Goal: Task Accomplishment & Management: Complete application form

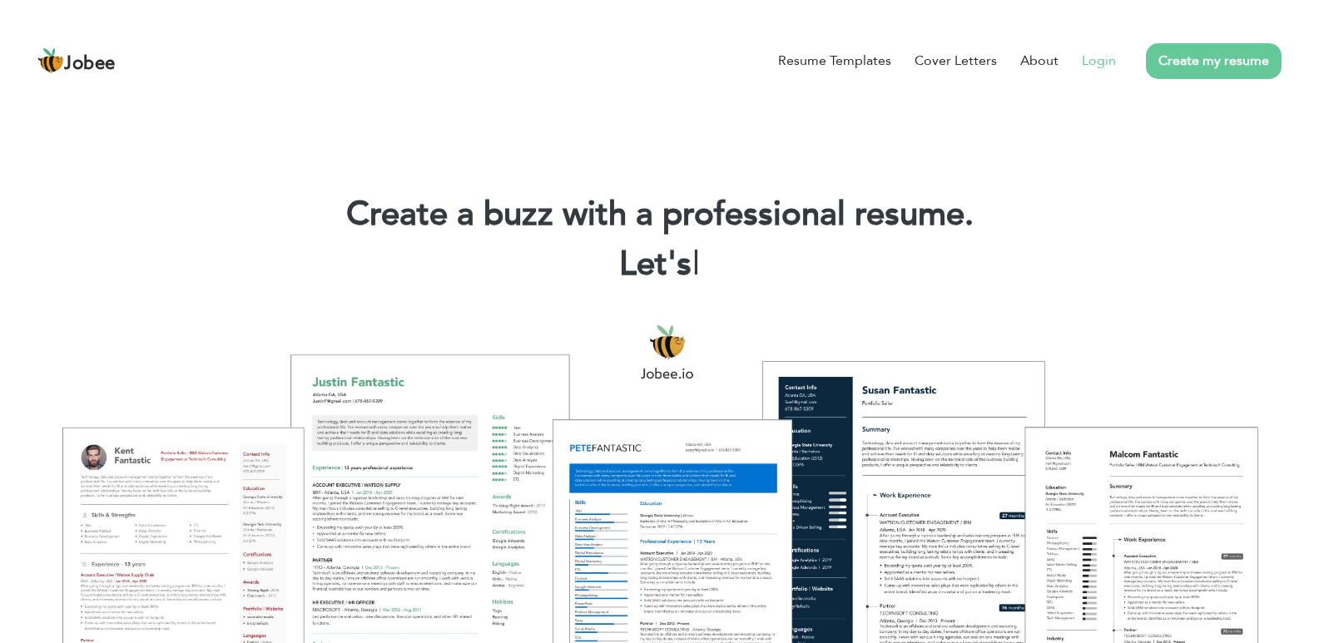
click at [1097, 67] on link "Login" at bounding box center [1099, 61] width 34 height 20
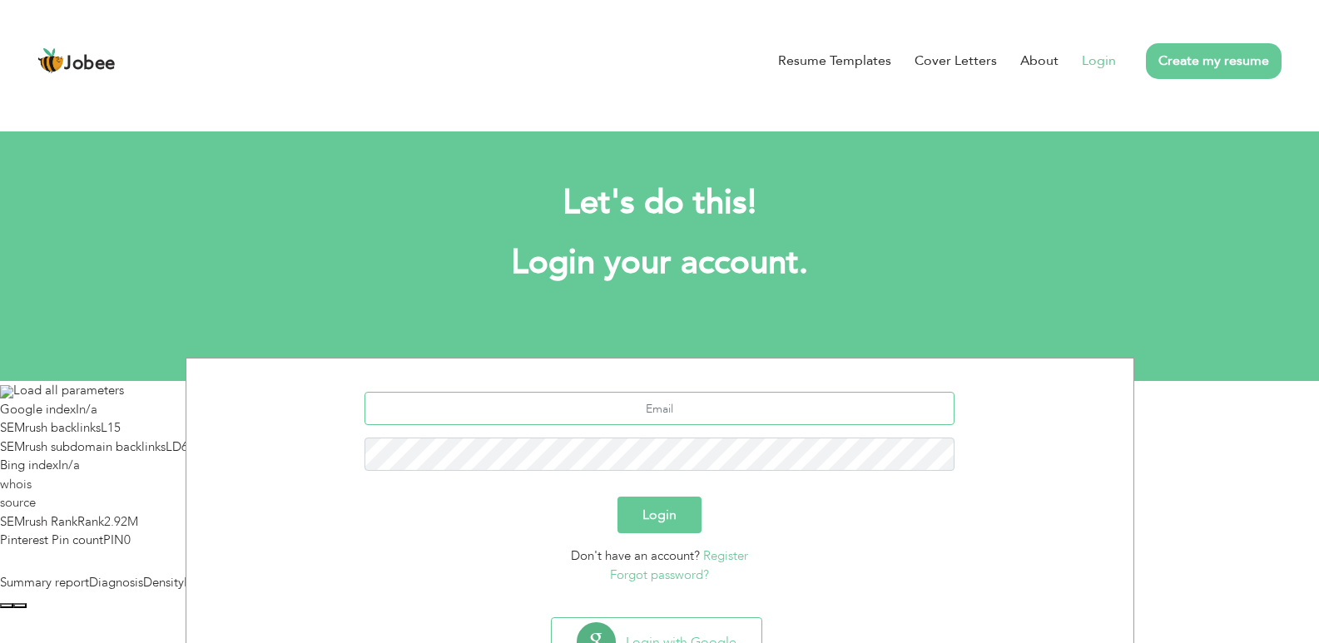
click at [654, 408] on input "text" at bounding box center [660, 408] width 590 height 33
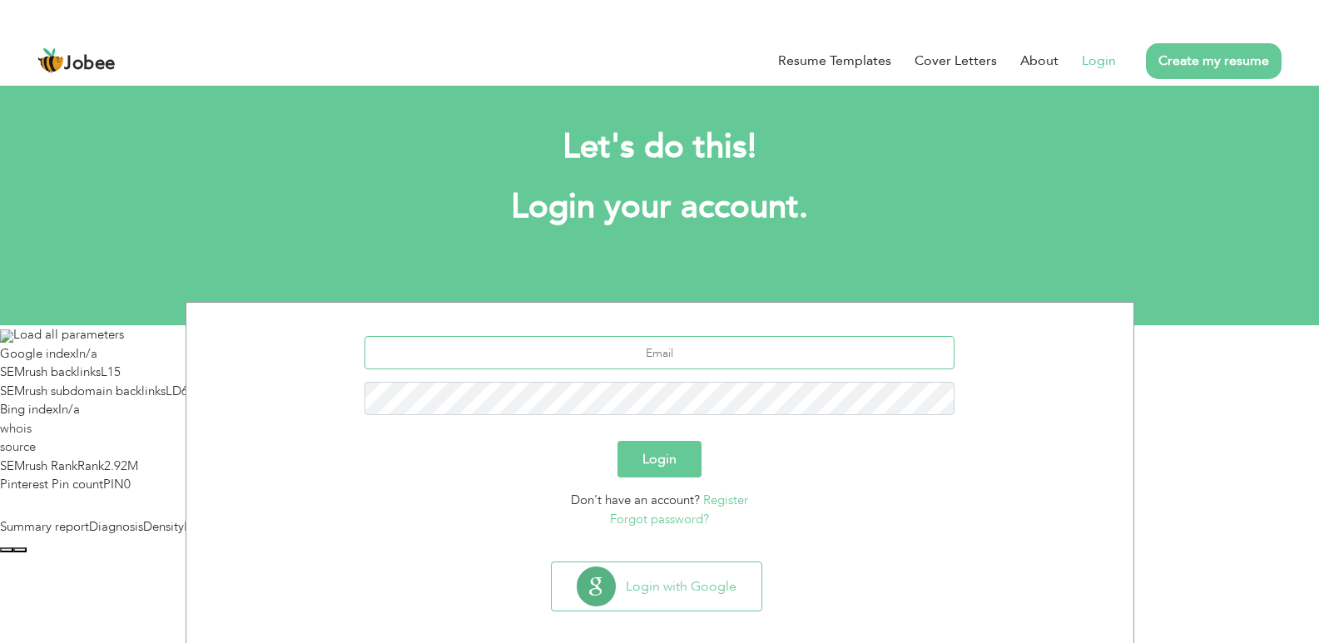
scroll to position [72, 0]
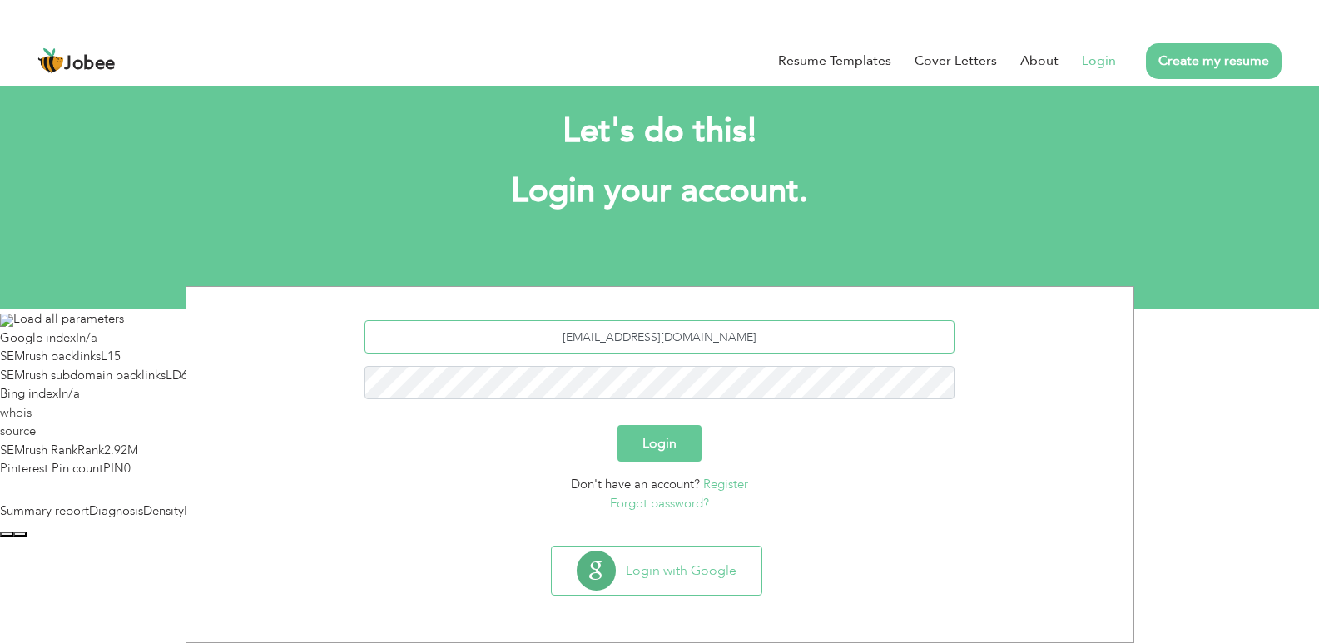
type input "khldsaam77745@gmail.com"
click at [618, 425] on button "Login" at bounding box center [660, 443] width 84 height 37
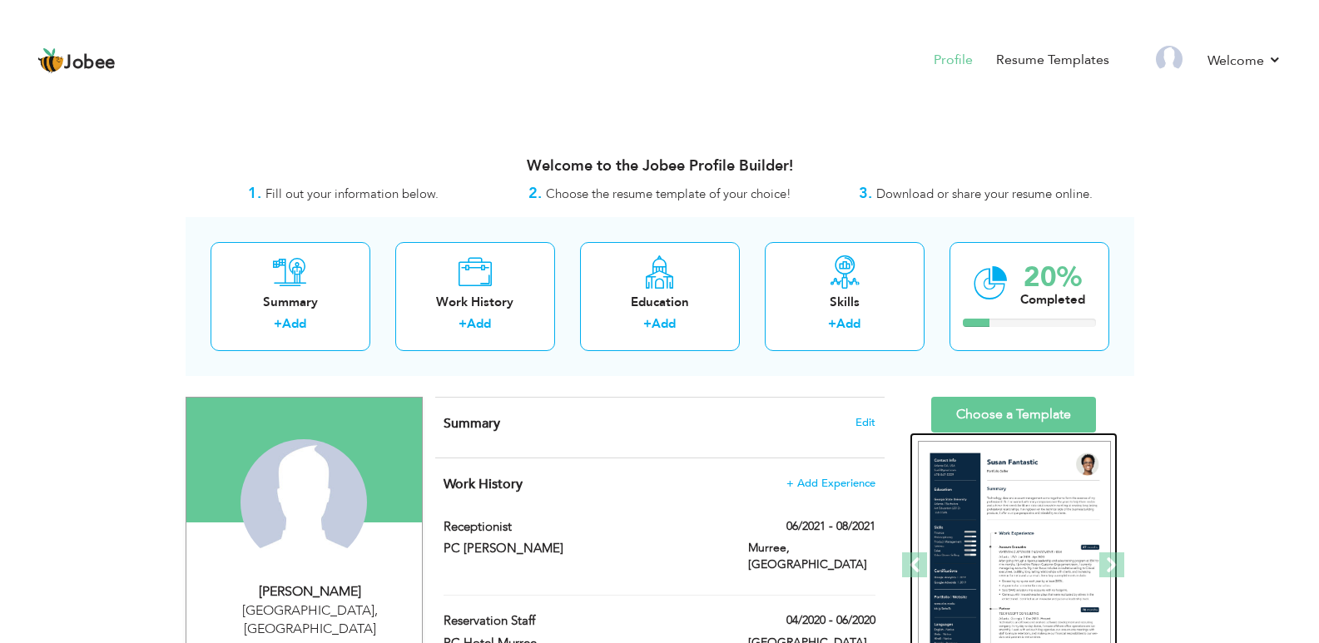
click at [968, 491] on img at bounding box center [1014, 566] width 193 height 250
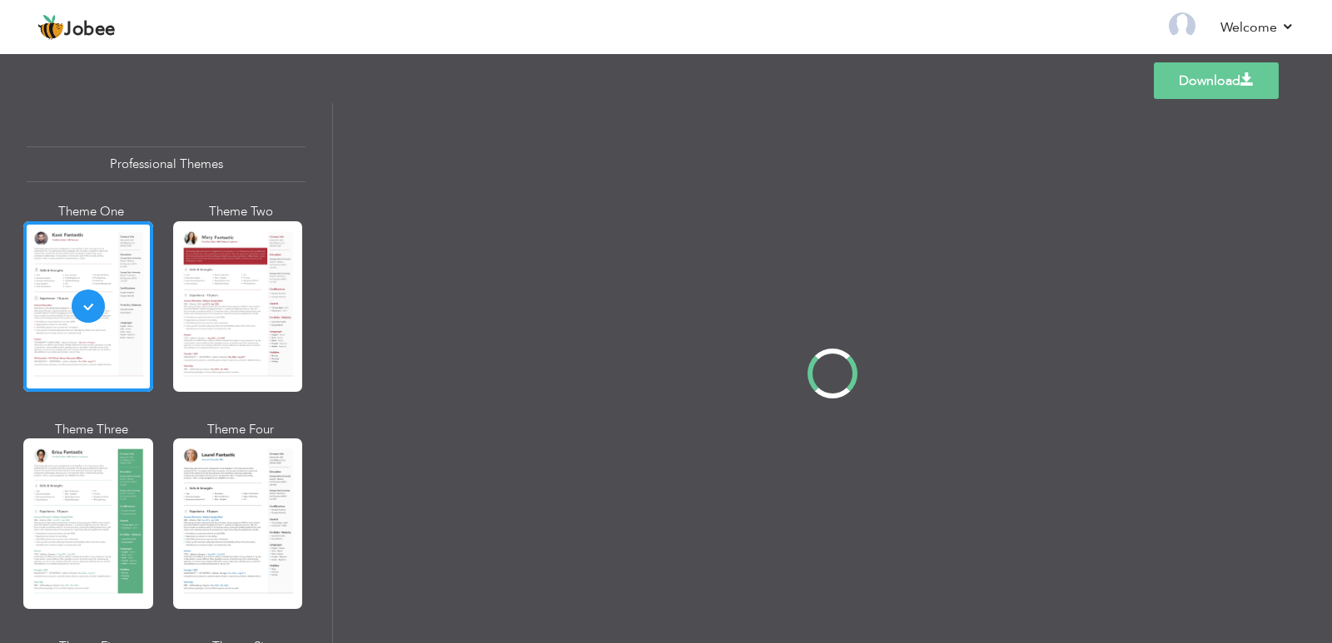
click at [1010, 494] on div at bounding box center [832, 373] width 999 height 540
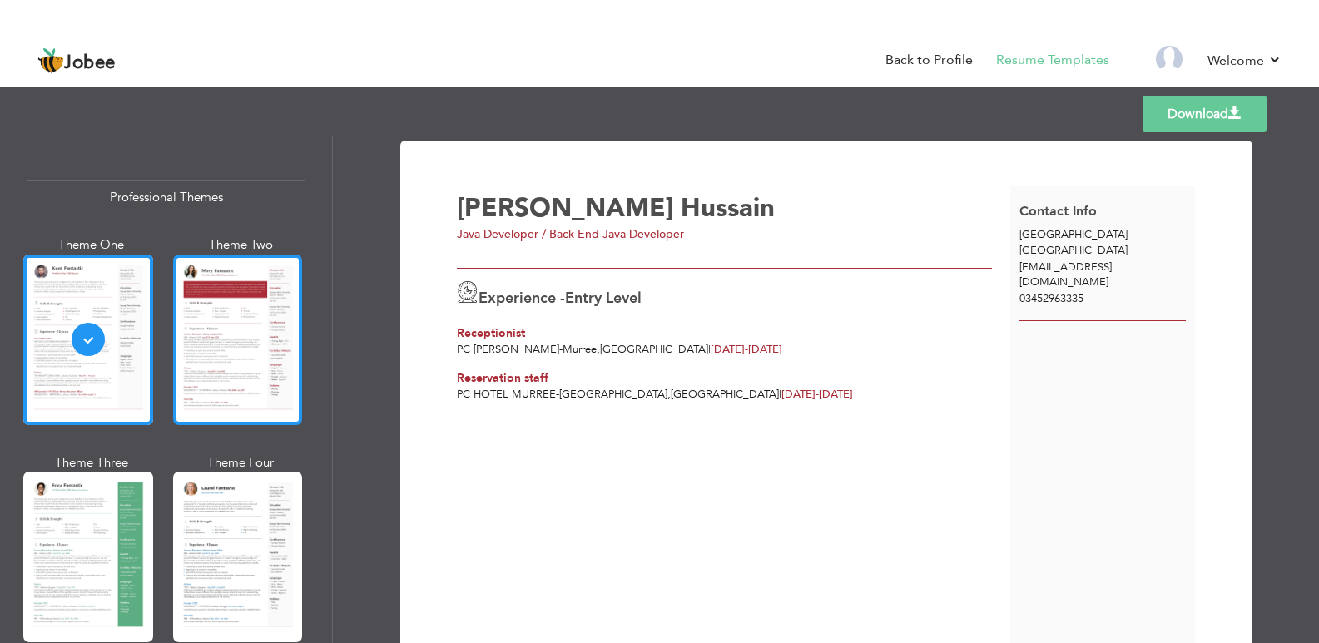
click at [199, 376] on div at bounding box center [238, 340] width 130 height 171
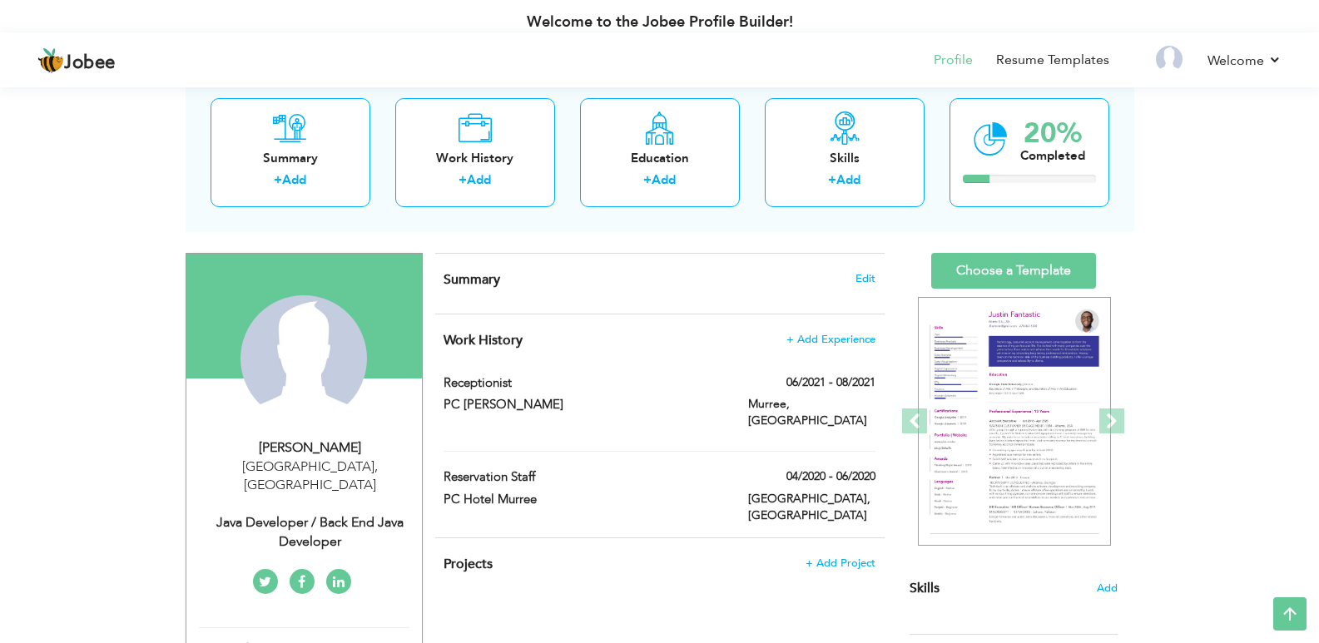
scroll to position [139, 0]
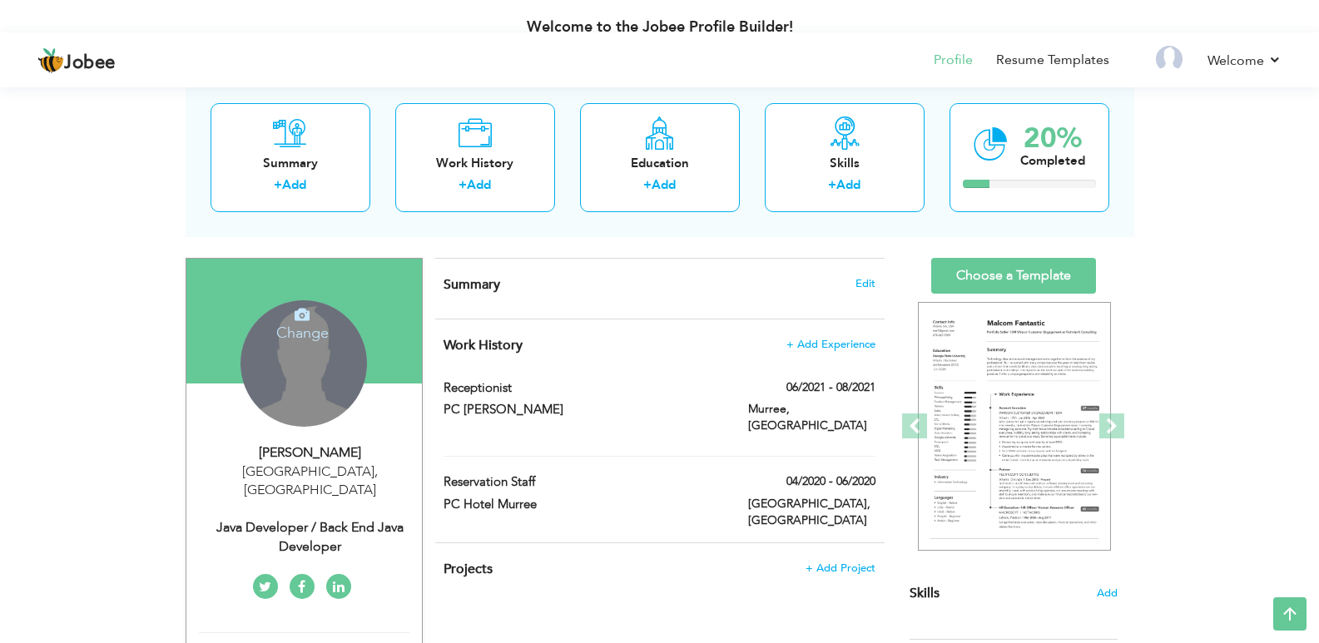
click at [342, 372] on div "Change Remove" at bounding box center [304, 363] width 127 height 127
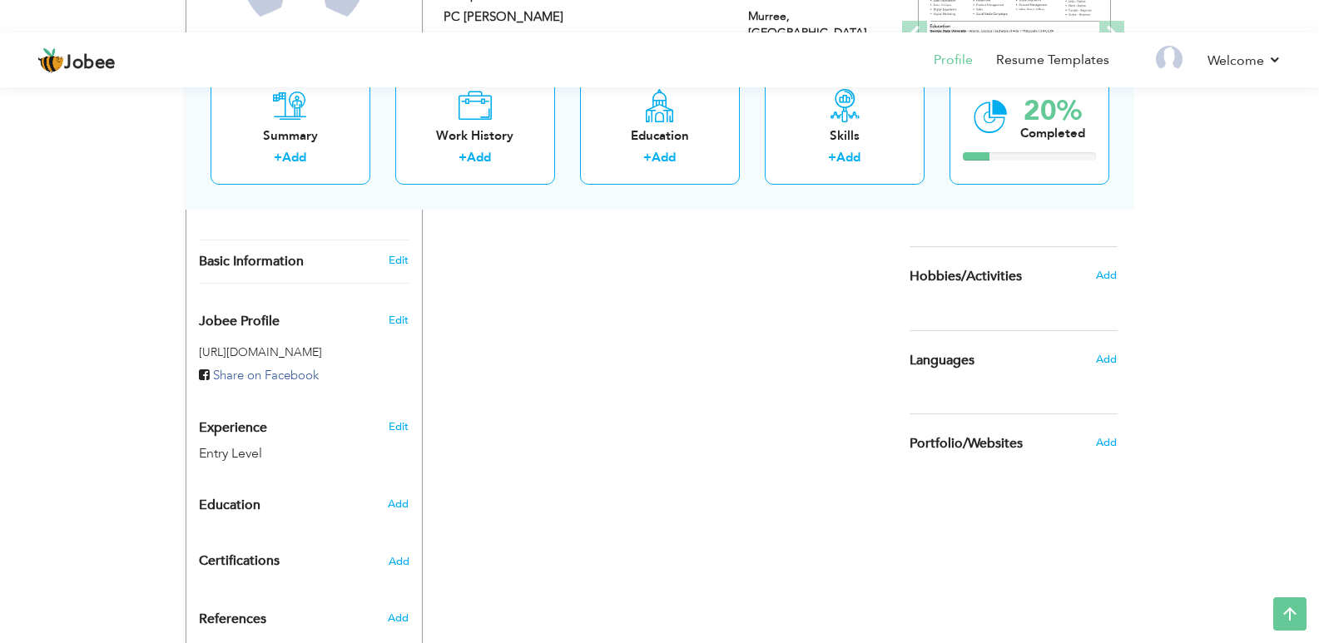
scroll to position [570, 0]
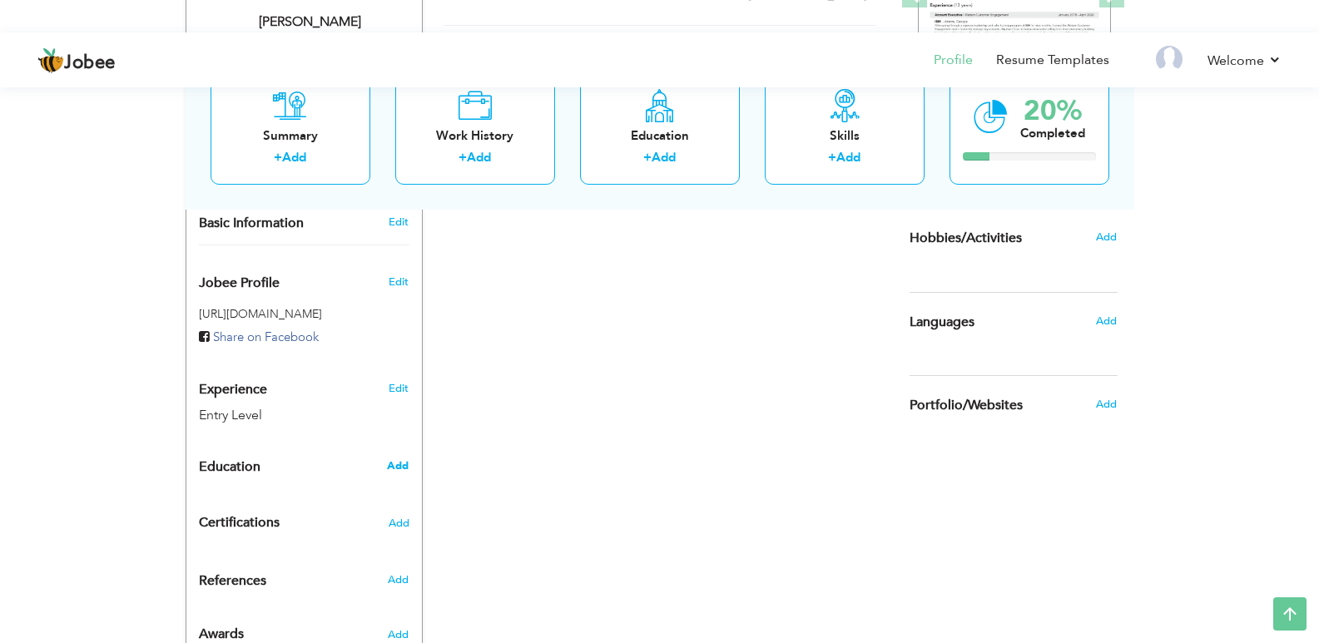
click at [388, 459] on span "Add" at bounding box center [398, 466] width 22 height 15
radio input "true"
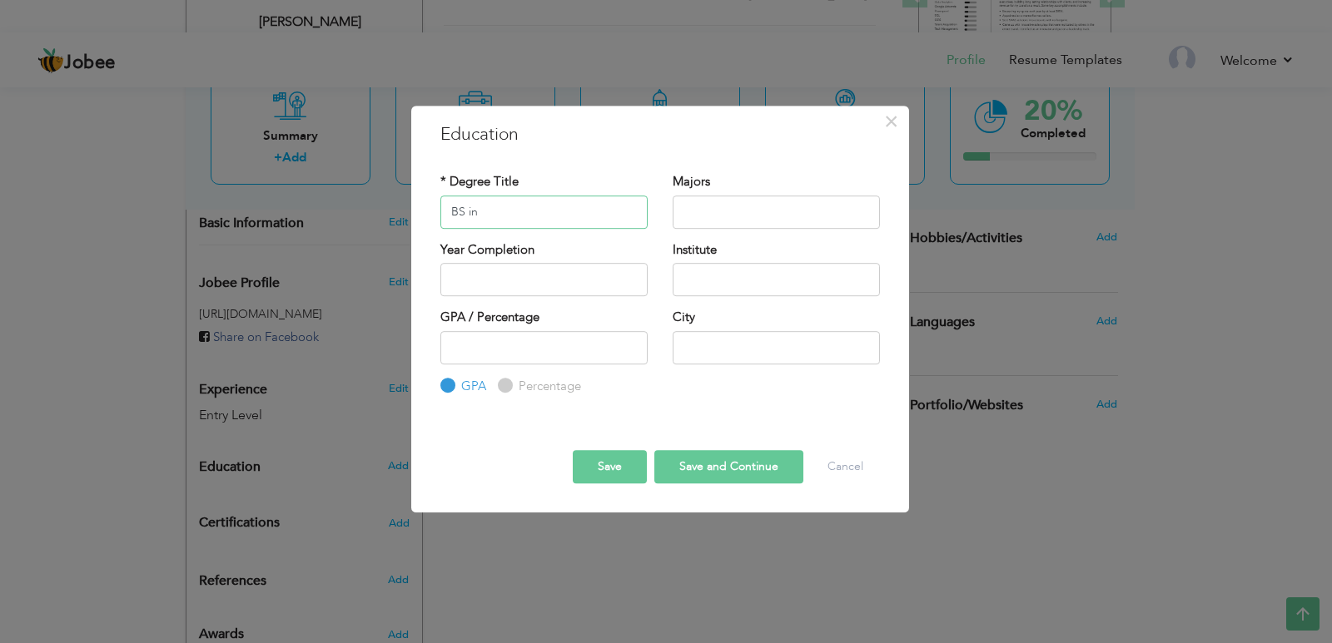
click at [550, 225] on input "BS in" at bounding box center [543, 212] width 207 height 33
type input "BS in Environmental Science"
type input "2025"
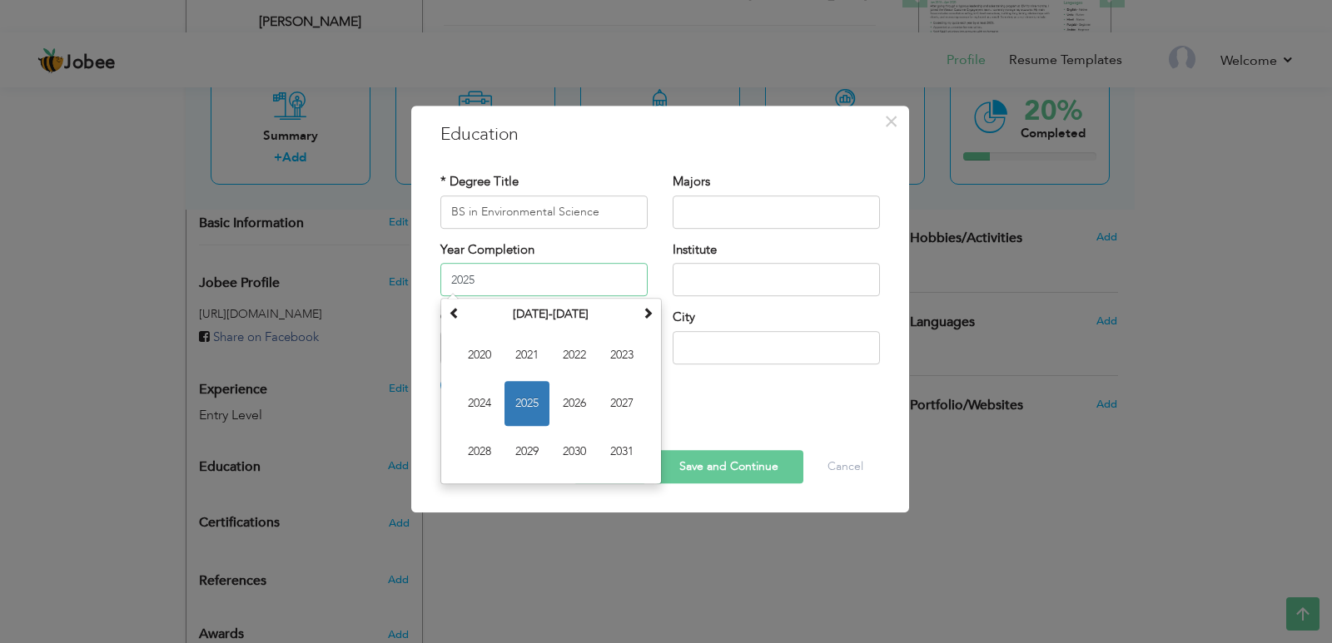
click at [548, 273] on input "2025" at bounding box center [543, 279] width 207 height 33
click at [539, 401] on span "2025" at bounding box center [526, 403] width 45 height 45
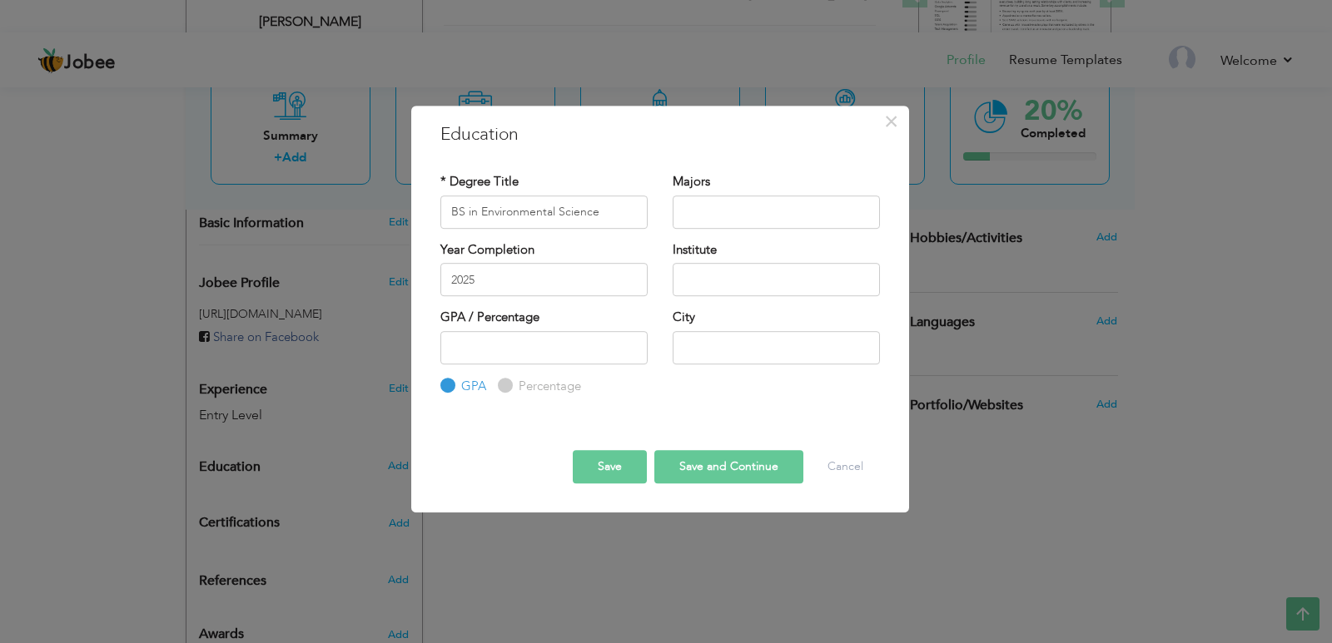
click at [733, 363] on div "City" at bounding box center [776, 342] width 232 height 67
click at [733, 363] on input "text" at bounding box center [776, 347] width 207 height 33
type input "Islamabad"
click at [538, 353] on input "number" at bounding box center [543, 347] width 207 height 33
click at [637, 463] on button "Save" at bounding box center [610, 466] width 74 height 33
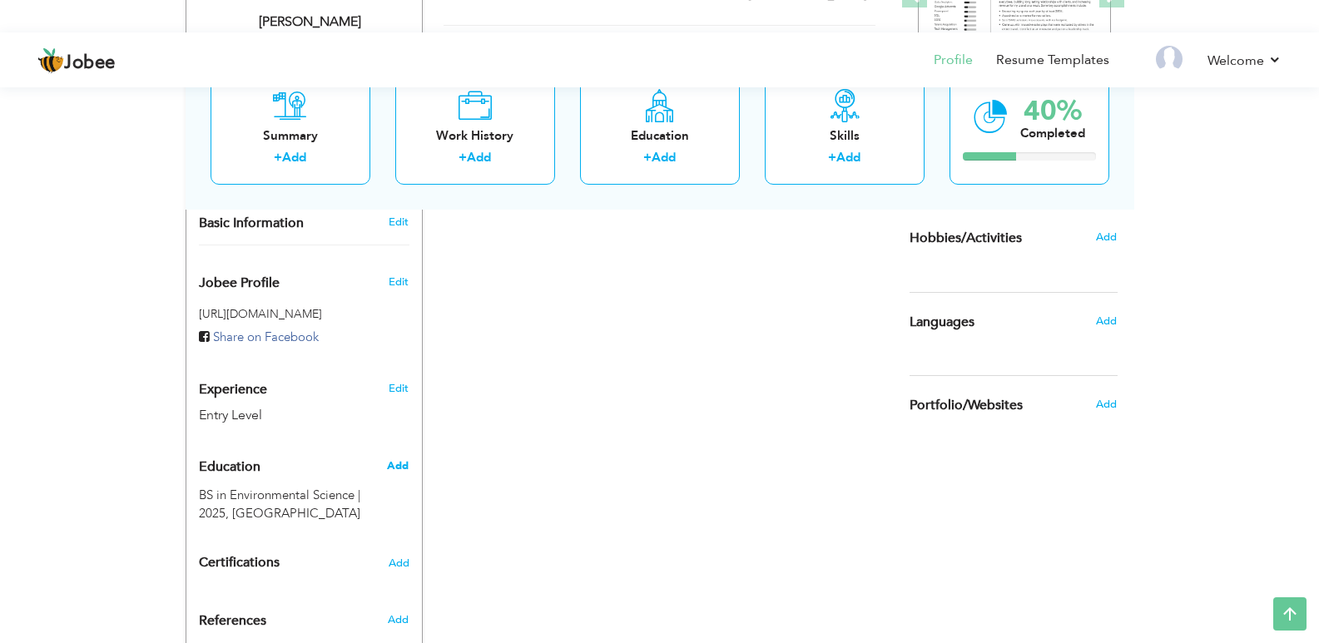
click at [402, 459] on span "Add" at bounding box center [398, 466] width 22 height 15
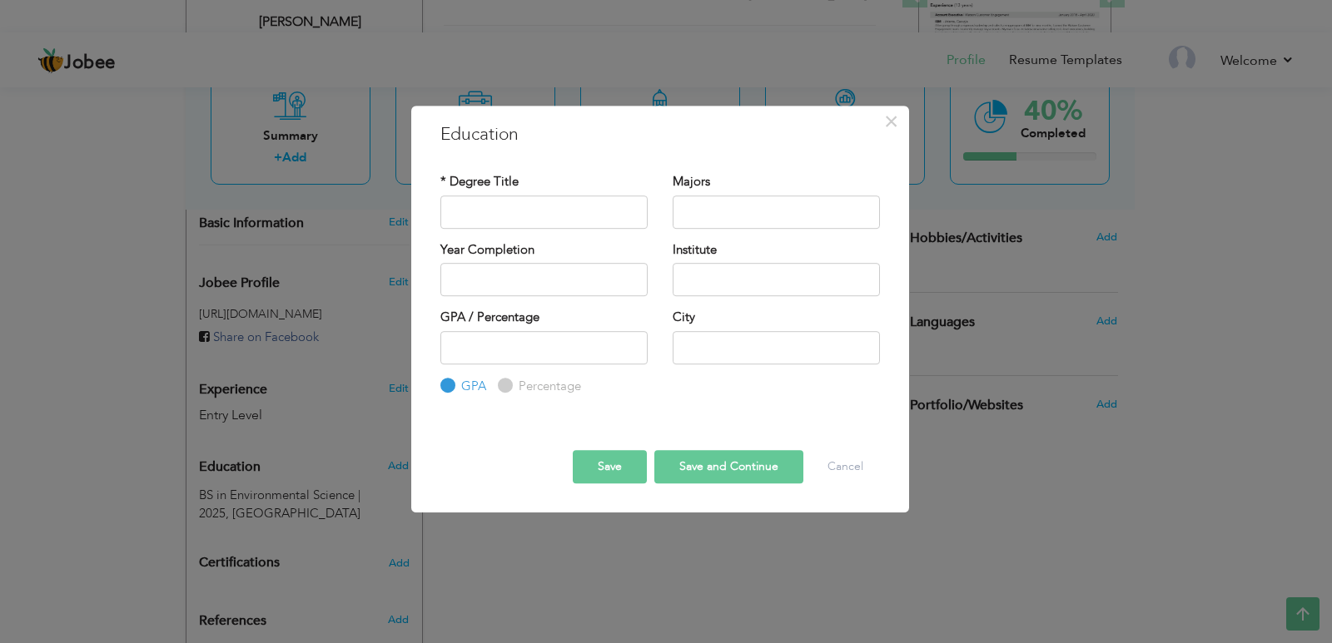
click at [877, 132] on h3 "Education" at bounding box center [660, 134] width 440 height 25
click at [890, 122] on span "×" at bounding box center [891, 122] width 14 height 30
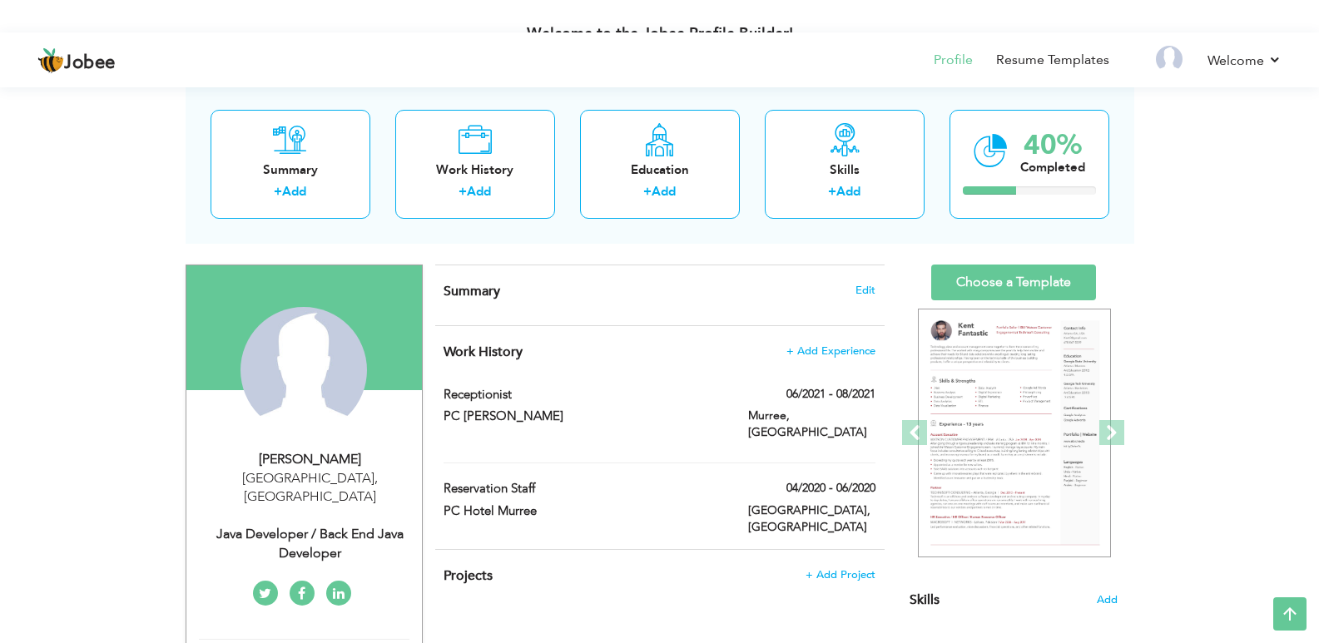
scroll to position [147, 0]
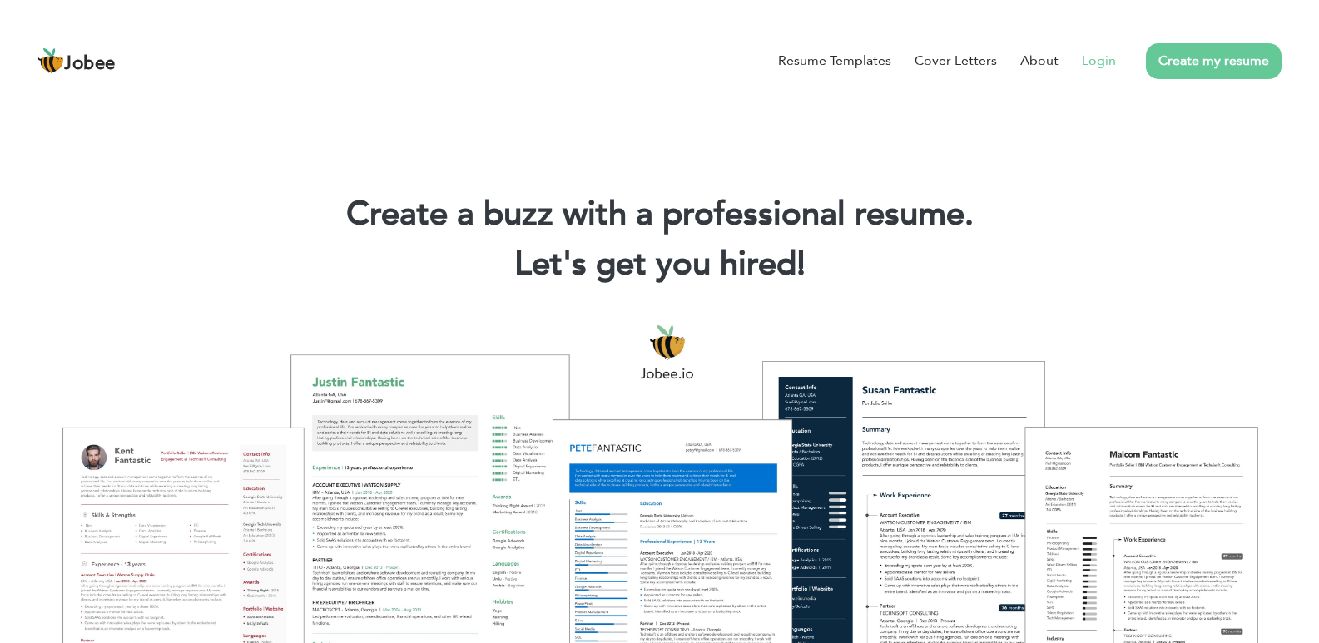
click at [1106, 62] on link "Login" at bounding box center [1099, 61] width 34 height 20
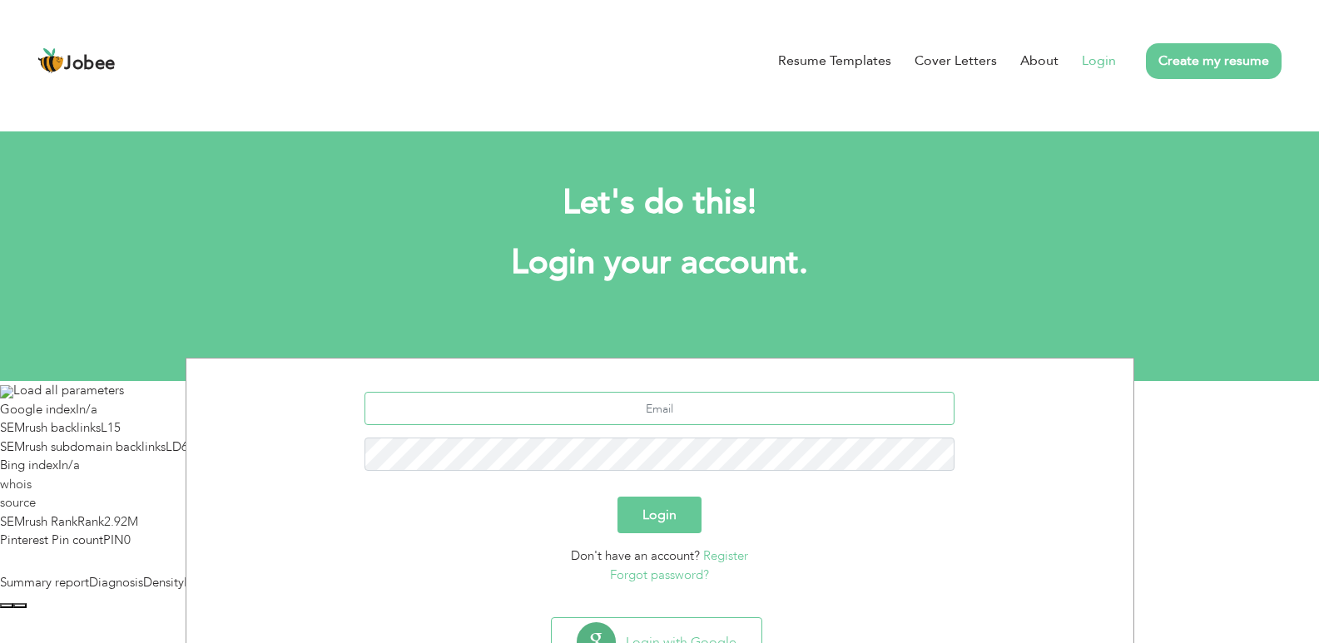
click at [661, 405] on input "text" at bounding box center [660, 408] width 590 height 33
type input "khldsaam77745@gmail.com"
click at [618, 497] on button "Login" at bounding box center [660, 515] width 84 height 37
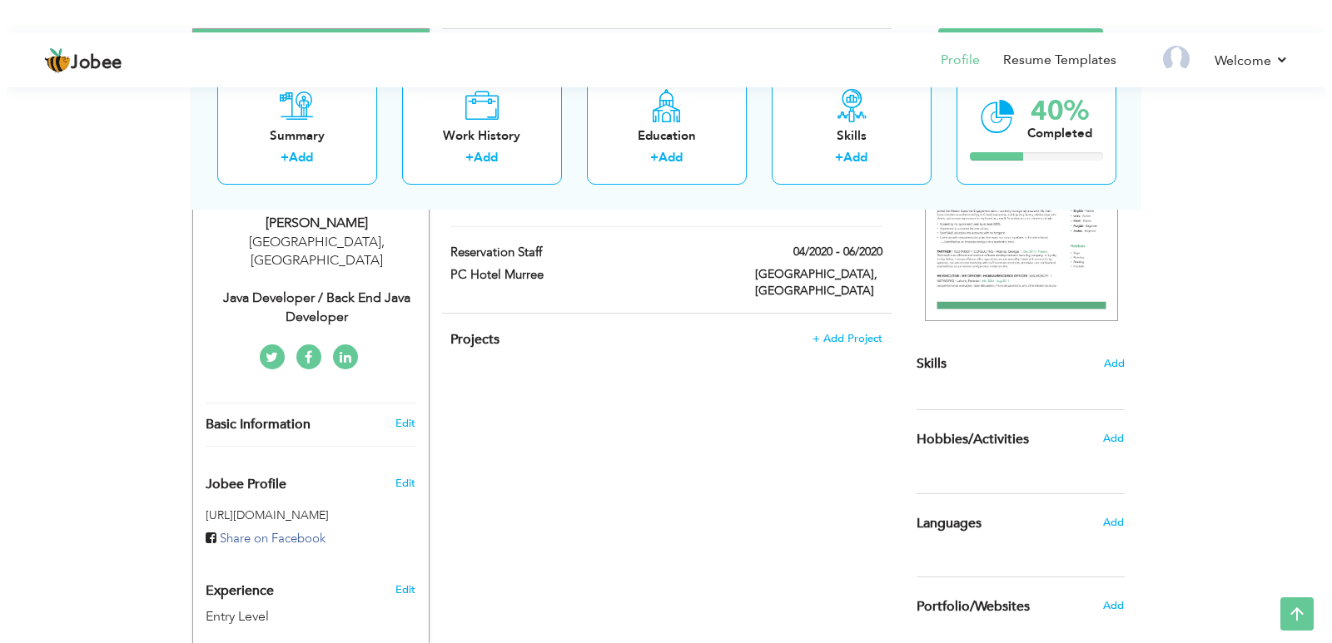
scroll to position [448, 0]
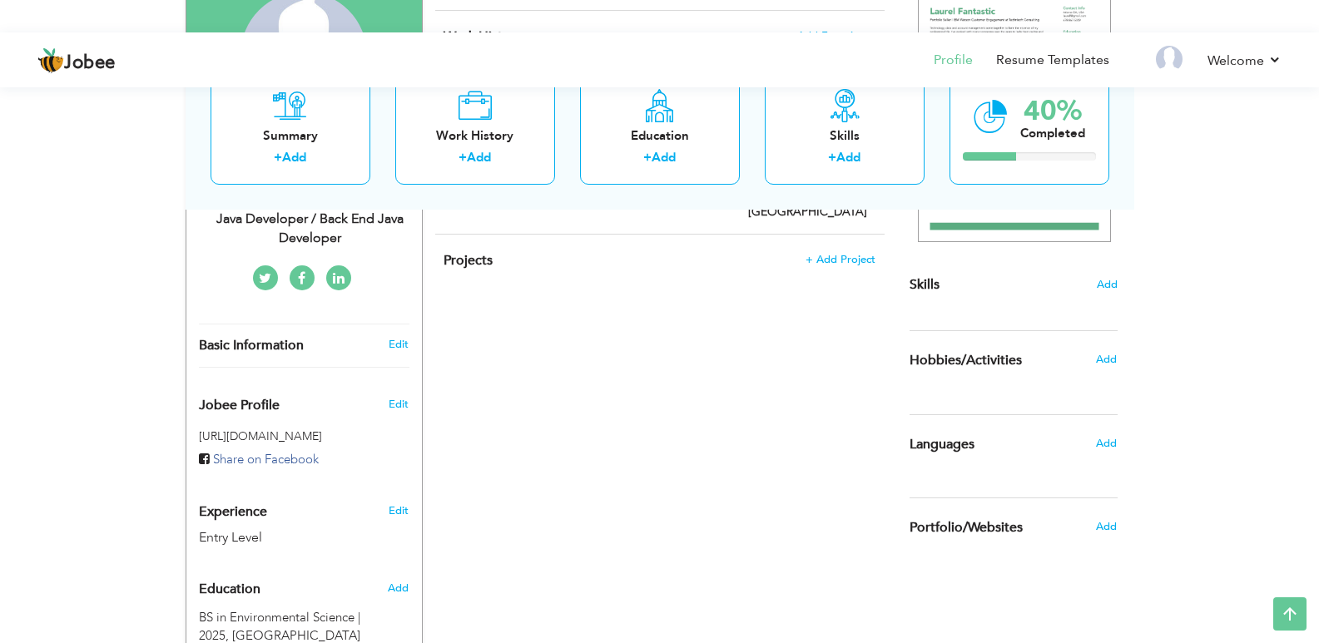
click at [1284, 365] on div "View Resume Export PDF Profile Summary Public Link Experience Education Awards …" at bounding box center [659, 268] width 1319 height 1166
click at [1302, 358] on div "View Resume Export PDF Profile Summary Public Link Experience Education Awards …" at bounding box center [659, 268] width 1319 height 1166
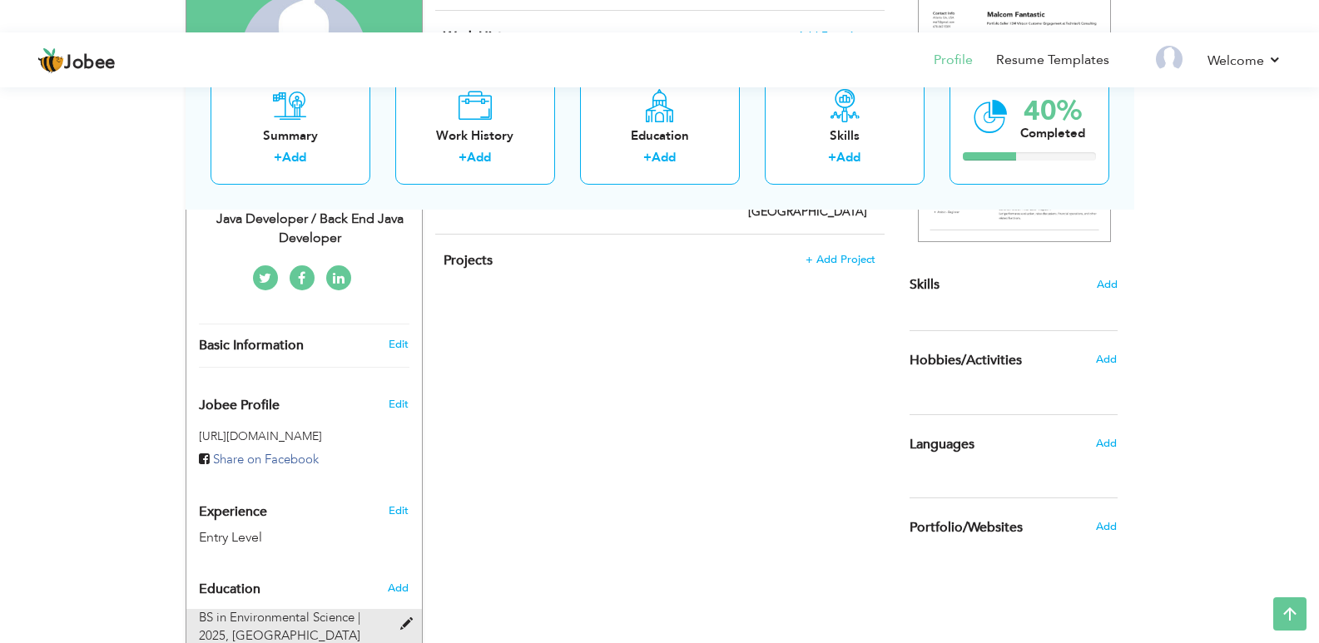
click at [293, 617] on div "BS in Environmental Science | 2025, Islamabad" at bounding box center [294, 627] width 216 height 36
type input "BS in Environmental Science"
type input "2025"
radio input "true"
type input "Islamabad"
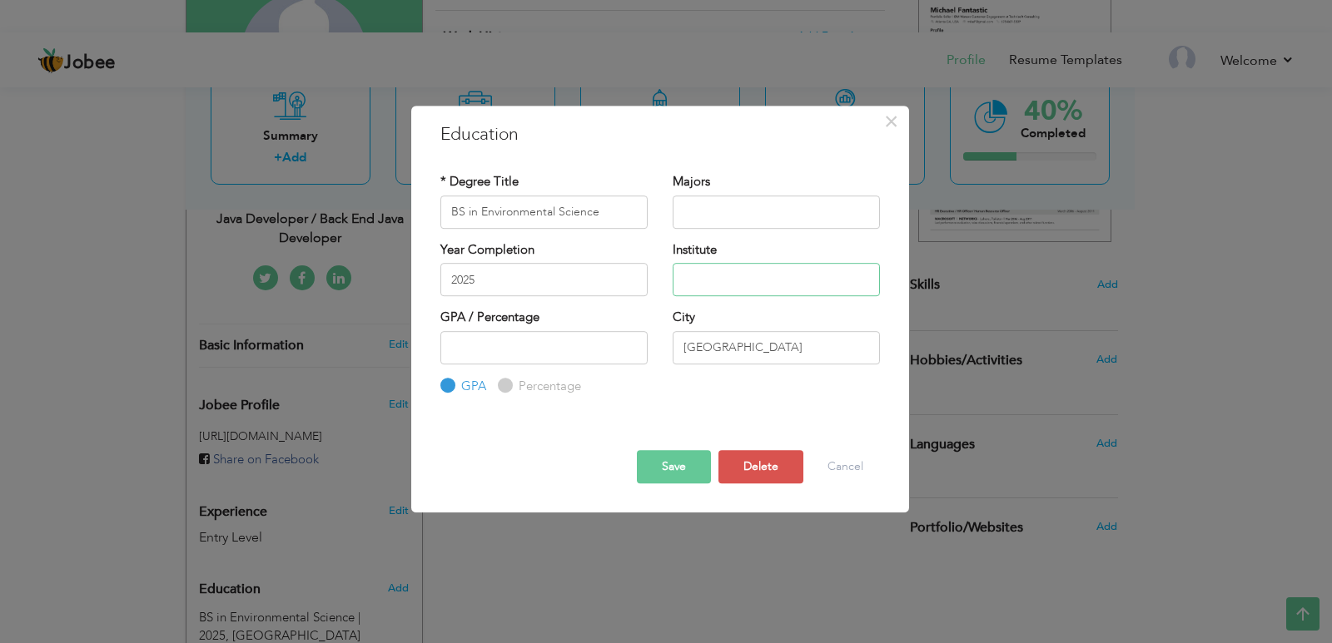
click at [718, 281] on input "text" at bounding box center [776, 279] width 207 height 33
paste input "InternationalIslamicuniversity,Islamabad."
drag, startPoint x: 710, startPoint y: 274, endPoint x: 654, endPoint y: 274, distance: 55.8
click at [654, 274] on div "Year Completion 2025 Institute InternationalIslamicuniversity,Islamabad." at bounding box center [660, 274] width 464 height 67
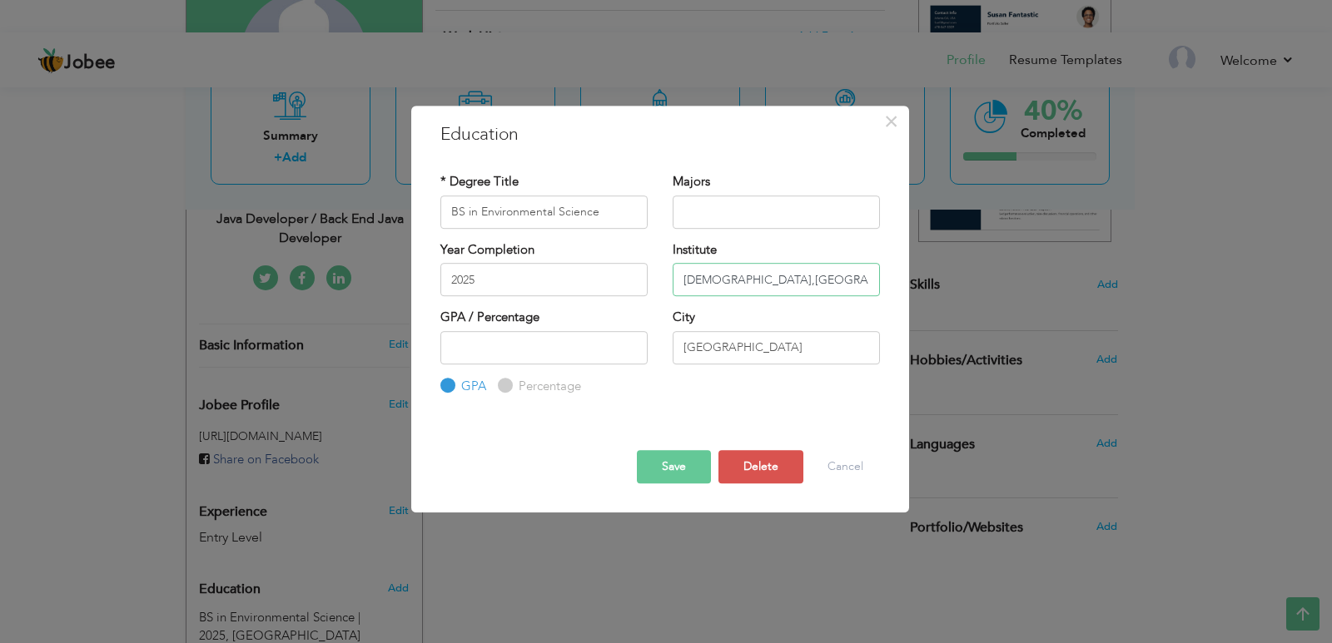
click at [750, 280] on input "InternationalIslamicuniversity,Islamabad." at bounding box center [776, 279] width 207 height 33
click at [787, 277] on input "International Islamicuniversity,Islamabad." at bounding box center [776, 279] width 207 height 33
click at [794, 277] on input "International Islamic university,Islamabad." at bounding box center [776, 279] width 207 height 33
type input "[GEOGRAPHIC_DATA][DEMOGRAPHIC_DATA]"
click at [677, 463] on button "Save" at bounding box center [674, 466] width 74 height 33
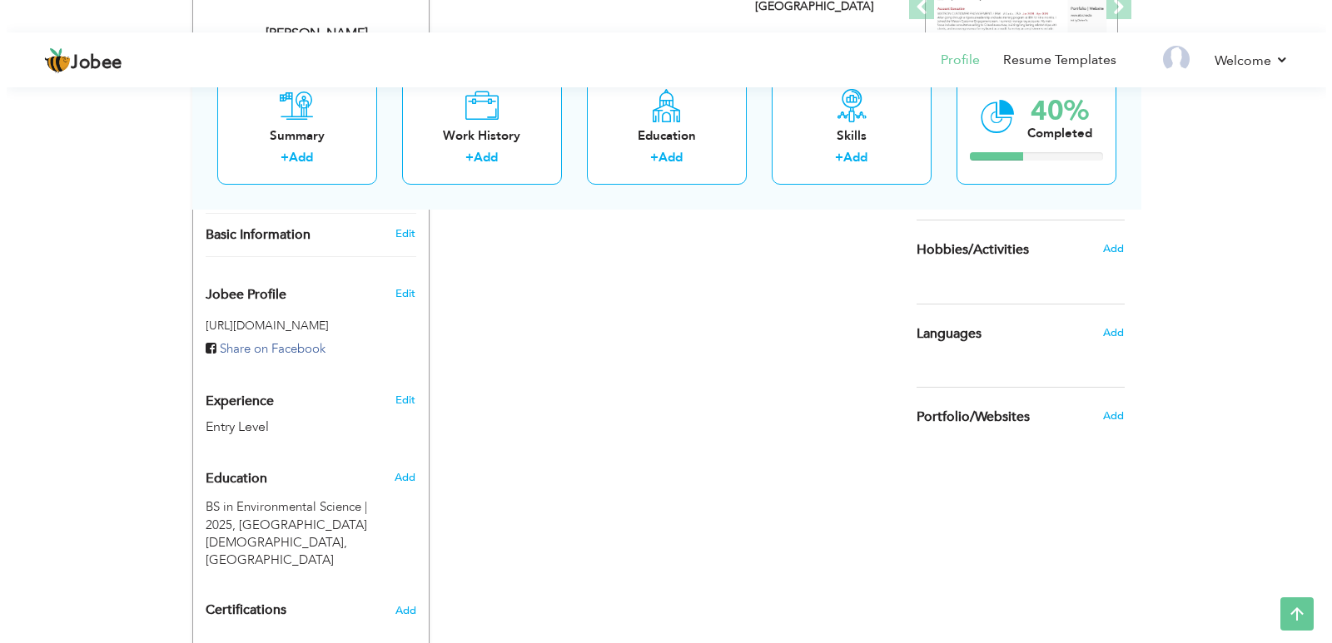
scroll to position [557, 0]
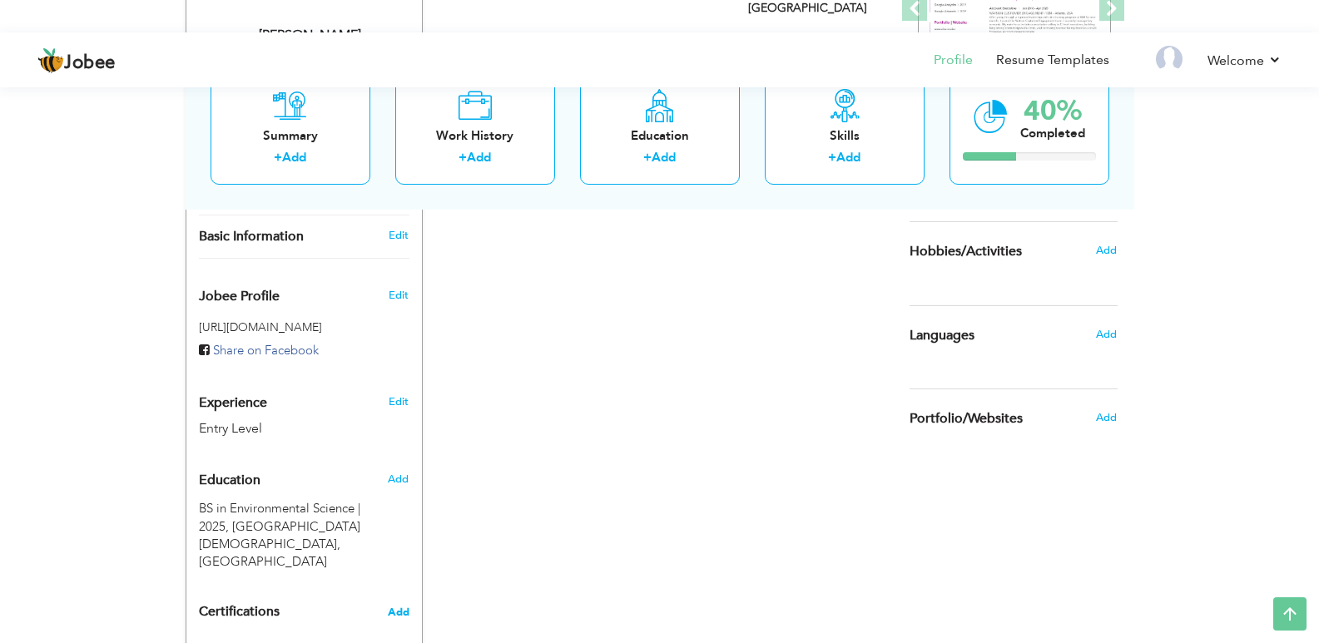
click at [402, 607] on span "Add" at bounding box center [399, 613] width 22 height 12
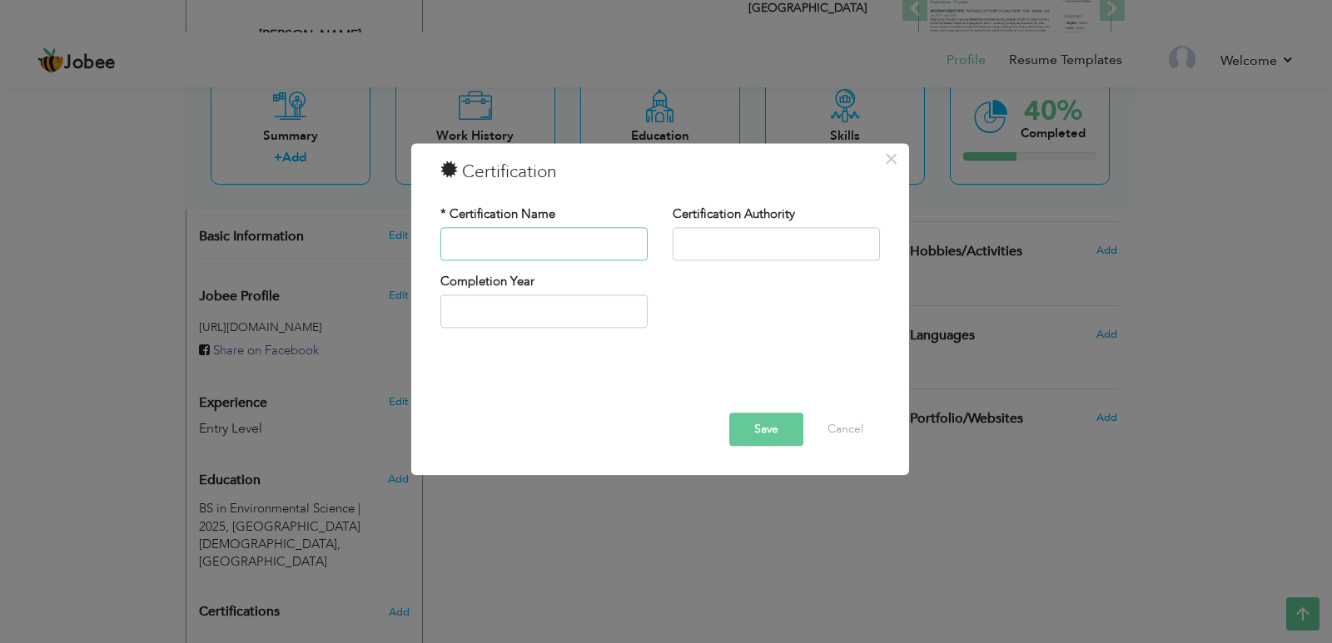
paste input "CertiﬁcateofParticipationinNationalEnvironmentalMela(04/2024)"
drag, startPoint x: 590, startPoint y: 249, endPoint x: 734, endPoint y: 280, distance: 147.3
click at [734, 280] on div "* Certification Name CertiﬁcateofParticipationinNationalEnvironmentalMela(04/20…" at bounding box center [660, 273] width 464 height 161
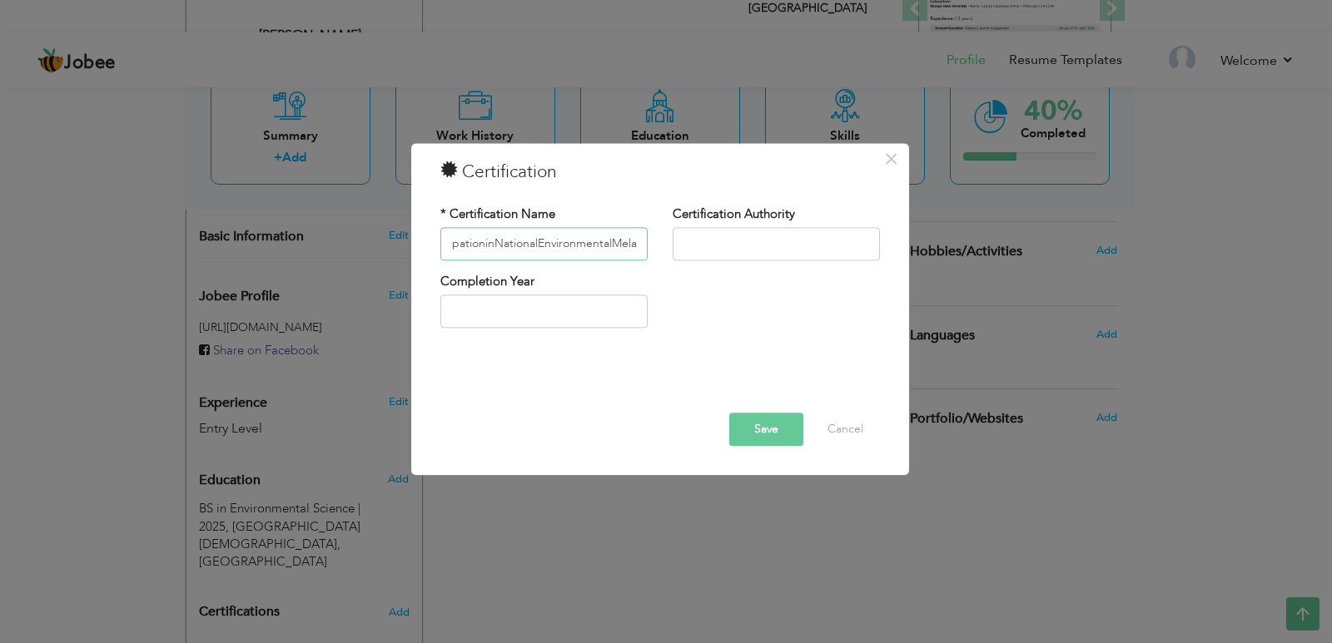
type input "CertiﬁcateofParticipationinNationalEnvironmentalMela"
type input "2025"
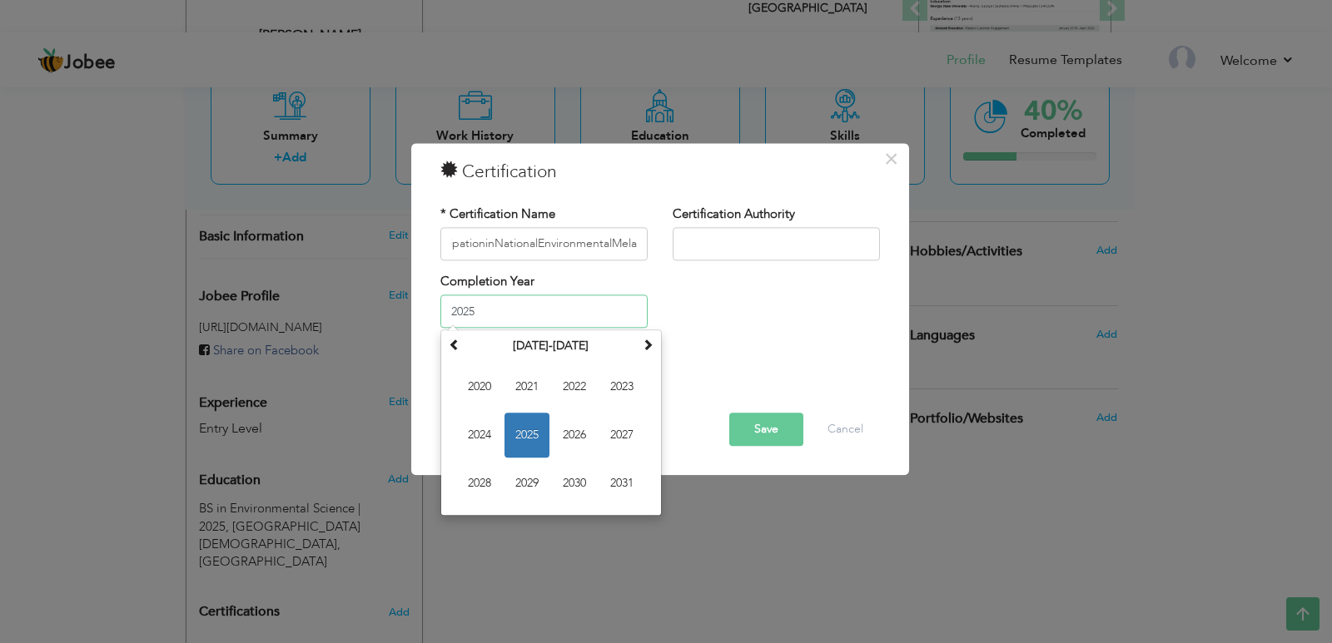
click at [558, 296] on input "2025" at bounding box center [543, 312] width 207 height 33
click at [723, 236] on input "text" at bounding box center [776, 243] width 207 height 33
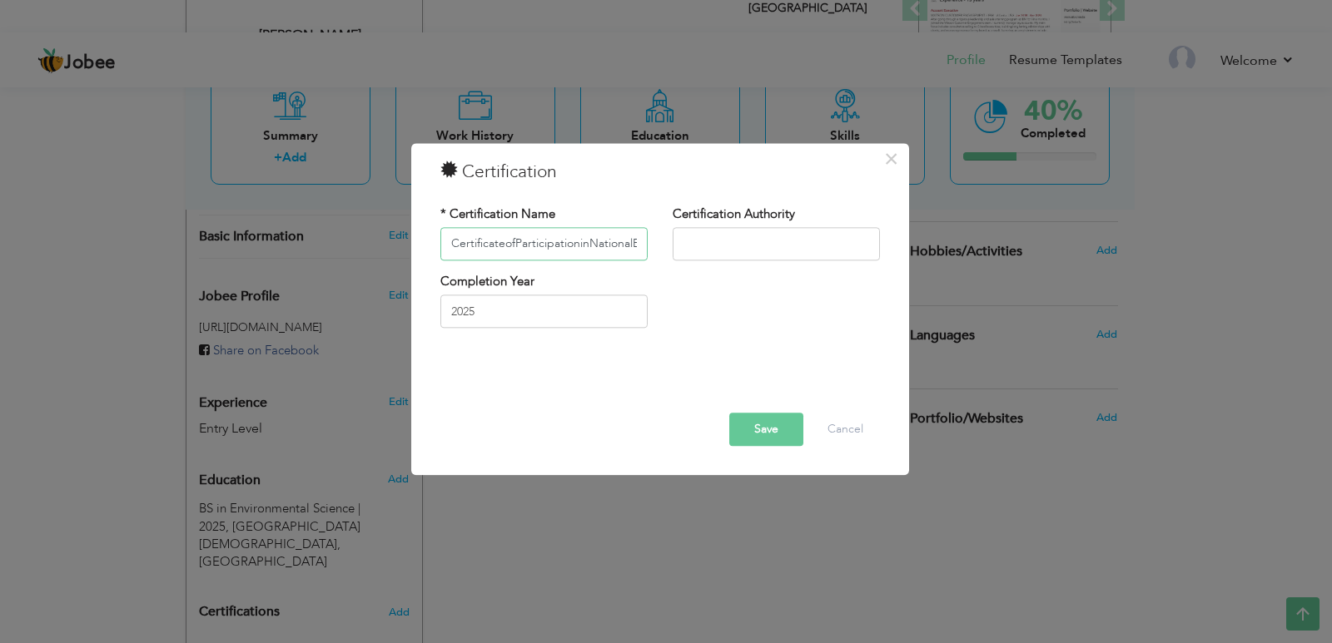
click at [502, 243] on input "CertiﬁcateofParticipationinNationalEnvironmentalMela" at bounding box center [543, 243] width 207 height 33
click at [521, 241] on input "Certiﬁcate ofParticipationinNationalEnvironmentalMela" at bounding box center [543, 243] width 207 height 33
click at [517, 236] on input "Certiﬁcate ofParticipationinNationalEnvironmentalMela" at bounding box center [543, 243] width 207 height 33
click at [582, 240] on input "Certiﬁcate of ParticipationinNationalEnvironmentalMela" at bounding box center [543, 243] width 207 height 33
click at [586, 241] on input "Certiﬁcate of ParticipationinNationalEnvironmentalMela" at bounding box center [543, 243] width 207 height 33
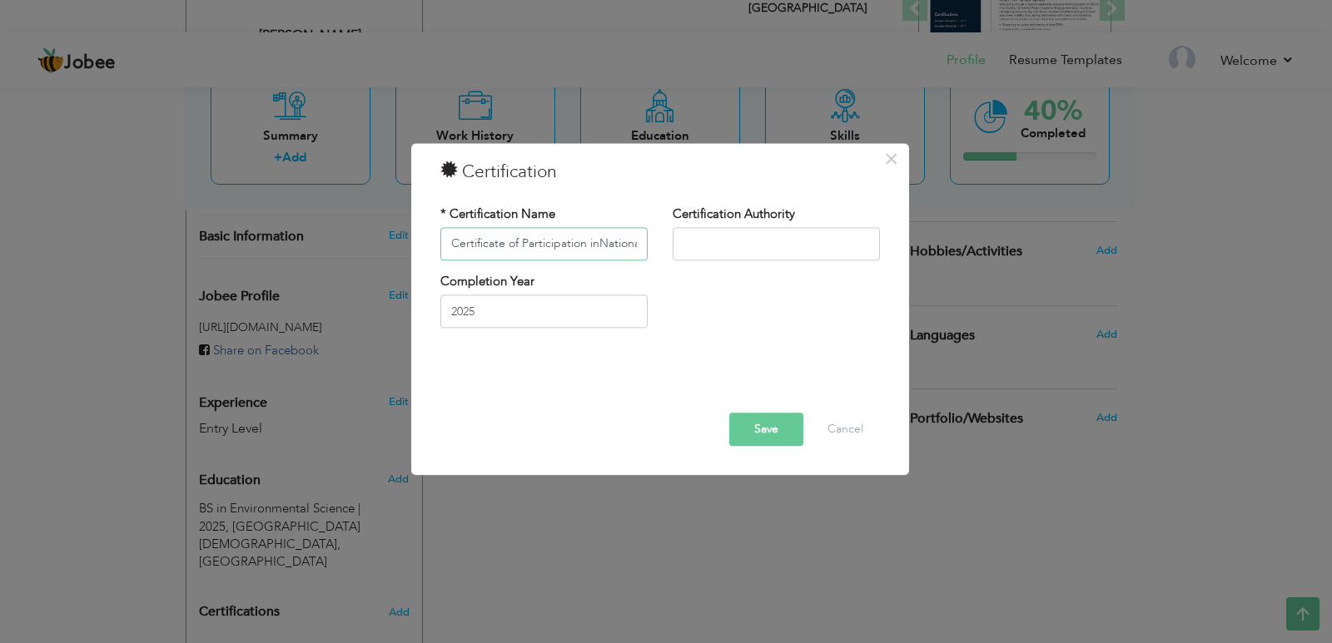
click at [595, 239] on input "Certiﬁcate of Participation inNationalEnvironmentalMela" at bounding box center [543, 243] width 207 height 33
drag, startPoint x: 615, startPoint y: 243, endPoint x: 661, endPoint y: 254, distance: 47.0
click at [661, 254] on div "* Certification Name Certiﬁcate of Participation in NationalEnvironmentalMela C…" at bounding box center [660, 239] width 464 height 67
click at [539, 242] on input "Certiﬁcate of Participation in NationalEnvironmentalMela" at bounding box center [543, 243] width 207 height 33
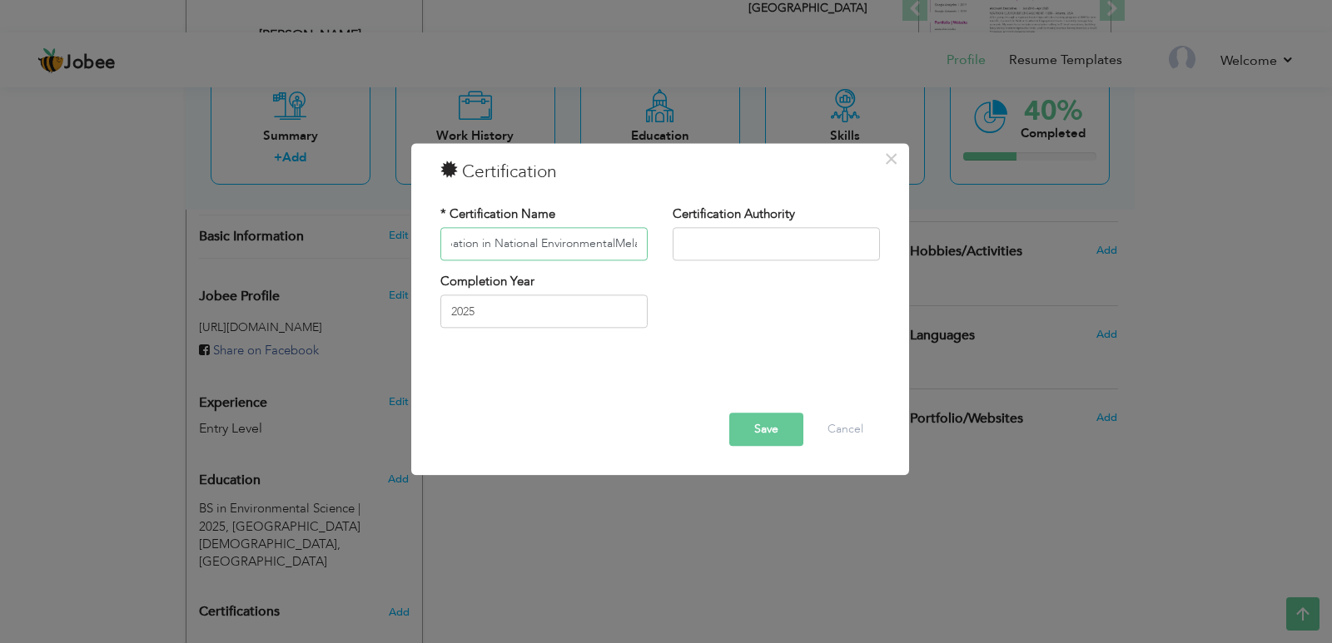
click at [612, 241] on input "Certiﬁcate of Participation in National EnvironmentalMela" at bounding box center [543, 243] width 207 height 33
click at [614, 243] on input "Certiﬁcate of Participation in National EnvironmentalMela" at bounding box center [543, 243] width 207 height 33
type input "Certiﬁcate of Participation in National Environmental Mela"
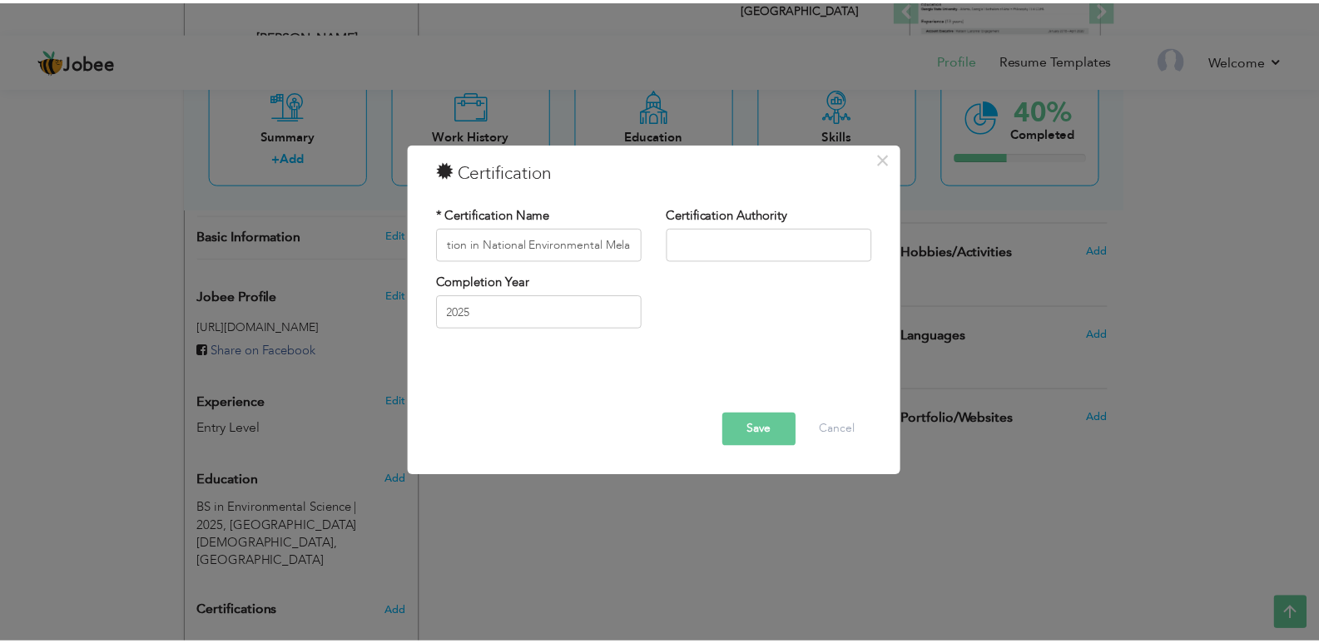
scroll to position [0, 0]
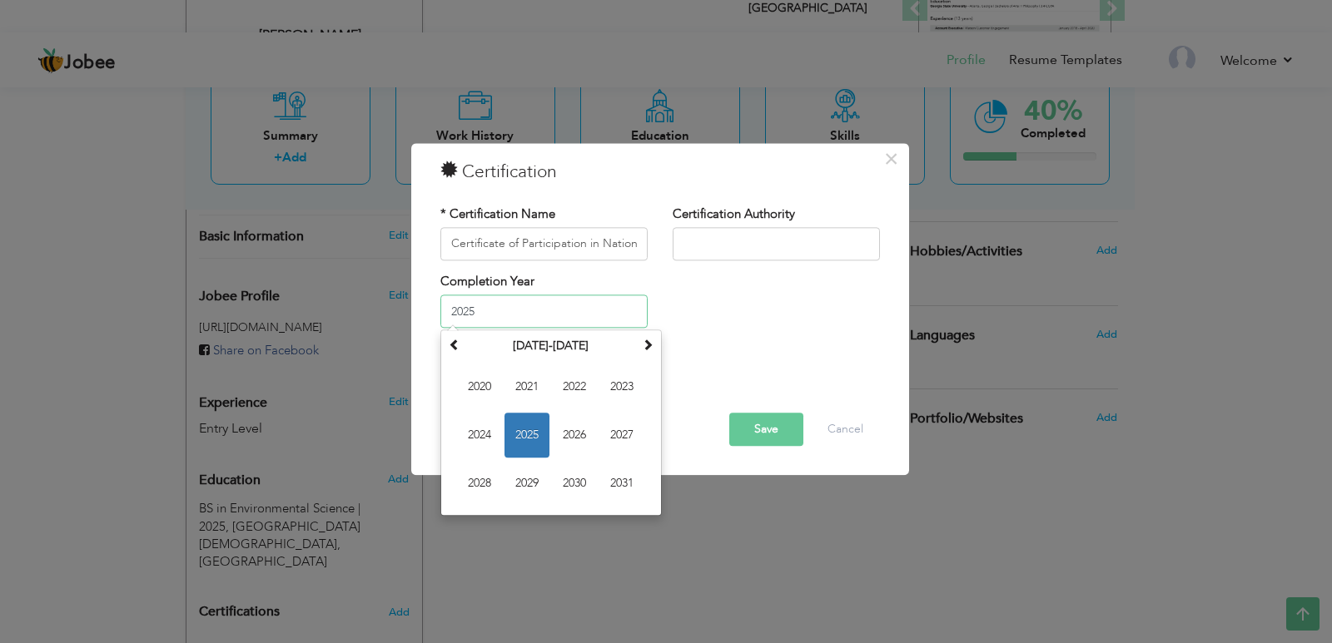
click at [506, 305] on input "2025" at bounding box center [543, 312] width 207 height 33
click at [490, 424] on span "2024" at bounding box center [479, 436] width 45 height 45
type input "2024"
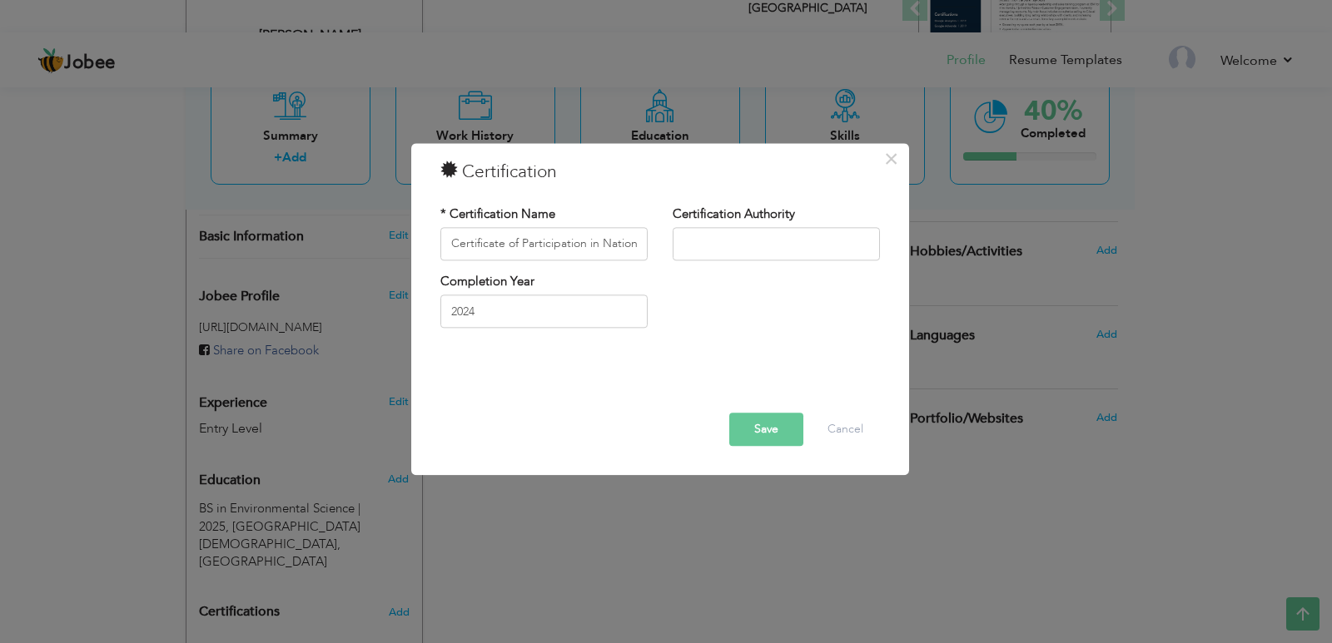
click at [768, 435] on button "Save" at bounding box center [766, 429] width 74 height 33
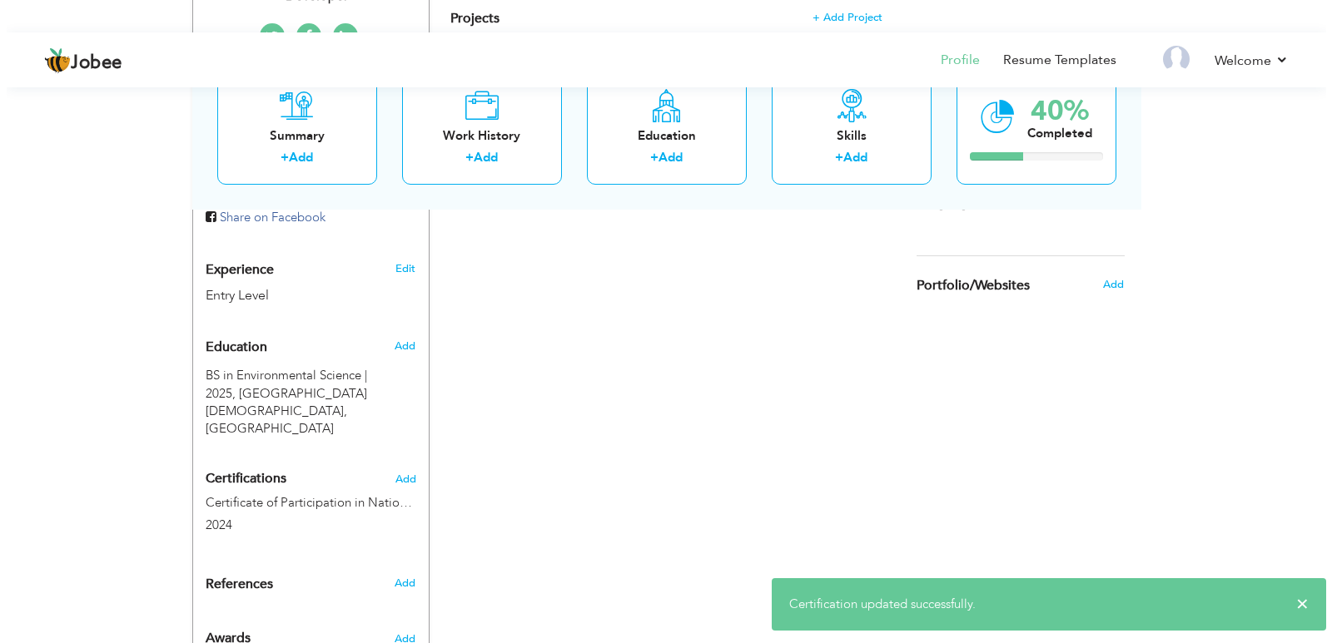
scroll to position [701, 0]
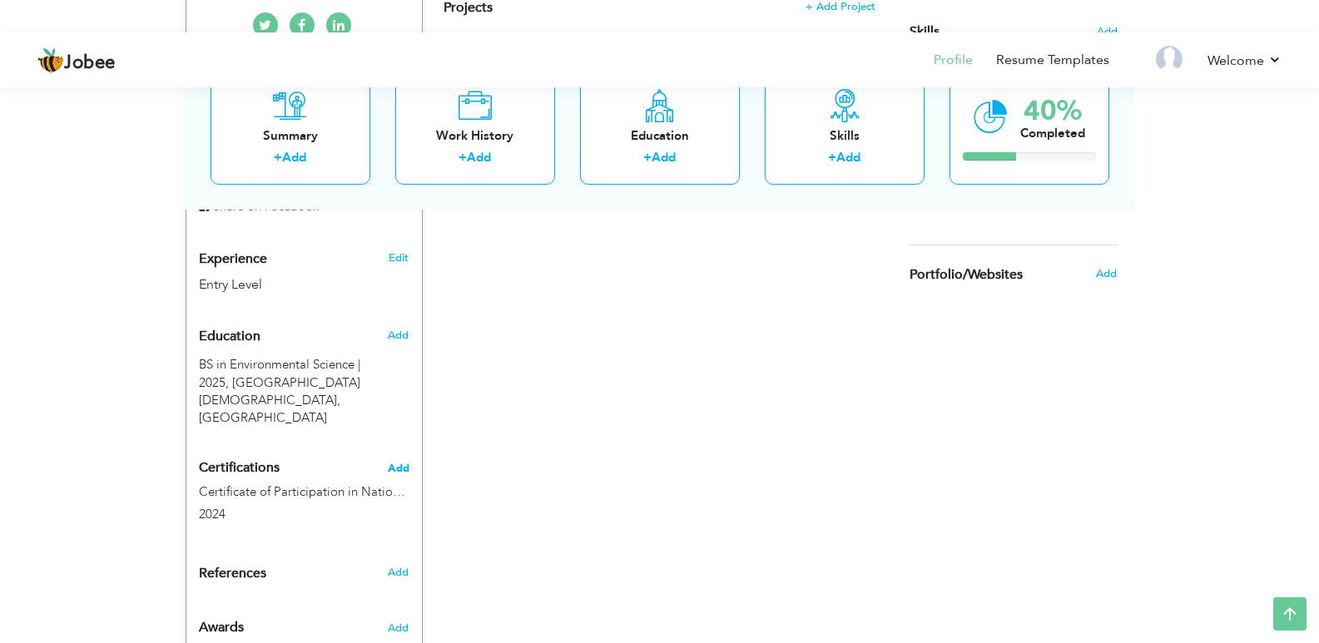
click at [404, 463] on span "Add" at bounding box center [399, 469] width 22 height 12
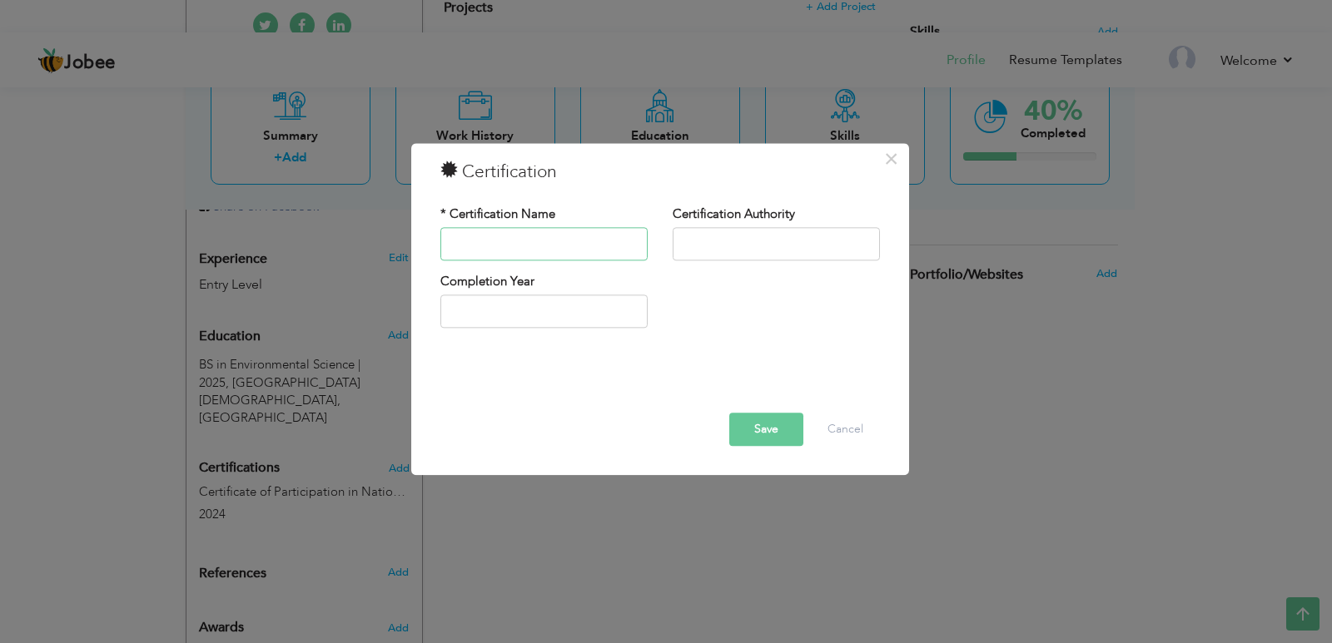
paste input "FirstPositioninDebatecompetition"
click at [471, 236] on input "FirstPositioninDebatecompetition" at bounding box center [543, 243] width 207 height 33
click at [519, 241] on input "First PositioninDebatecompetition" at bounding box center [543, 243] width 207 height 33
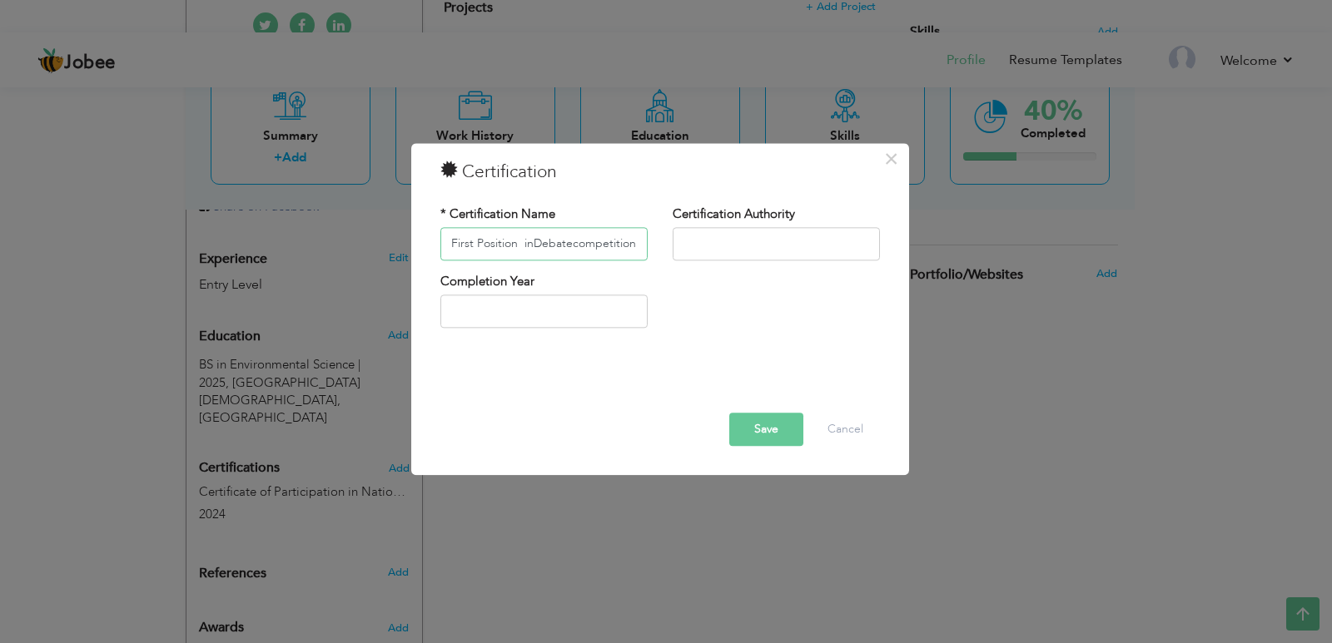
click at [534, 243] on input "First Position inDebatecompetition" at bounding box center [543, 243] width 207 height 33
click at [596, 242] on input "First Position in Debatecompetition" at bounding box center [543, 243] width 207 height 33
click at [576, 246] on input "First Position in Debatecompetition" at bounding box center [543, 243] width 207 height 33
drag, startPoint x: 630, startPoint y: 251, endPoint x: 656, endPoint y: 251, distance: 25.8
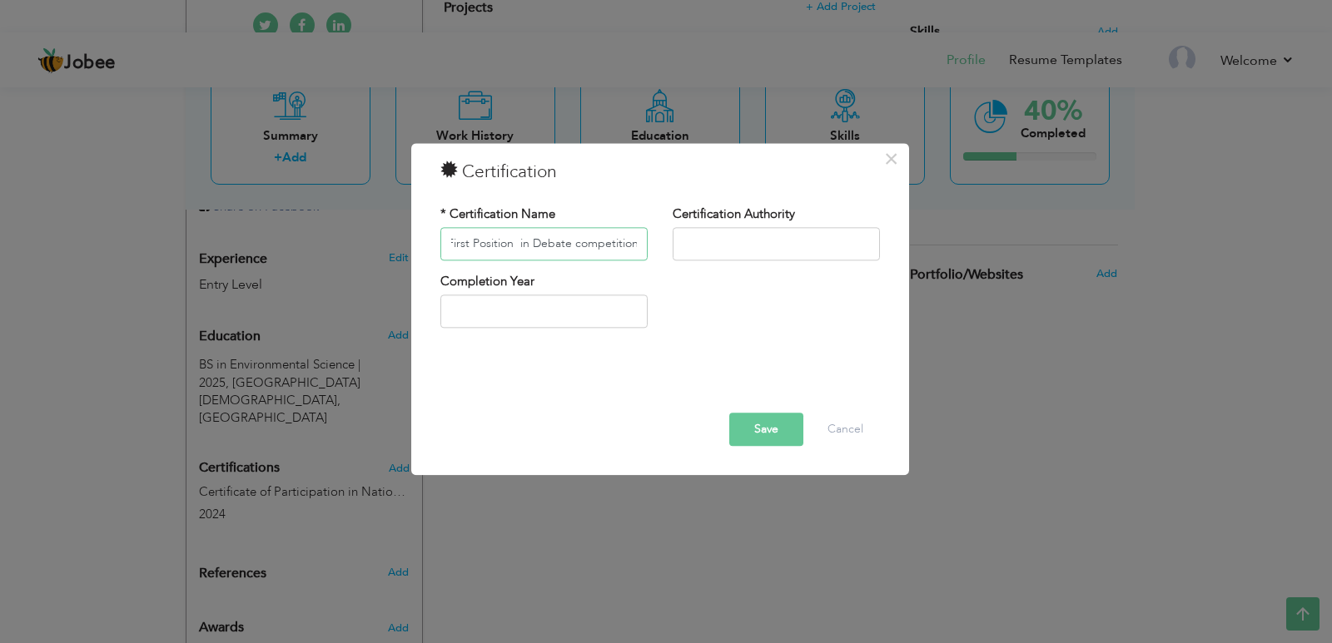
click at [656, 251] on div "* Certification Name First Position in Debate competition" at bounding box center [544, 239] width 232 height 67
type input "First Position in Debate competition"
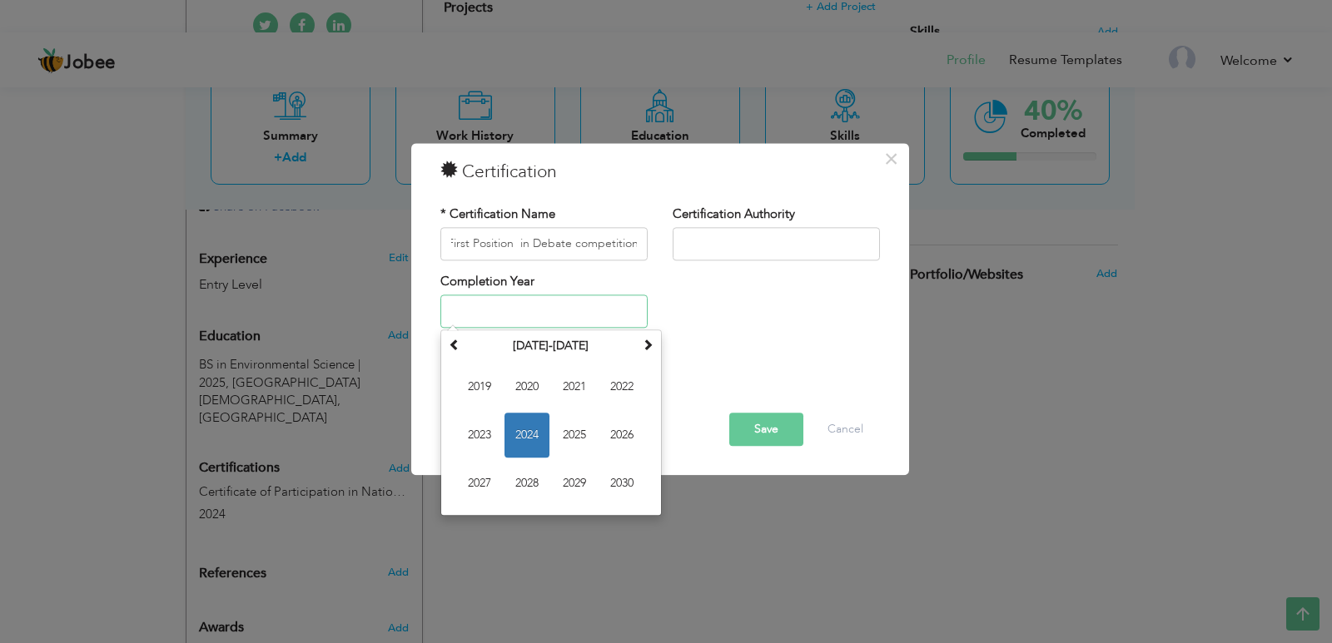
click at [482, 311] on input "text" at bounding box center [543, 312] width 207 height 33
click at [452, 345] on span at bounding box center [455, 346] width 12 height 12
click at [569, 439] on span "2015" at bounding box center [574, 436] width 45 height 45
type input "2015"
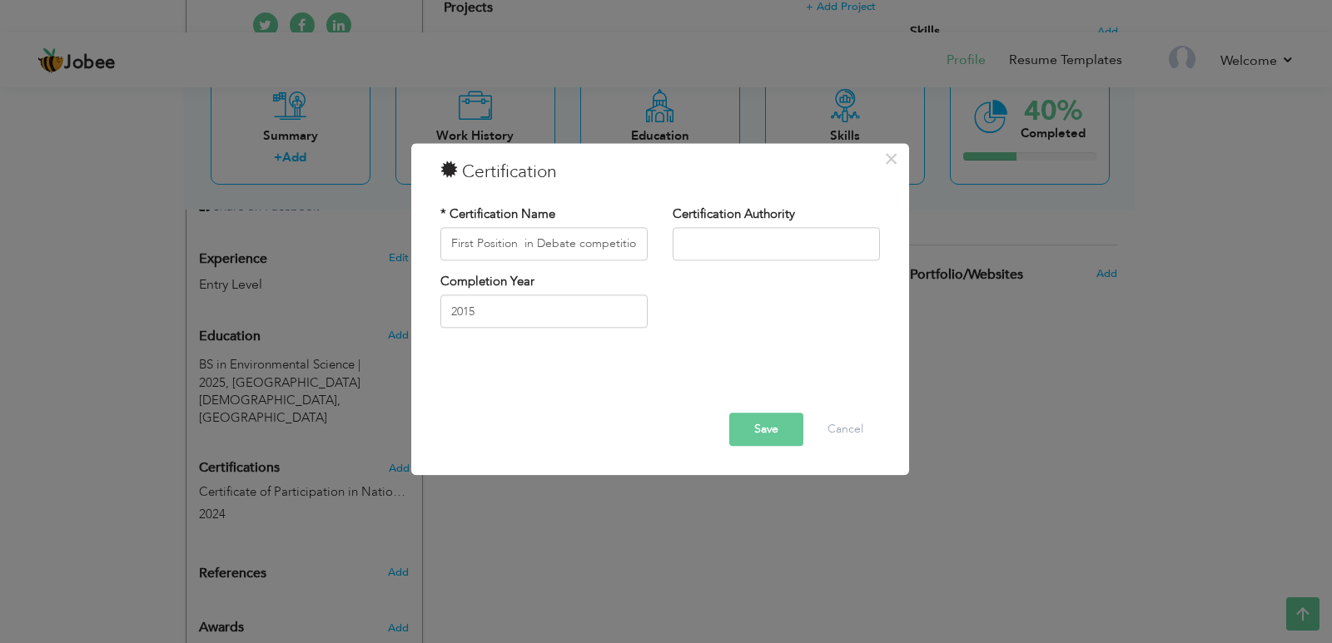
click at [772, 440] on button "Save" at bounding box center [766, 429] width 74 height 33
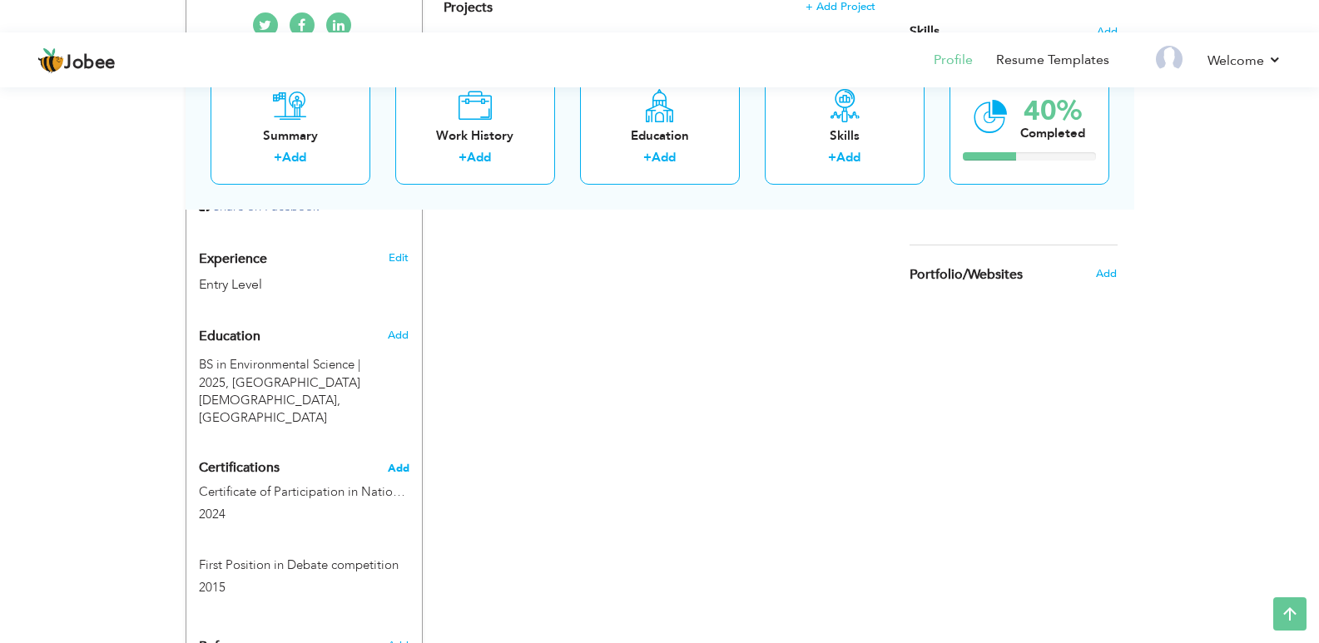
click at [397, 463] on span "Add" at bounding box center [399, 469] width 22 height 12
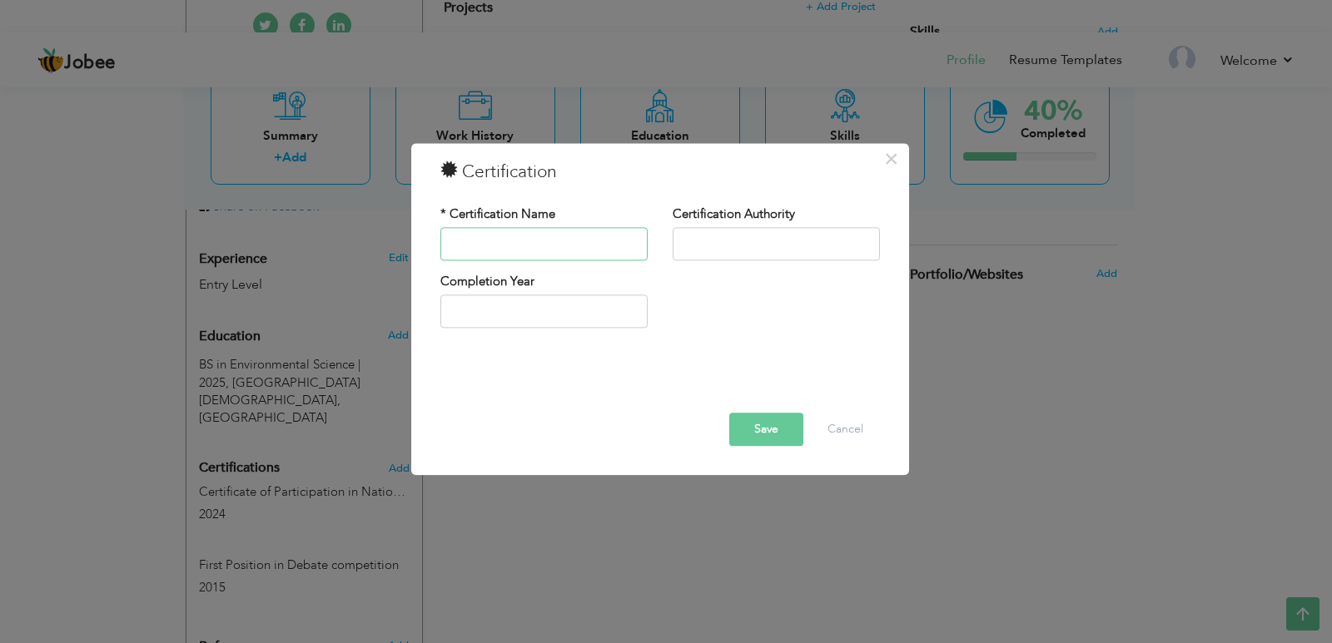
paste input "ECO-Tourismforsustainabledevelopment"
drag, startPoint x: 458, startPoint y: 241, endPoint x: 336, endPoint y: 245, distance: 121.6
click at [336, 245] on div "× Certification * Certification Name ECO-Tourismforsustainabledevelopment Certi…" at bounding box center [666, 321] width 1332 height 643
click at [520, 245] on input "ECO-Tourismforsustainabledevelopment" at bounding box center [543, 243] width 207 height 33
click at [538, 246] on input "ECO-Tourism forsustainabledevelopment" at bounding box center [543, 243] width 207 height 33
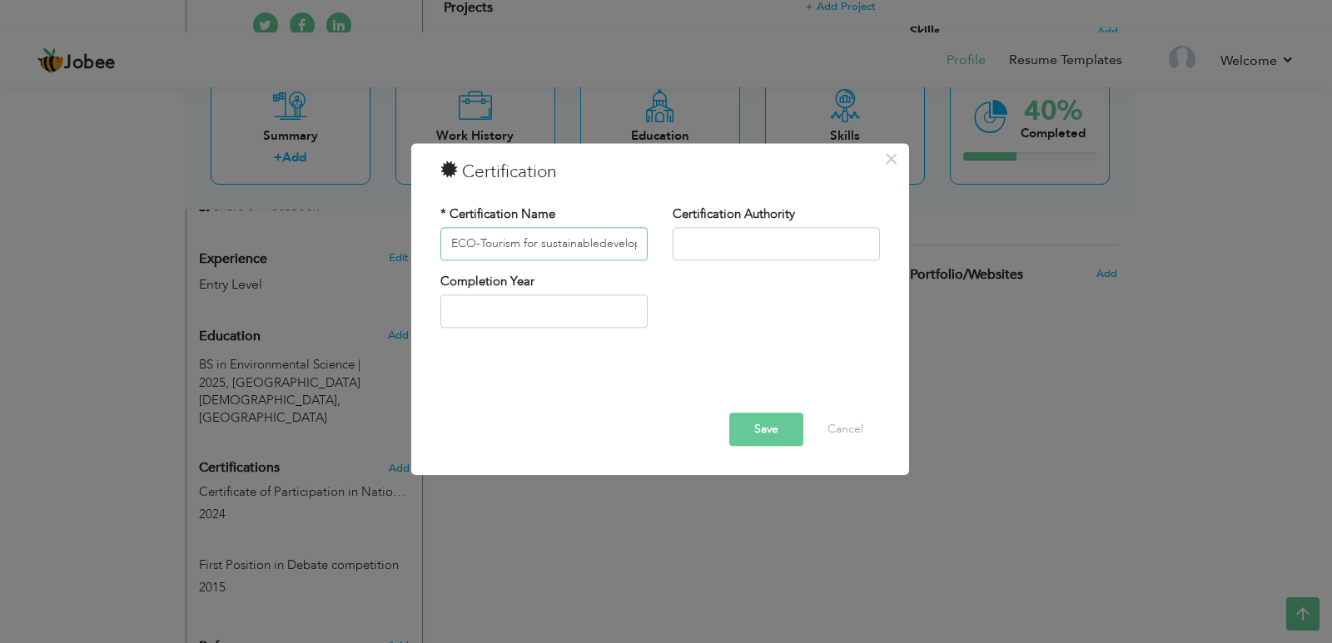
click at [595, 242] on input "ECO-Tourism for sustainabledevelopment" at bounding box center [543, 243] width 207 height 33
drag, startPoint x: 637, startPoint y: 245, endPoint x: 673, endPoint y: 249, distance: 36.9
click at [673, 249] on div "* Certification Name ECO-Tourism for sustainable development Certification Auth…" at bounding box center [660, 239] width 464 height 67
type input "ECO-Tourism for sustainable development"
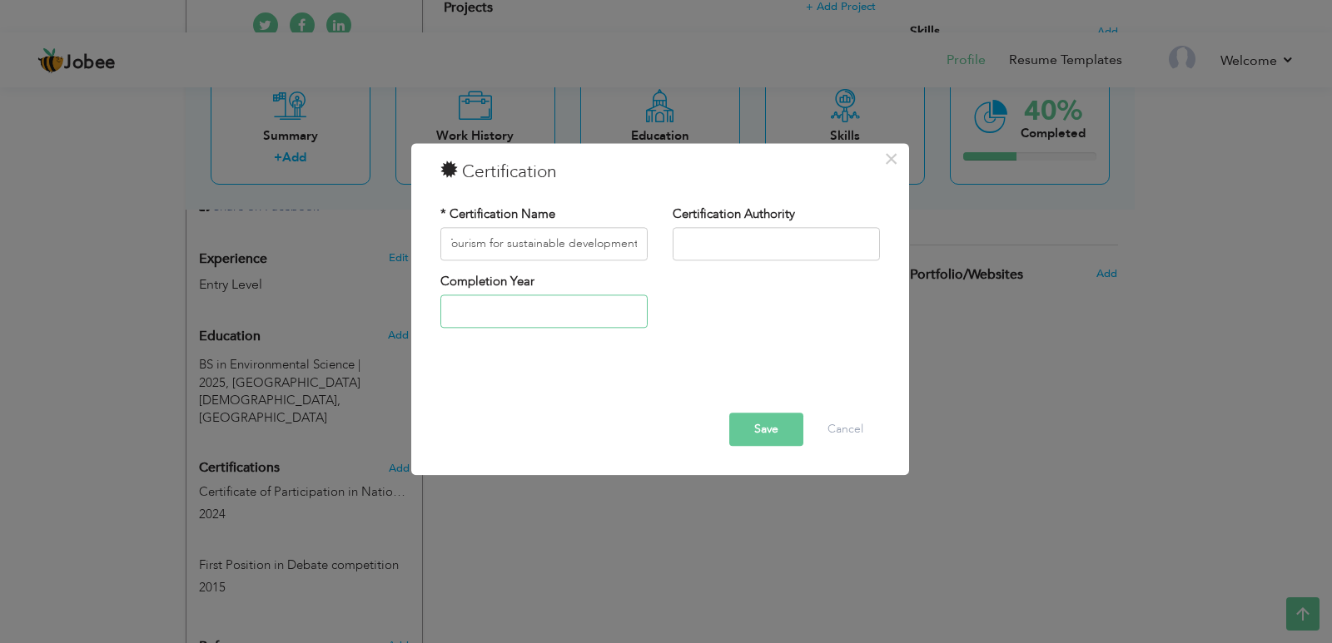
click at [551, 310] on input "text" at bounding box center [543, 312] width 207 height 33
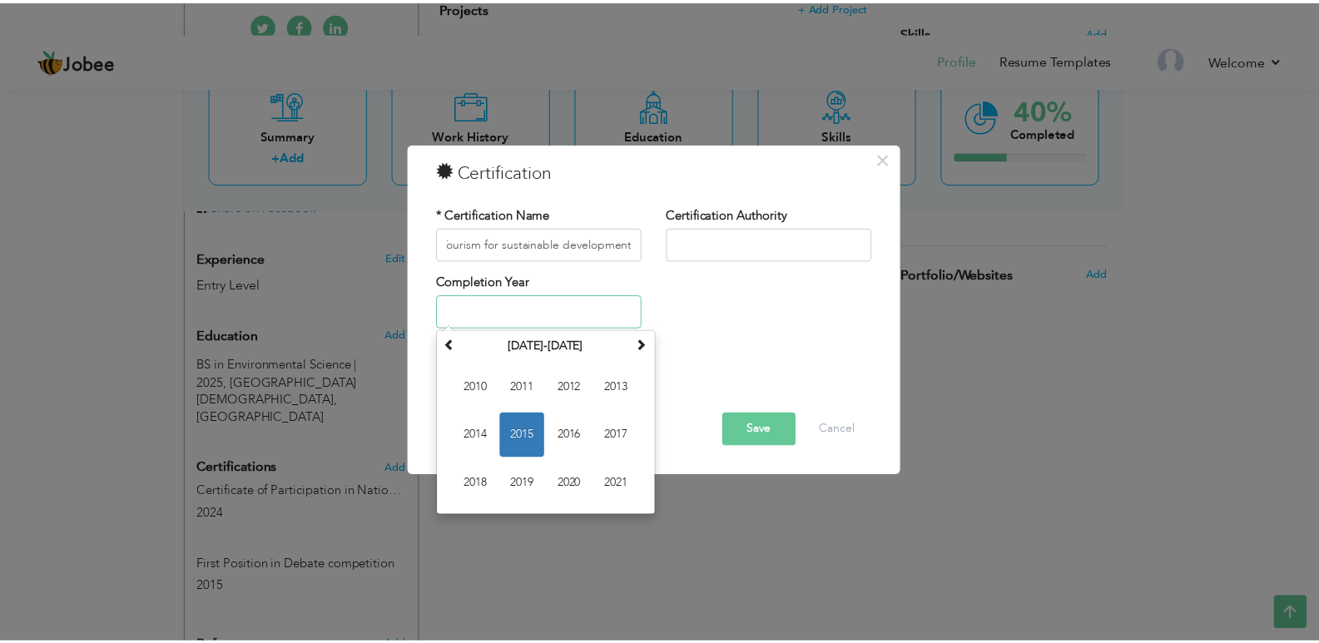
scroll to position [0, 0]
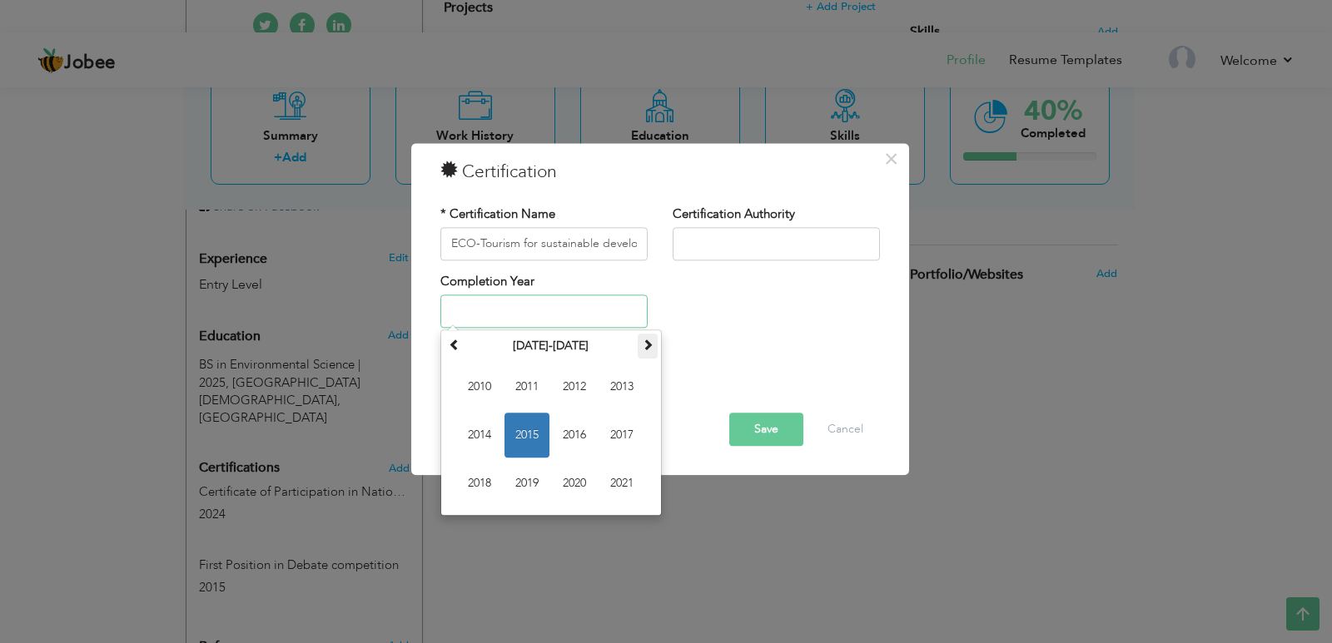
click at [648, 340] on span at bounding box center [648, 346] width 12 height 12
click at [585, 383] on span "2022" at bounding box center [574, 387] width 45 height 45
type input "2022"
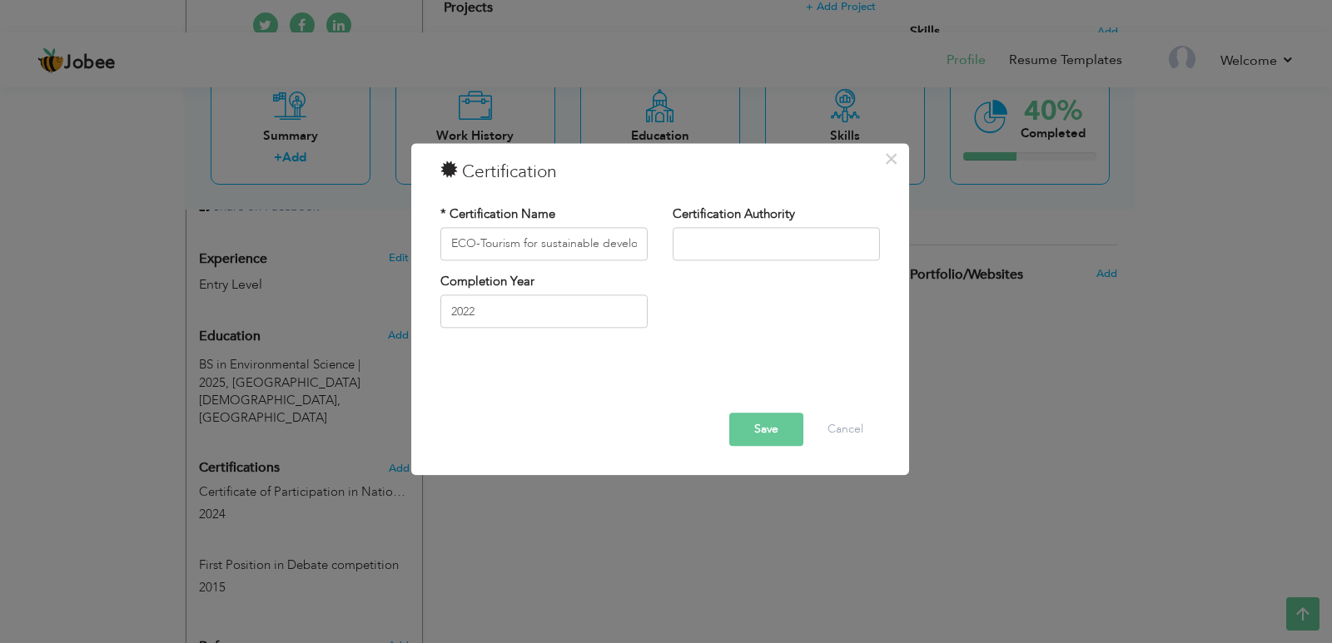
click at [767, 428] on button "Save" at bounding box center [766, 429] width 74 height 33
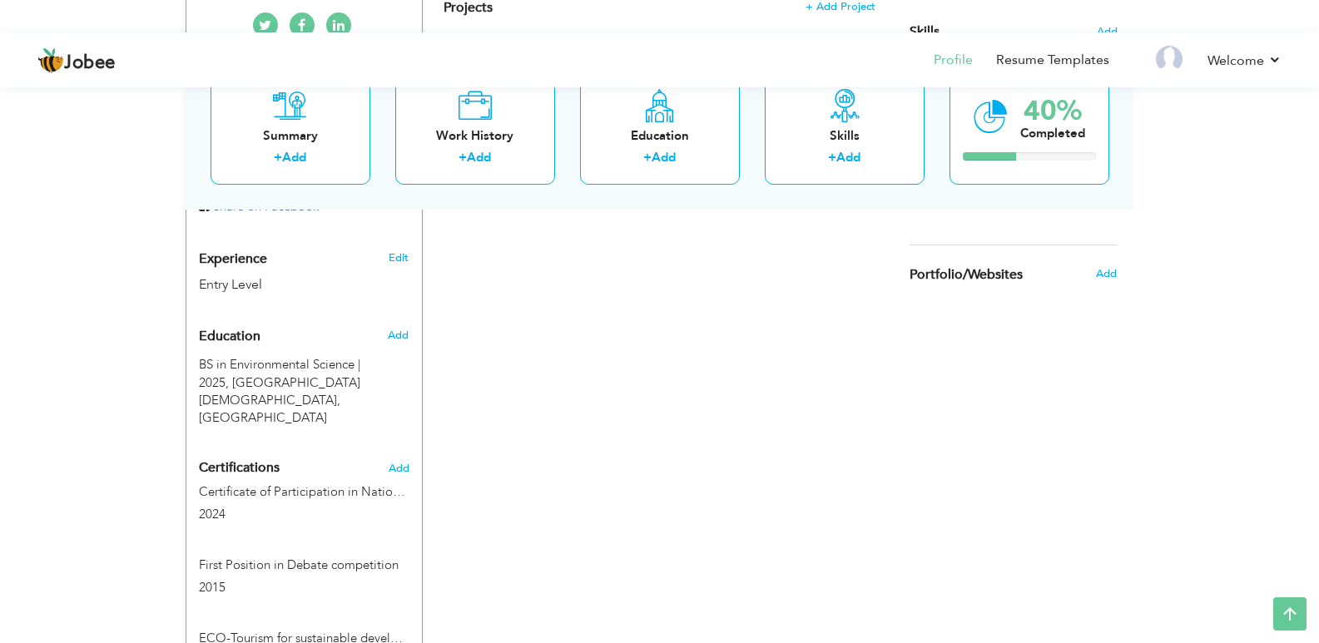
drag, startPoint x: 1319, startPoint y: 404, endPoint x: 1331, endPoint y: 408, distance: 13.2
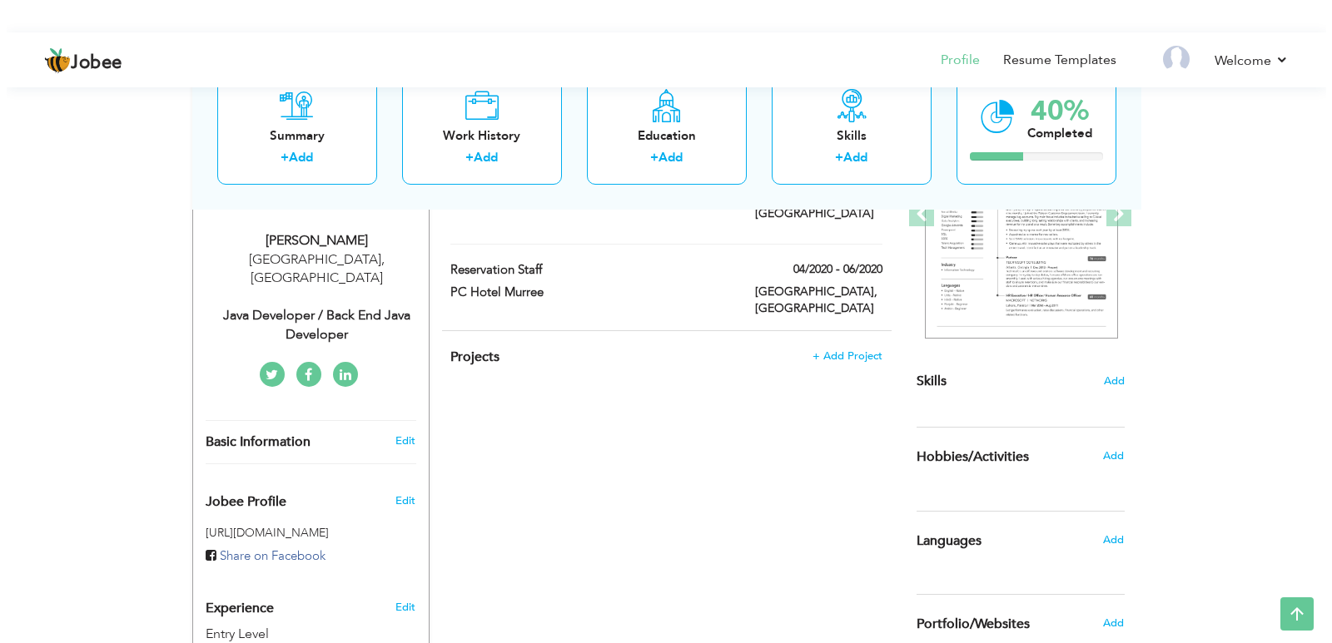
scroll to position [355, 0]
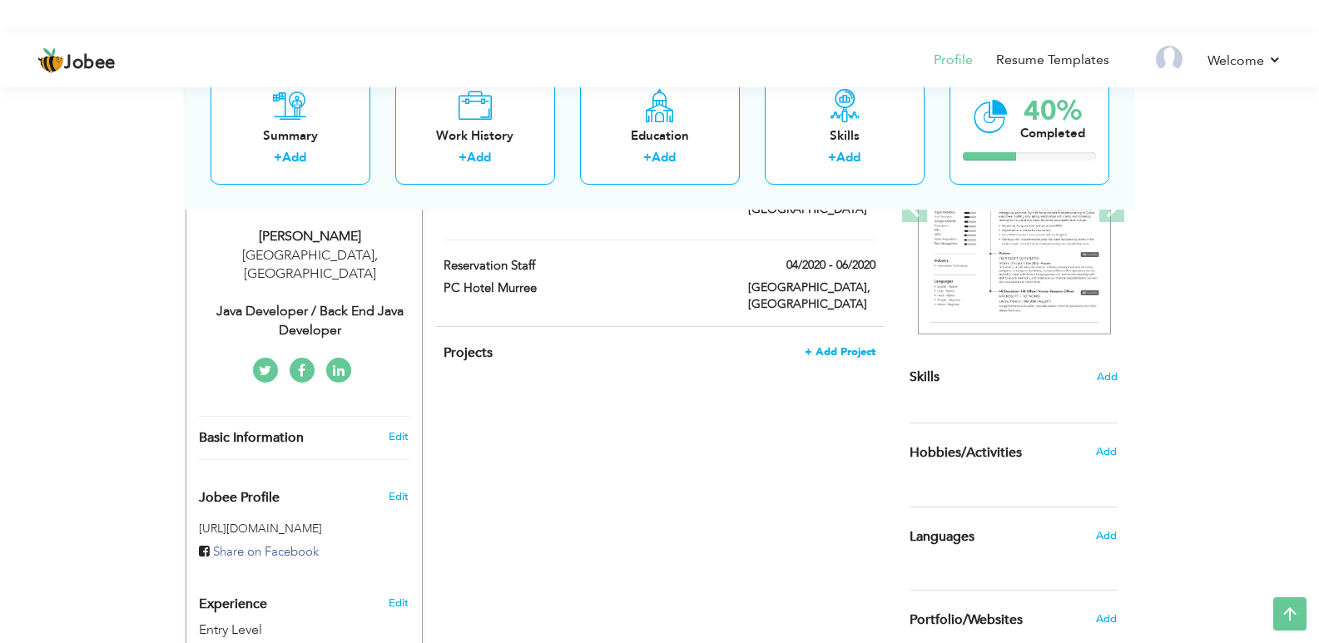
click at [847, 346] on span "+ Add Project" at bounding box center [840, 352] width 71 height 12
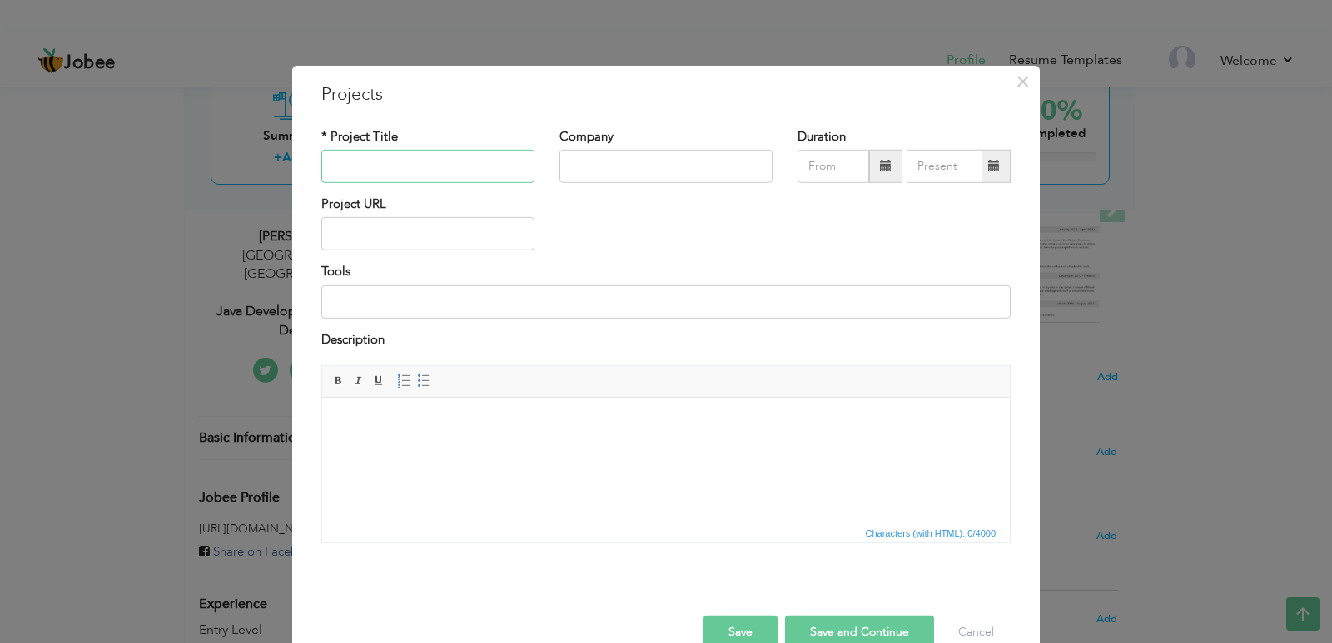
paste input "Monitoring Blue Carbon in [GEOGRAPHIC_DATA] through Google Earth Engine."
type input "Monitoring Blue Carbon in [GEOGRAPHIC_DATA] through Google Earth Engine."
click at [614, 158] on input "text" at bounding box center [665, 166] width 213 height 33
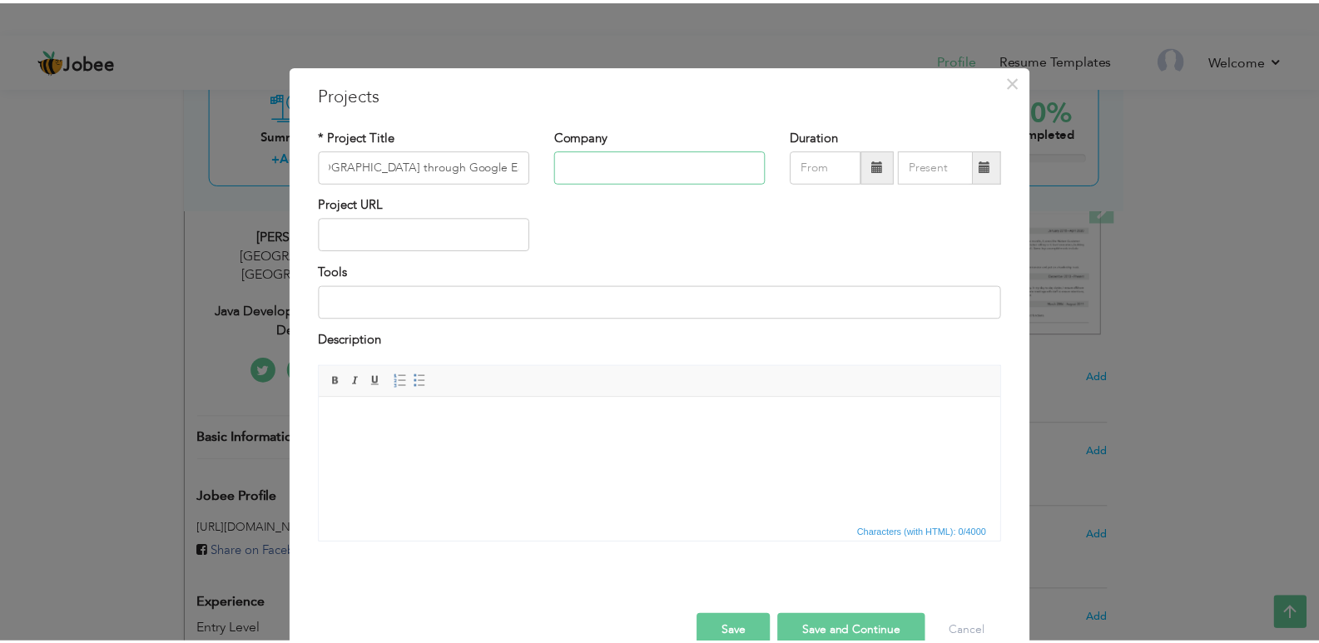
scroll to position [0, 0]
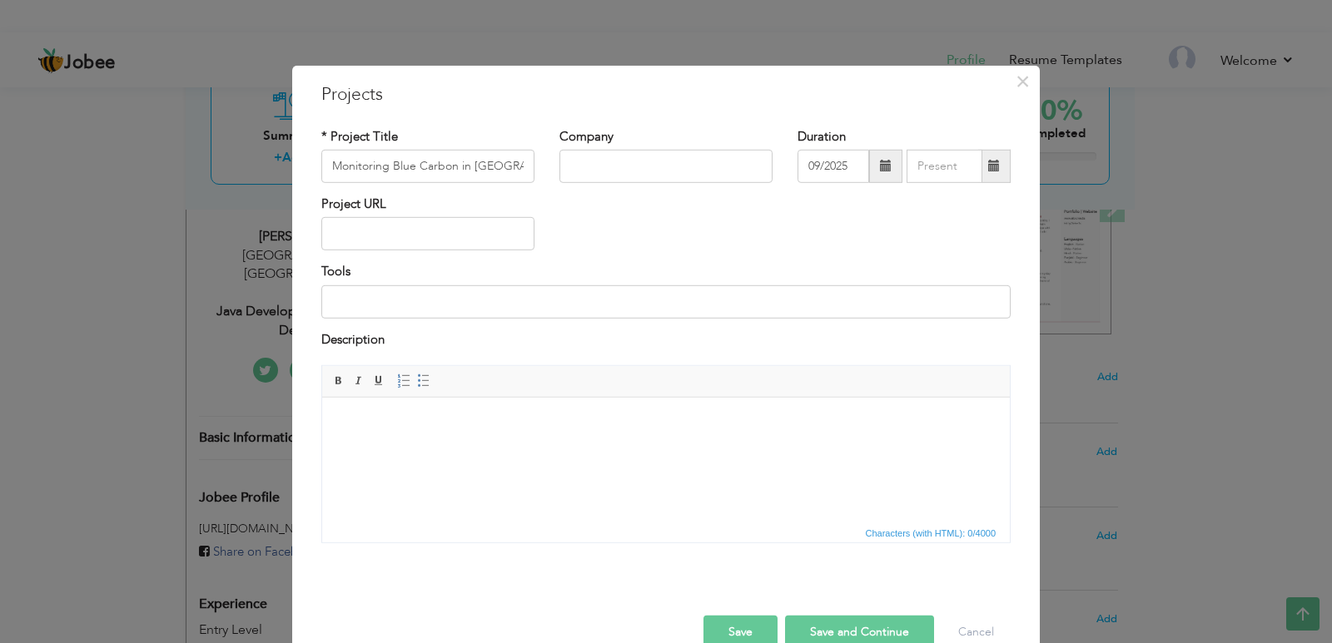
click at [880, 165] on span at bounding box center [886, 166] width 12 height 12
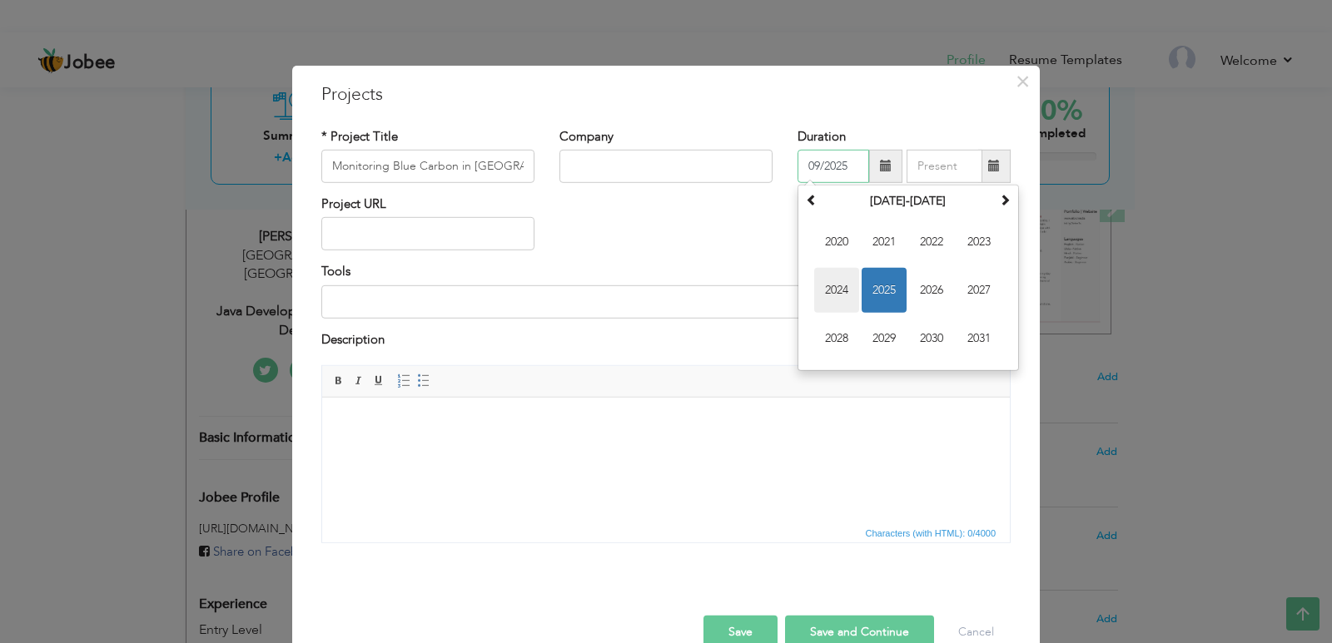
click at [841, 289] on span "2024" at bounding box center [836, 290] width 45 height 45
click at [843, 336] on span "Sep" at bounding box center [836, 338] width 45 height 45
type input "09/2024"
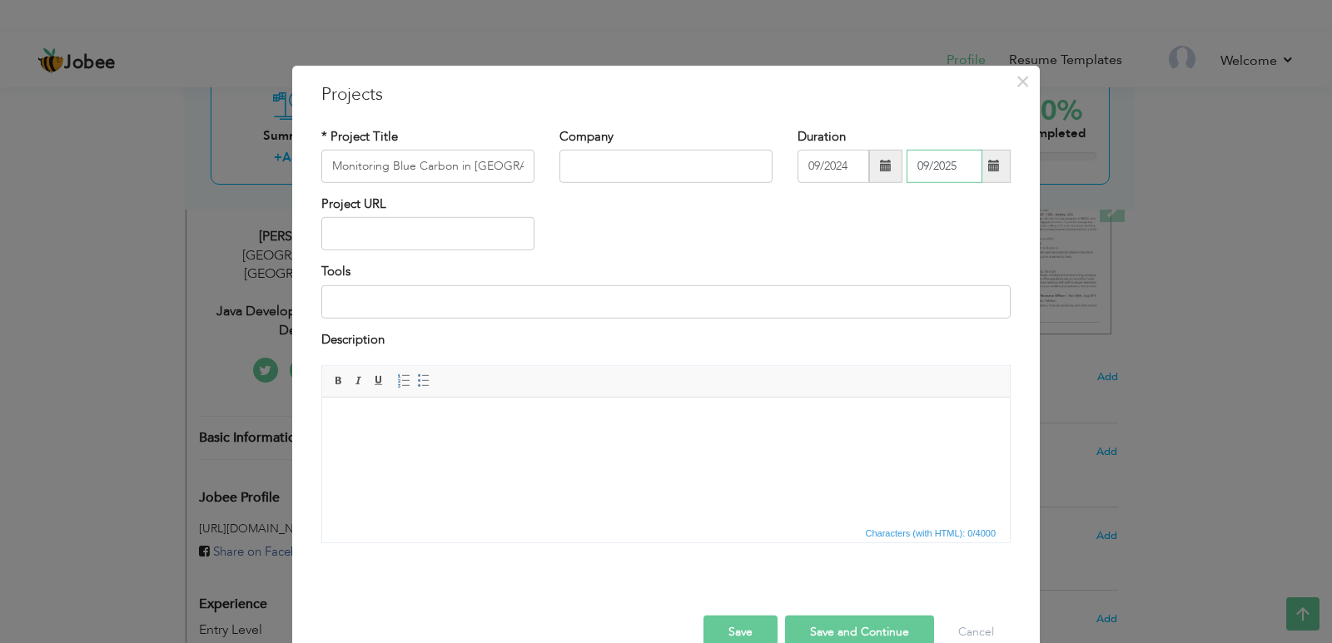
click at [932, 163] on input "09/2025" at bounding box center [944, 166] width 76 height 33
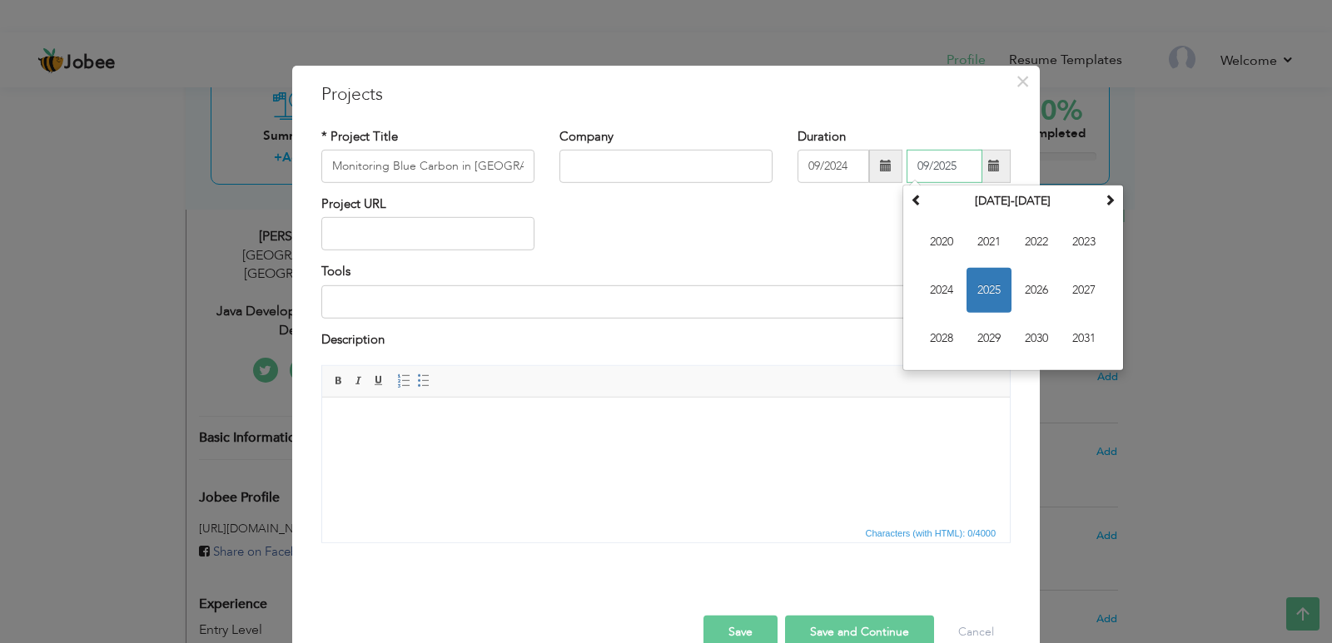
click at [982, 282] on span "2025" at bounding box center [988, 290] width 45 height 45
click at [982, 282] on span "Jun" at bounding box center [988, 290] width 45 height 45
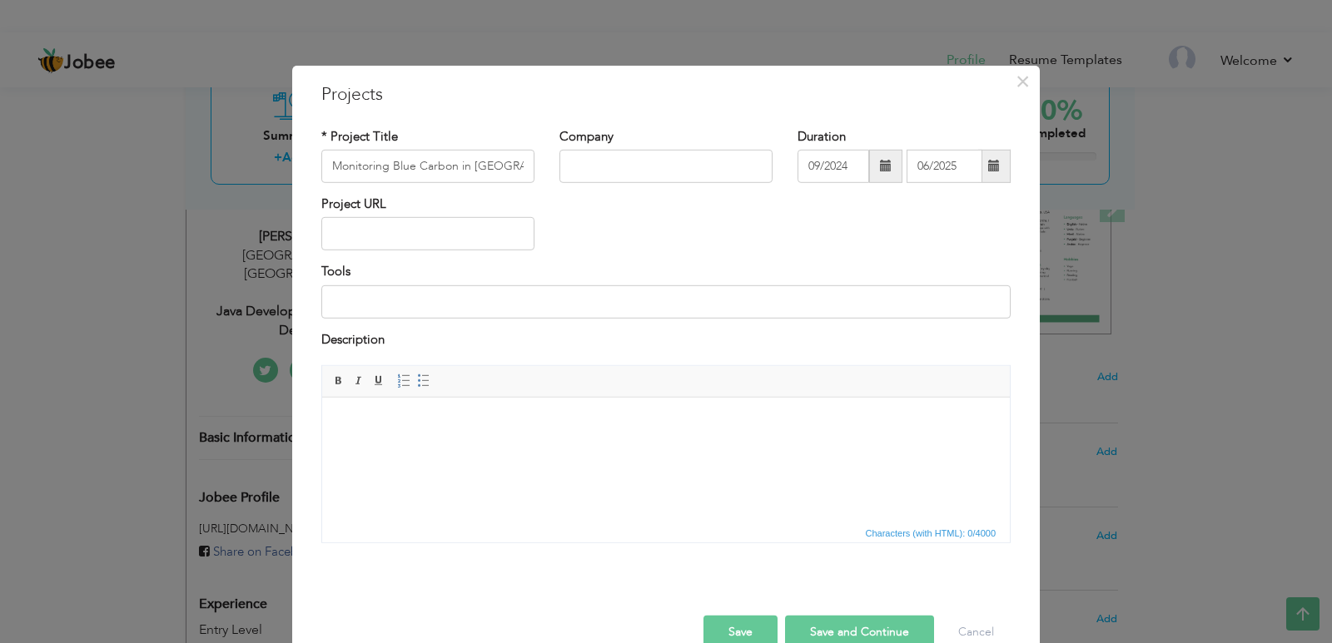
click at [988, 165] on span at bounding box center [994, 166] width 12 height 12
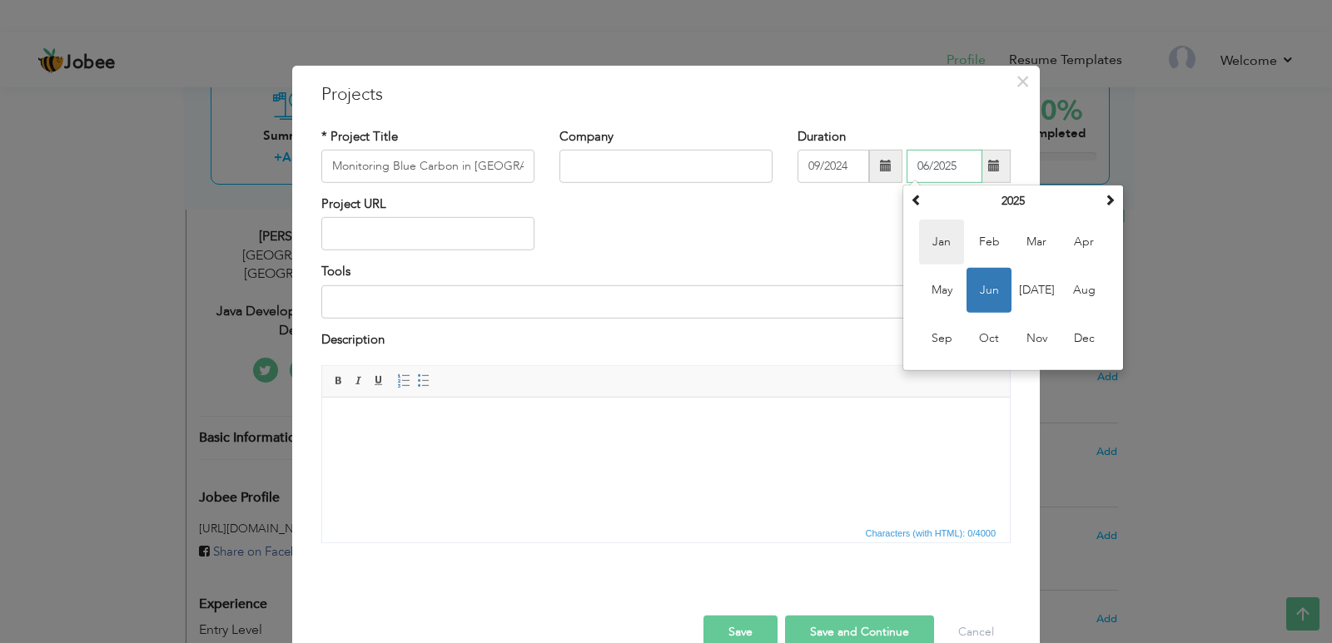
click at [939, 241] on span "Jan" at bounding box center [941, 242] width 45 height 45
type input "01/2025"
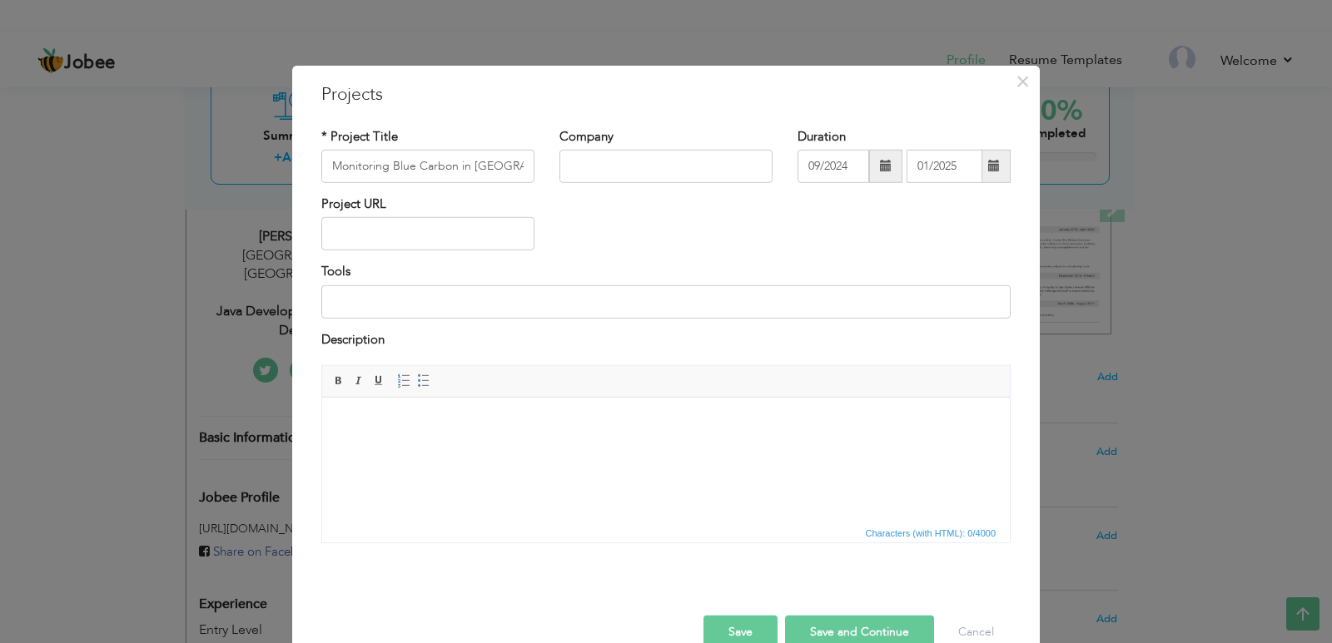
click at [762, 628] on button "Save" at bounding box center [740, 632] width 74 height 33
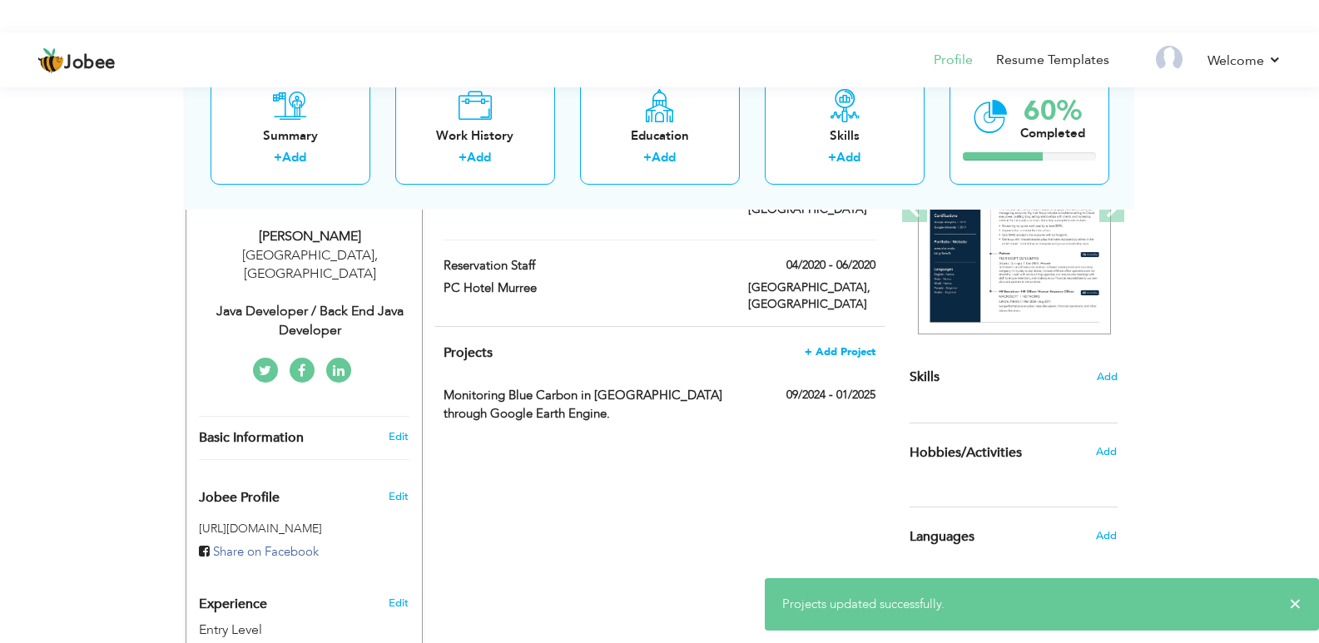
click at [853, 346] on span "+ Add Project" at bounding box center [840, 352] width 71 height 12
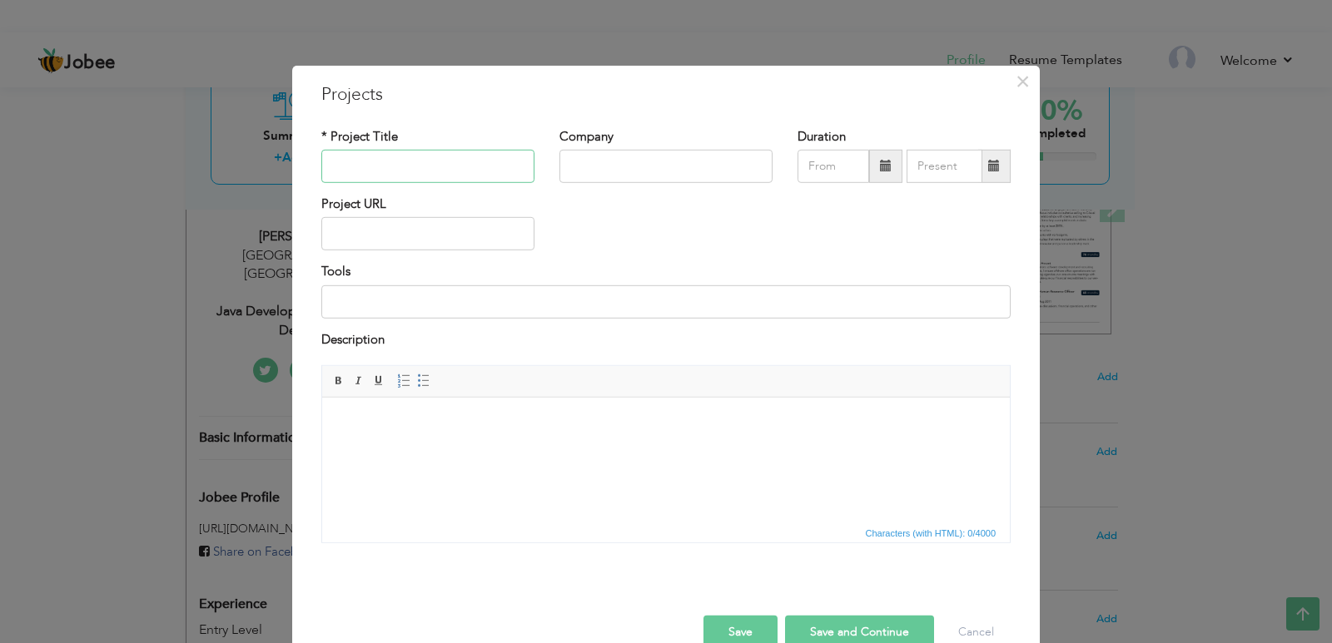
paste input "used the satellite sentinel 2A"
click at [331, 161] on input "used the satellite sentinel 2A" at bounding box center [427, 166] width 213 height 33
type input "Used the satellite sentinel 2A"
click at [621, 164] on input "text" at bounding box center [665, 166] width 213 height 33
type input "F"
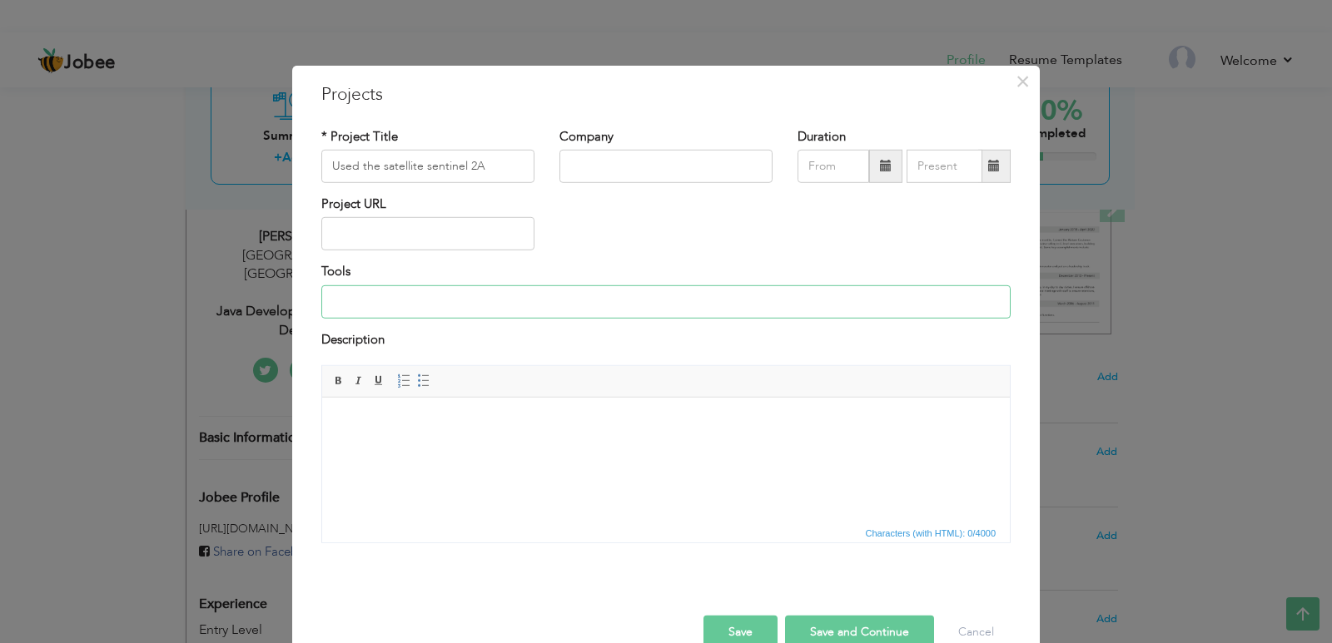
click at [395, 312] on input at bounding box center [665, 302] width 689 height 33
click at [379, 231] on input "text" at bounding box center [427, 233] width 213 height 33
type input "Final Year Project"
click at [765, 628] on button "Save" at bounding box center [740, 632] width 74 height 33
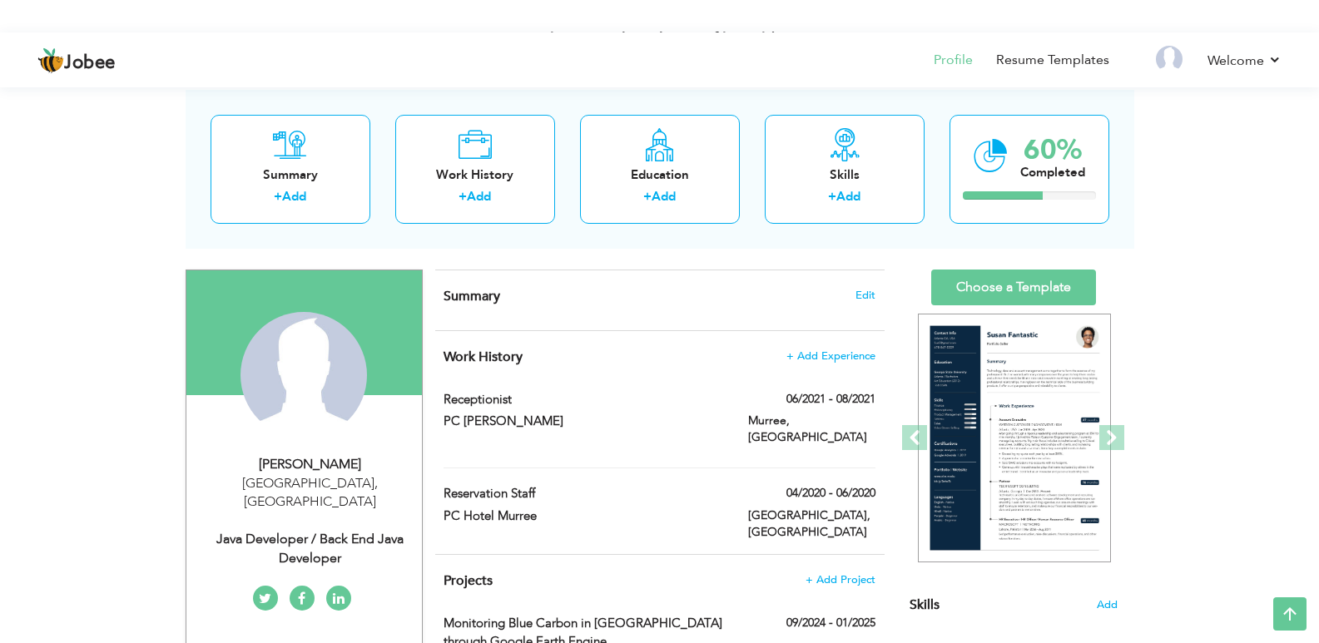
scroll to position [166, 0]
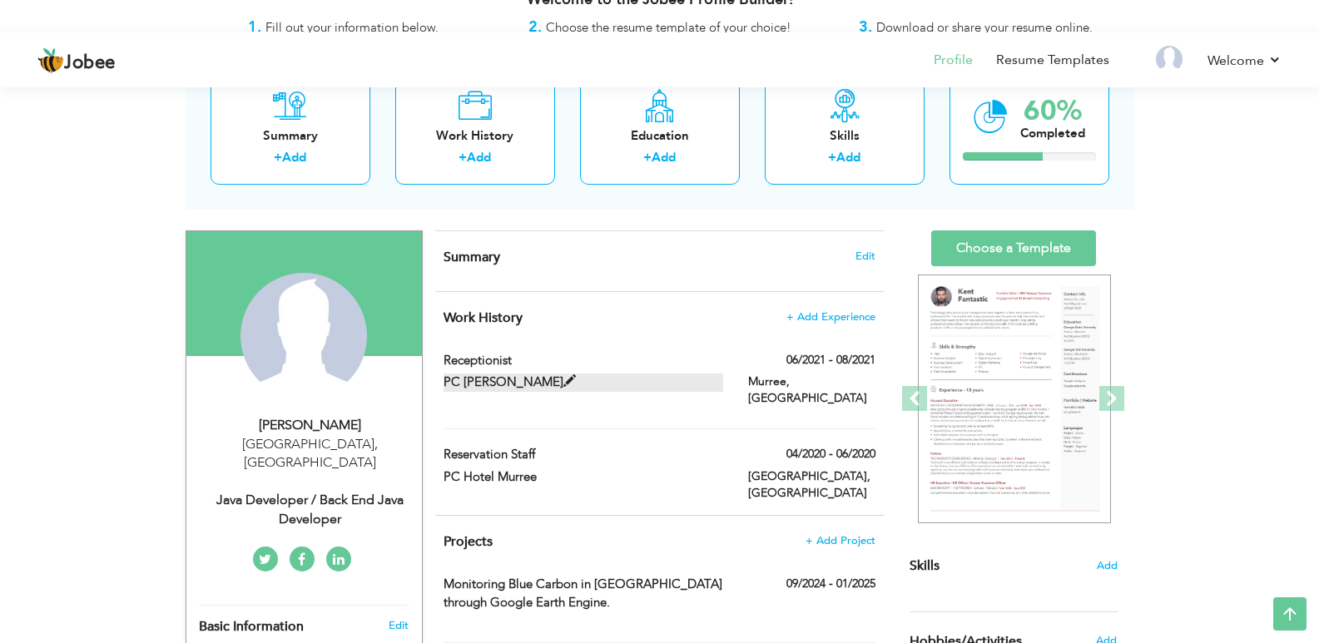
click at [564, 378] on span at bounding box center [570, 381] width 12 height 12
type input "Receptionist"
type input "PC Murree Burban"
type input "06/2021"
type input "08/2021"
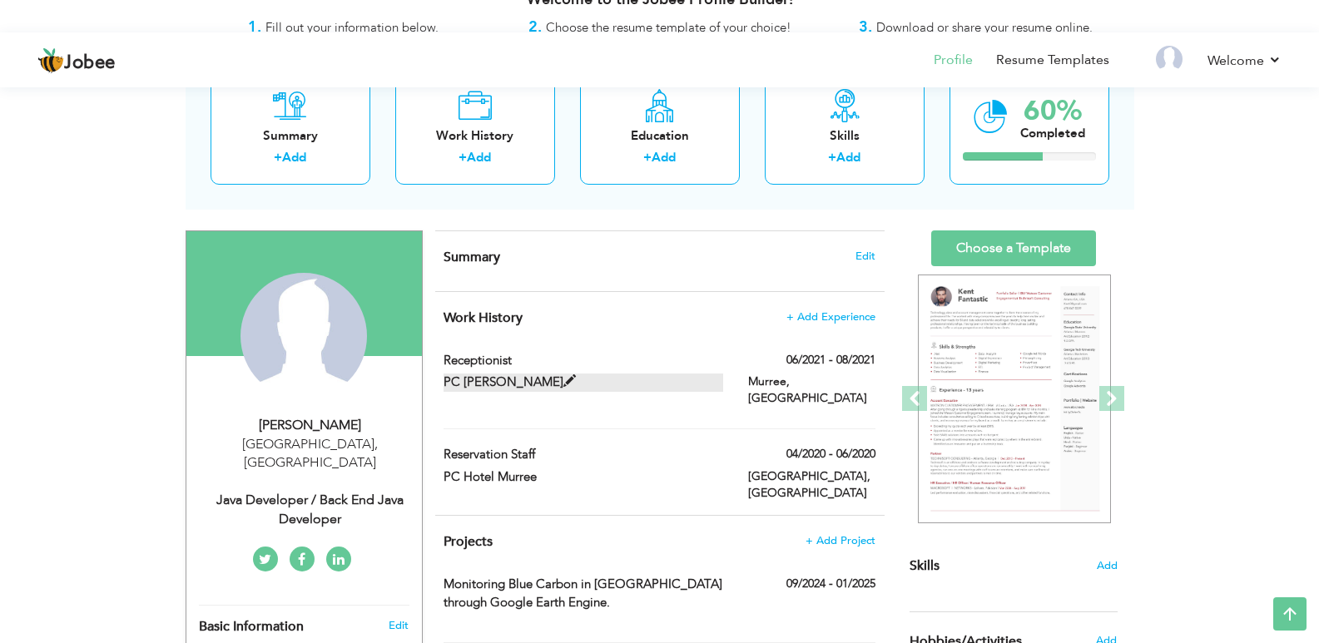
type input "[GEOGRAPHIC_DATA]"
type input "Murree"
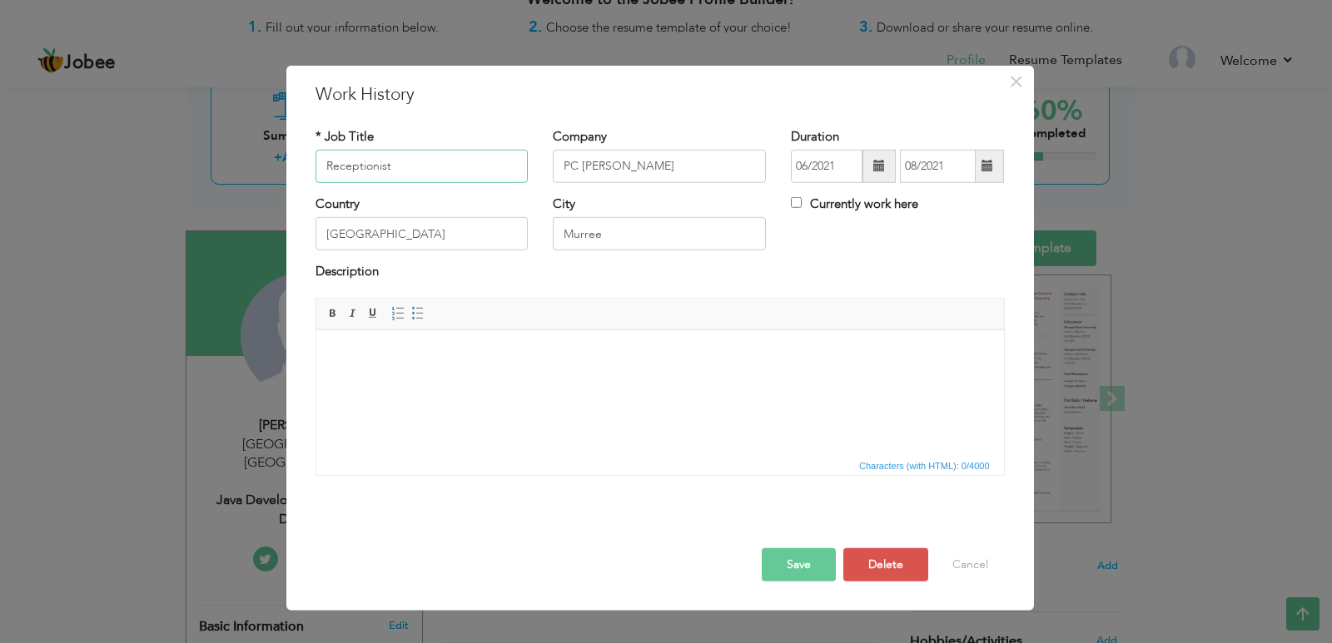
drag, startPoint x: 450, startPoint y: 166, endPoint x: 291, endPoint y: 155, distance: 159.4
click at [291, 155] on div "× Work History * Job Title Receptionist Company PC Murree Burban Duration 06/20…" at bounding box center [659, 337] width 747 height 545
drag, startPoint x: 671, startPoint y: 163, endPoint x: 538, endPoint y: 165, distance: 133.2
click at [538, 165] on div "* Job Title Company PC Murree Burban Duration 06/2021 08/2021 Currently work he…" at bounding box center [660, 160] width 714 height 67
click at [427, 156] on input "text" at bounding box center [421, 166] width 213 height 33
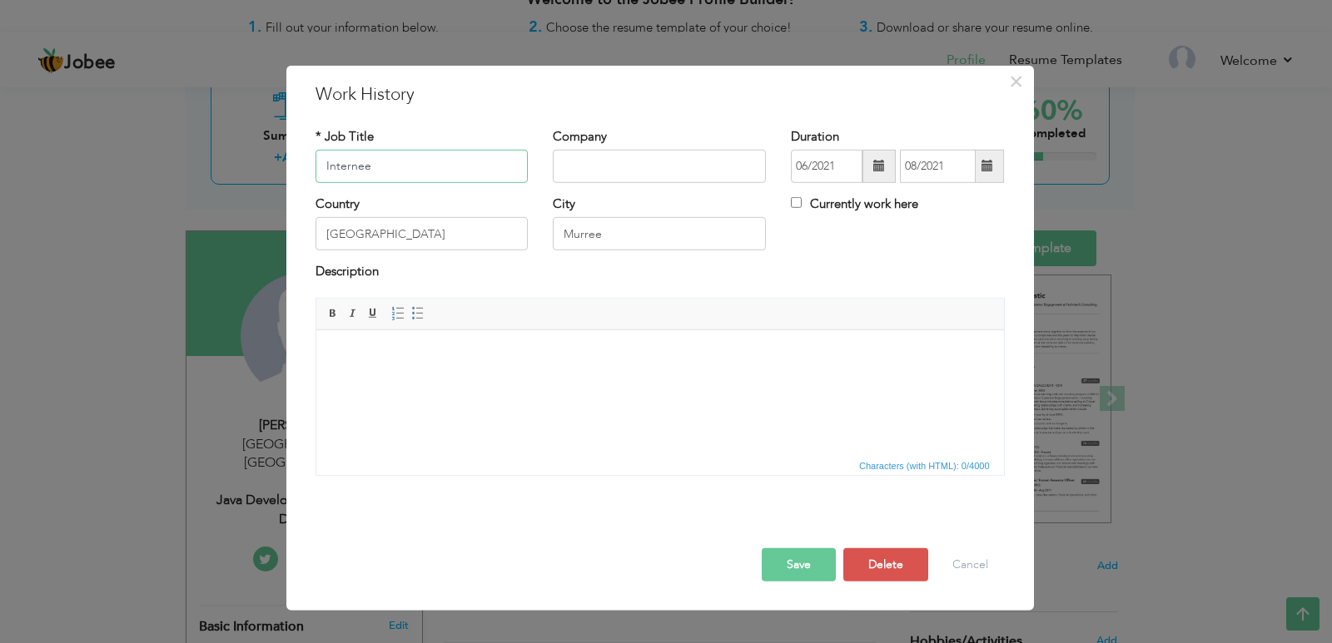
type input "Internee"
click at [624, 158] on input "text" at bounding box center [659, 166] width 213 height 33
paste input "used the satellite sentinel 2A"
drag, startPoint x: 721, startPoint y: 162, endPoint x: 503, endPoint y: 181, distance: 218.9
click at [503, 181] on div "* Job Title Internee Company used the satellite sentinel 2A Duration 06/2021 08…" at bounding box center [660, 160] width 714 height 67
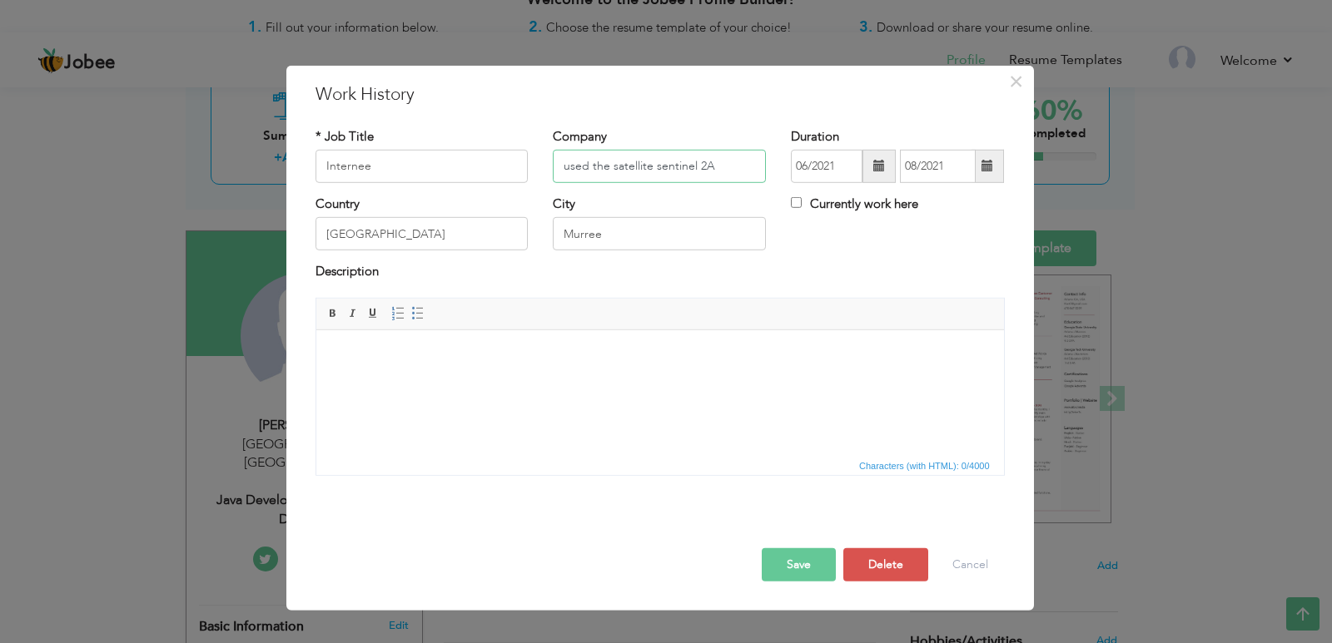
paste input "AKRSP"
type input "AKRSP"
click at [881, 171] on span at bounding box center [879, 166] width 12 height 12
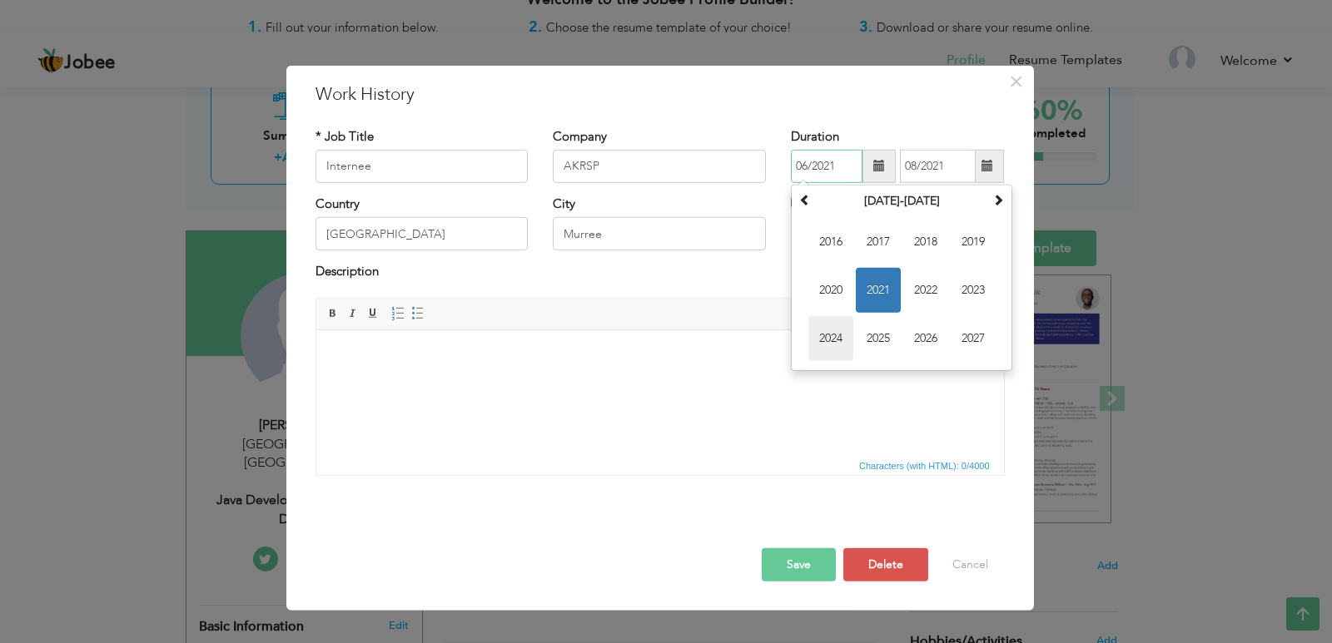
click at [834, 333] on span "2024" at bounding box center [830, 338] width 45 height 45
click at [882, 282] on span "Jun" at bounding box center [878, 290] width 45 height 45
type input "06/2024"
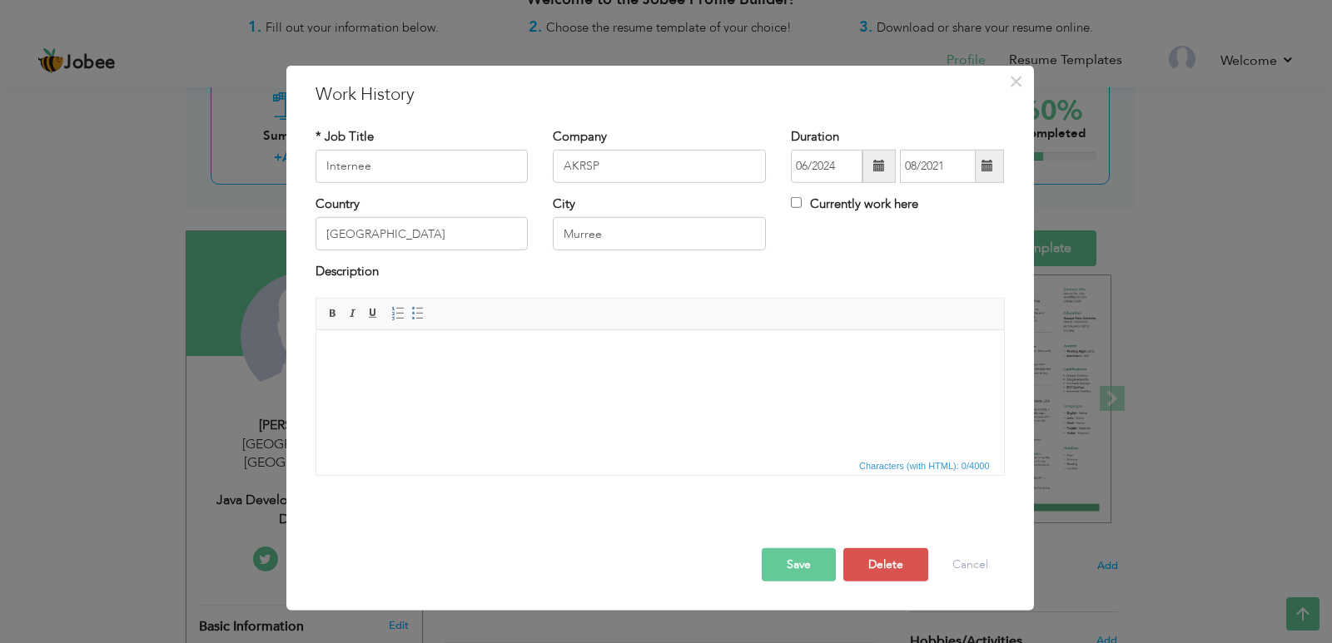
click at [978, 166] on span at bounding box center [987, 166] width 32 height 33
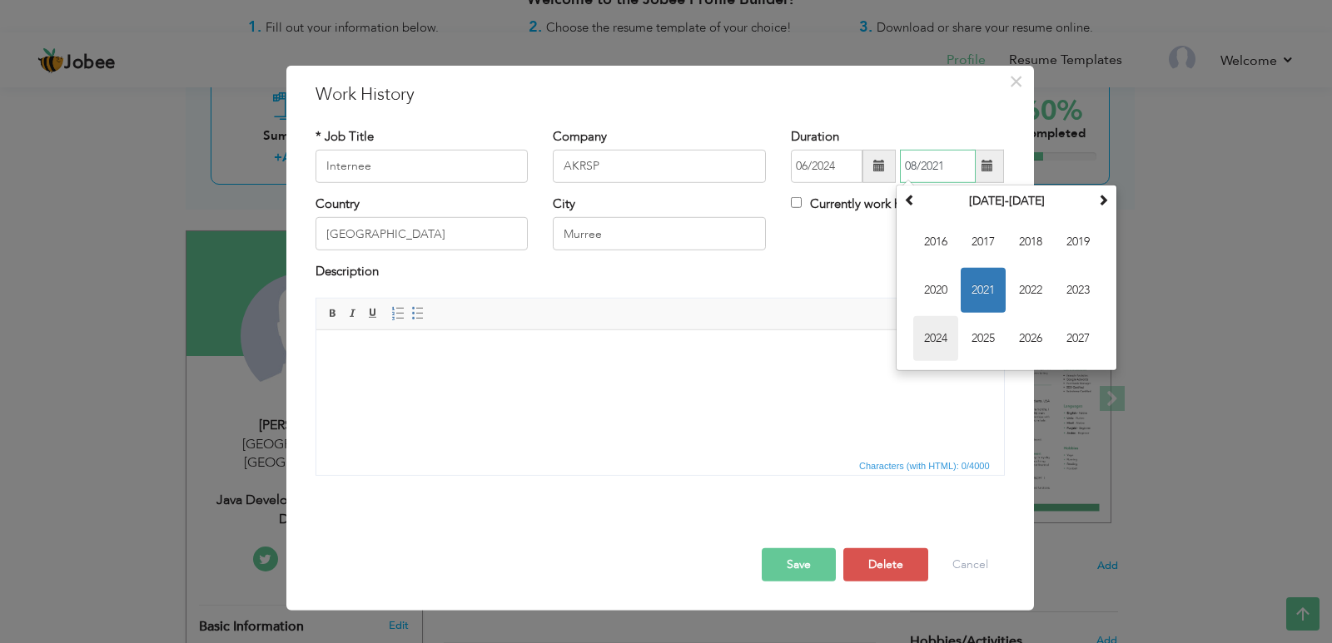
click at [941, 340] on span "2024" at bounding box center [935, 338] width 45 height 45
click at [989, 296] on span "Jun" at bounding box center [983, 290] width 45 height 45
type input "06/2024"
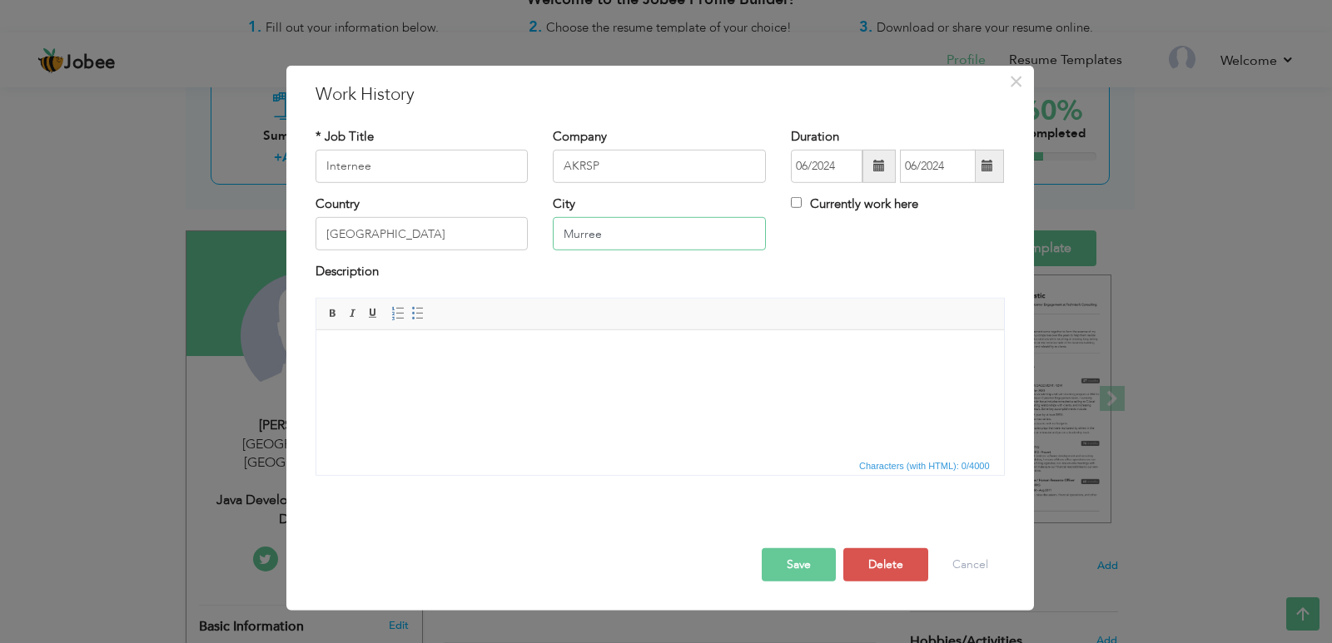
drag, startPoint x: 611, startPoint y: 236, endPoint x: 543, endPoint y: 234, distance: 68.3
click at [543, 234] on div "City Murree" at bounding box center [659, 229] width 238 height 67
type input "Gilgit"
click at [792, 564] on button "Save" at bounding box center [799, 565] width 74 height 33
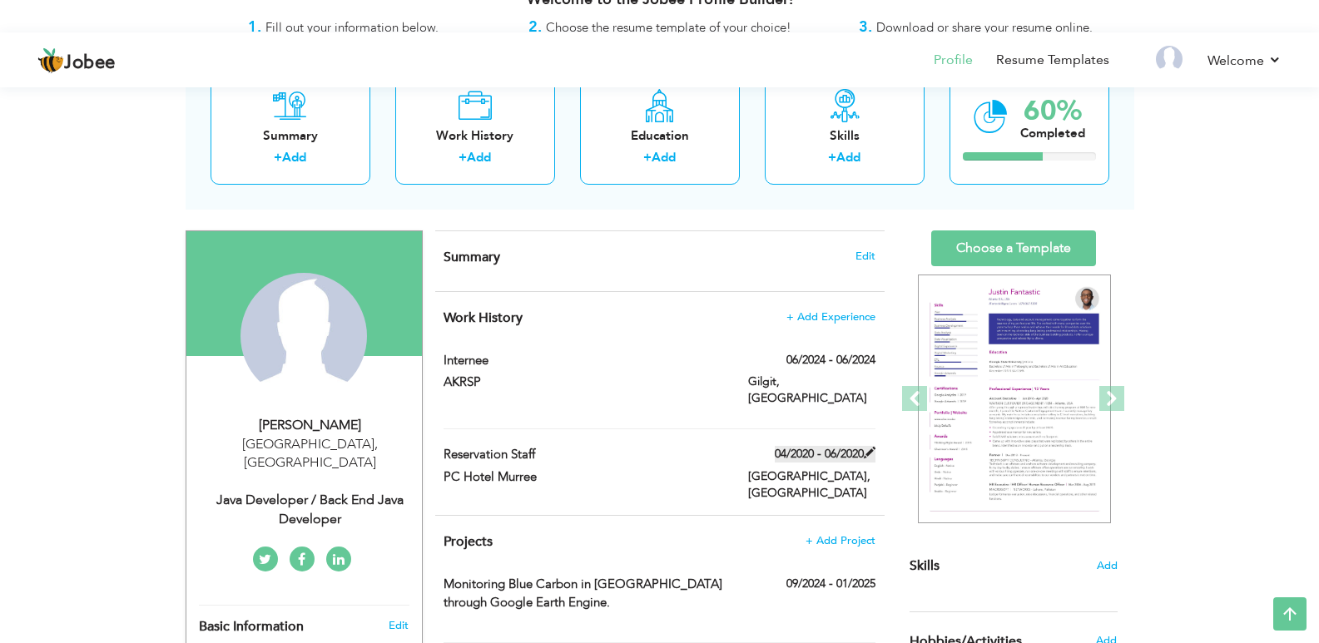
click at [870, 447] on span at bounding box center [870, 453] width 12 height 12
type input "Reservation staff"
type input "PC Hotel Murree"
type input "04/2020"
type input "06/2020"
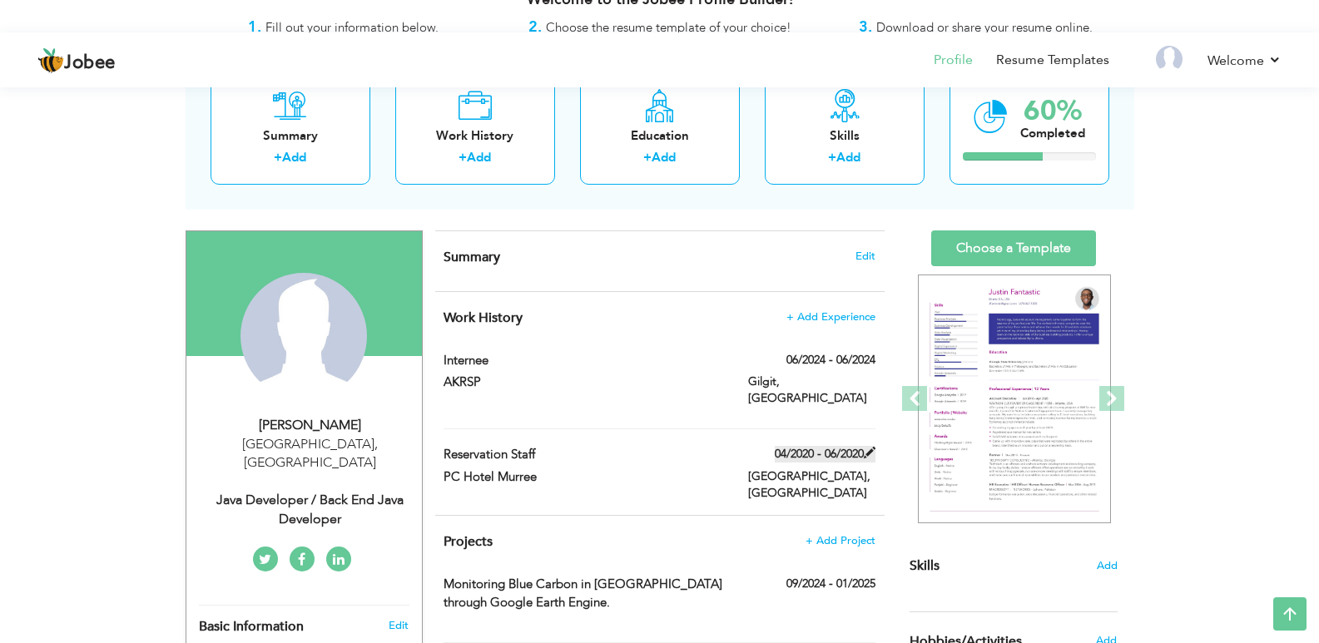
type input "[GEOGRAPHIC_DATA]"
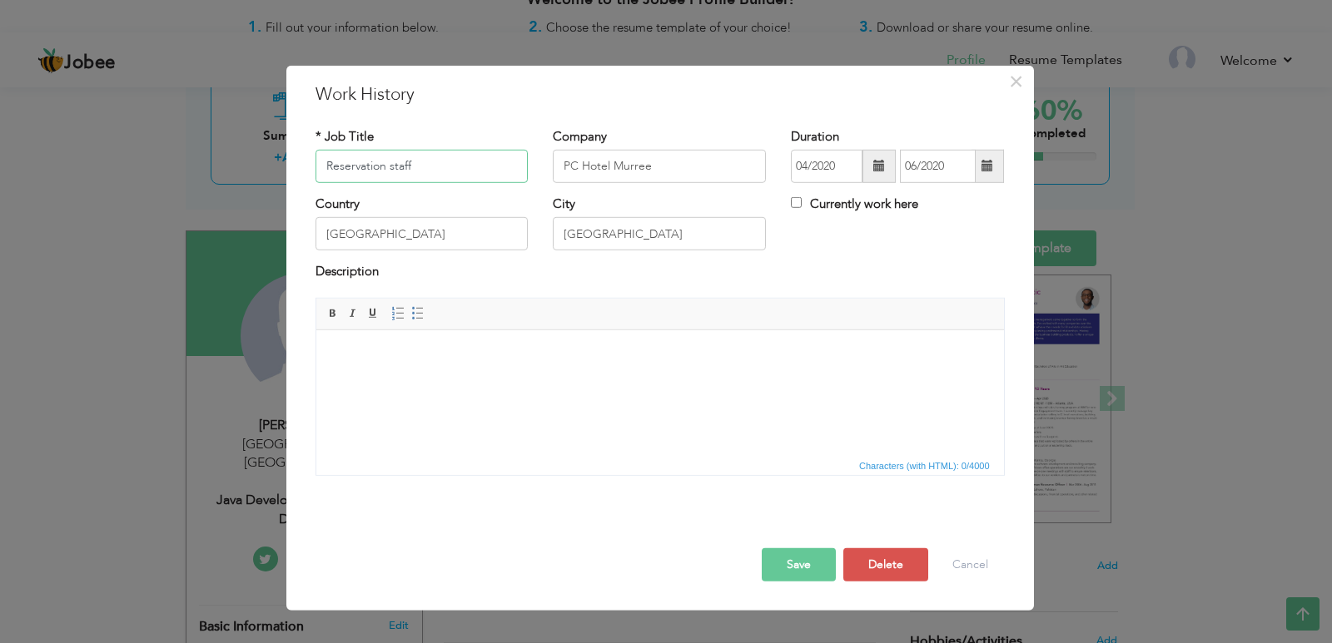
drag, startPoint x: 435, startPoint y: 166, endPoint x: 256, endPoint y: 147, distance: 180.7
click at [256, 147] on div "× Work History * Job Title Reservation staff Company PC Hotel Murree City" at bounding box center [666, 321] width 1332 height 643
type input "Volenteer"
drag, startPoint x: 688, startPoint y: 177, endPoint x: 466, endPoint y: 166, distance: 221.7
click at [466, 166] on div "* Job Title Volenteer Company PC Hotel Murree Duration 04/2020 06/2020 Currentl…" at bounding box center [660, 160] width 714 height 67
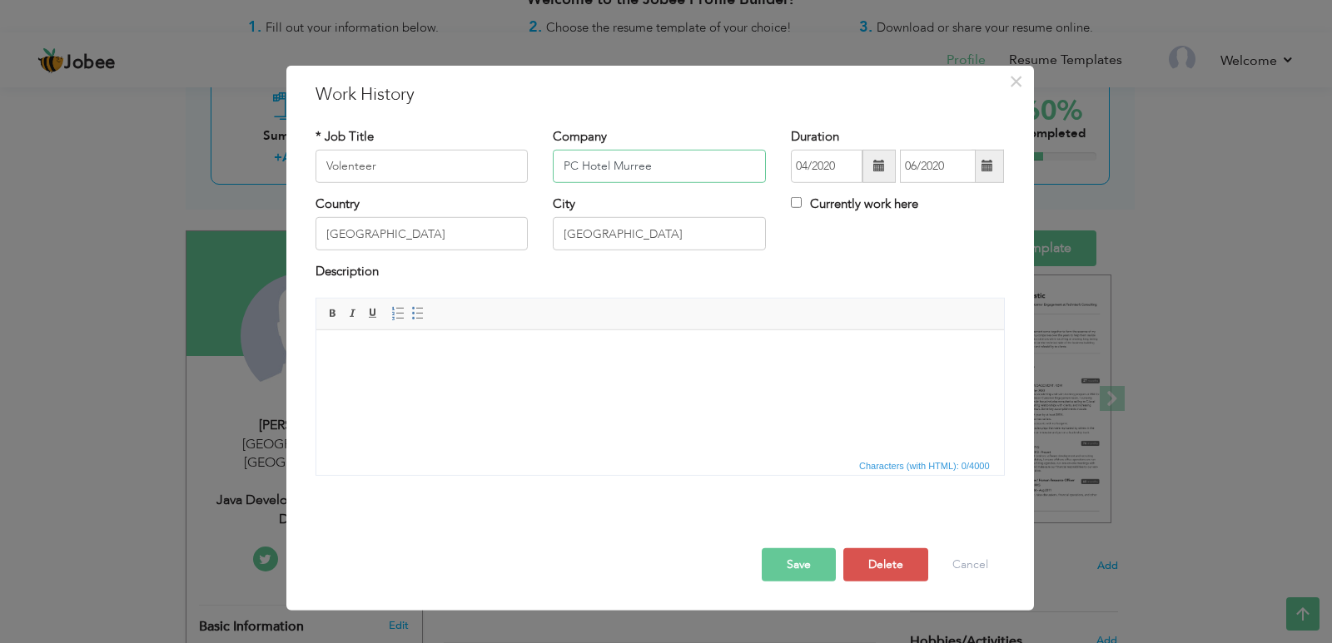
paste input "WallOfHop"
click at [585, 160] on input "WallOfHope" at bounding box center [659, 166] width 213 height 33
click at [598, 165] on input "Wall OfHope" at bounding box center [659, 166] width 213 height 33
click at [603, 165] on input "Wall OfHope" at bounding box center [659, 166] width 213 height 33
type input "Wall Of Hope"
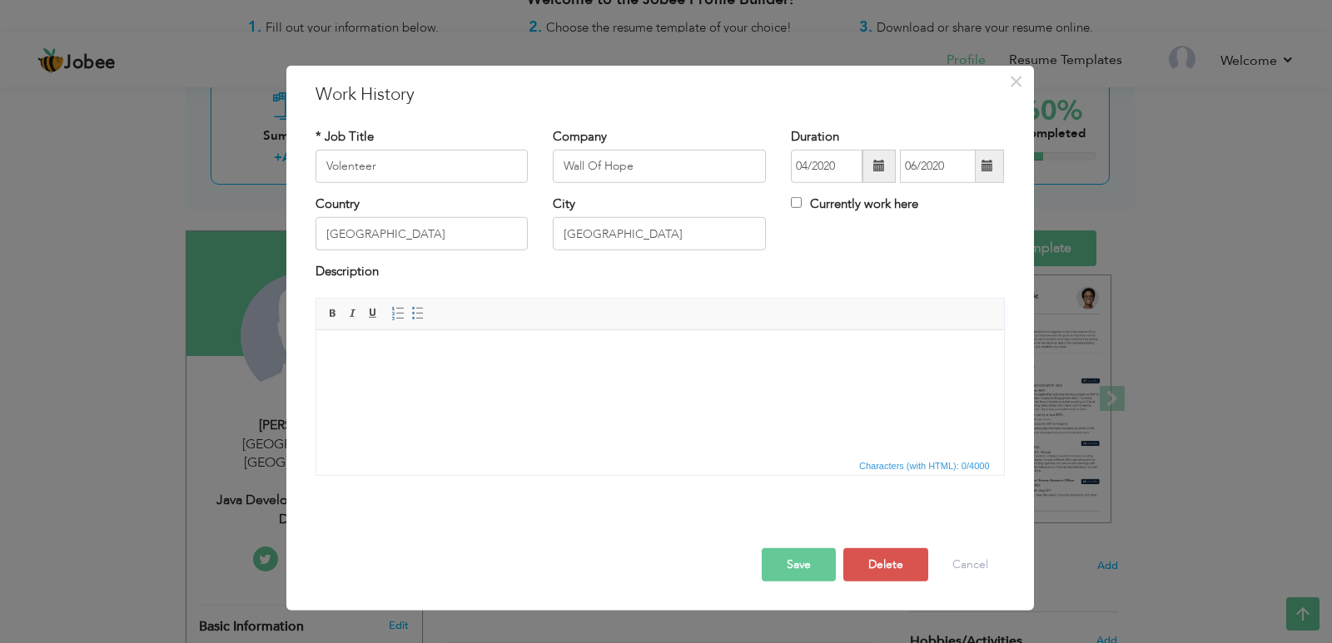
click at [867, 166] on span at bounding box center [878, 166] width 33 height 33
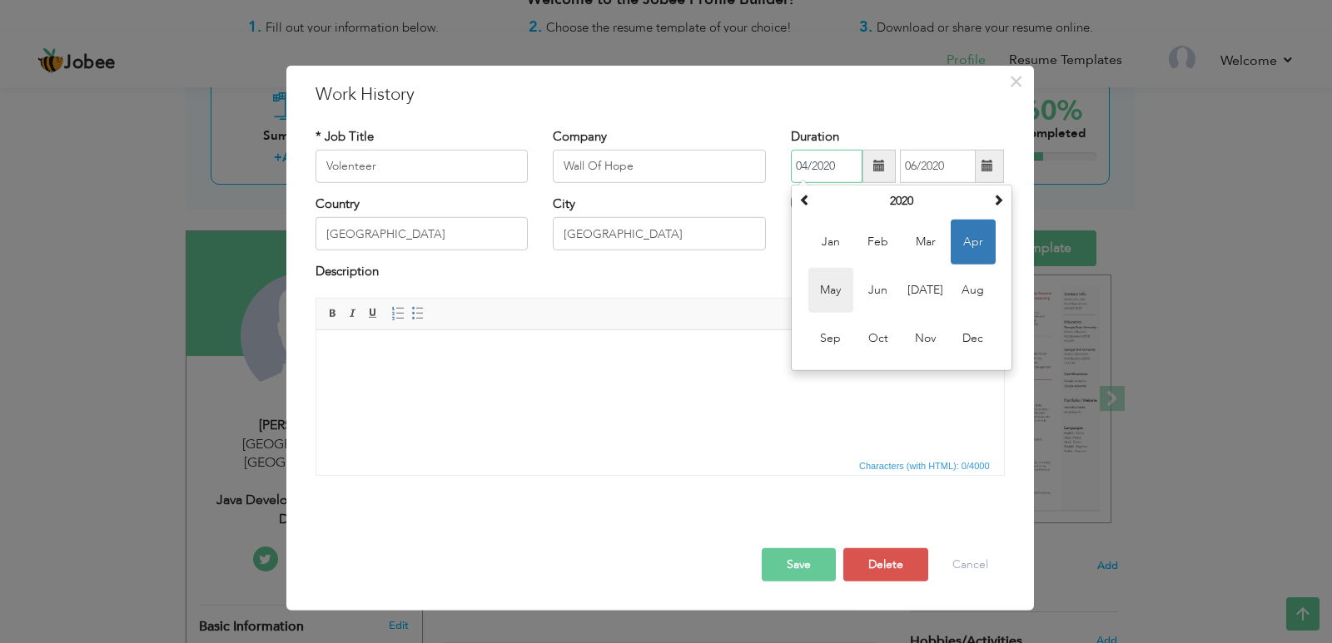
click at [846, 283] on span "May" at bounding box center [830, 290] width 45 height 45
type input "05/2020"
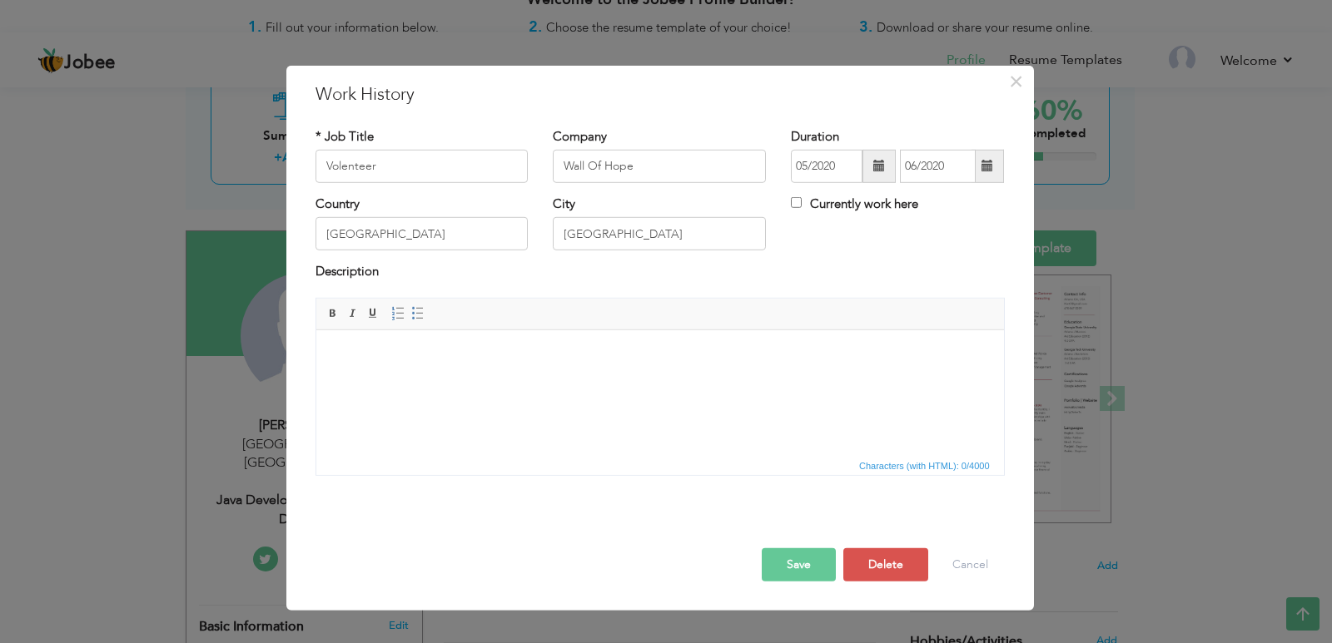
click at [874, 165] on span at bounding box center [879, 166] width 12 height 12
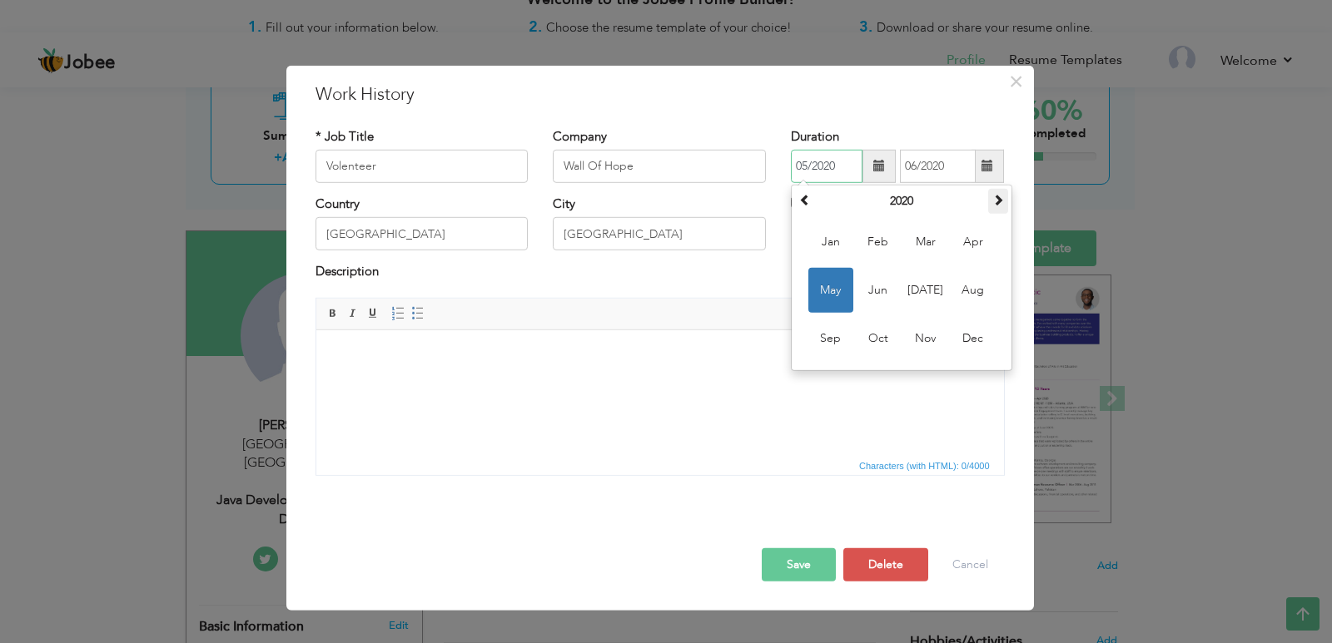
click at [990, 197] on th at bounding box center [998, 201] width 20 height 25
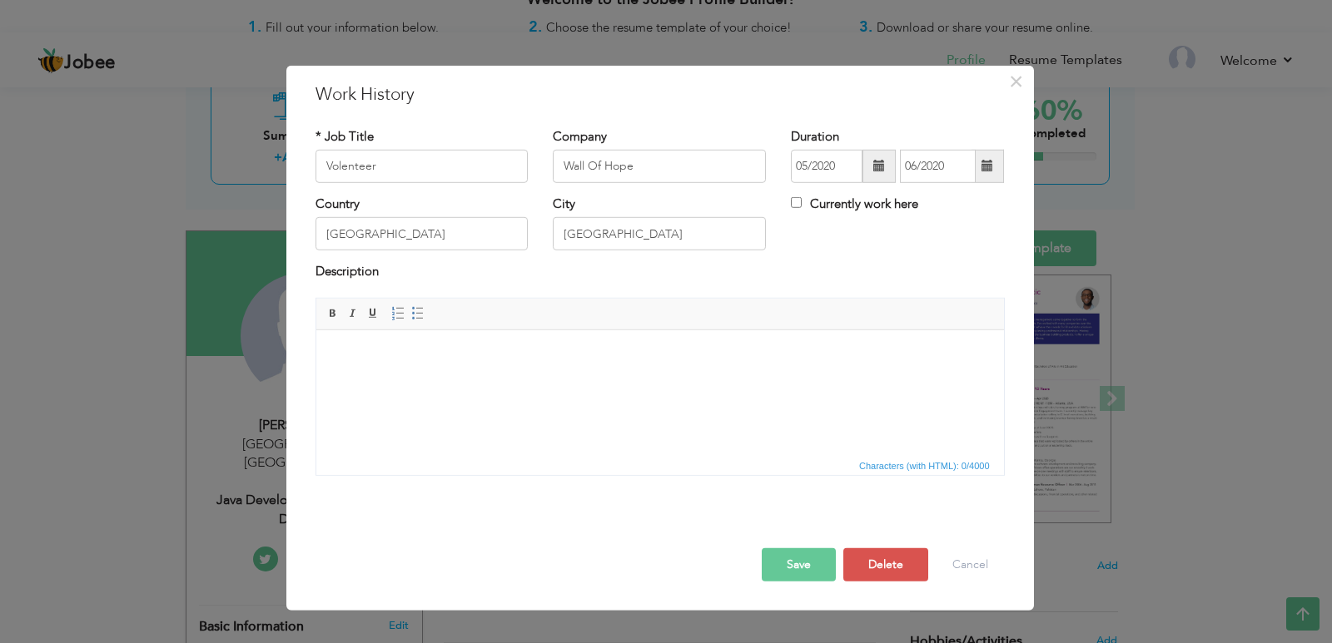
click at [809, 573] on button "Save" at bounding box center [799, 565] width 74 height 33
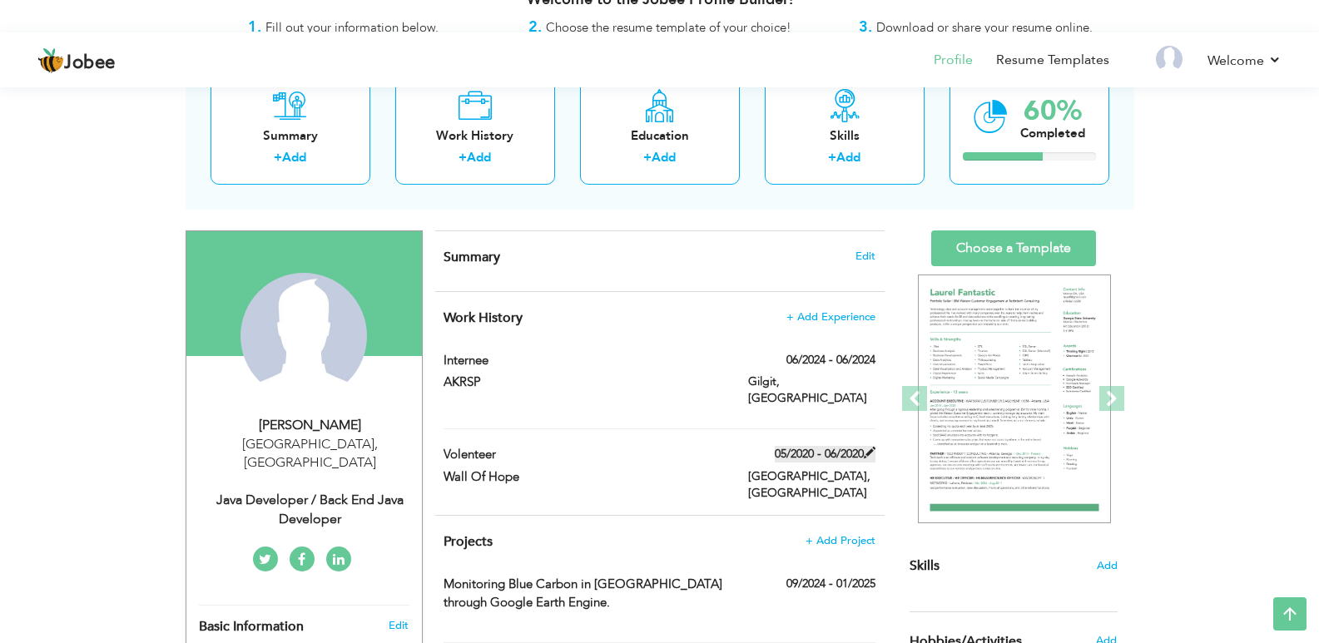
click at [866, 447] on span at bounding box center [870, 453] width 12 height 12
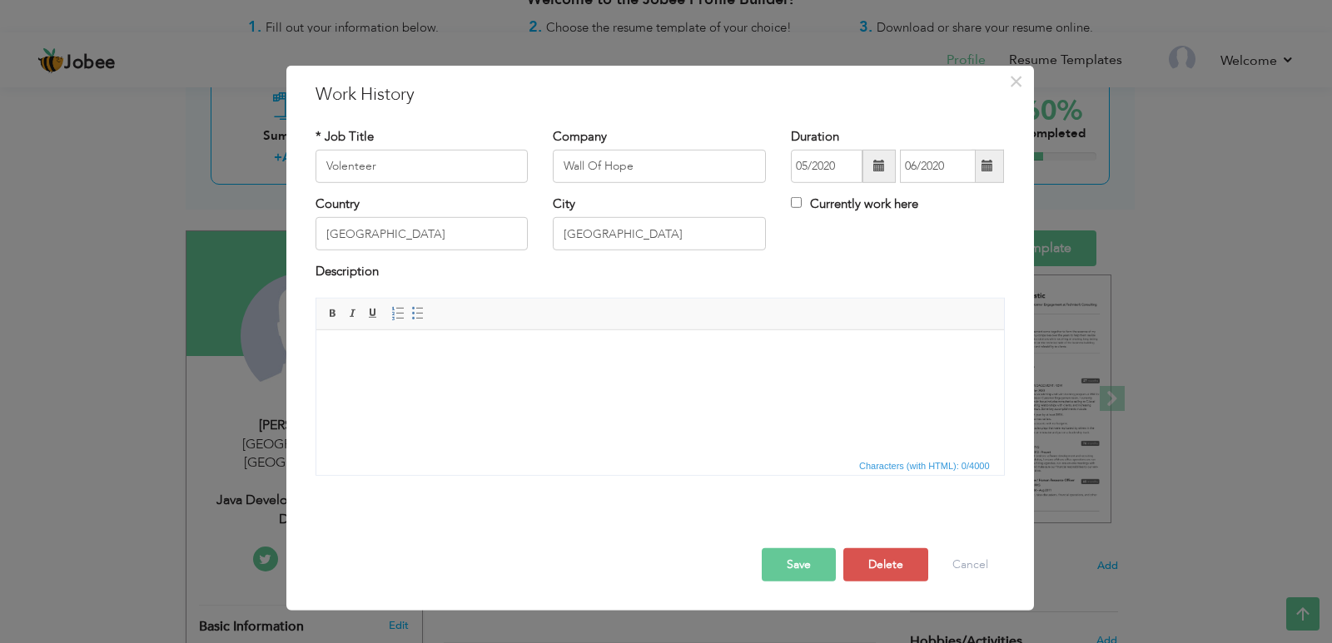
click at [979, 161] on span at bounding box center [987, 166] width 32 height 33
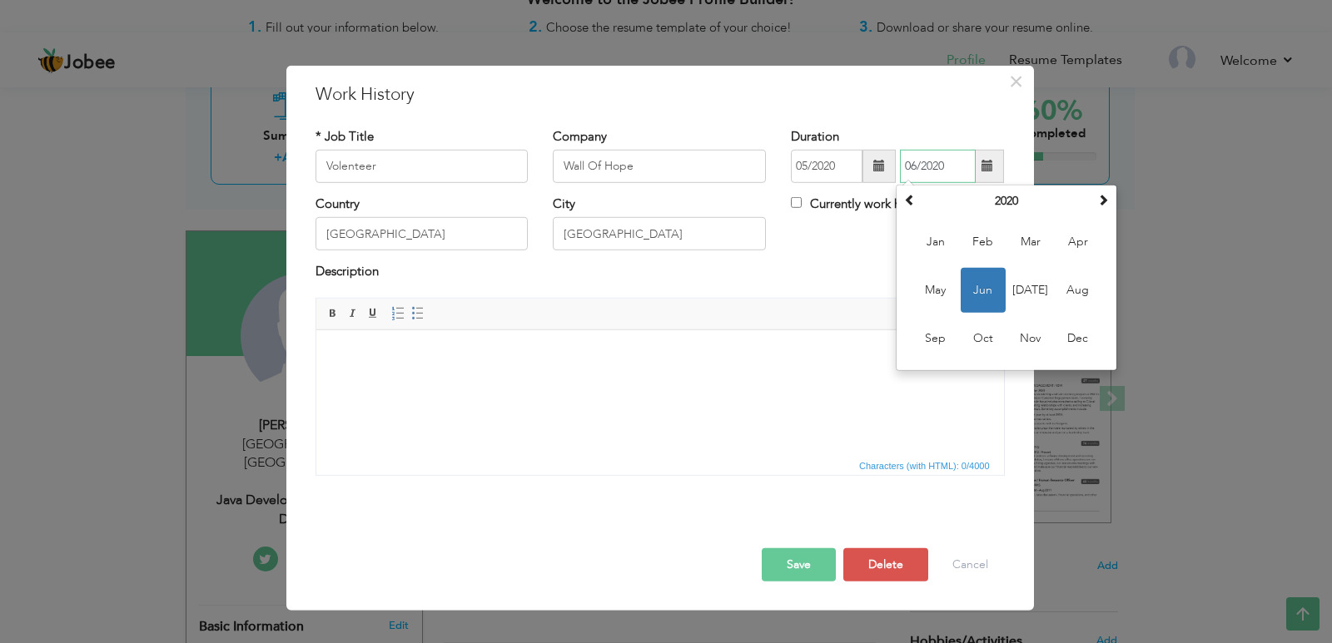
click at [989, 290] on span "Jun" at bounding box center [983, 290] width 45 height 45
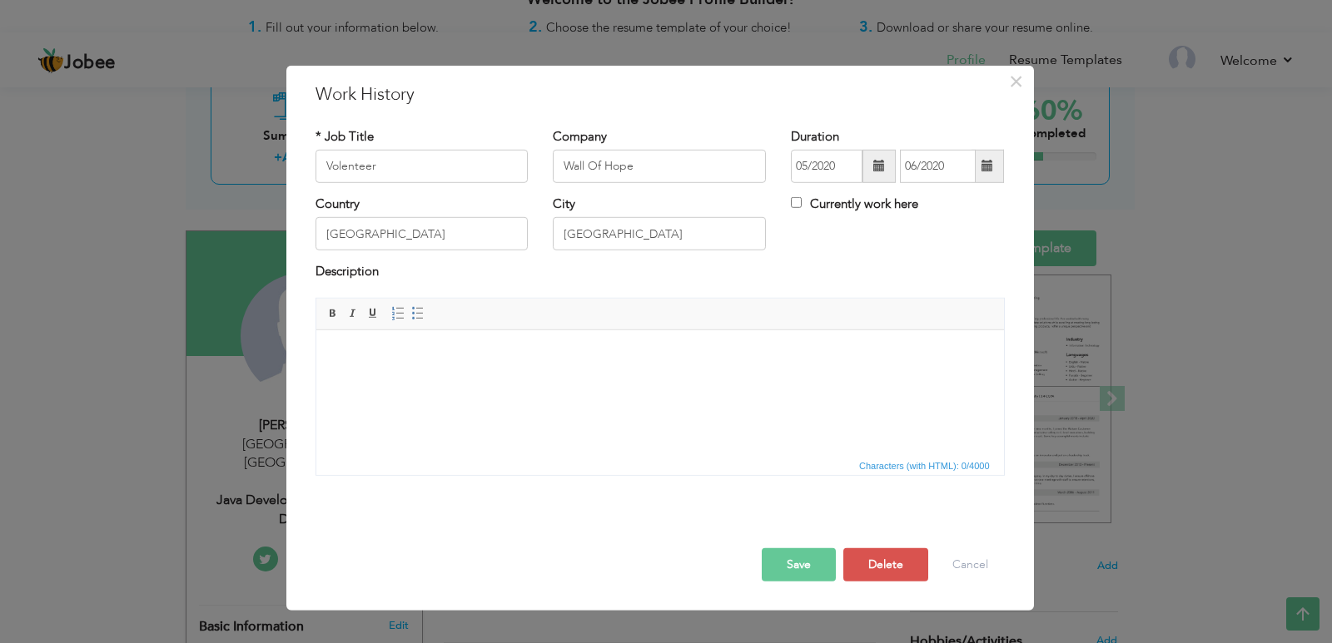
click at [978, 182] on span at bounding box center [987, 166] width 32 height 33
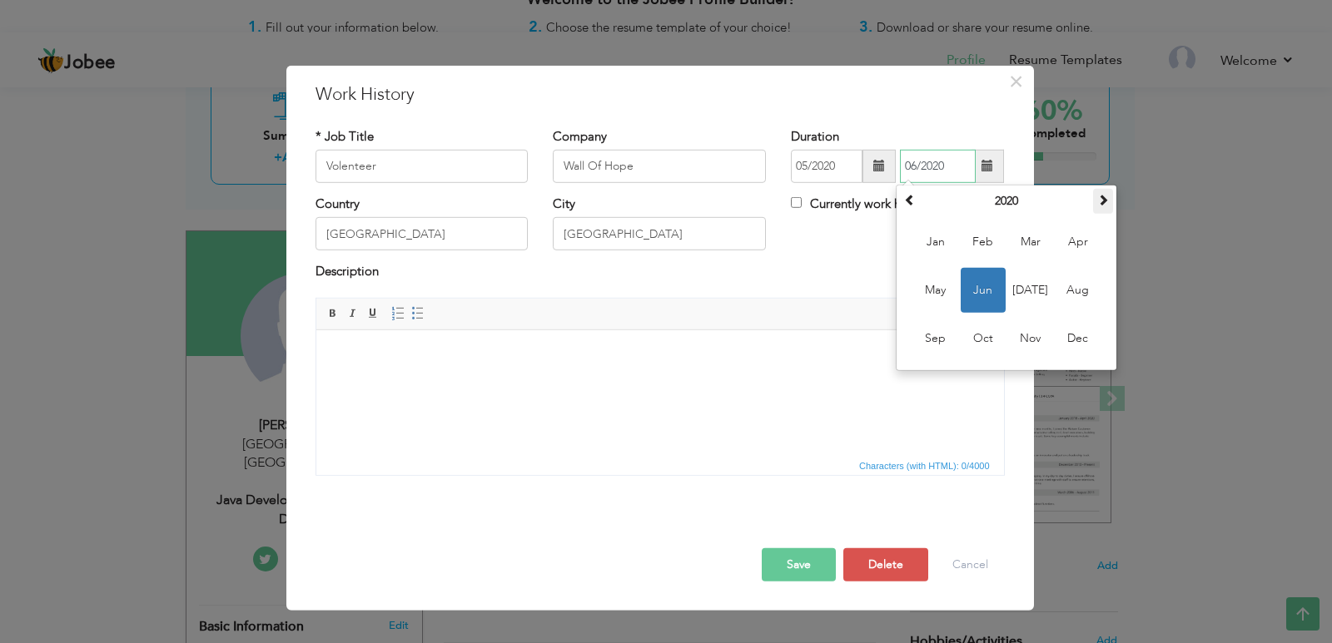
click at [1097, 198] on span at bounding box center [1103, 200] width 12 height 12
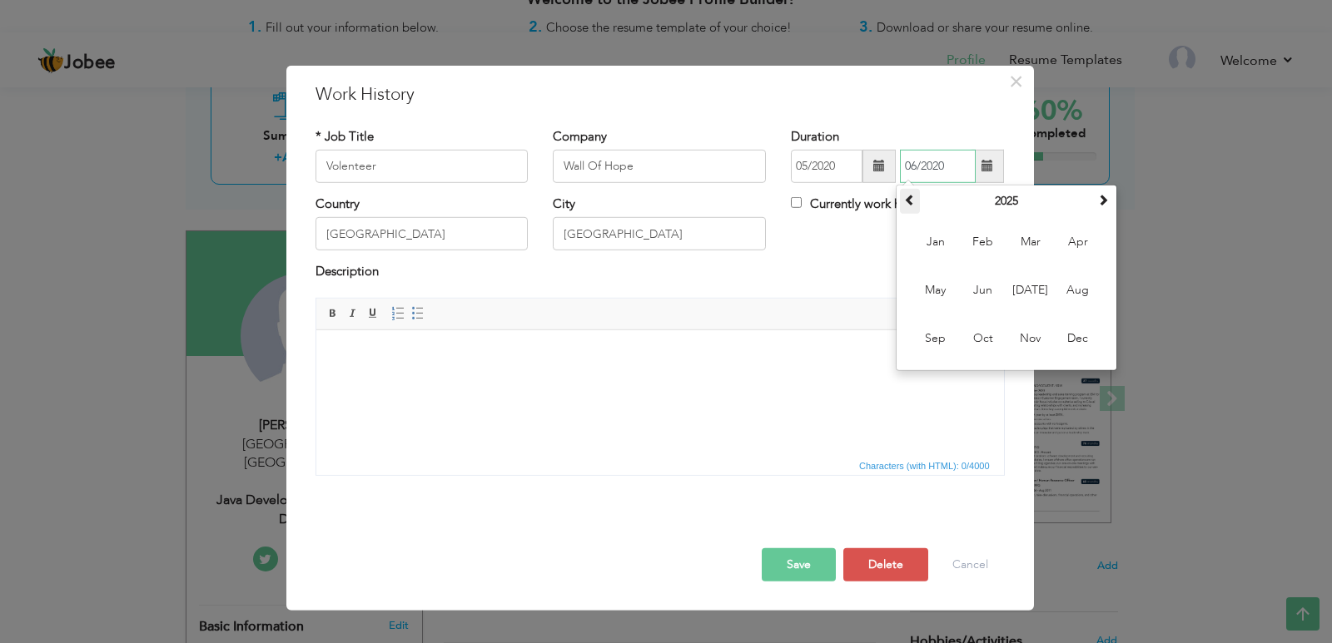
click at [916, 203] on span at bounding box center [910, 200] width 12 height 12
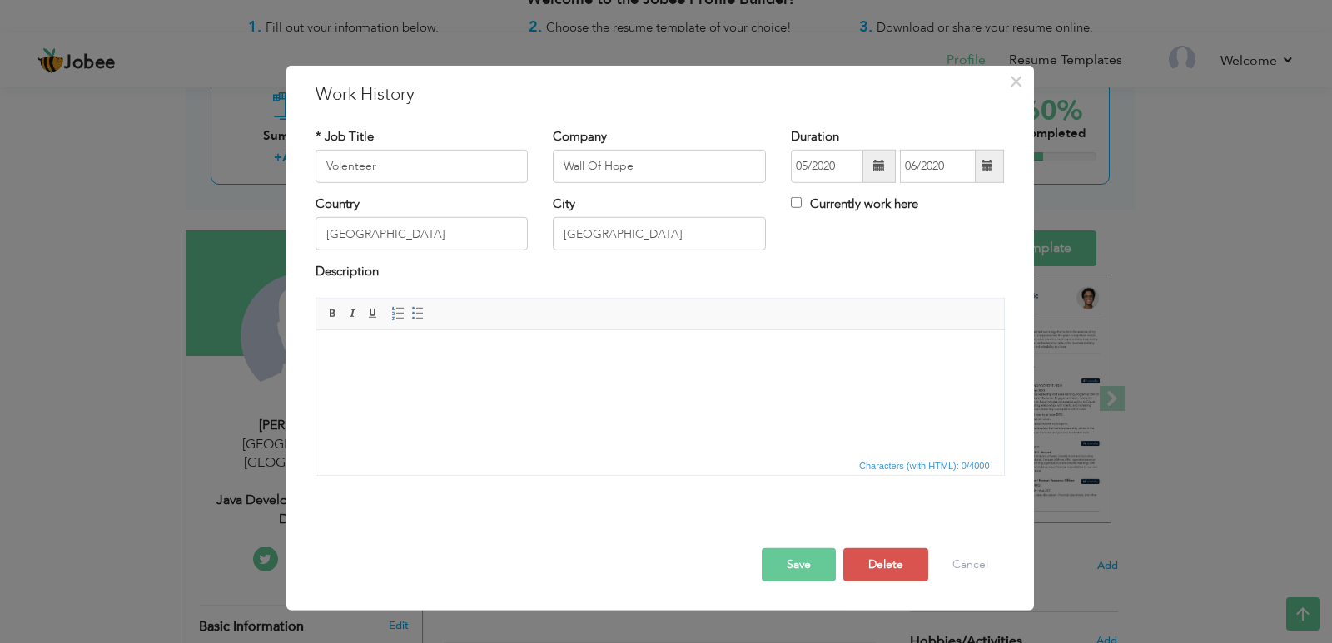
click at [824, 566] on button "Save" at bounding box center [799, 565] width 74 height 33
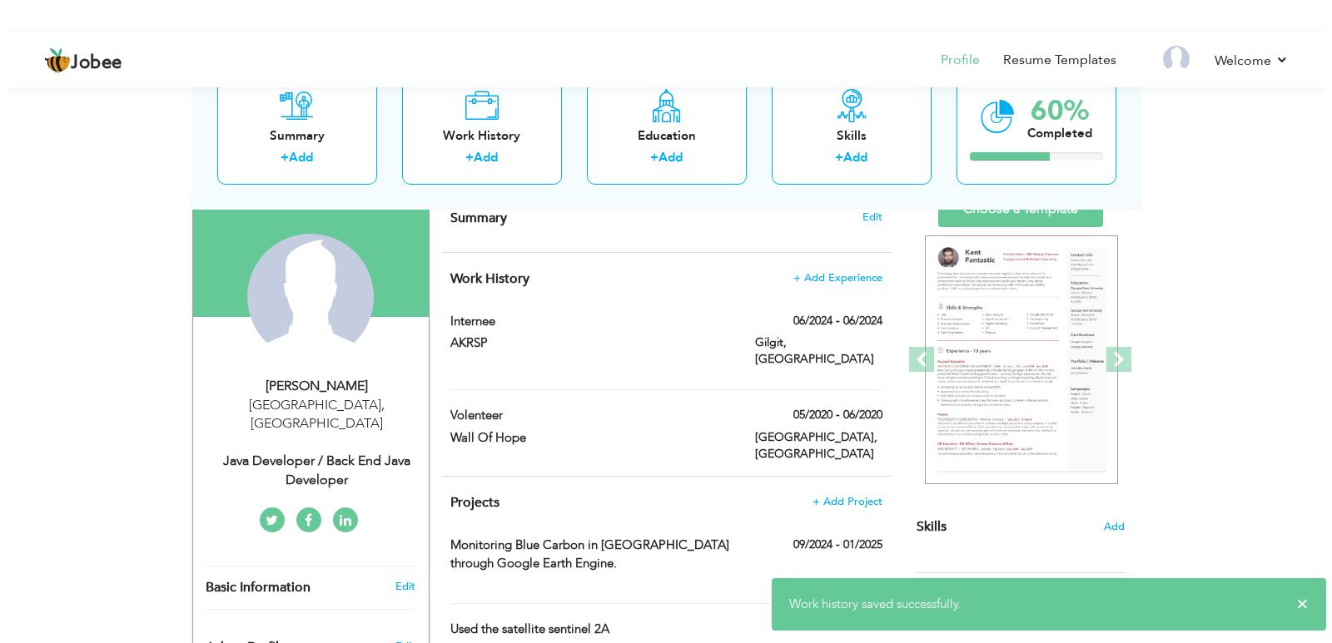
scroll to position [232, 0]
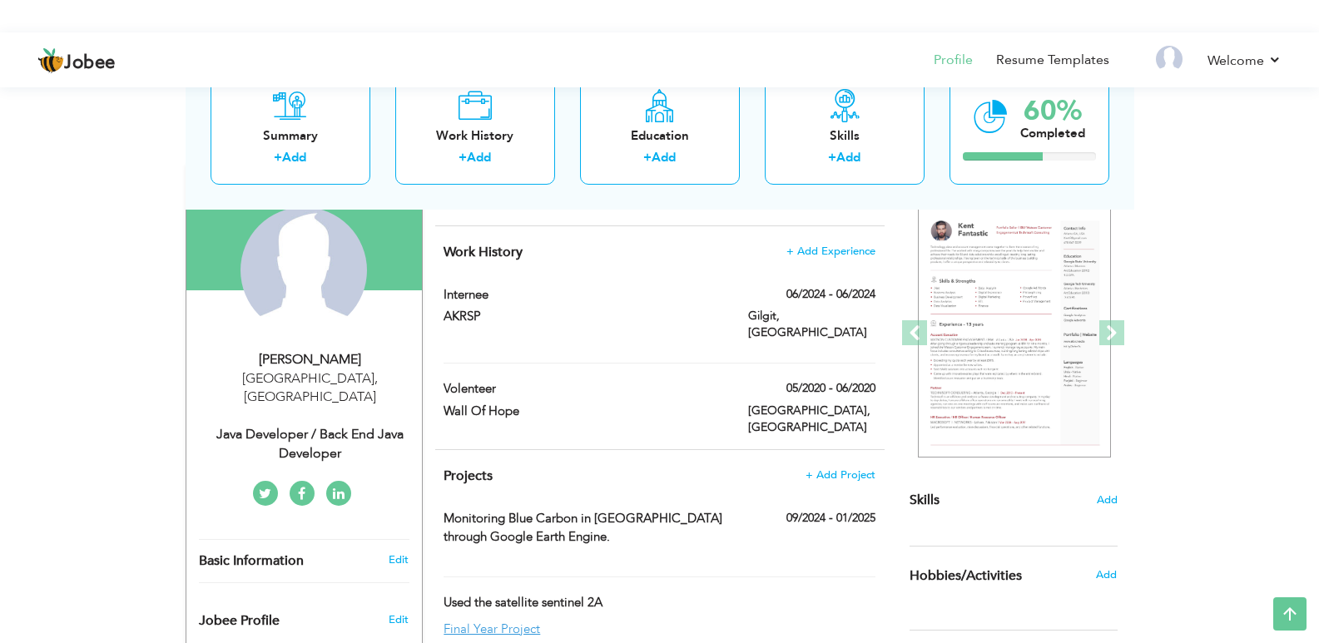
click at [310, 350] on div "Khalid Hussain" at bounding box center [310, 359] width 223 height 19
type input "Khalid"
type input "Hussain"
type input "03452963335"
select select "number:166"
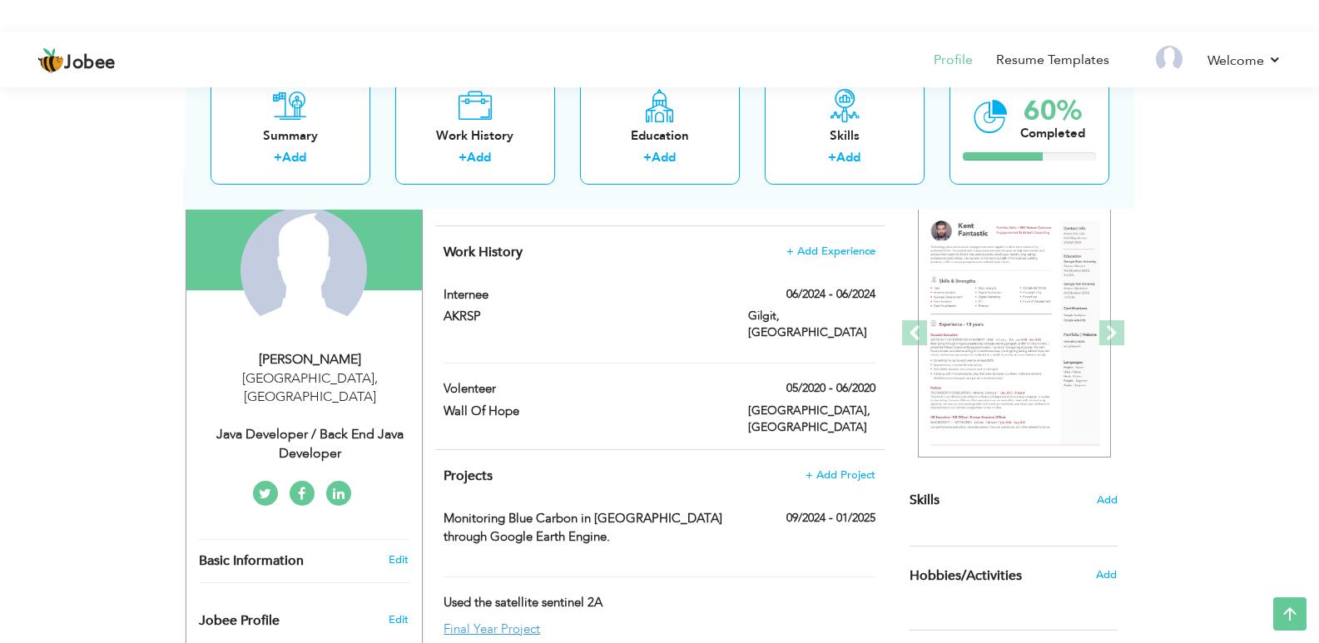
type input "Lahore"
select select "number:1"
type input "Java Developer / Back End Java Developer"
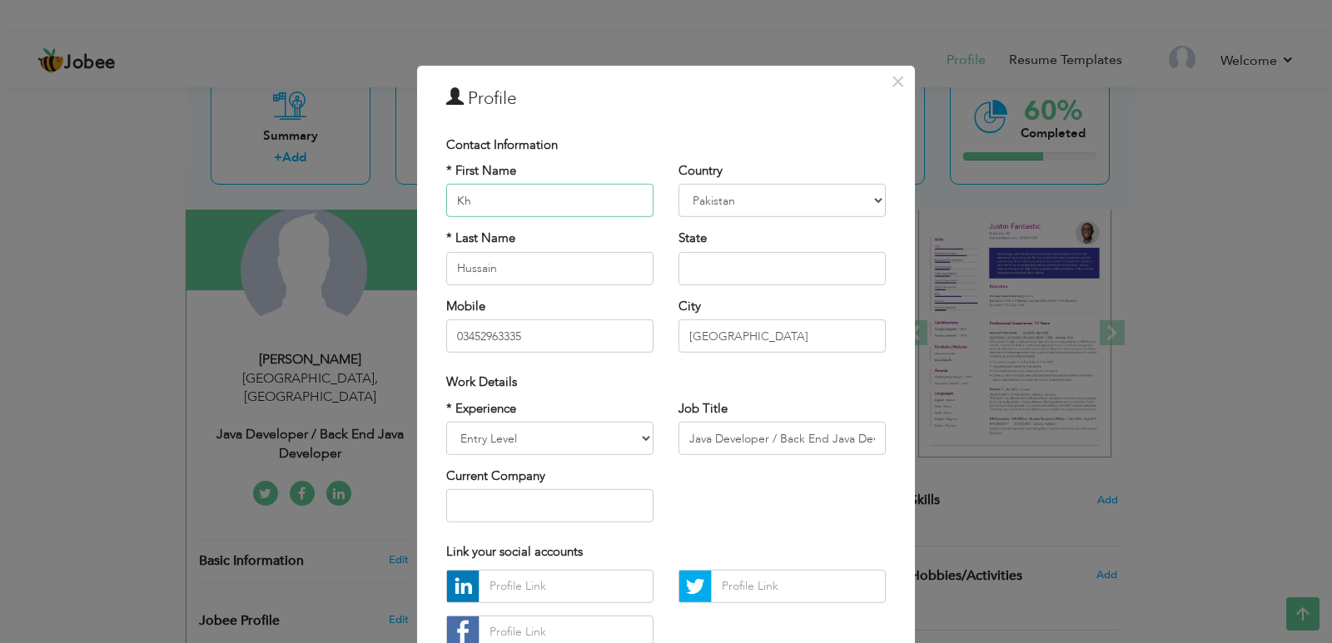
type input "K"
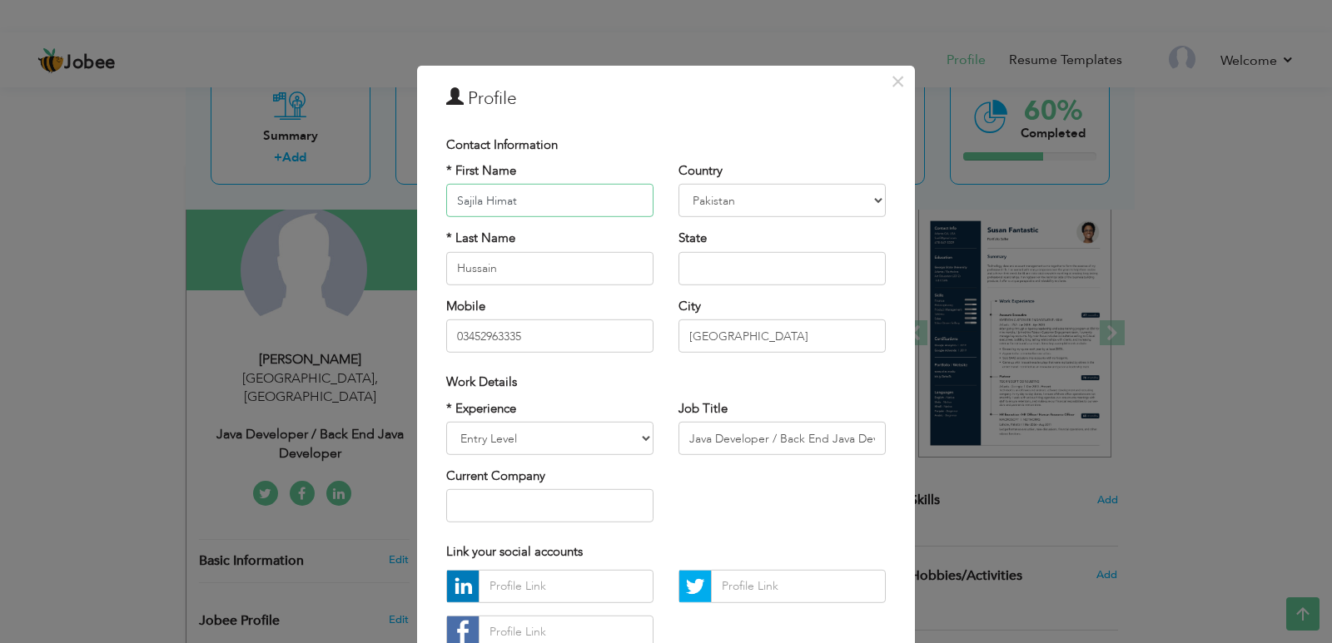
drag, startPoint x: 525, startPoint y: 195, endPoint x: 483, endPoint y: 191, distance: 42.6
click at [483, 191] on input "Sajila Himat" at bounding box center [549, 200] width 207 height 33
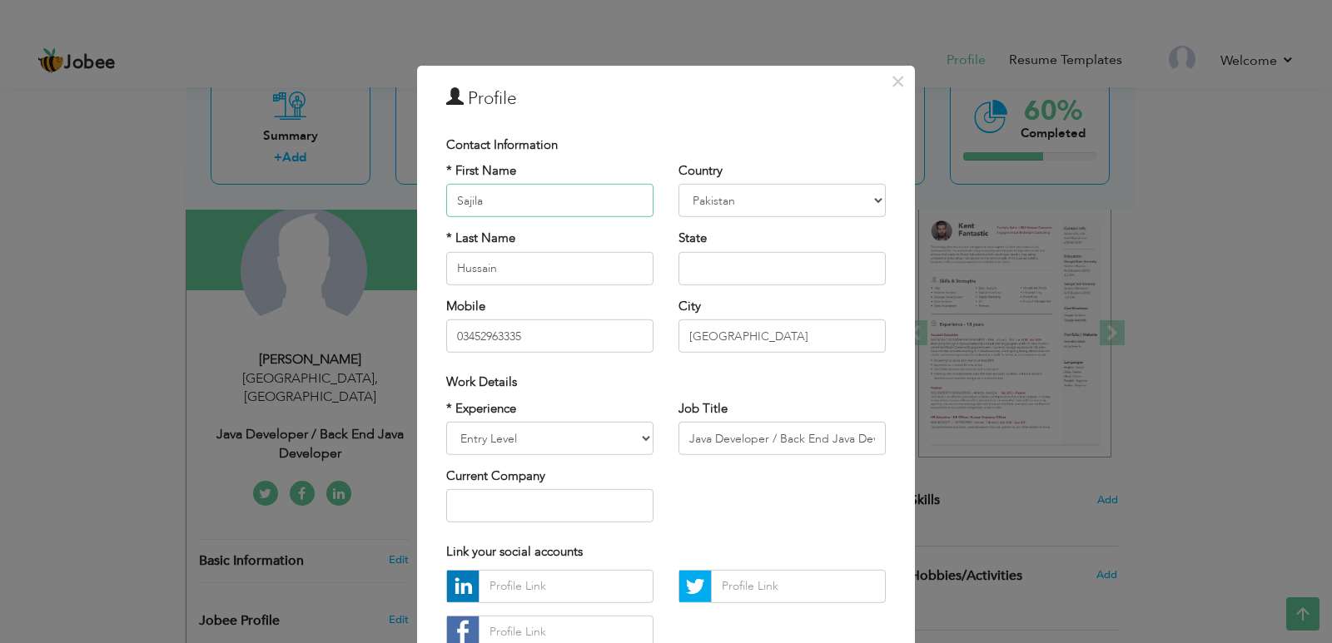
type input "Sajila"
drag, startPoint x: 537, startPoint y: 279, endPoint x: 415, endPoint y: 277, distance: 122.4
click at [417, 277] on div "× Profile Contact Information * First Name Sajila * Last Name Hussain Mobile" at bounding box center [666, 413] width 498 height 697
paste input "imat"
type input "Himat"
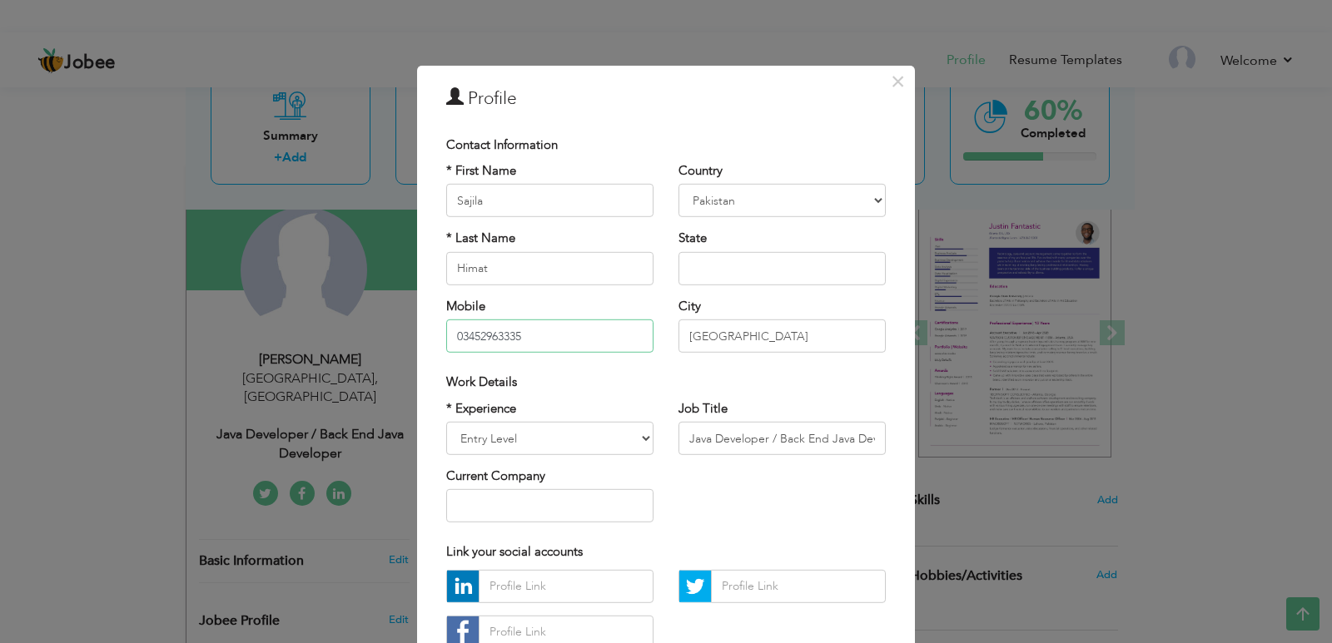
drag, startPoint x: 544, startPoint y: 338, endPoint x: 410, endPoint y: 350, distance: 133.7
click at [417, 350] on div "× Profile Contact Information * First Name Sajila * Last Name Himat Mobile" at bounding box center [666, 413] width 498 height 697
paste input "[PHONE_NUMBER]"
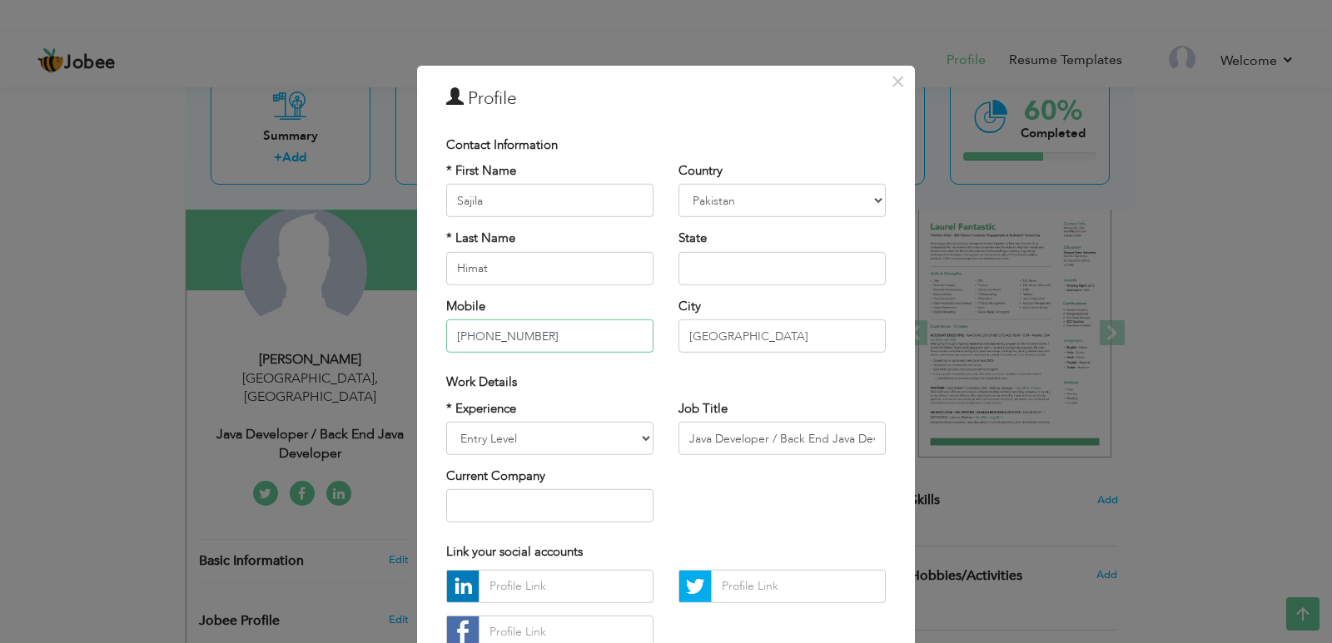
type input "[PHONE_NUMBER]"
click at [807, 328] on input "Lahore" at bounding box center [781, 336] width 207 height 33
drag, startPoint x: 807, startPoint y: 328, endPoint x: 643, endPoint y: 343, distance: 164.7
click at [643, 343] on div "* First Name Sajila * Last Name Himat Mobile +92 355 4357698 Country Afghanista…" at bounding box center [666, 263] width 464 height 203
type input "Gilgit"
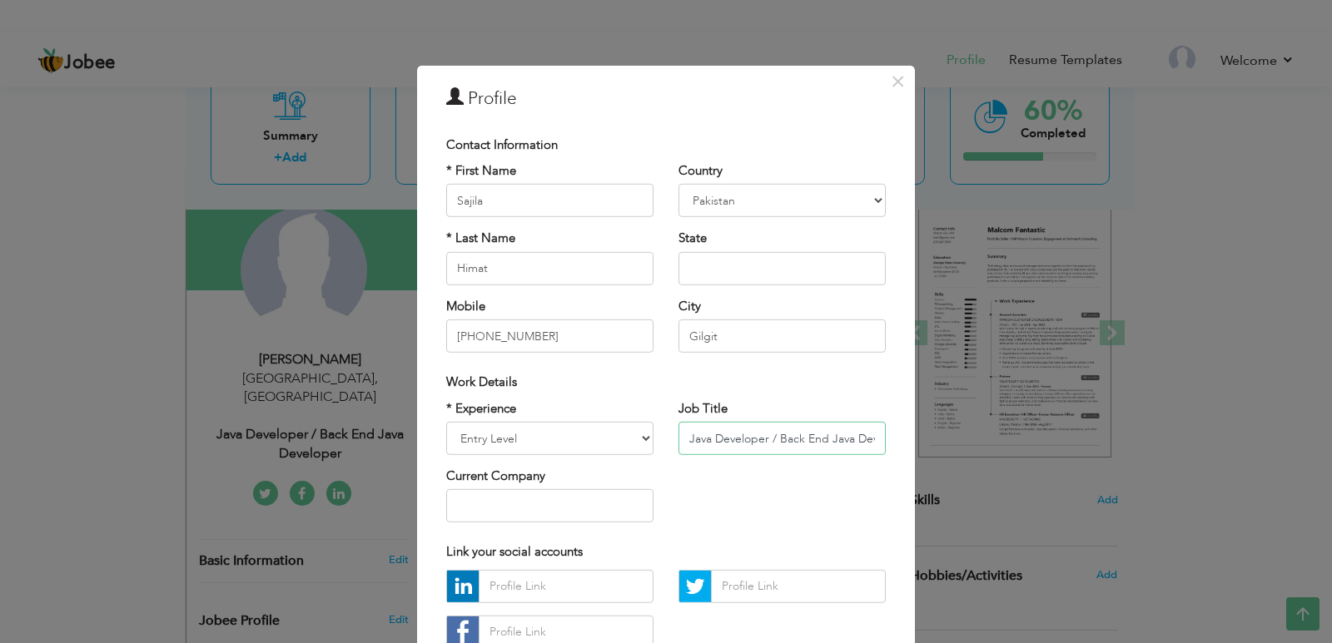
click at [782, 445] on input "Java Developer / Back End Java Developer" at bounding box center [781, 438] width 207 height 33
paste input "Environmental"
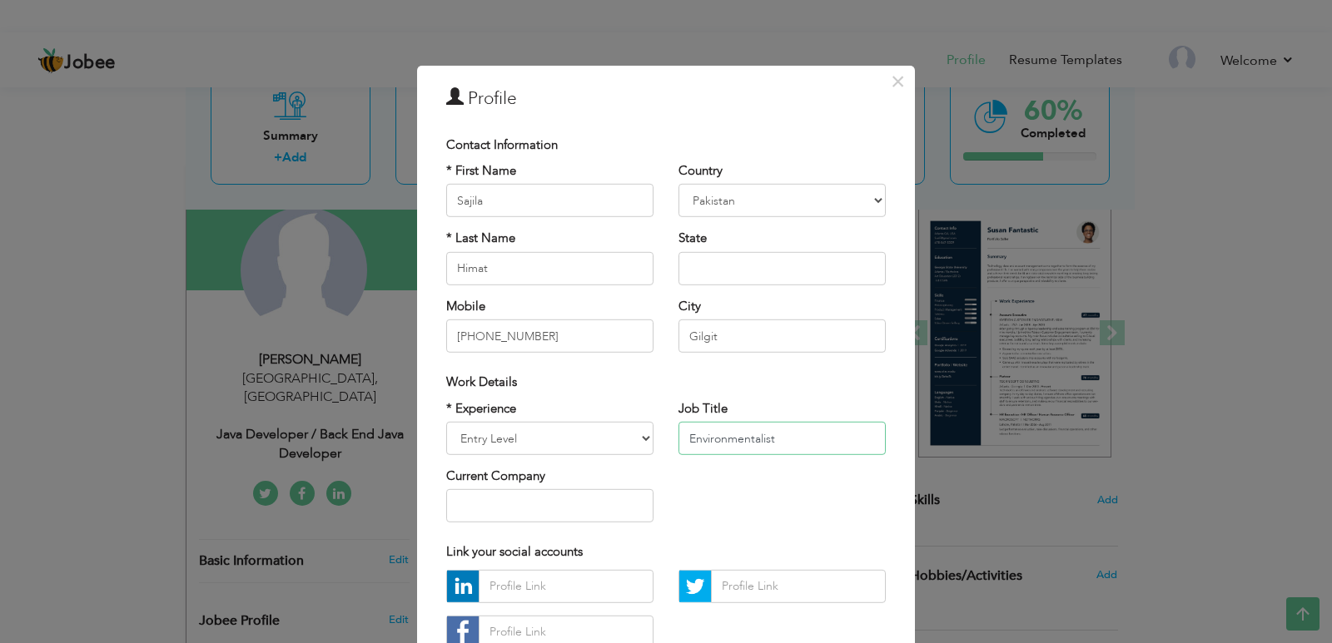
type input "Environmentalist"
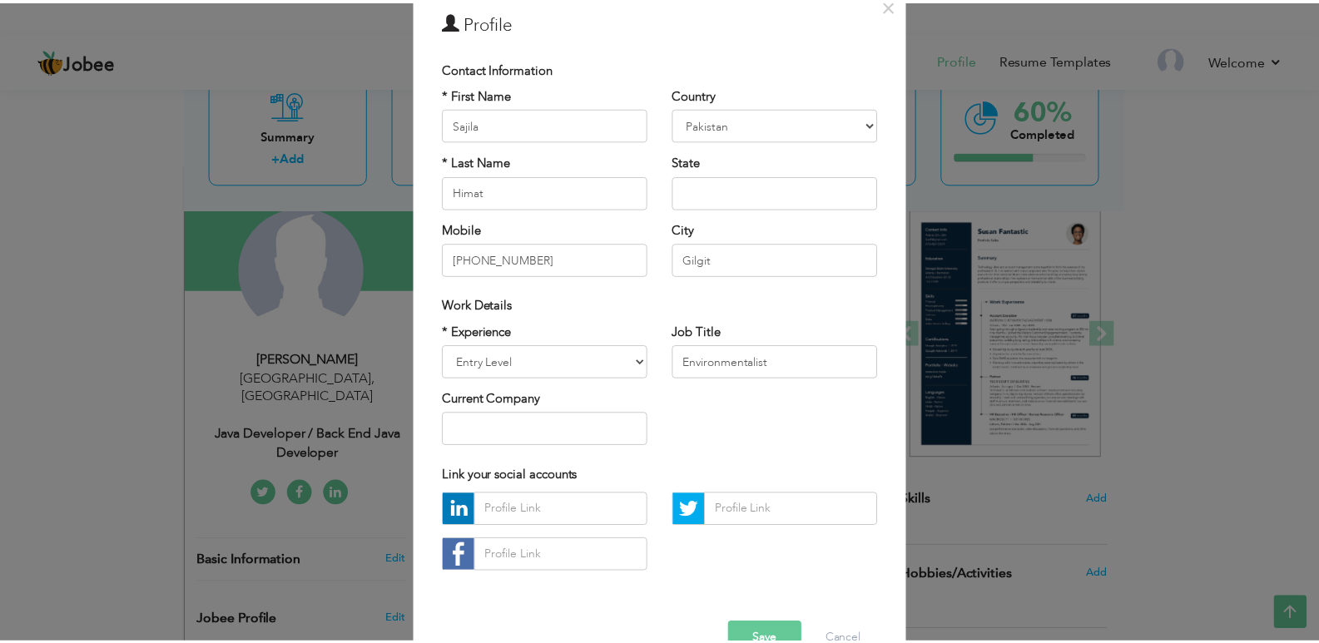
scroll to position [102, 0]
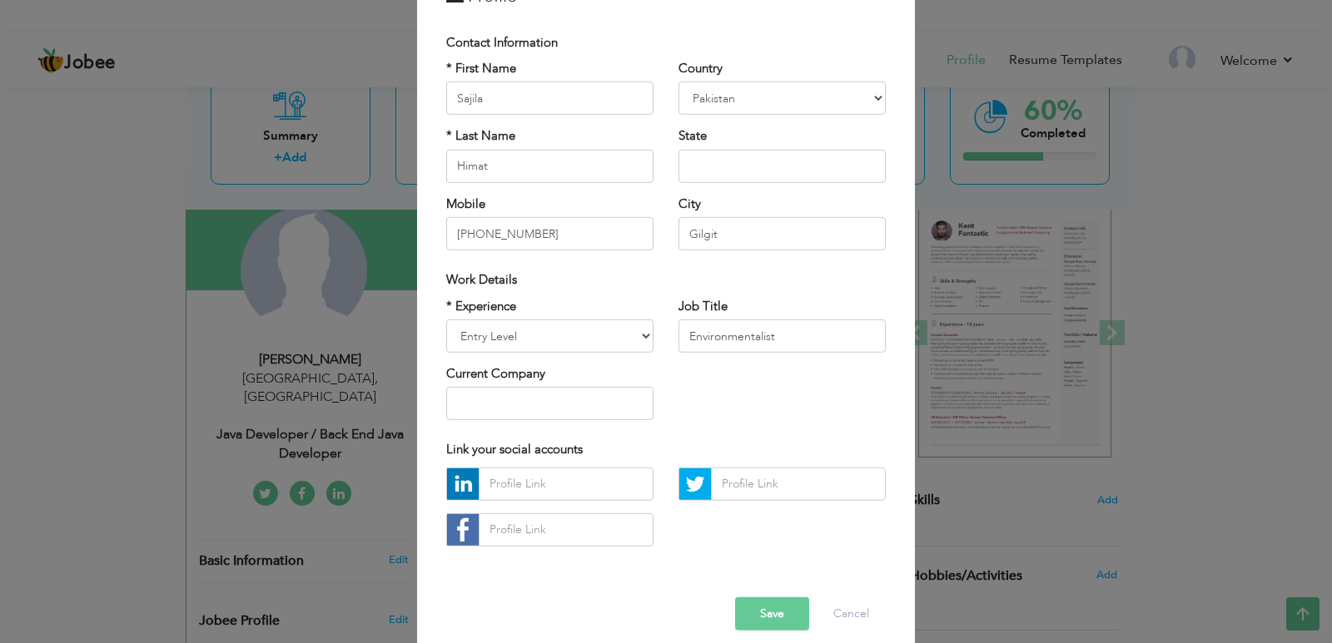
click at [780, 606] on button "Save" at bounding box center [772, 614] width 74 height 33
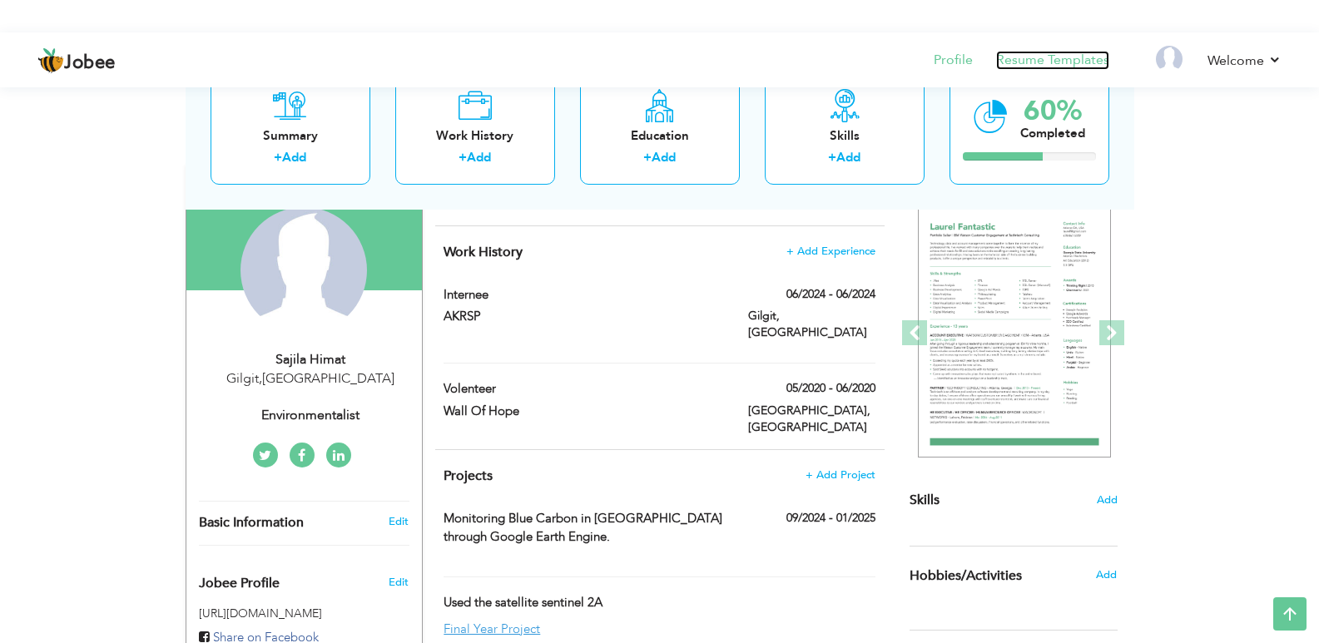
click at [1052, 59] on link "Resume Templates" at bounding box center [1052, 60] width 113 height 19
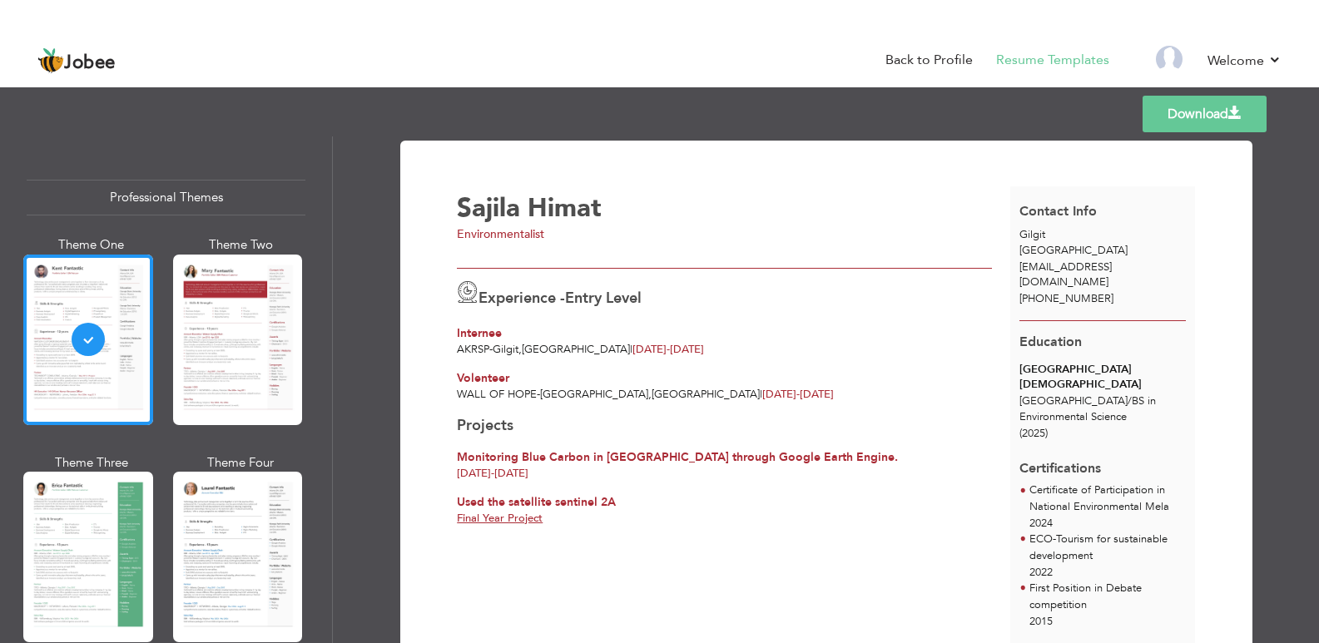
scroll to position [80, 0]
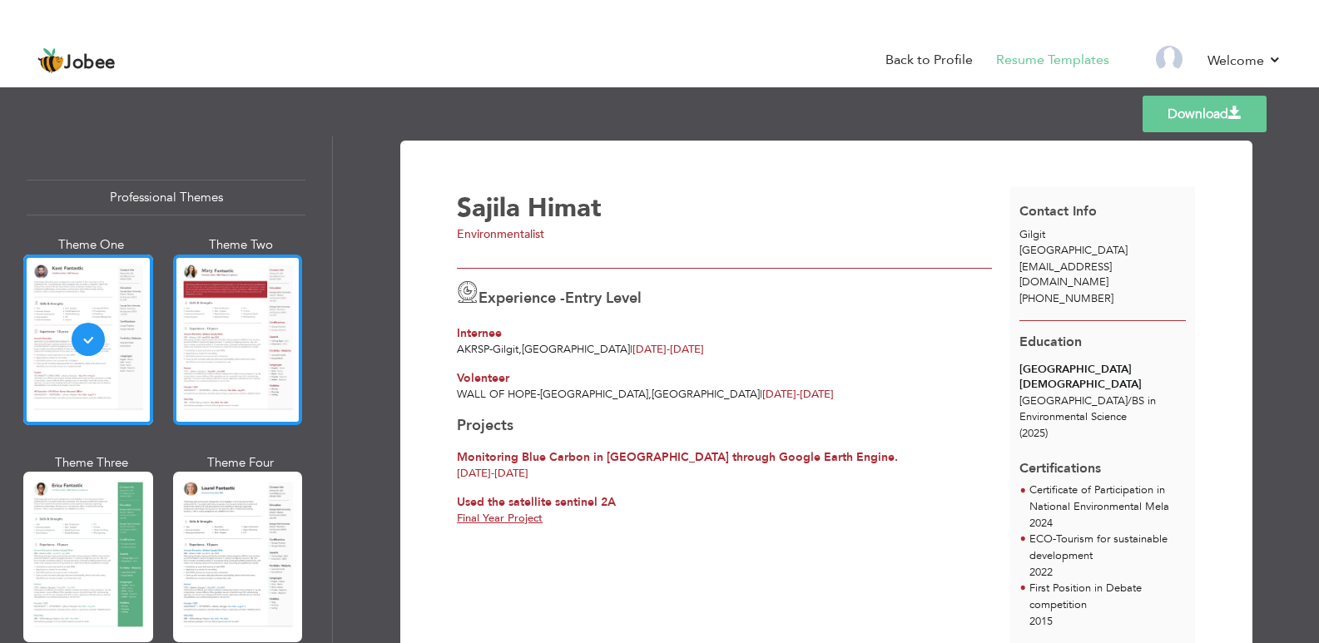
click at [211, 341] on div at bounding box center [238, 340] width 130 height 171
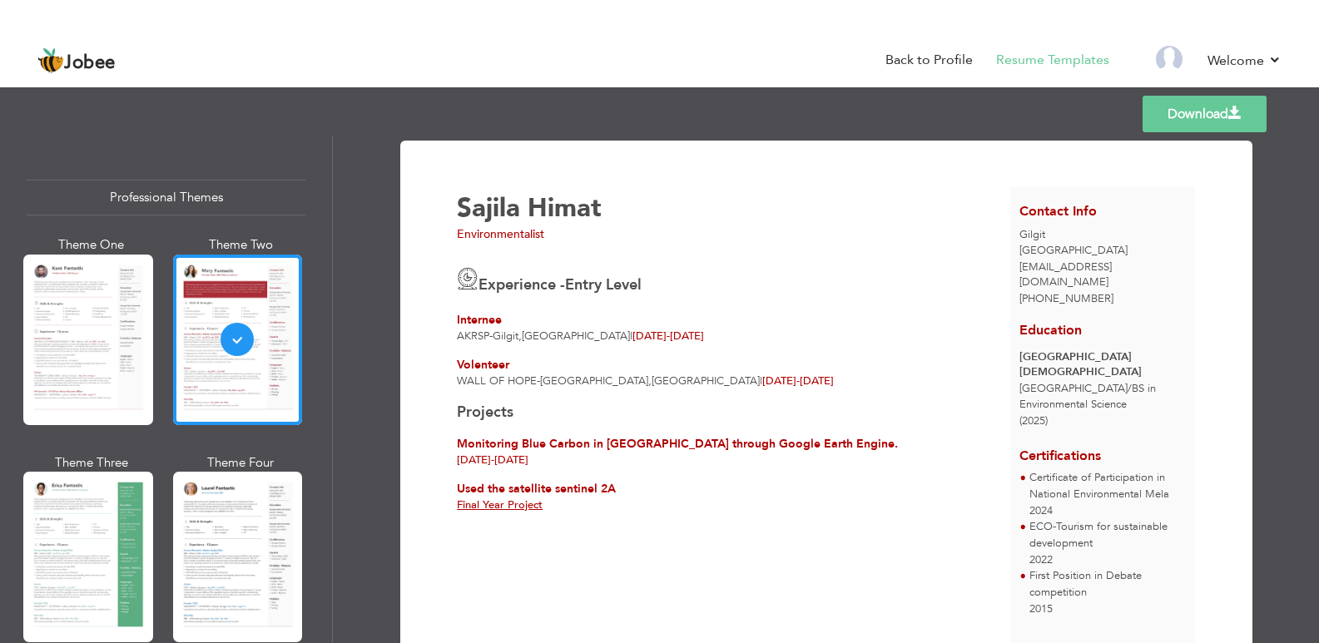
click at [232, 509] on div at bounding box center [238, 557] width 130 height 171
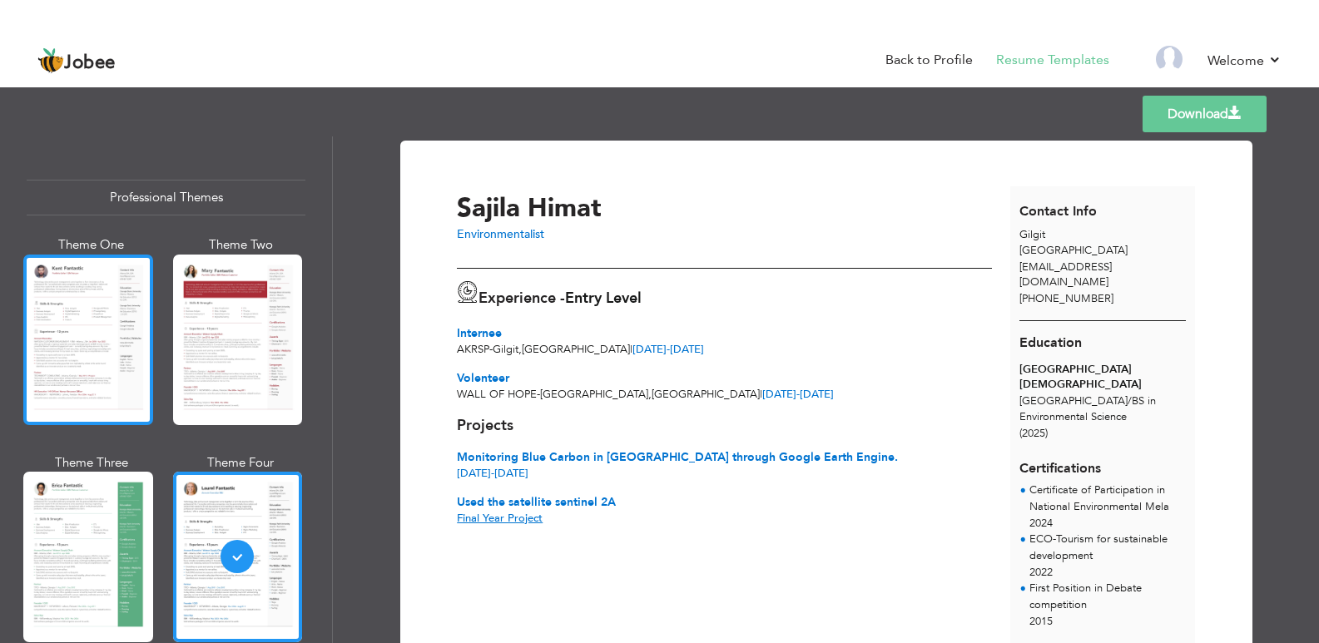
click at [77, 343] on div at bounding box center [88, 340] width 130 height 171
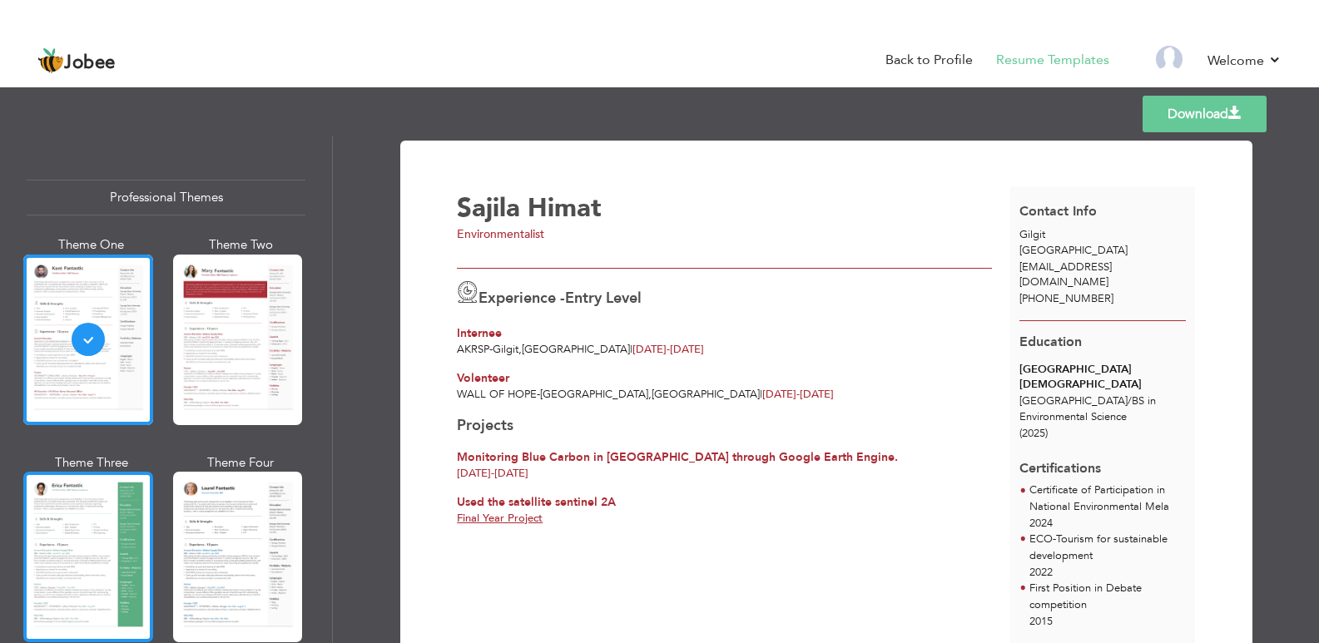
click at [84, 521] on div at bounding box center [88, 557] width 130 height 171
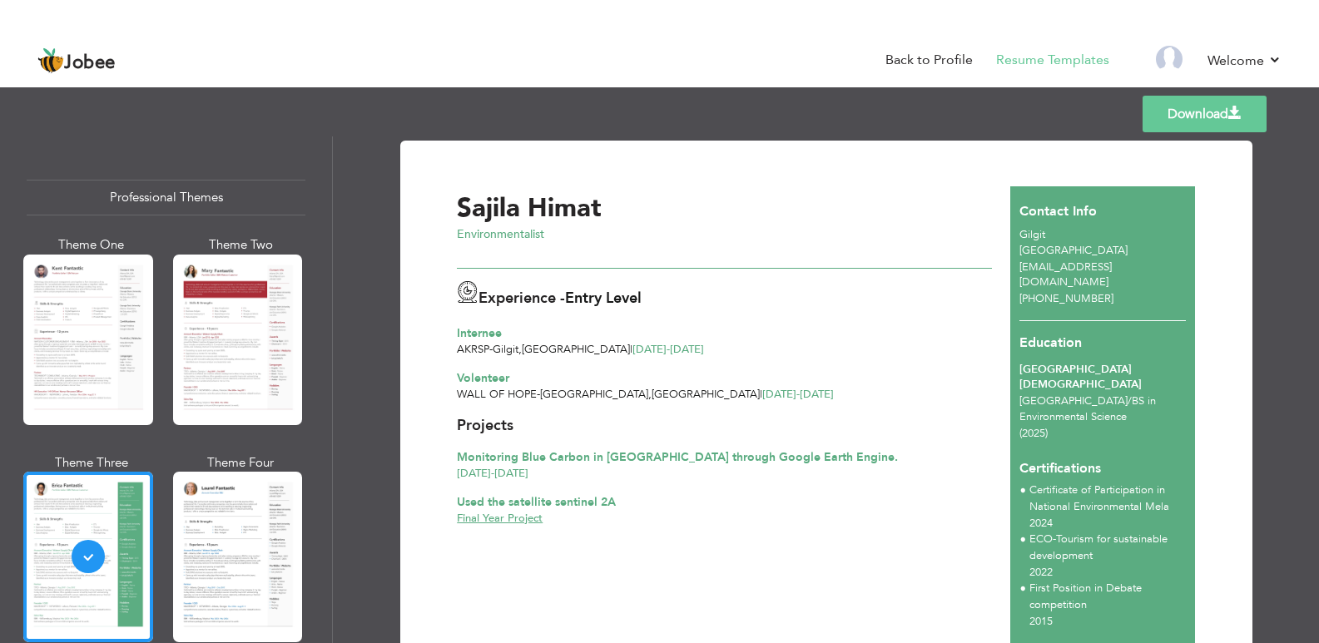
drag, startPoint x: 340, startPoint y: 148, endPoint x: 347, endPoint y: 191, distance: 43.8
click at [347, 191] on div "Download Sajila Himat Environmentalist Experience - Entry Level Internee" at bounding box center [826, 390] width 986 height 507
drag, startPoint x: 334, startPoint y: 171, endPoint x: 335, endPoint y: 234, distance: 63.3
click at [335, 234] on div "Download Sajila Himat Environmentalist Experience - Entry Level Internee" at bounding box center [826, 390] width 986 height 507
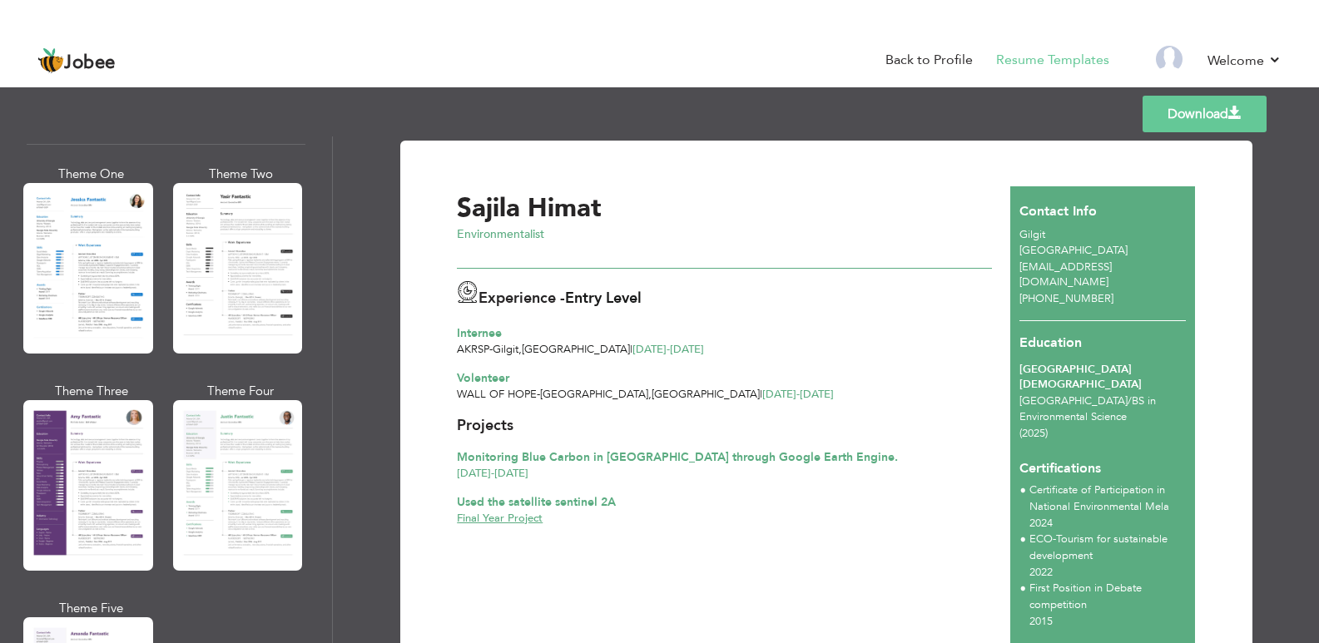
scroll to position [1327, 0]
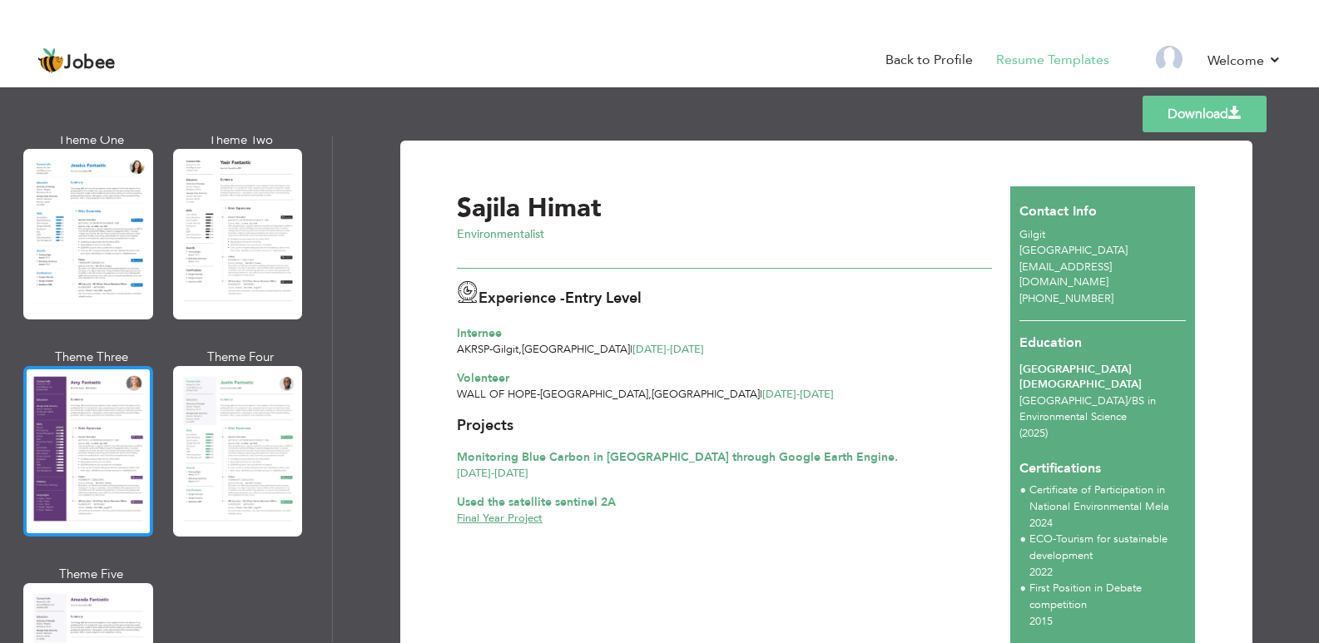
click at [95, 397] on div at bounding box center [88, 451] width 130 height 171
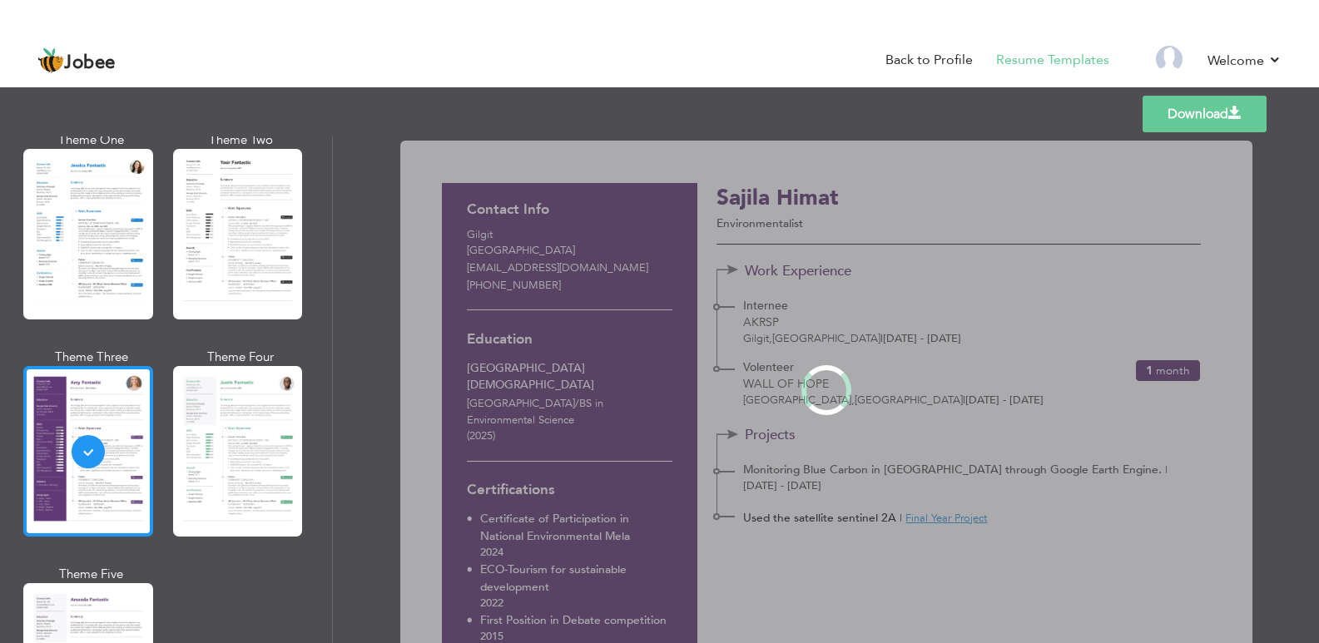
scroll to position [1325, 0]
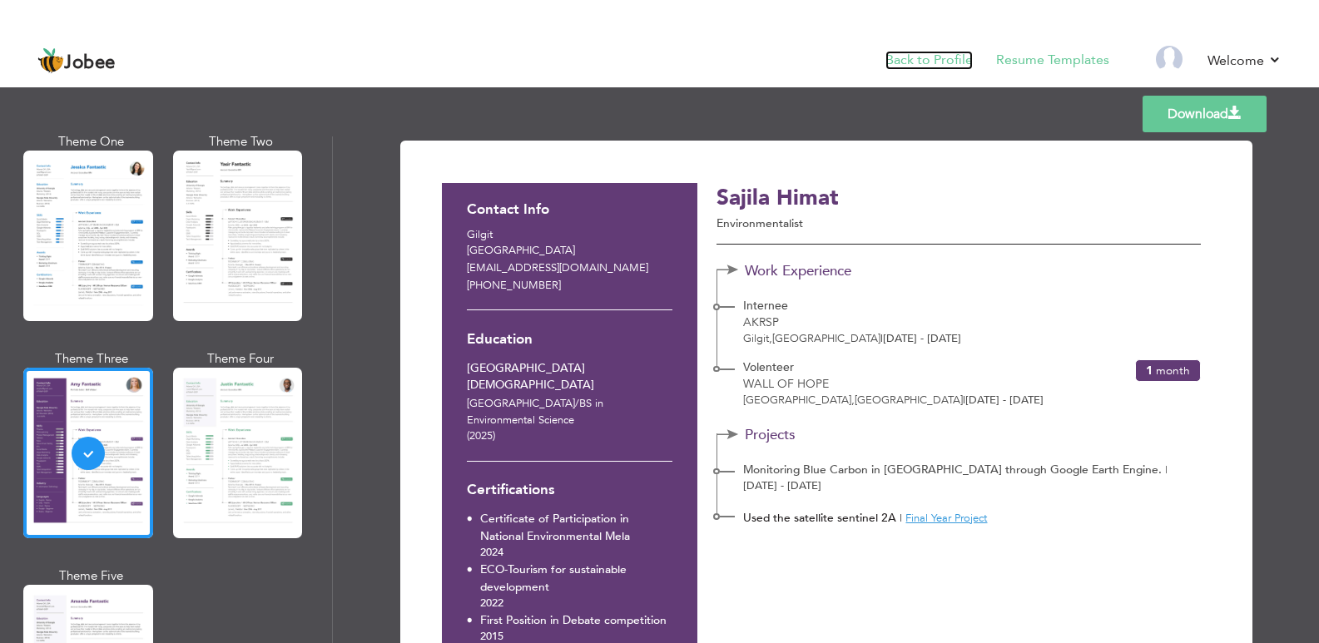
click at [931, 61] on link "Back to Profile" at bounding box center [929, 60] width 87 height 19
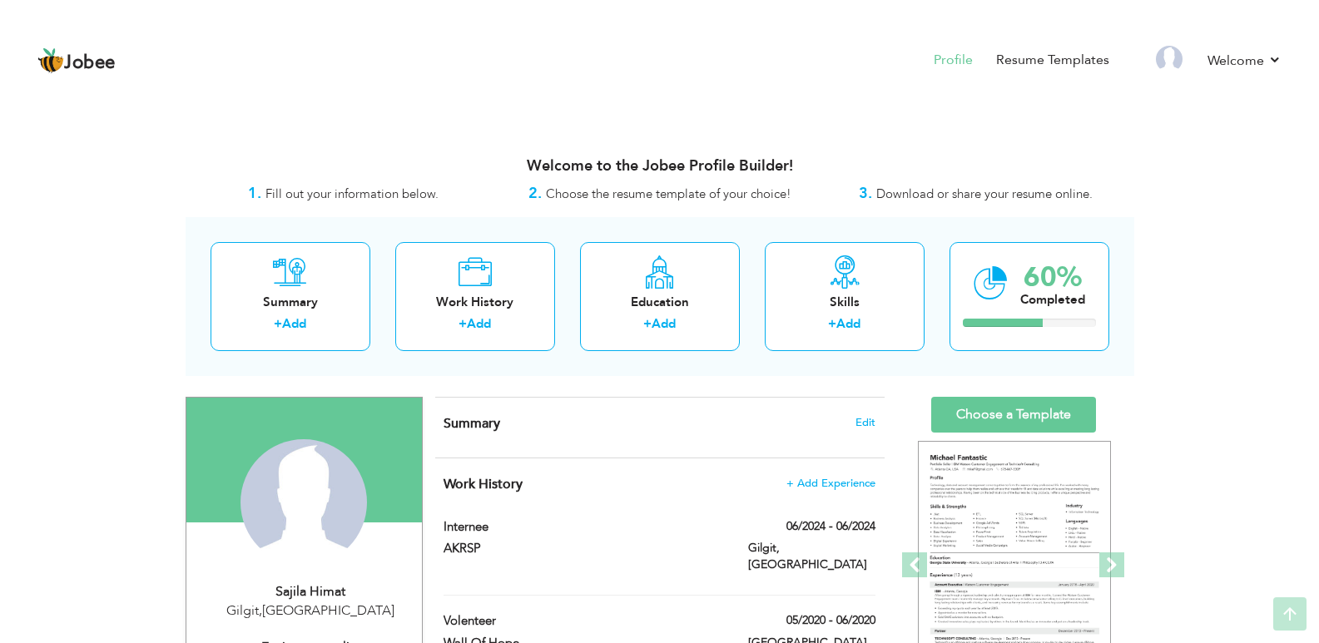
drag, startPoint x: 1331, startPoint y: 181, endPoint x: 1331, endPoint y: 125, distance: 56.6
click at [1319, 125] on html "Jobee Profile Resume Templates Resume Templates Cover Letters About My Resume W…" at bounding box center [659, 321] width 1319 height 643
click at [863, 417] on span "Edit" at bounding box center [866, 423] width 20 height 12
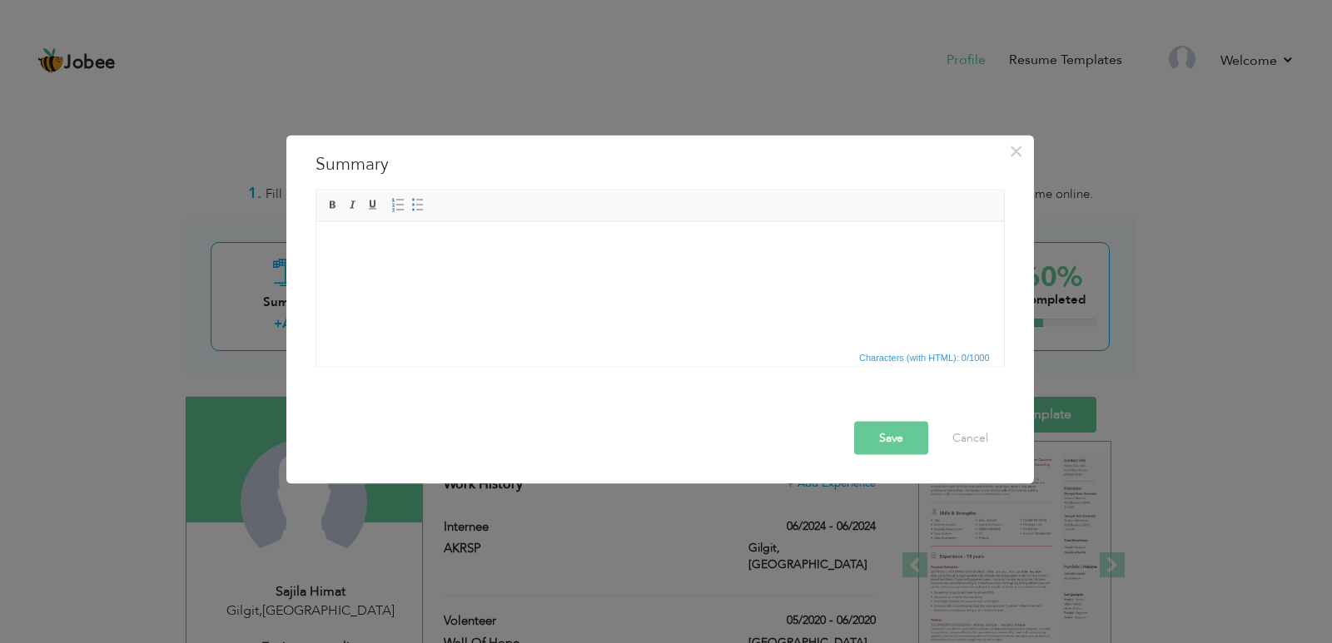
click at [374, 272] on html at bounding box center [659, 246] width 688 height 51
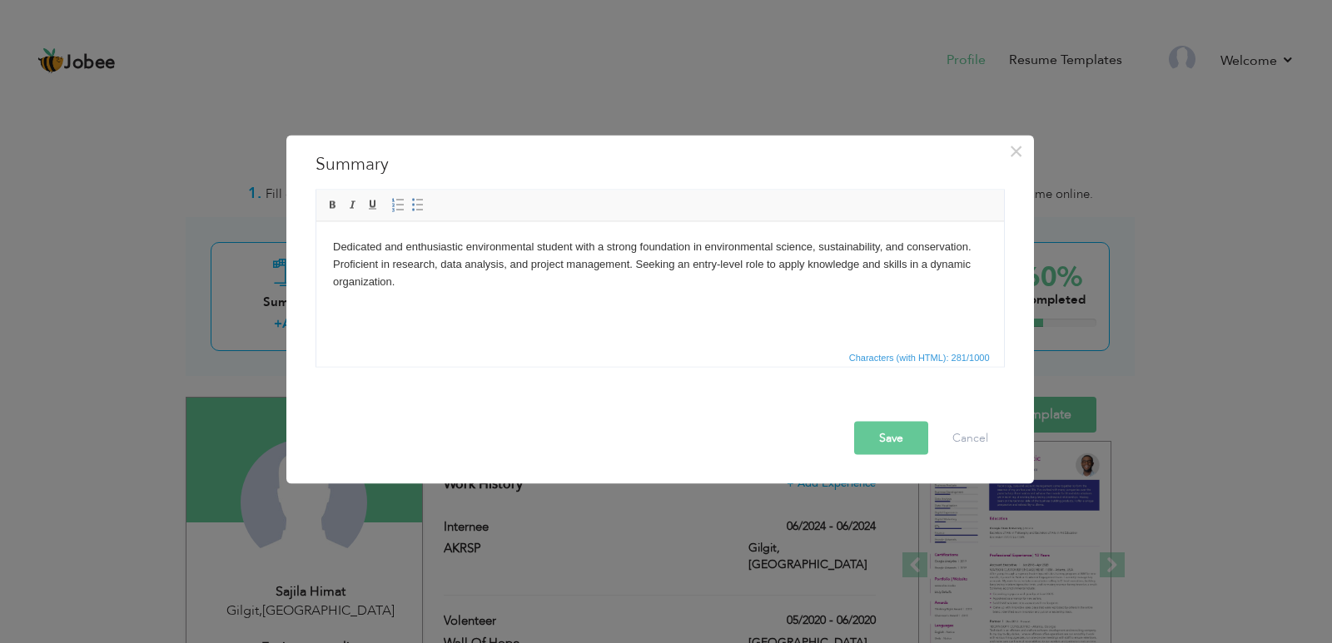
click at [897, 423] on button "Save" at bounding box center [891, 437] width 74 height 33
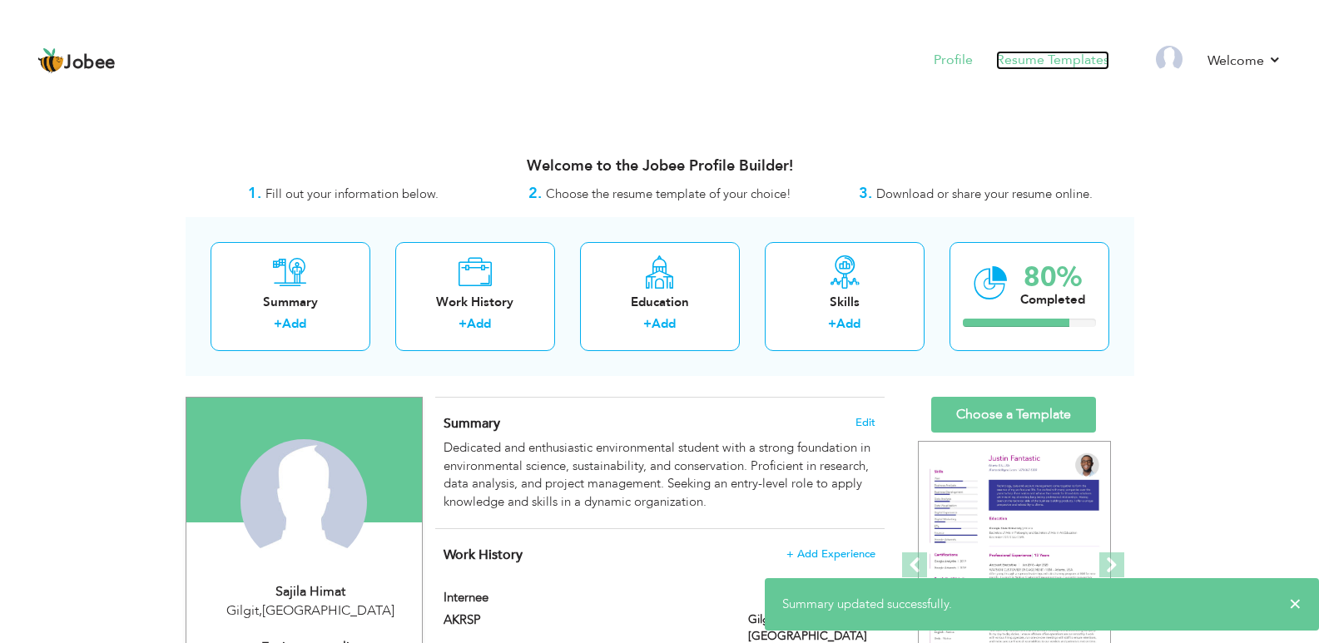
click at [1027, 65] on link "Resume Templates" at bounding box center [1052, 60] width 113 height 19
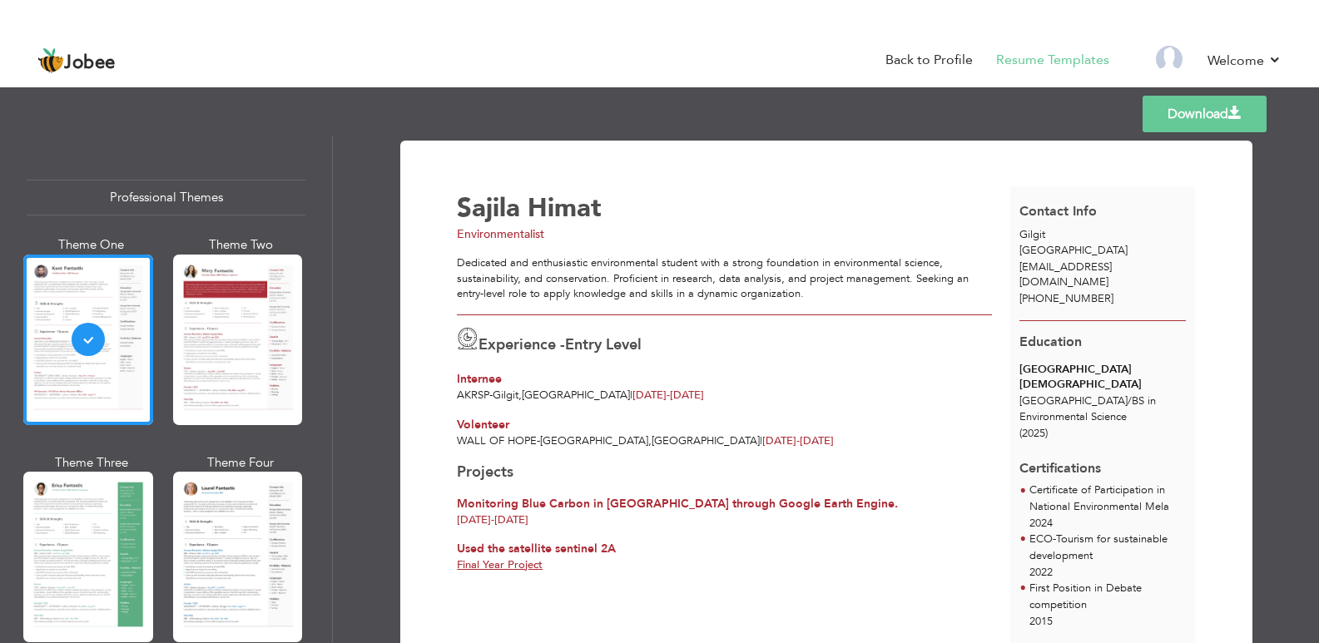
click at [323, 200] on div "Professional Themes Theme One Theme Two Theme Three Theme Six" at bounding box center [166, 390] width 332 height 507
click at [906, 57] on link "Back to Profile" at bounding box center [929, 60] width 87 height 19
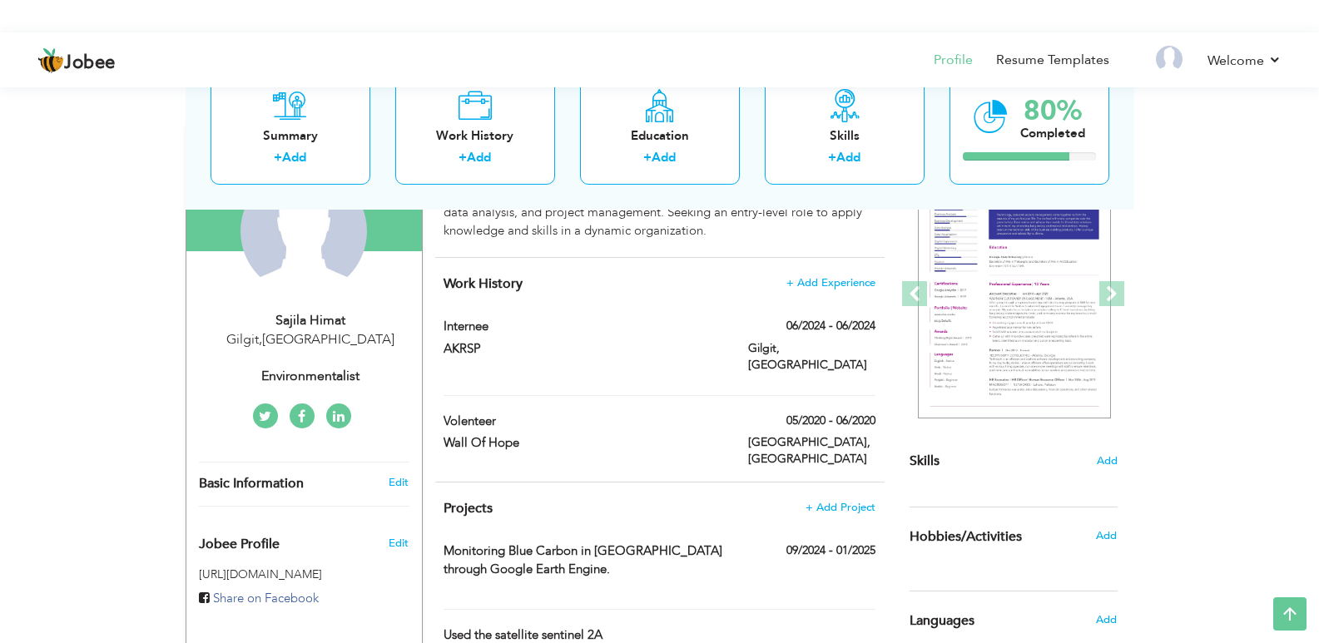
scroll to position [270, 0]
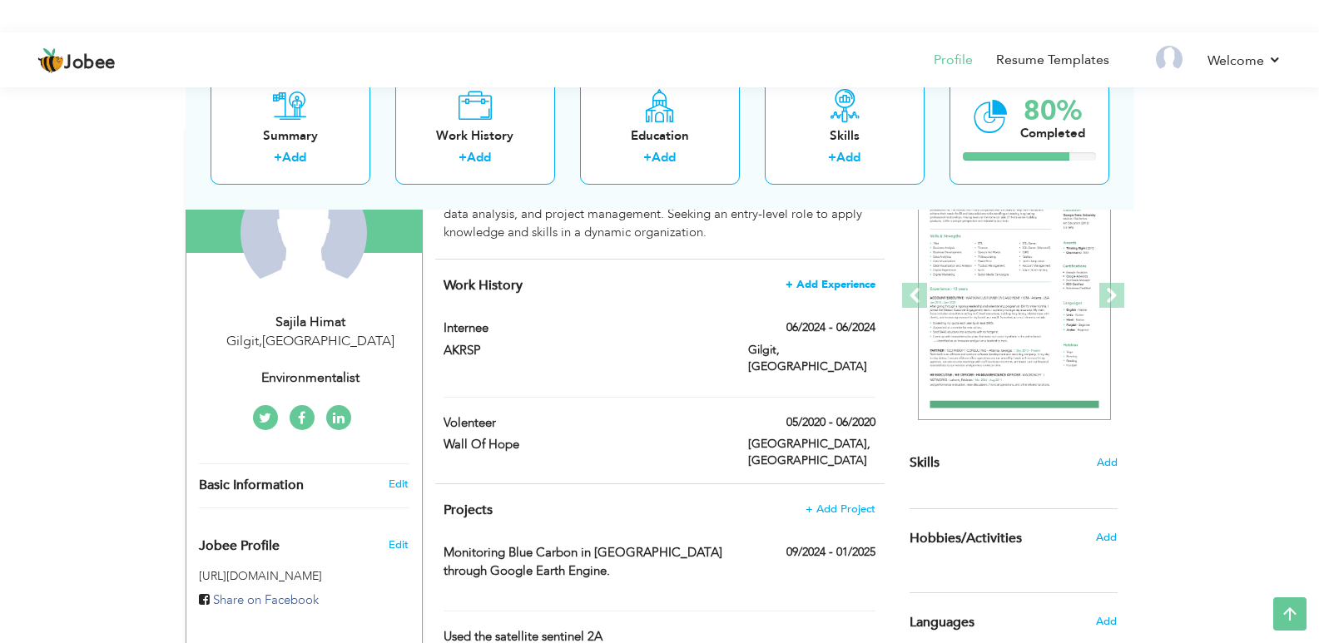
click at [827, 279] on span "+ Add Experience" at bounding box center [831, 285] width 90 height 12
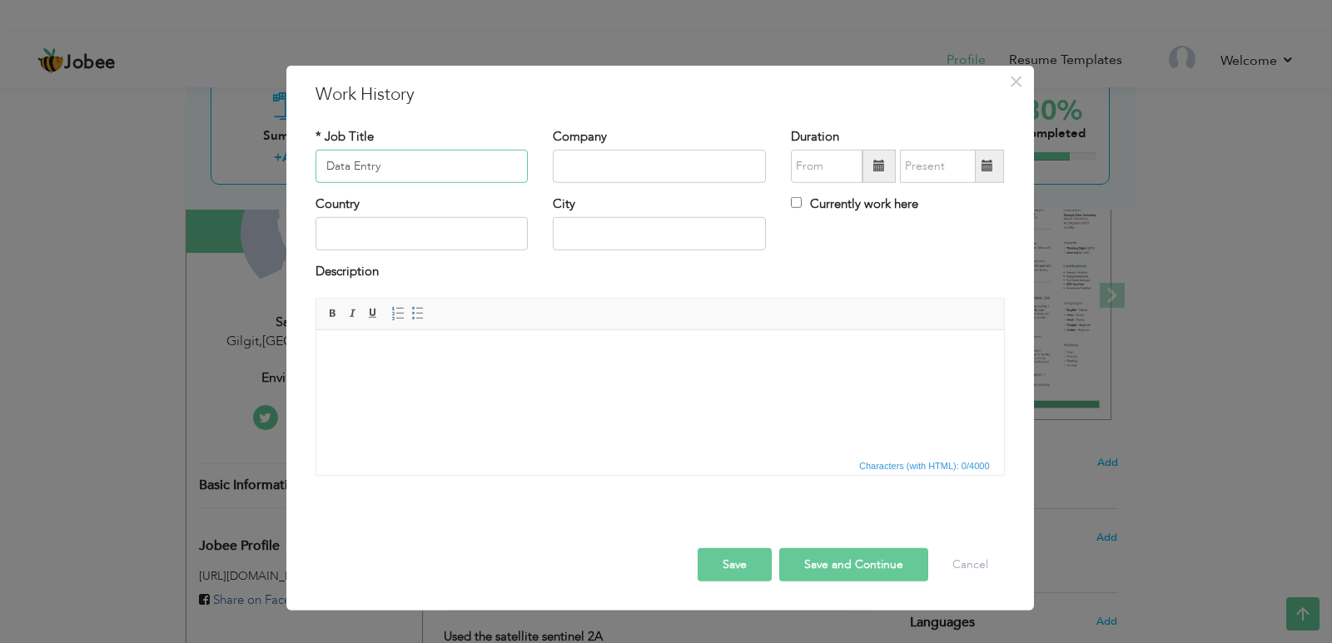
type input "Data Entry"
click at [596, 175] on input "text" at bounding box center [659, 166] width 213 height 33
type input "Online"
click at [731, 559] on button "Save" at bounding box center [735, 565] width 74 height 33
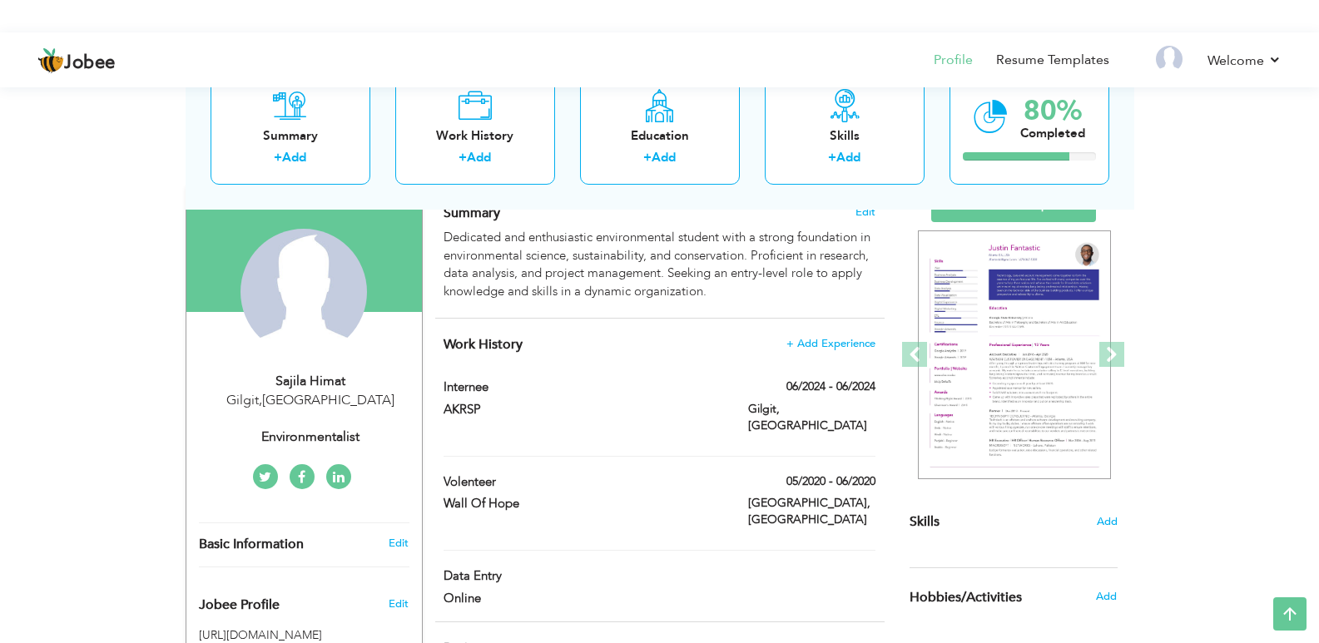
scroll to position [182, 0]
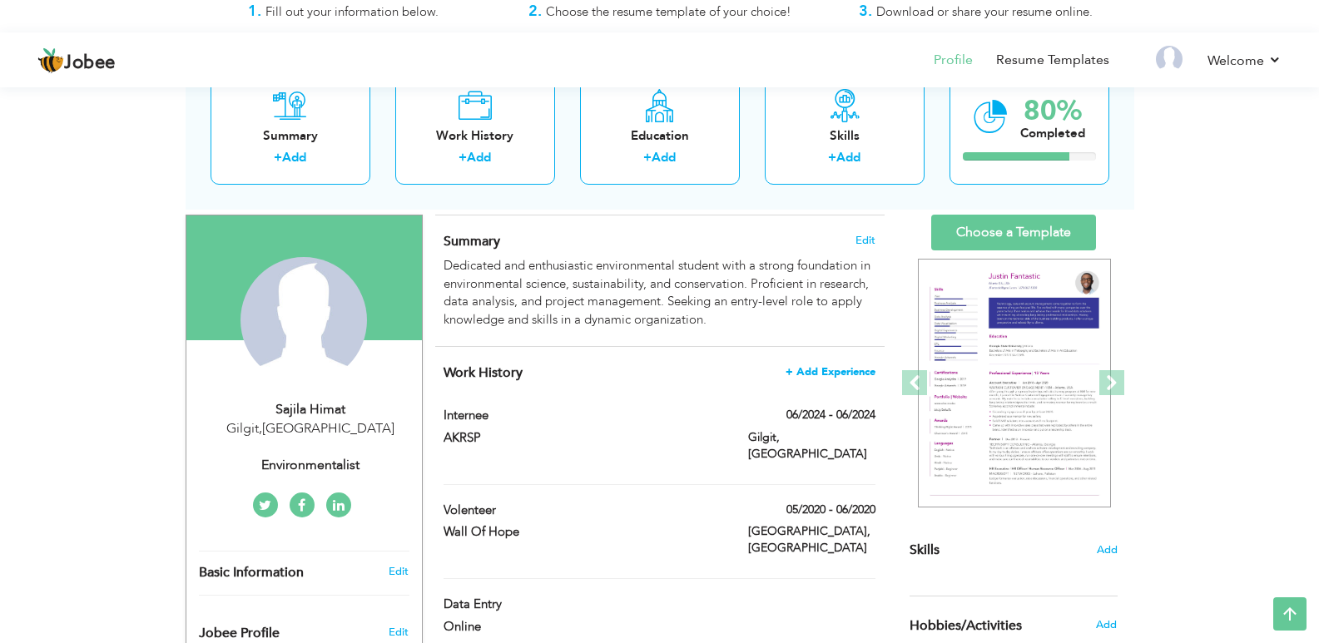
click at [839, 368] on span "+ Add Experience" at bounding box center [831, 372] width 90 height 12
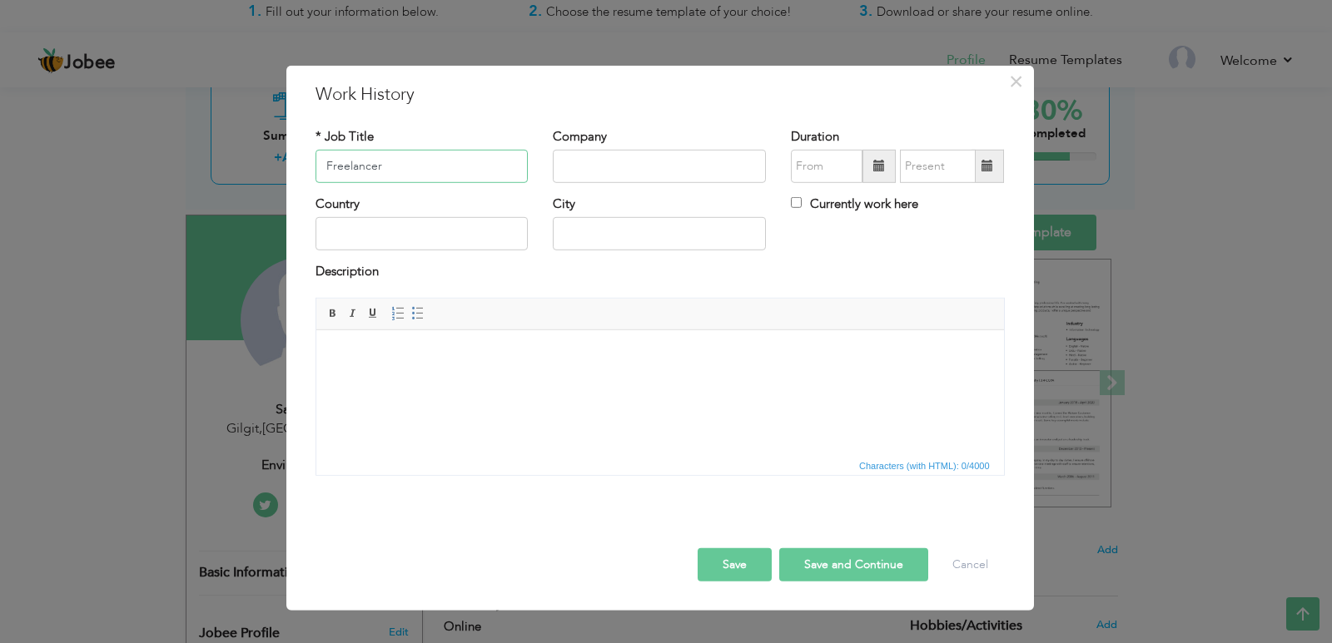
type input "Freelancer"
click at [609, 157] on input "text" at bounding box center [659, 166] width 213 height 33
type input "Online"
click at [424, 231] on input "text" at bounding box center [421, 233] width 213 height 33
type input "[GEOGRAPHIC_DATA]"
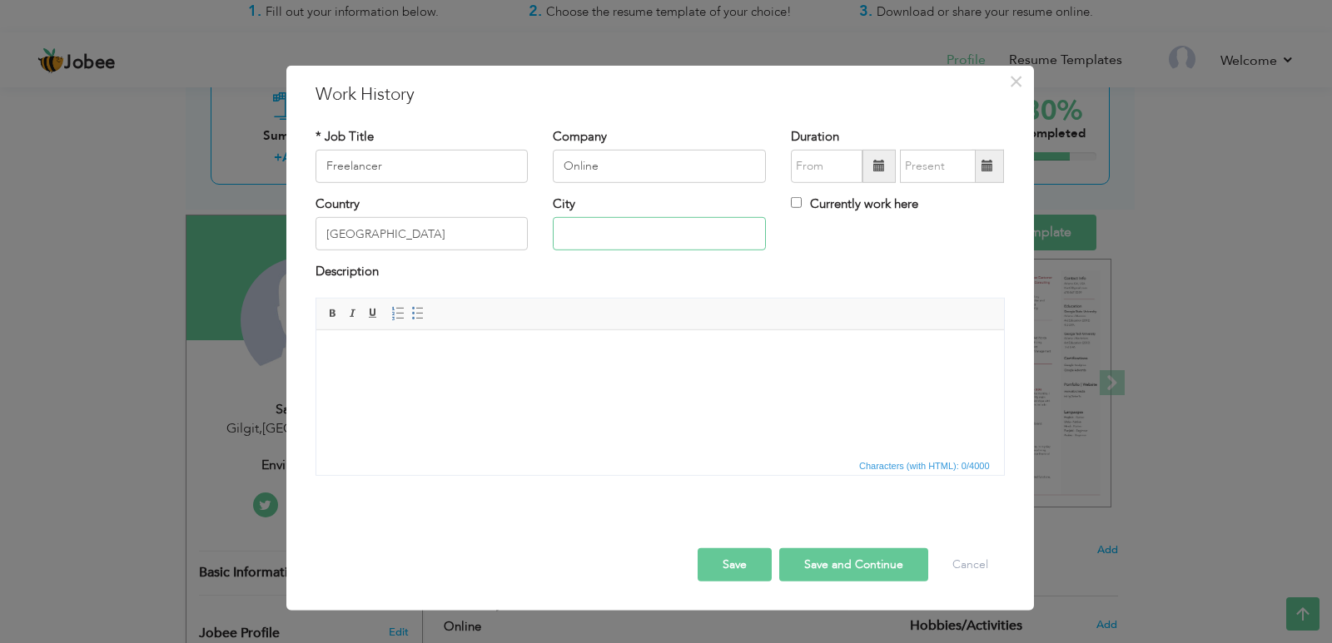
type input "Ghizer"
click at [619, 238] on input "Ghizer" at bounding box center [659, 233] width 213 height 33
click at [977, 298] on div "Rich Text Editor, workEditor Editor toolbars Basic Styles Bold Italic Underline…" at bounding box center [659, 387] width 689 height 178
click at [886, 165] on span at bounding box center [878, 166] width 33 height 33
type input "09/2025"
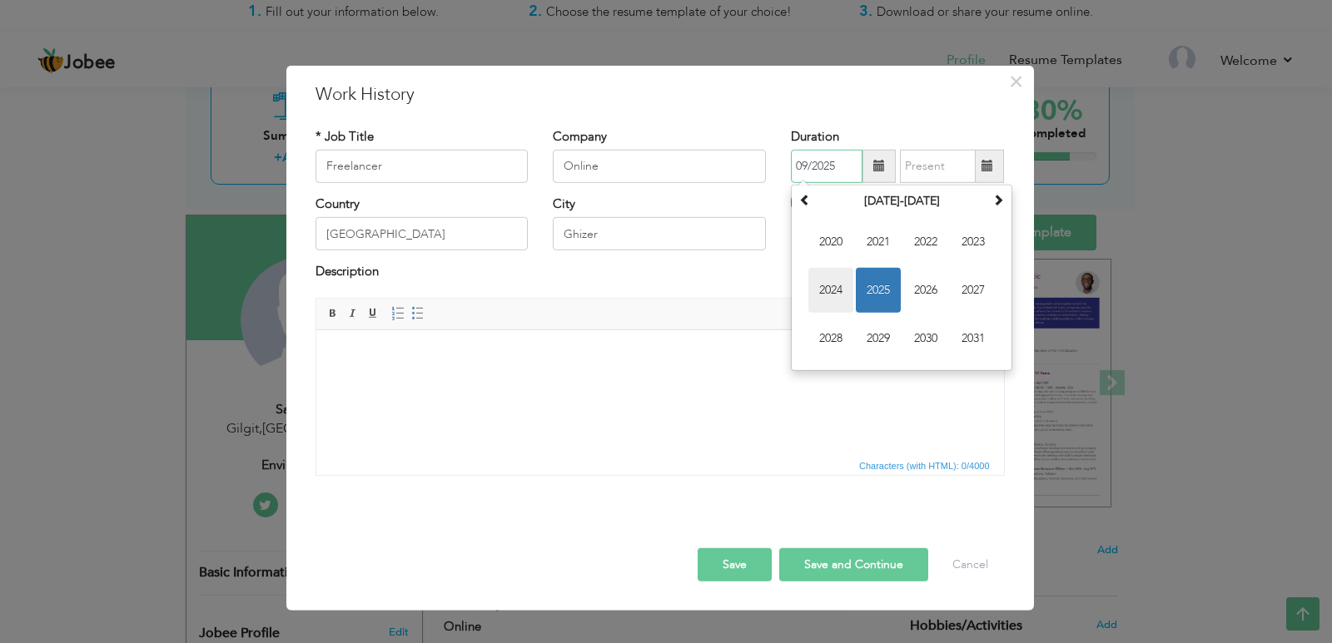
click at [848, 276] on span "2024" at bounding box center [830, 290] width 45 height 45
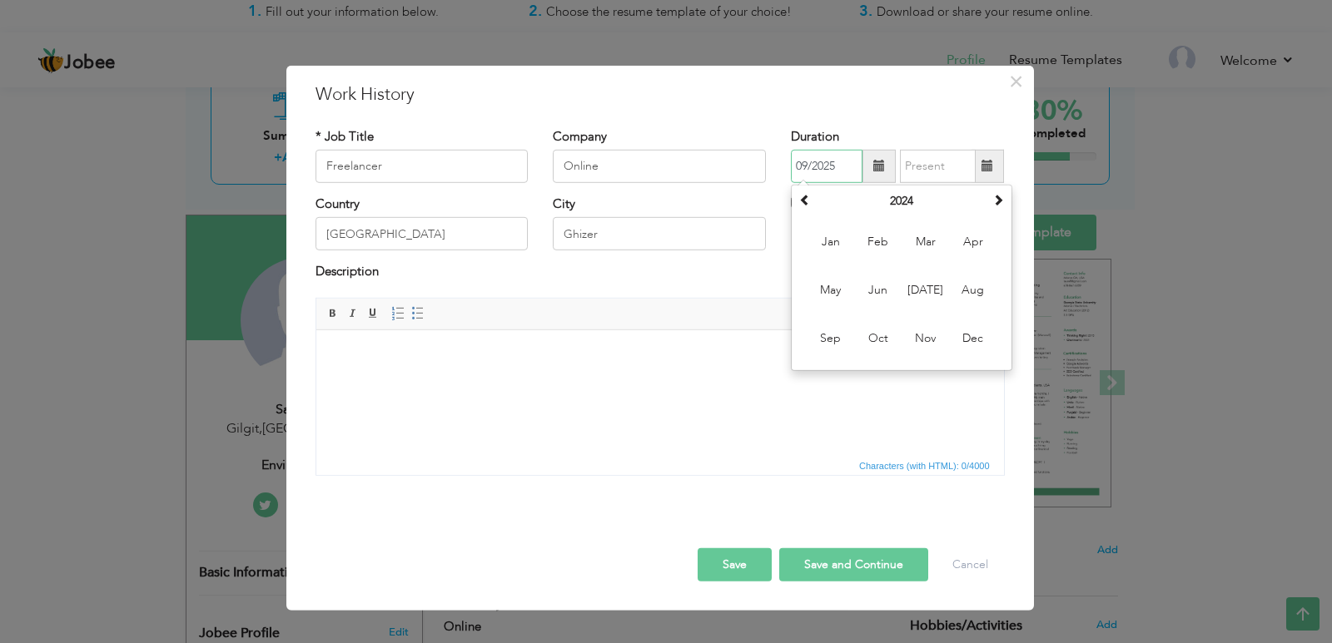
drag, startPoint x: 891, startPoint y: 239, endPoint x: 981, endPoint y: 168, distance: 114.4
click at [981, 168] on div "09/2025 September 2024 Su Mo Tu We Th Fr Sa 1 2 3 4 5 6 7 8 9 10 11 12 13 14 15…" at bounding box center [897, 166] width 213 height 33
click at [981, 168] on span at bounding box center [987, 166] width 12 height 12
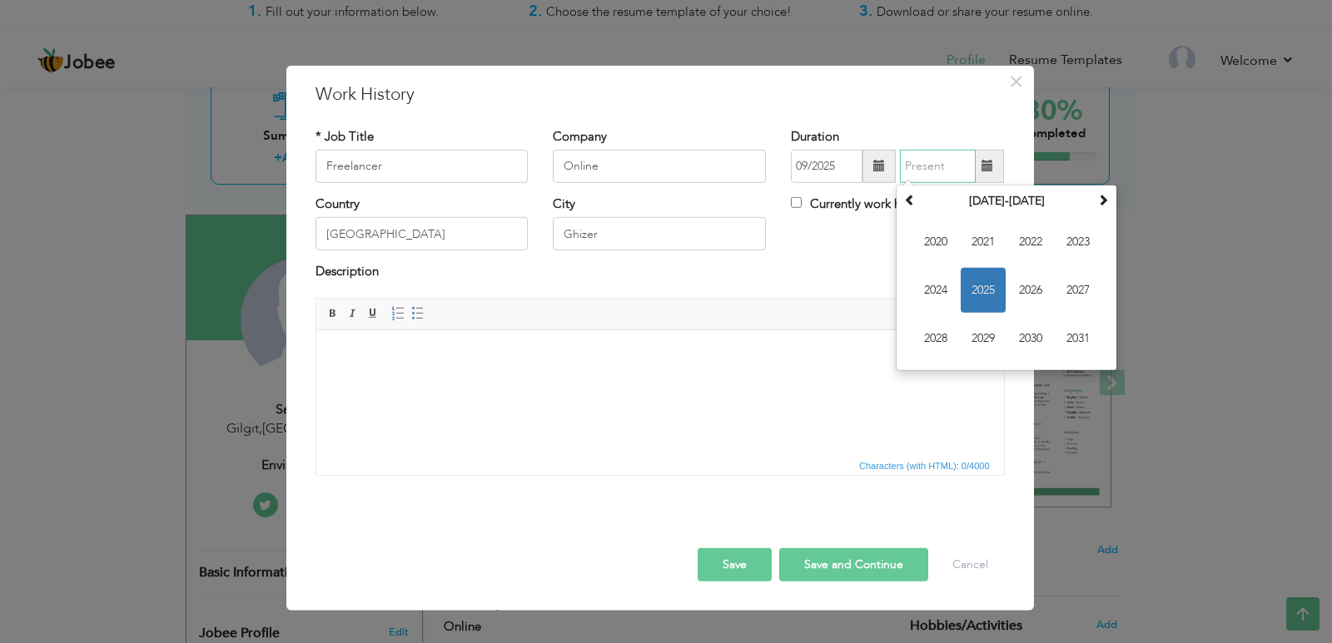
type input "09/2025"
click at [979, 276] on span "2025" at bounding box center [983, 290] width 45 height 45
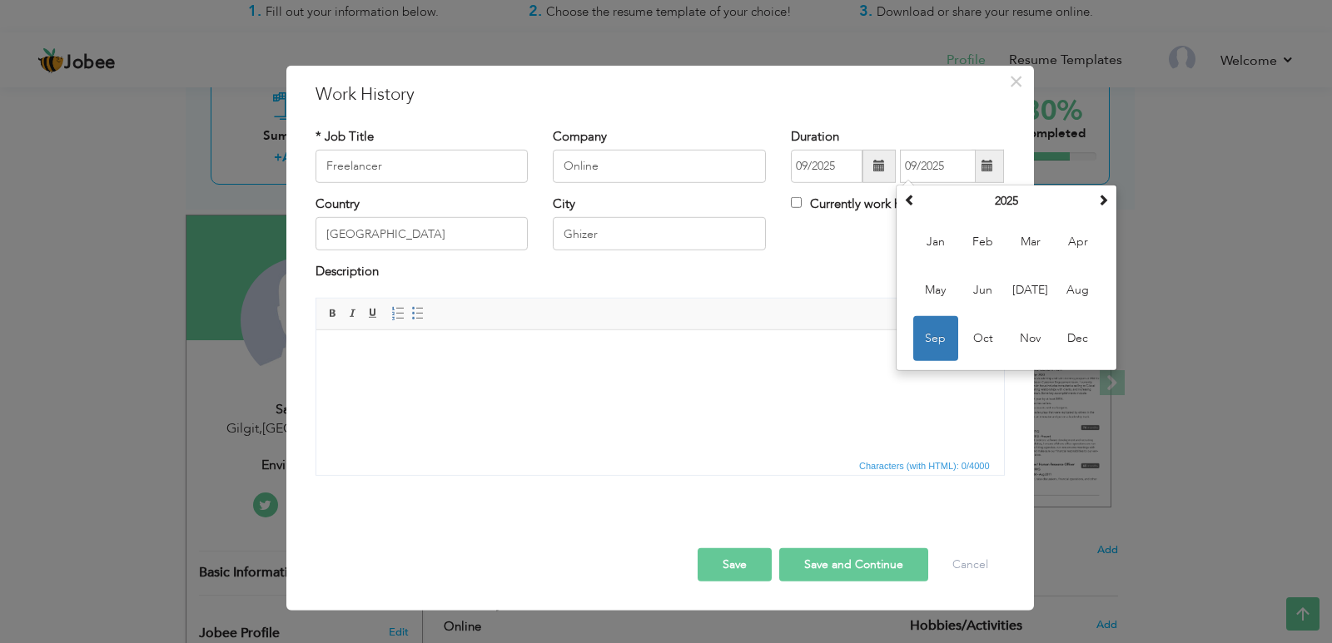
click at [984, 166] on span at bounding box center [987, 166] width 12 height 12
click at [946, 331] on span "Sep" at bounding box center [935, 338] width 45 height 45
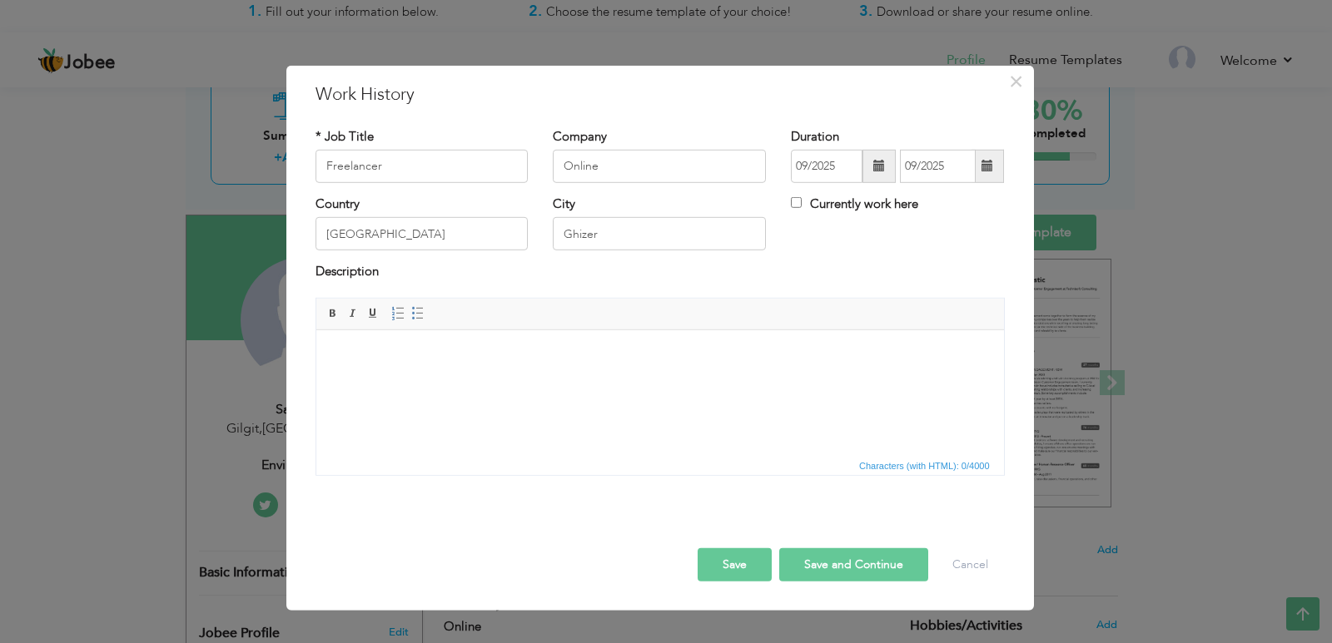
click at [404, 340] on html at bounding box center [659, 355] width 688 height 51
click at [399, 309] on span at bounding box center [397, 313] width 13 height 13
click at [369, 355] on li "Excel" at bounding box center [659, 354] width 588 height 17
click at [365, 355] on li "Excel" at bounding box center [659, 354] width 588 height 17
click at [388, 392] on li at bounding box center [659, 389] width 588 height 17
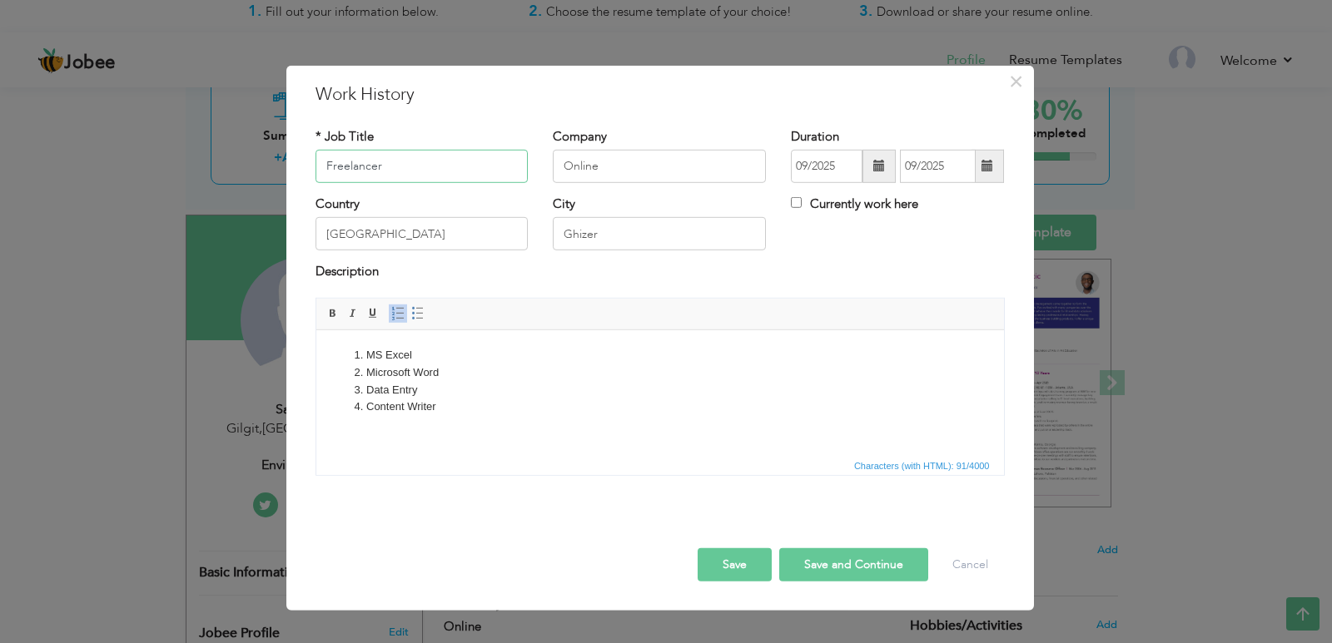
drag, startPoint x: 380, startPoint y: 172, endPoint x: 269, endPoint y: 129, distance: 118.9
click at [269, 129] on div "× Work History * Job Title Freelancer Company Online Duration 09/2025" at bounding box center [666, 321] width 1332 height 643
type input "Content Writing"
click at [439, 402] on li "Content Writer" at bounding box center [659, 406] width 588 height 17
click at [742, 556] on button "Save" at bounding box center [735, 565] width 74 height 33
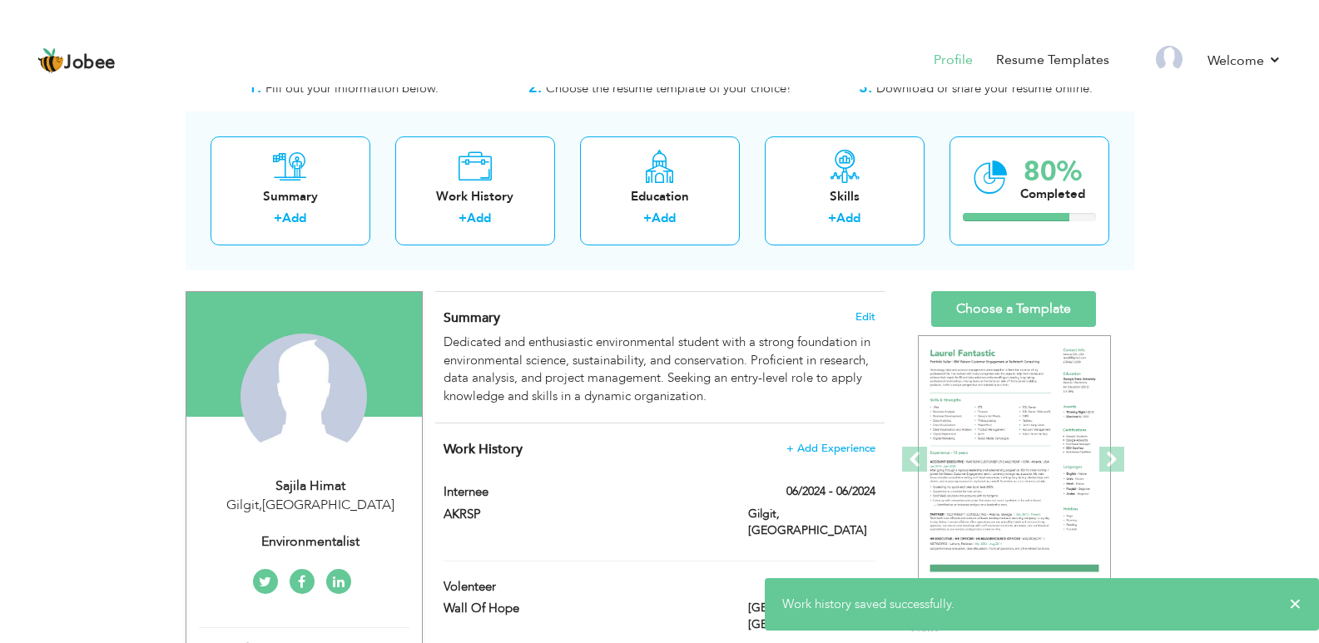
scroll to position [0, 0]
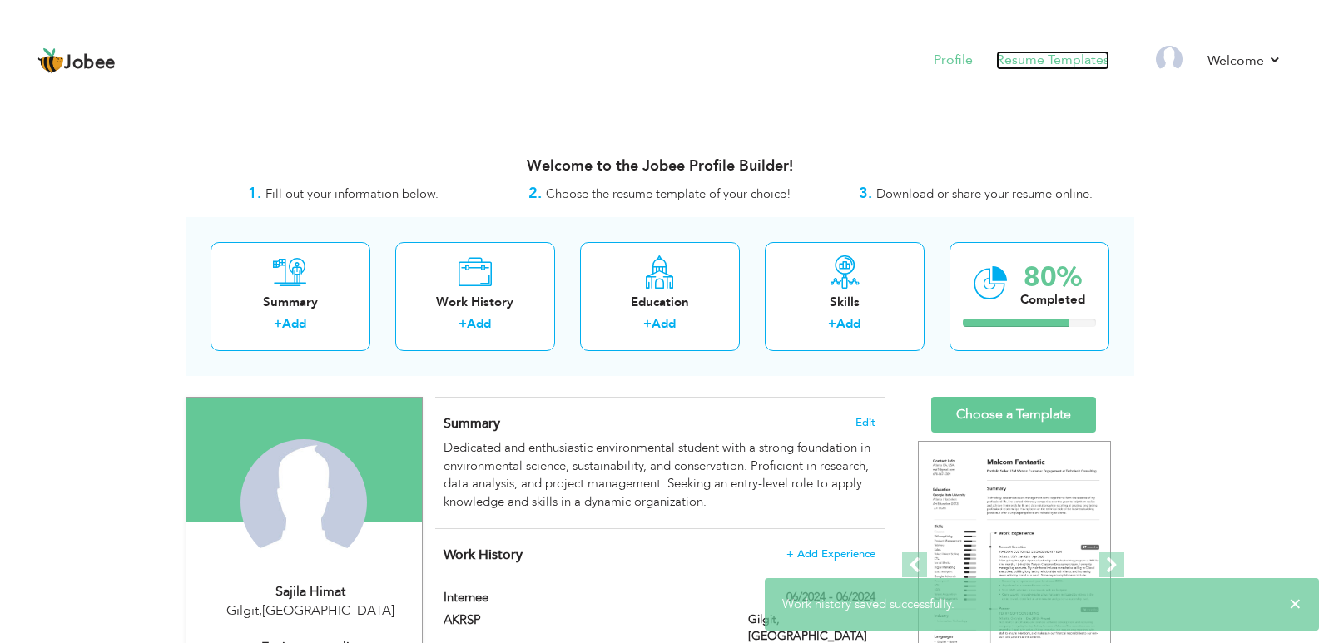
click at [1011, 62] on link "Resume Templates" at bounding box center [1052, 60] width 113 height 19
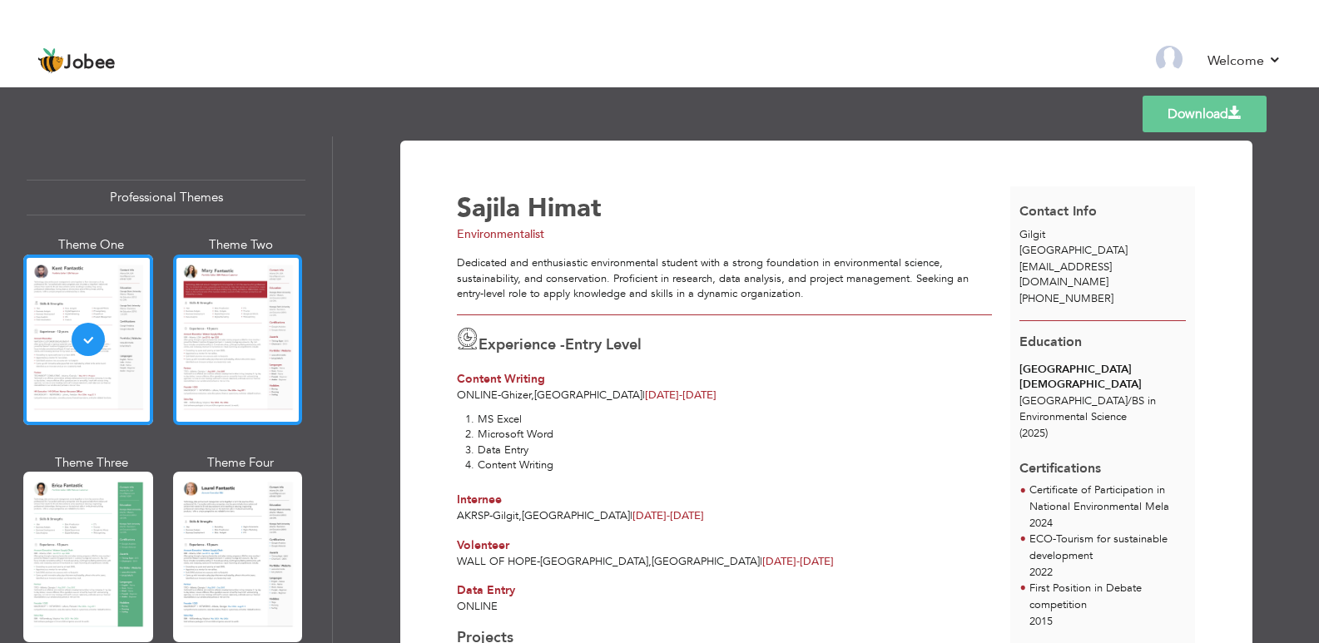
click at [199, 364] on div at bounding box center [238, 340] width 130 height 171
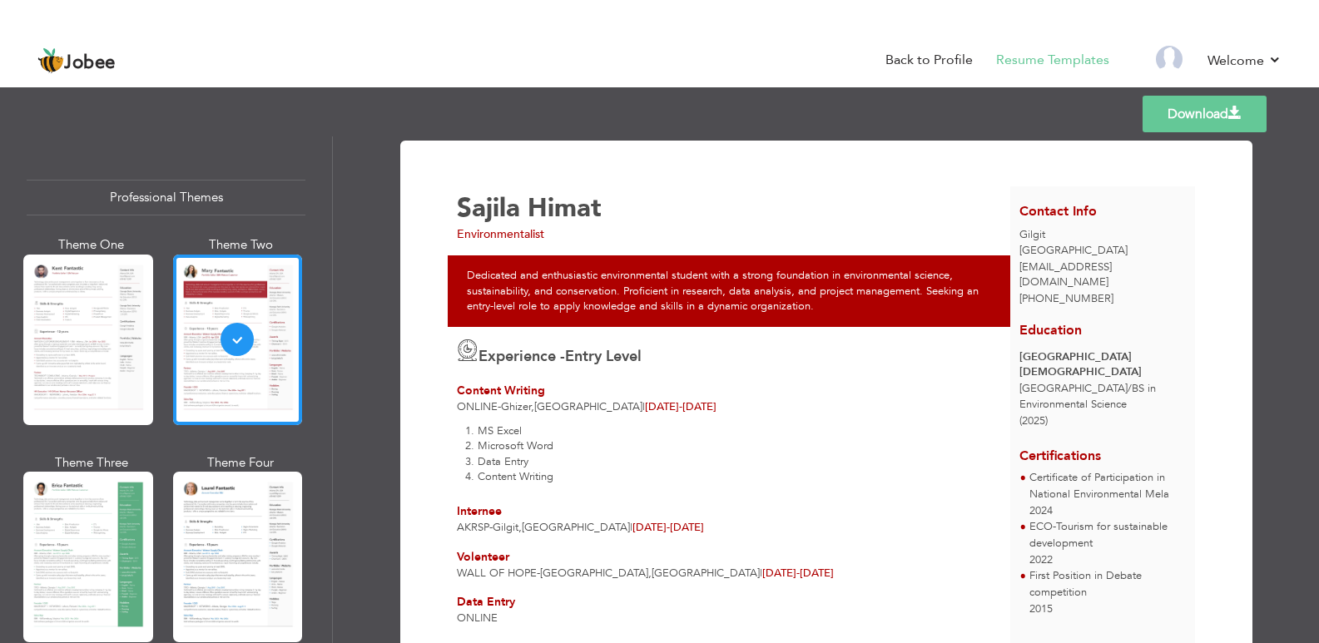
scroll to position [80, 0]
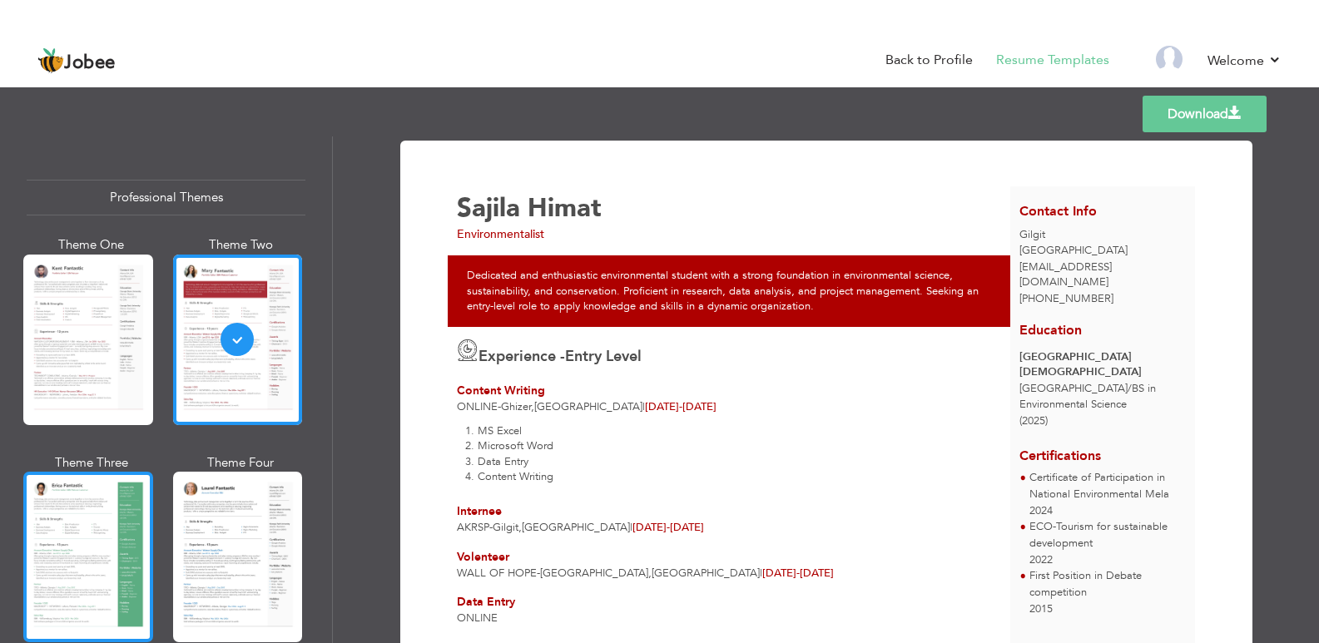
click at [83, 554] on div at bounding box center [88, 557] width 130 height 171
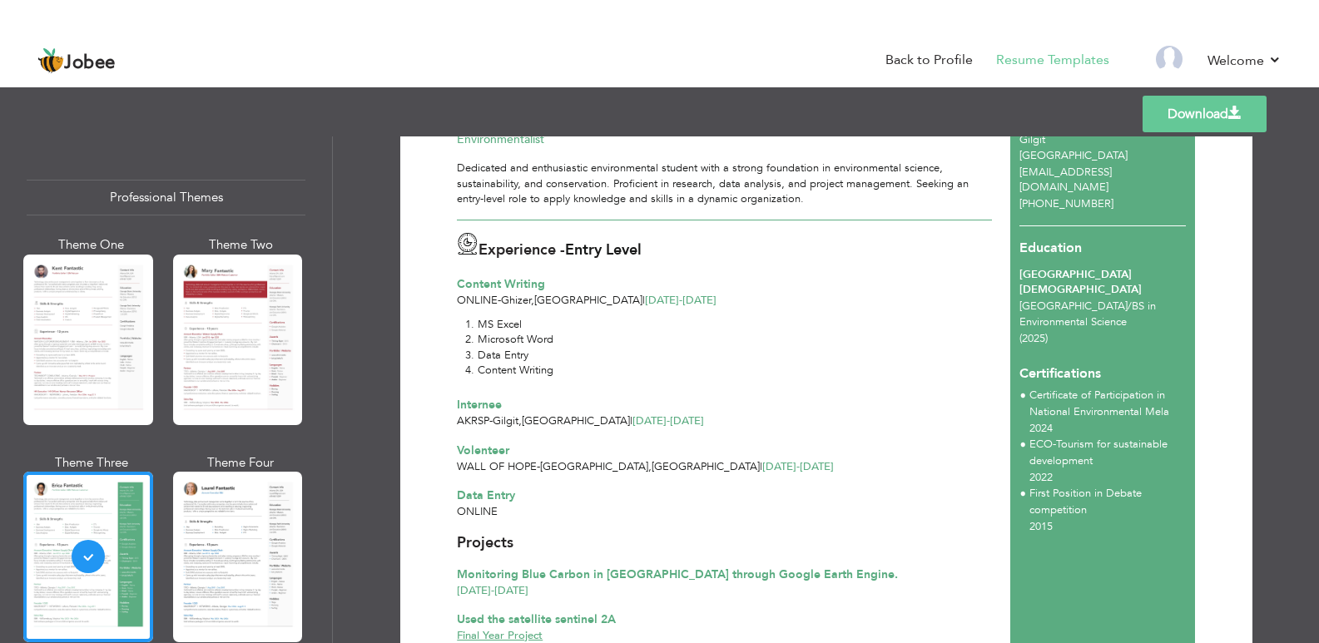
scroll to position [0, 0]
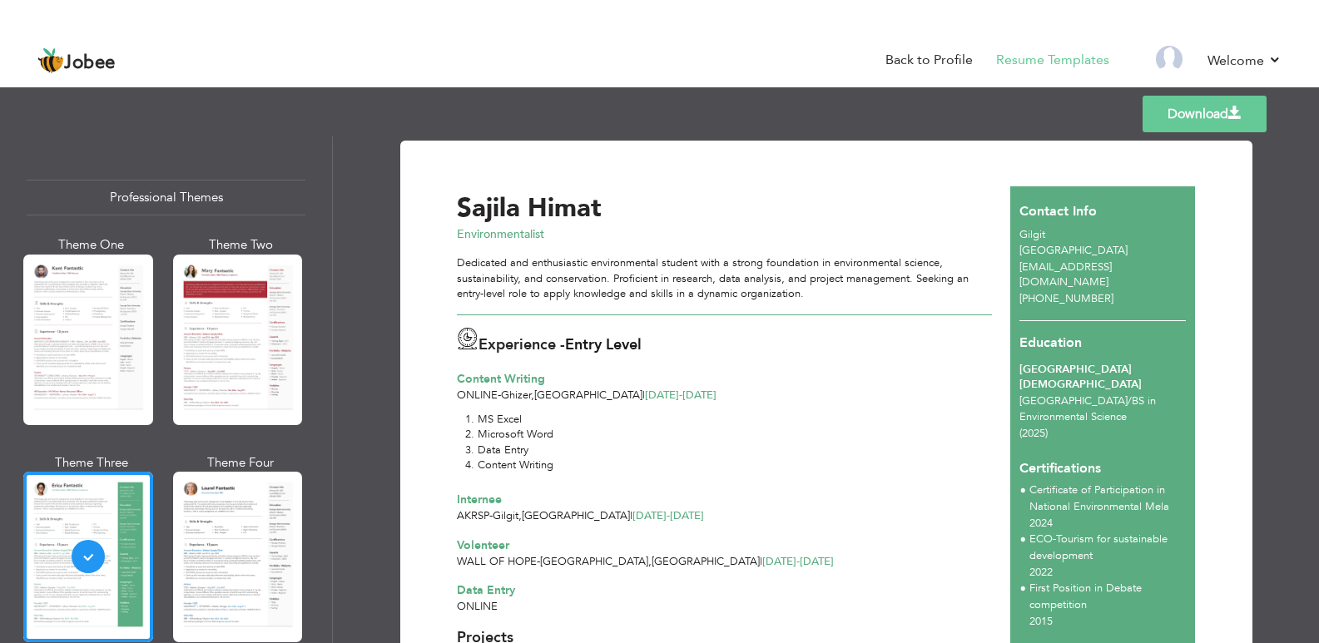
click at [1187, 98] on link "Download" at bounding box center [1205, 114] width 124 height 37
click at [1185, 117] on link "Download" at bounding box center [1205, 114] width 124 height 37
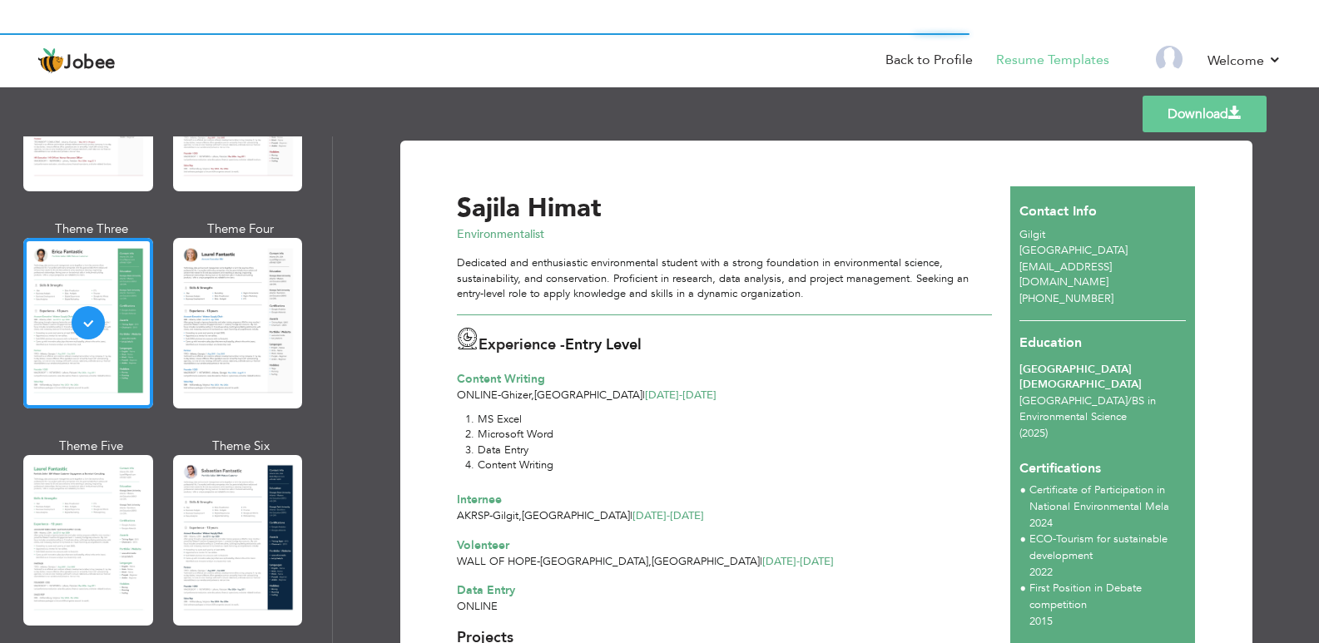
scroll to position [324, 0]
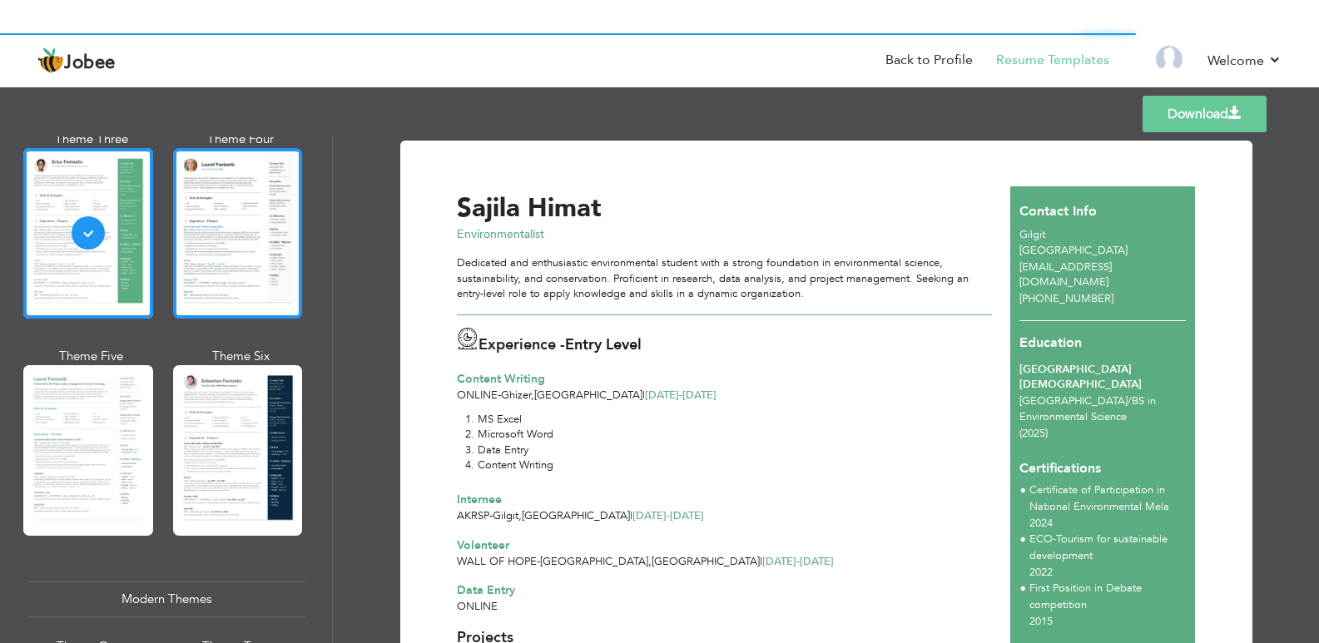
click at [261, 251] on div at bounding box center [238, 233] width 130 height 171
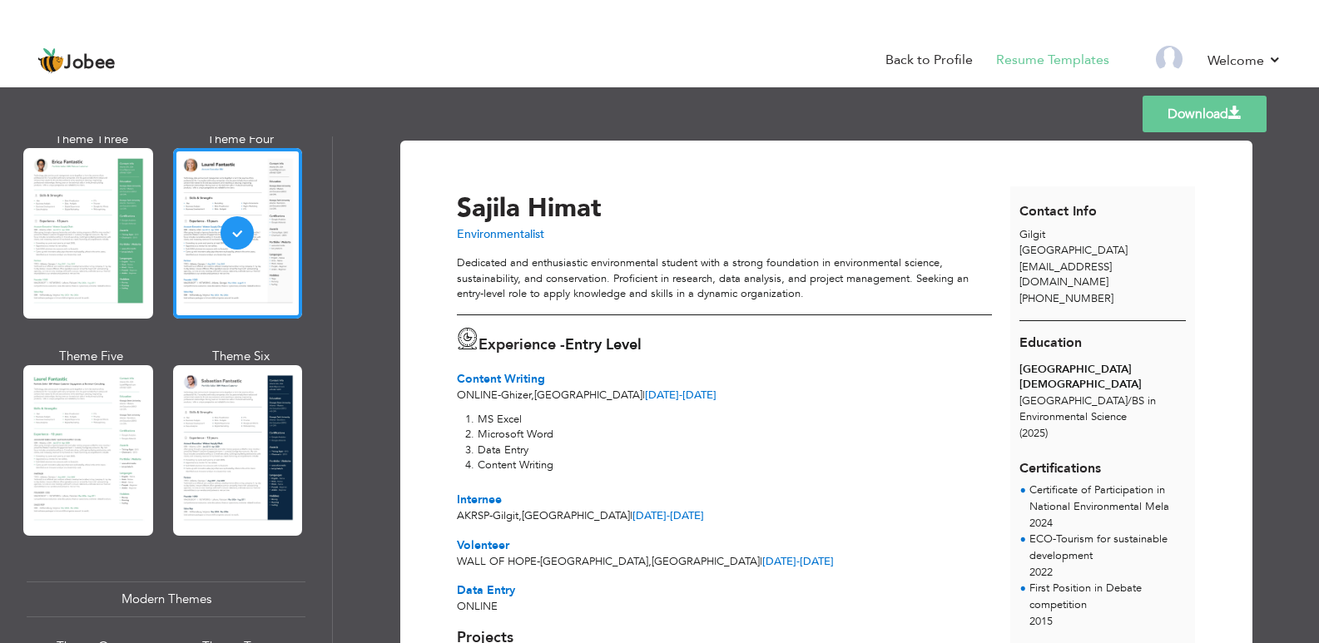
drag, startPoint x: 1312, startPoint y: 235, endPoint x: 1314, endPoint y: 261, distance: 26.8
click at [1314, 261] on div "Download Sajila Himat Environmentalist Experience - Entry Level Online" at bounding box center [826, 390] width 986 height 507
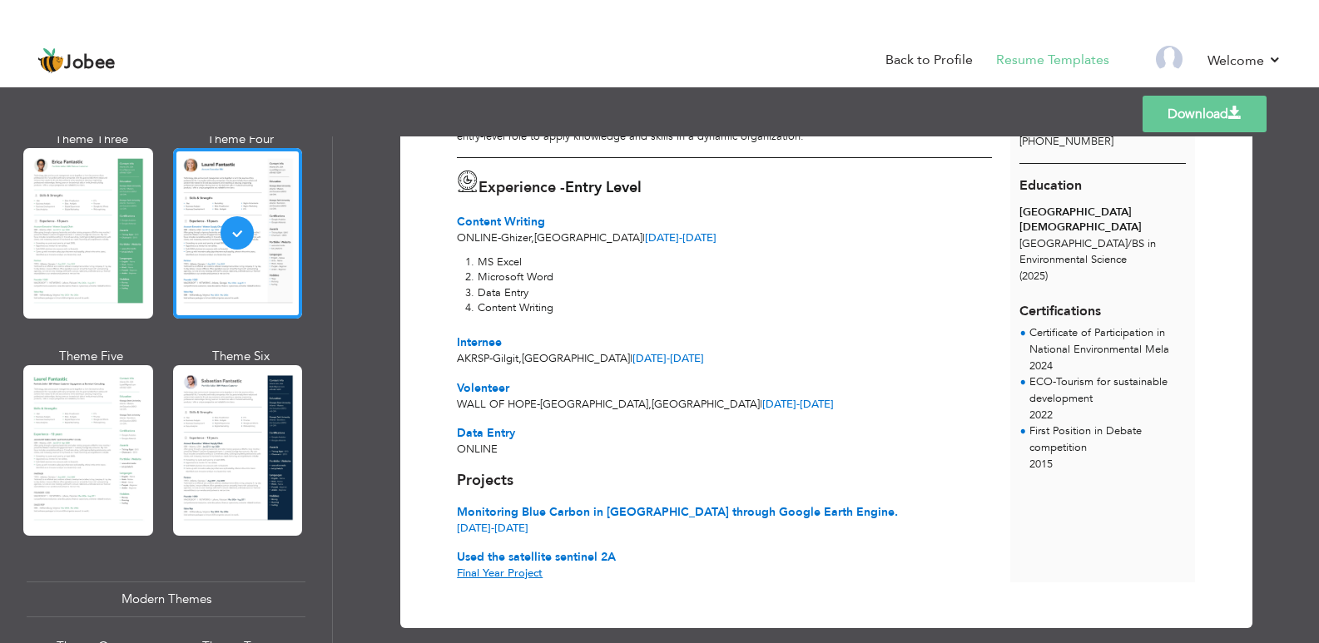
scroll to position [177, 0]
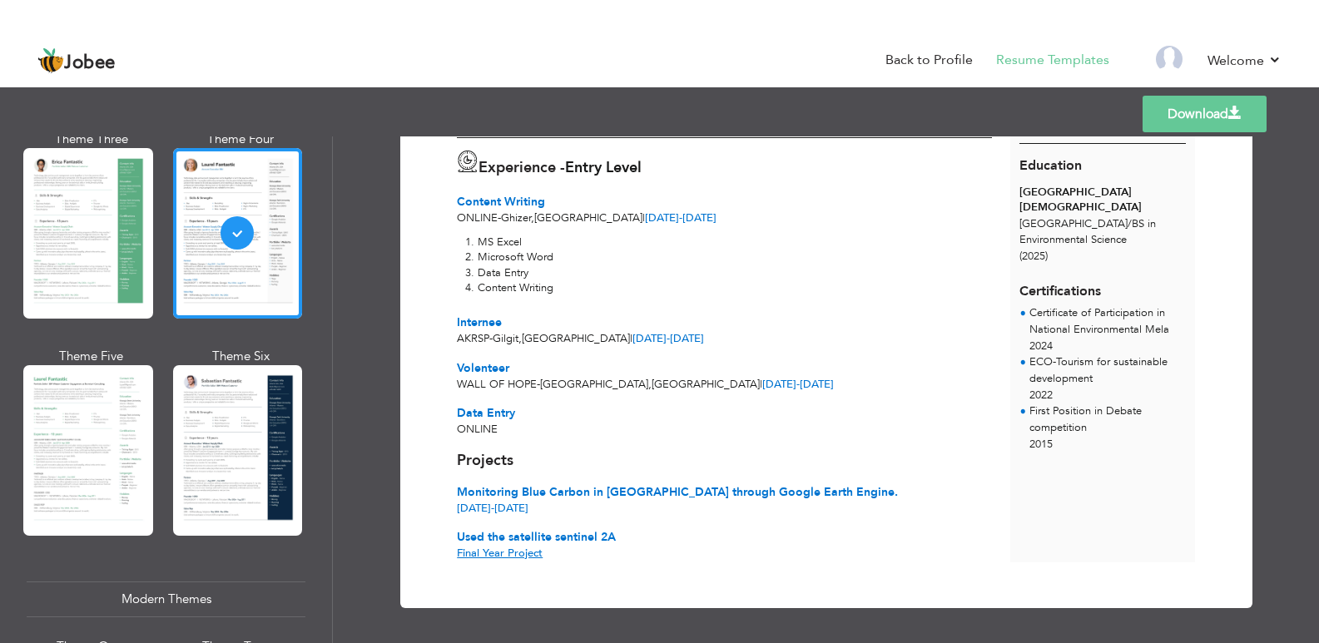
click at [1197, 109] on link "Download" at bounding box center [1205, 114] width 124 height 37
click at [190, 587] on div "Modern Themes" at bounding box center [166, 600] width 279 height 36
click at [327, 213] on div "Professional Themes Theme One Theme Two Theme Three Theme Six" at bounding box center [166, 390] width 332 height 507
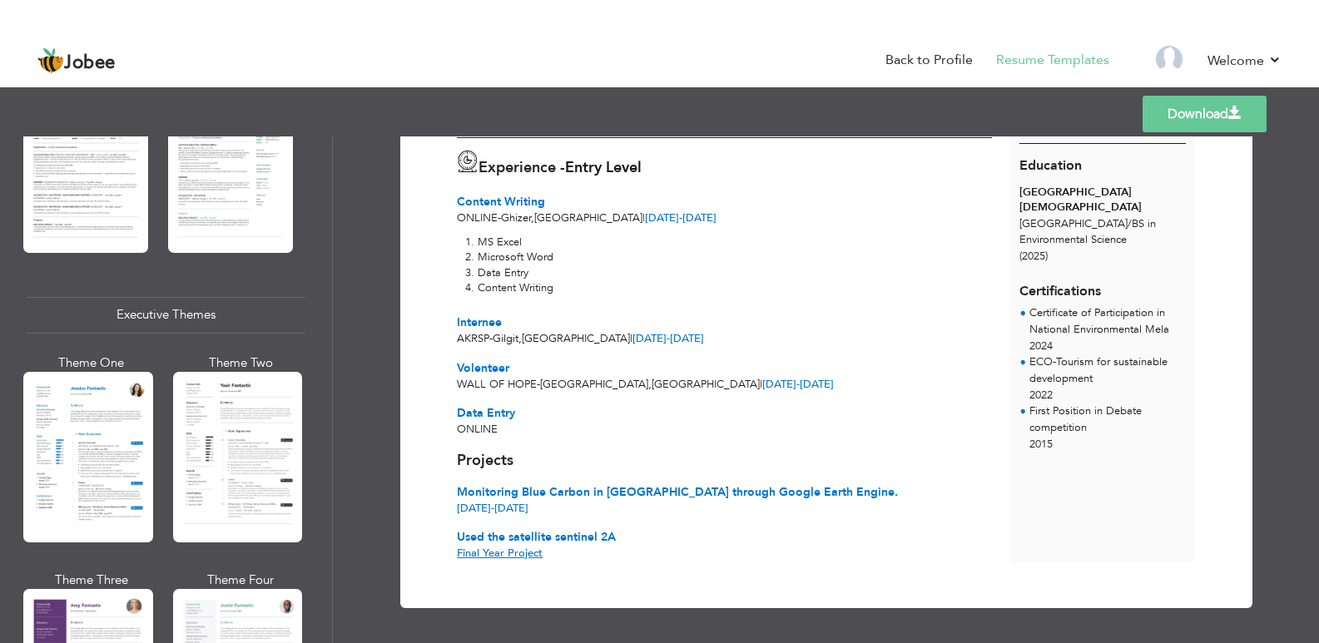
scroll to position [1115, 0]
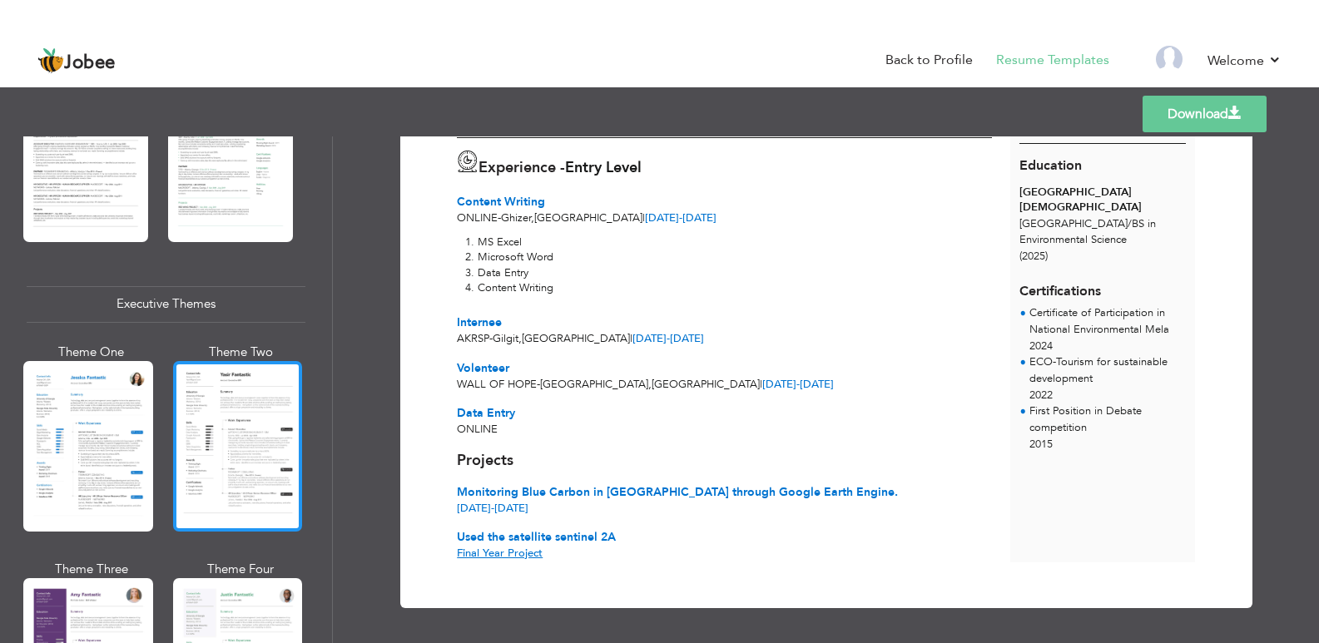
click at [173, 440] on div at bounding box center [238, 446] width 130 height 171
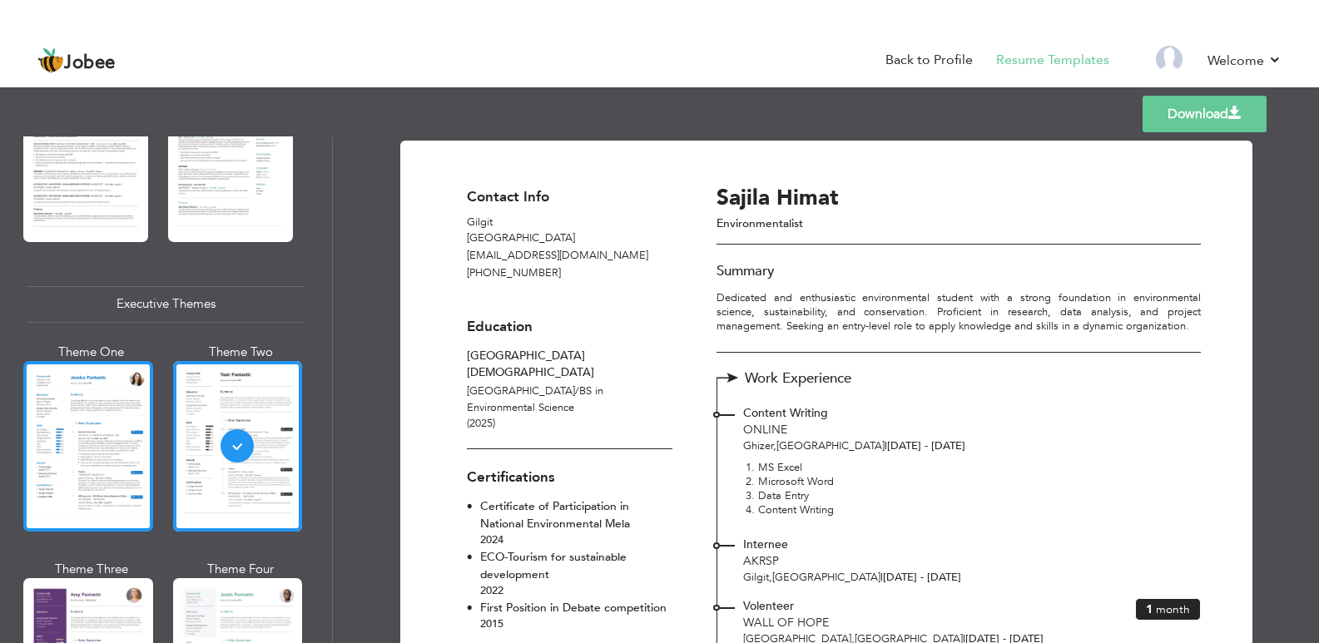
click at [77, 474] on div at bounding box center [88, 446] width 130 height 171
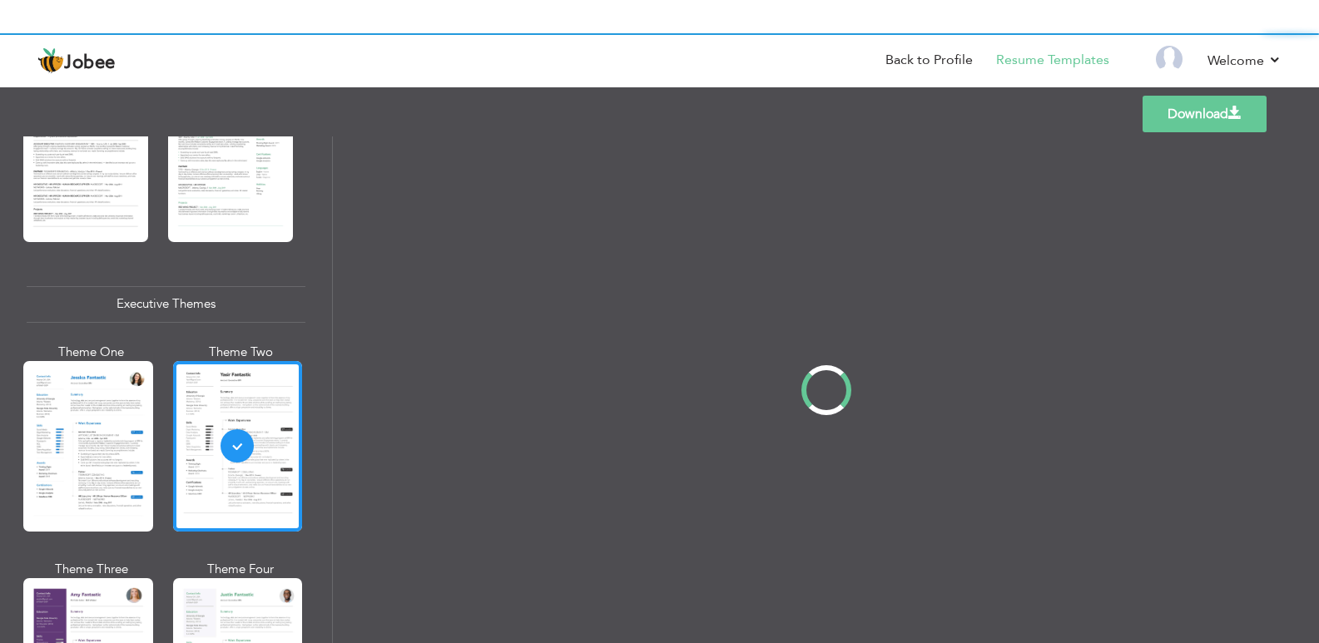
scroll to position [1114, 0]
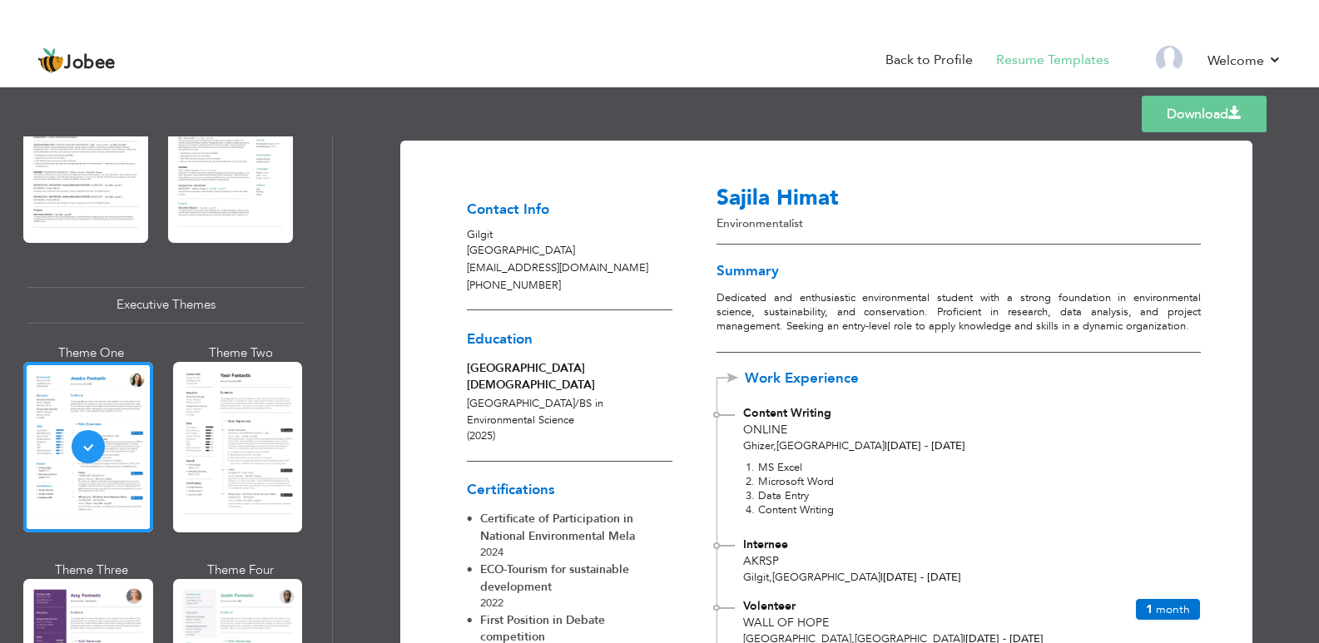
drag, startPoint x: 332, startPoint y: 325, endPoint x: 329, endPoint y: 334, distance: 9.7
click at [329, 334] on div "Professional Themes Theme One Theme Two Theme Three Theme Four Theme Five" at bounding box center [166, 390] width 333 height 507
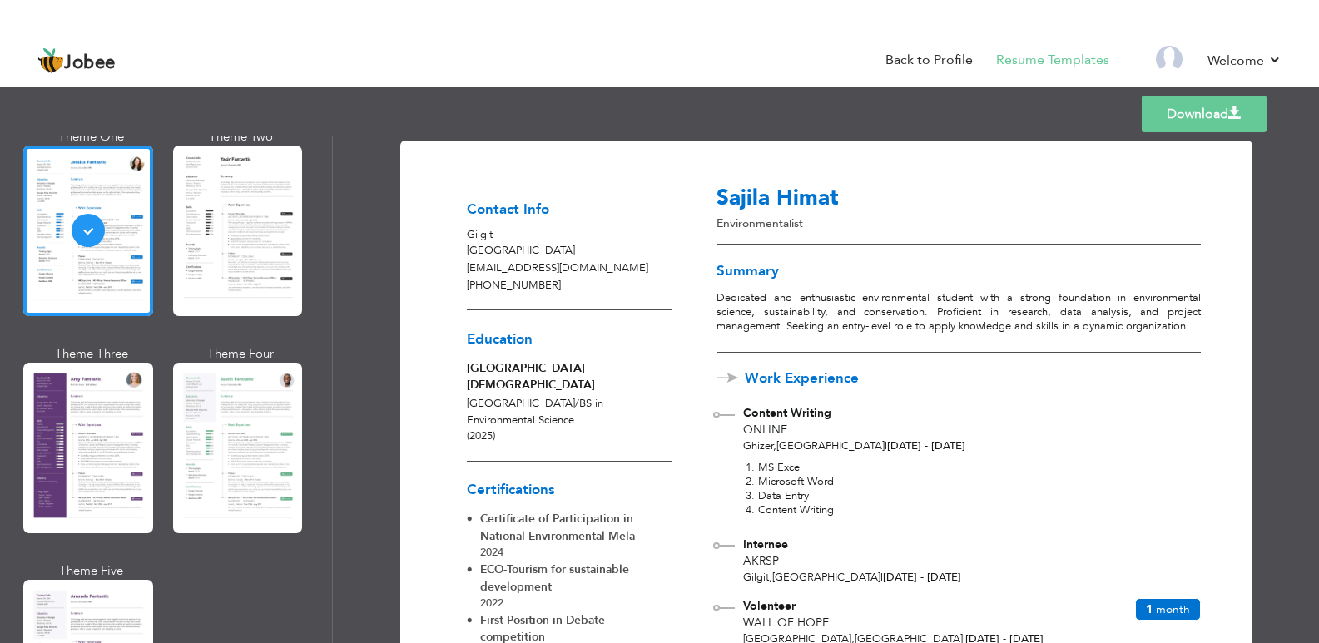
scroll to position [1336, 0]
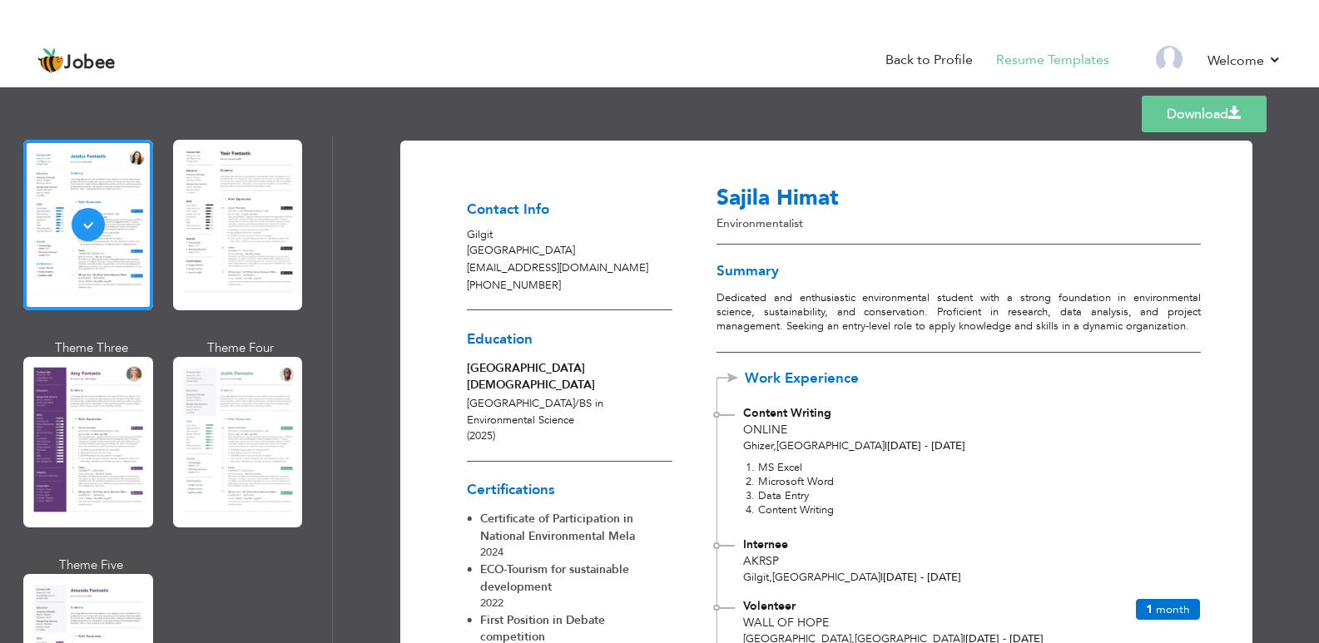
click at [1214, 121] on link "Download" at bounding box center [1204, 114] width 125 height 37
click at [946, 57] on link "Back to Profile" at bounding box center [929, 60] width 87 height 19
click at [837, 182] on div "Download Contact Info Gilgit Pakistan [EMAIL_ADDRESS][DOMAIN_NAME] [PHONE_NUMBE…" at bounding box center [827, 501] width 794 height 680
click at [937, 65] on link "Back to Profile" at bounding box center [929, 60] width 87 height 19
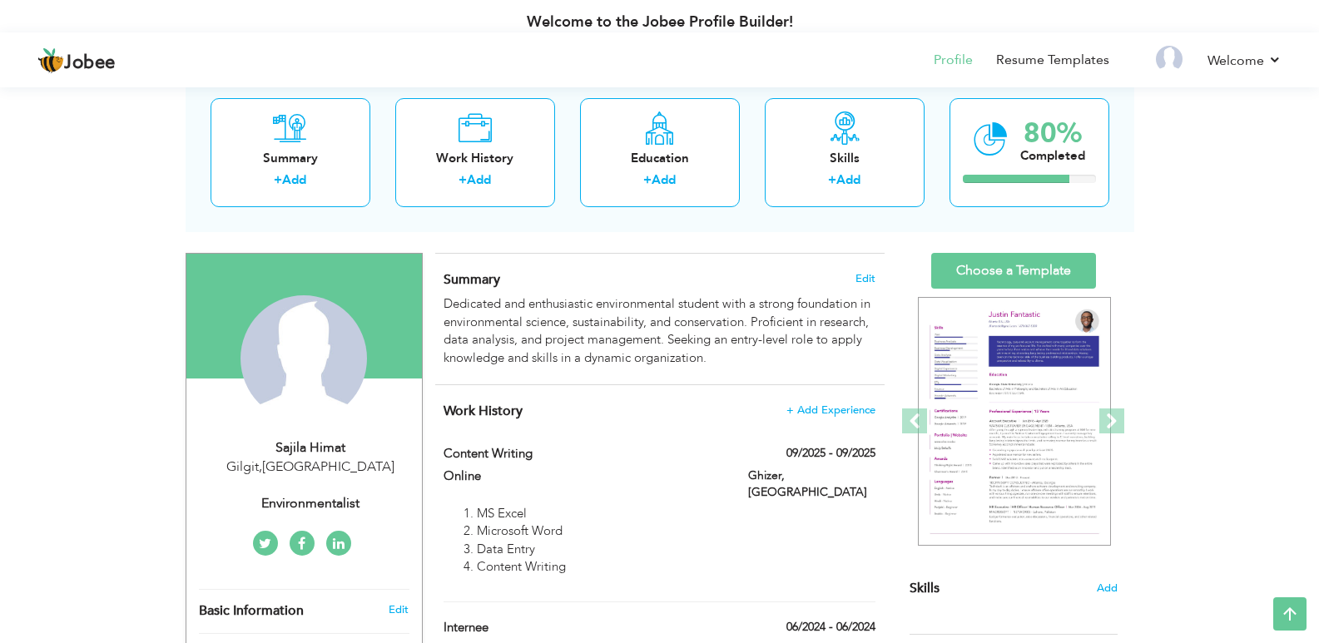
scroll to position [123, 0]
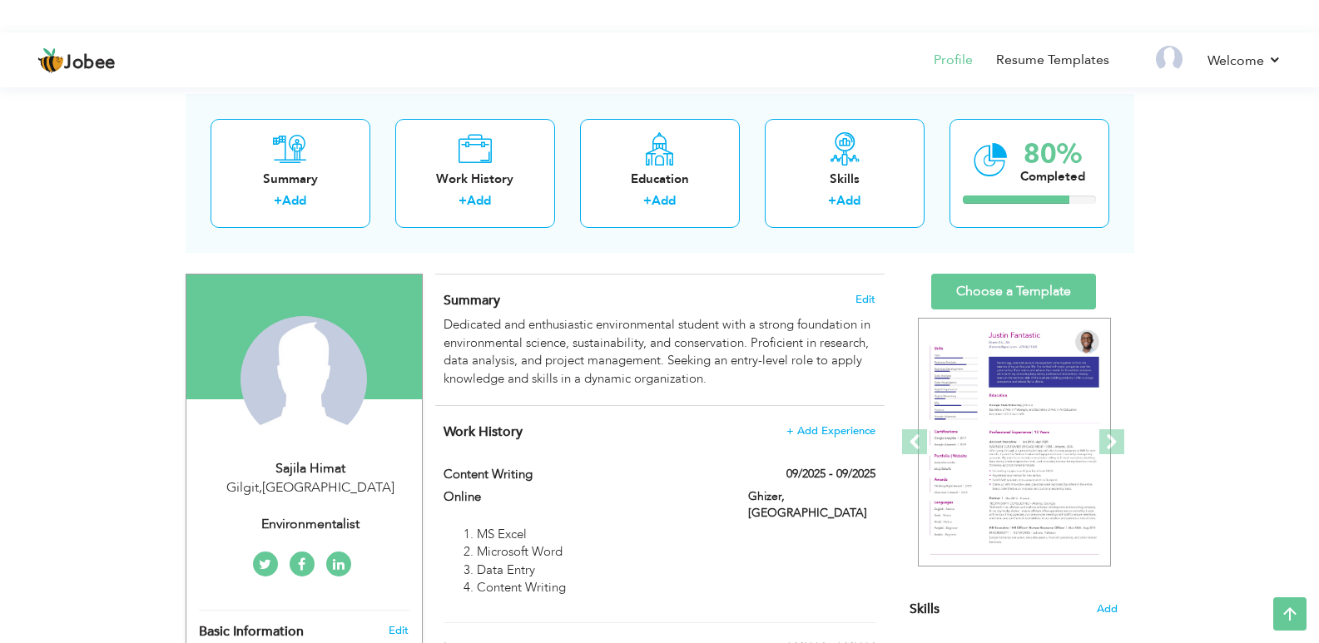
drag, startPoint x: 1331, startPoint y: 182, endPoint x: 1327, endPoint y: 232, distance: 50.1
click at [1319, 232] on html "Jobee Profile Resume Templates Resume Templates Cover Letters About My Resume W…" at bounding box center [659, 198] width 1319 height 643
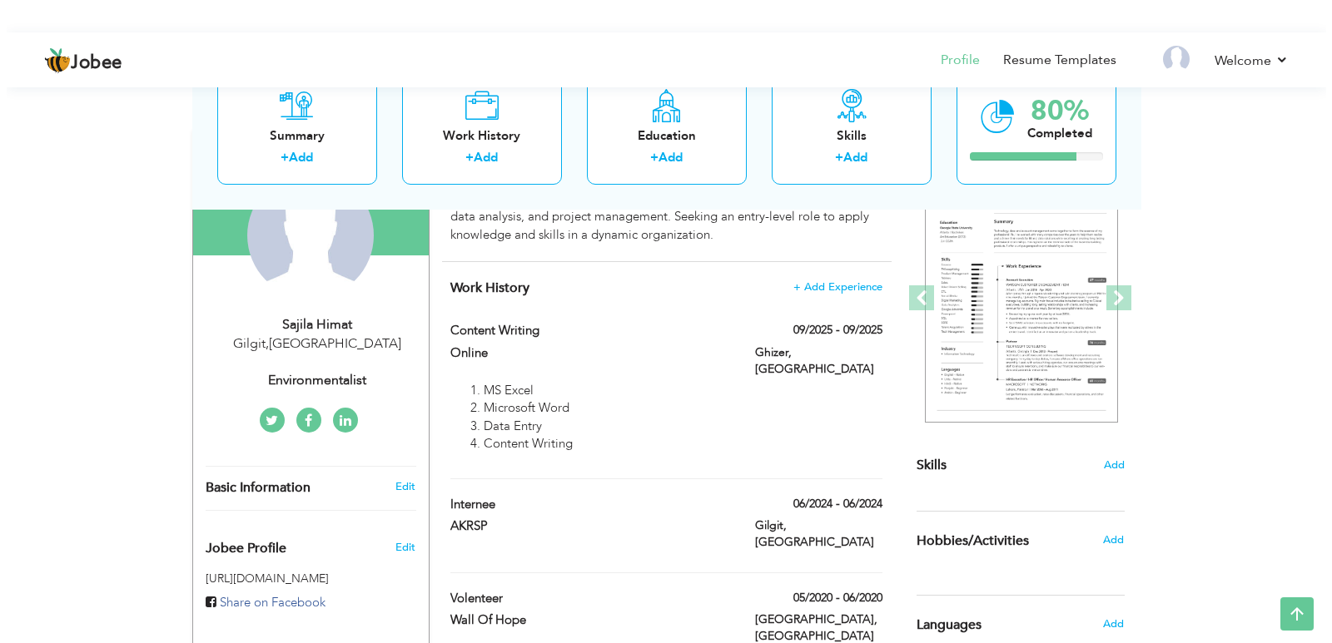
scroll to position [278, 0]
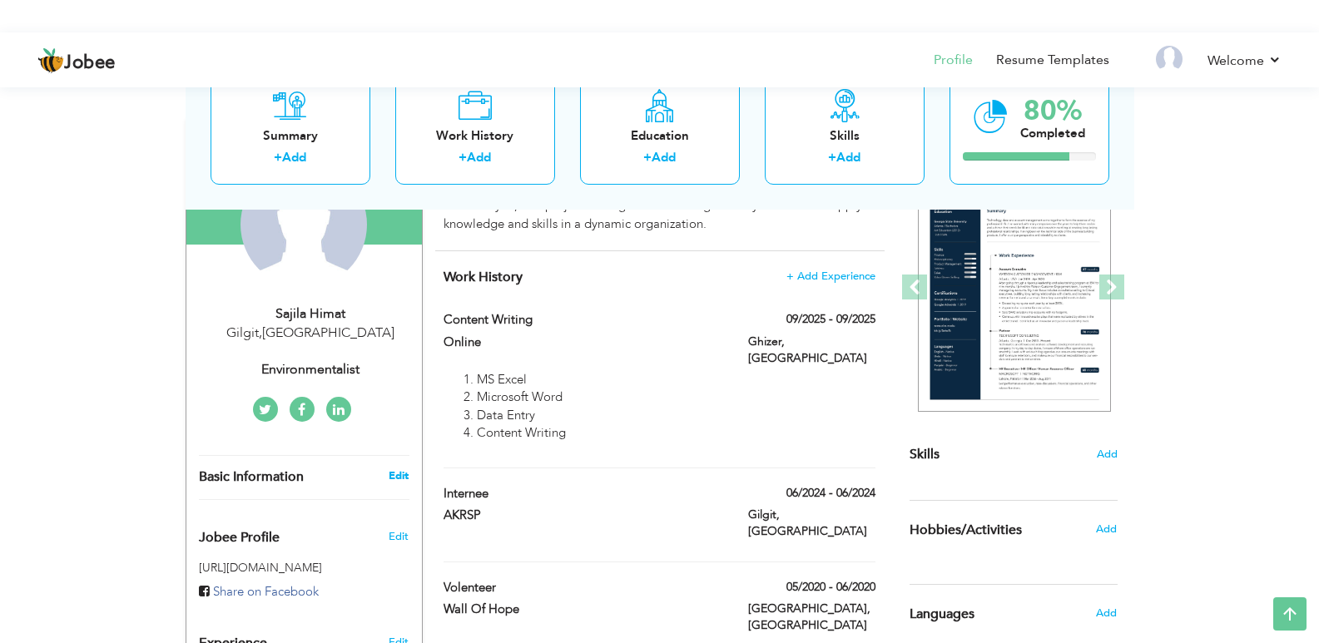
click at [403, 474] on link "Edit" at bounding box center [399, 476] width 20 height 15
type input "Sajila"
type input "Himat"
type input "+92 355 4357698"
select select "number:166"
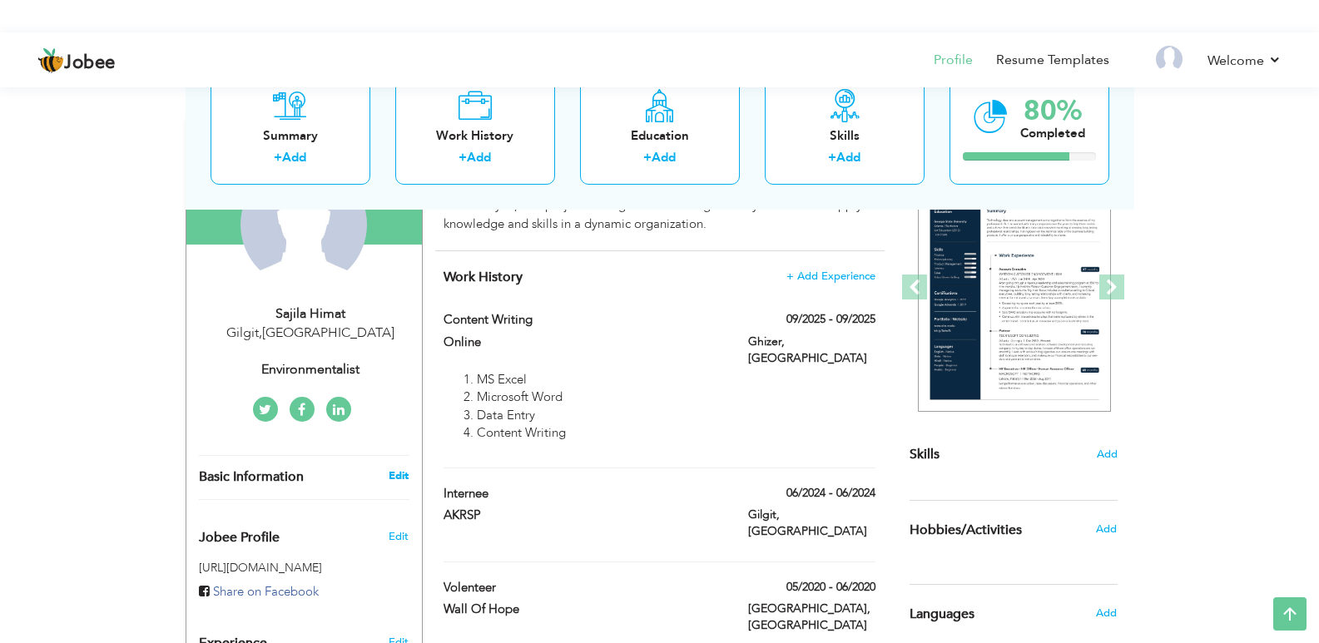
type input "Gilgit"
select select "number:1"
type input "Environmentalist"
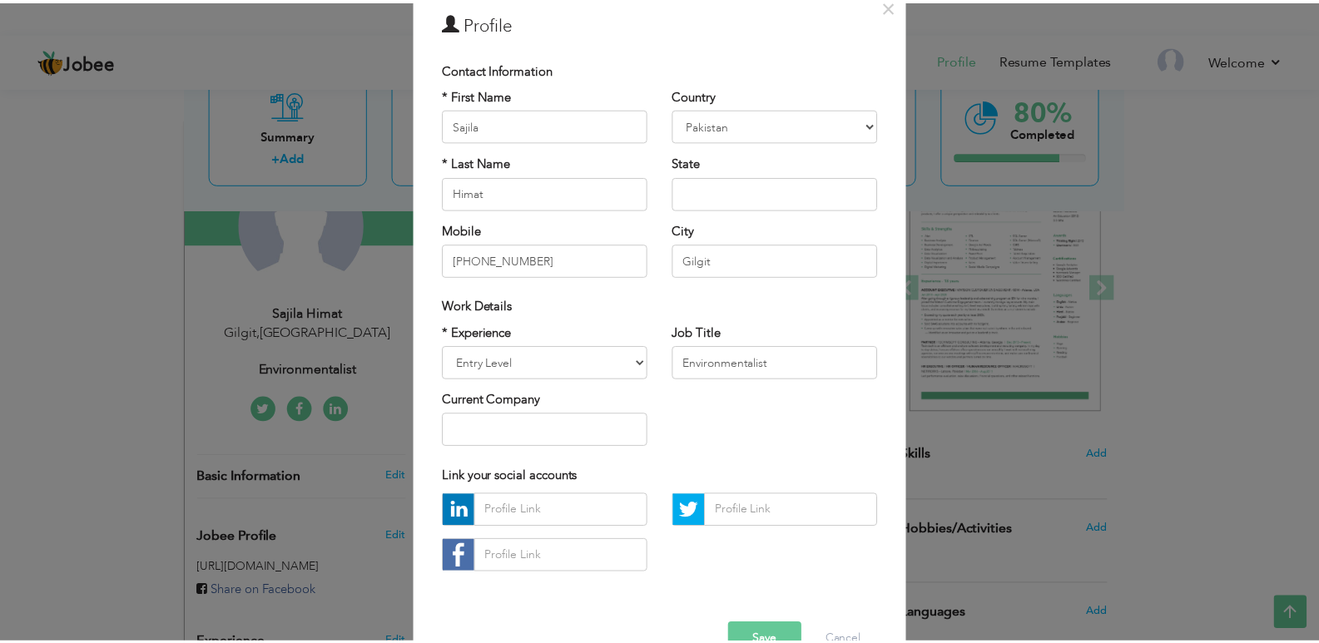
scroll to position [119, 0]
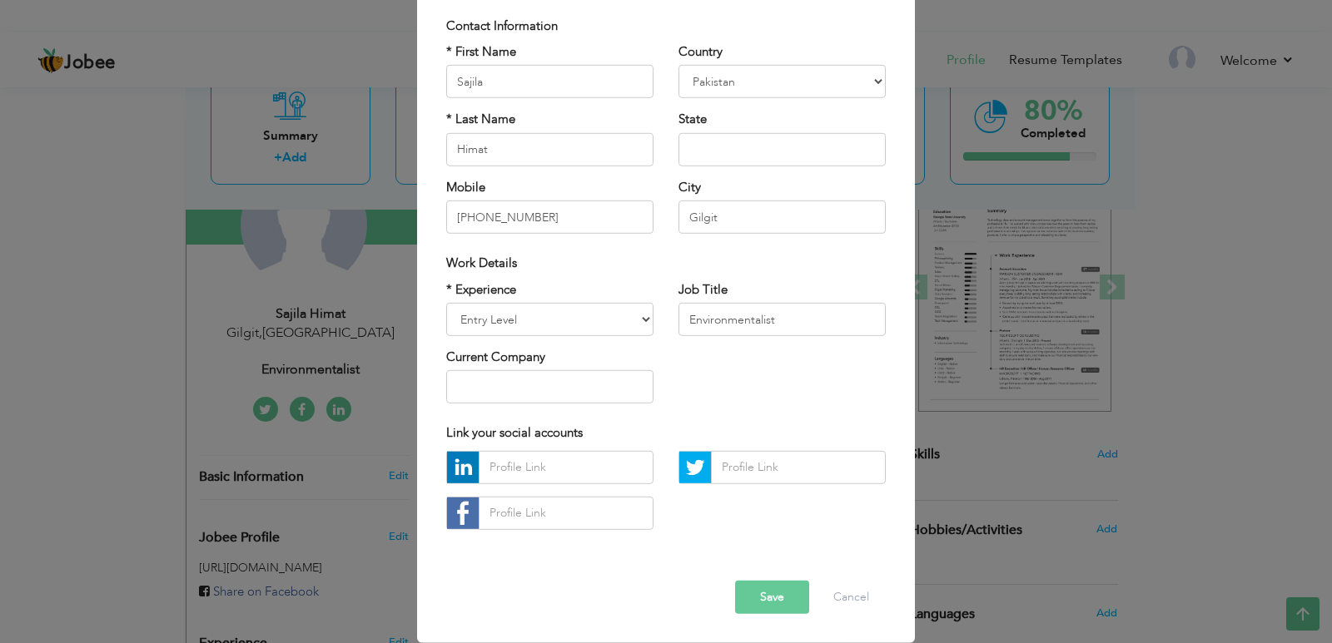
click at [769, 601] on button "Save" at bounding box center [772, 597] width 74 height 33
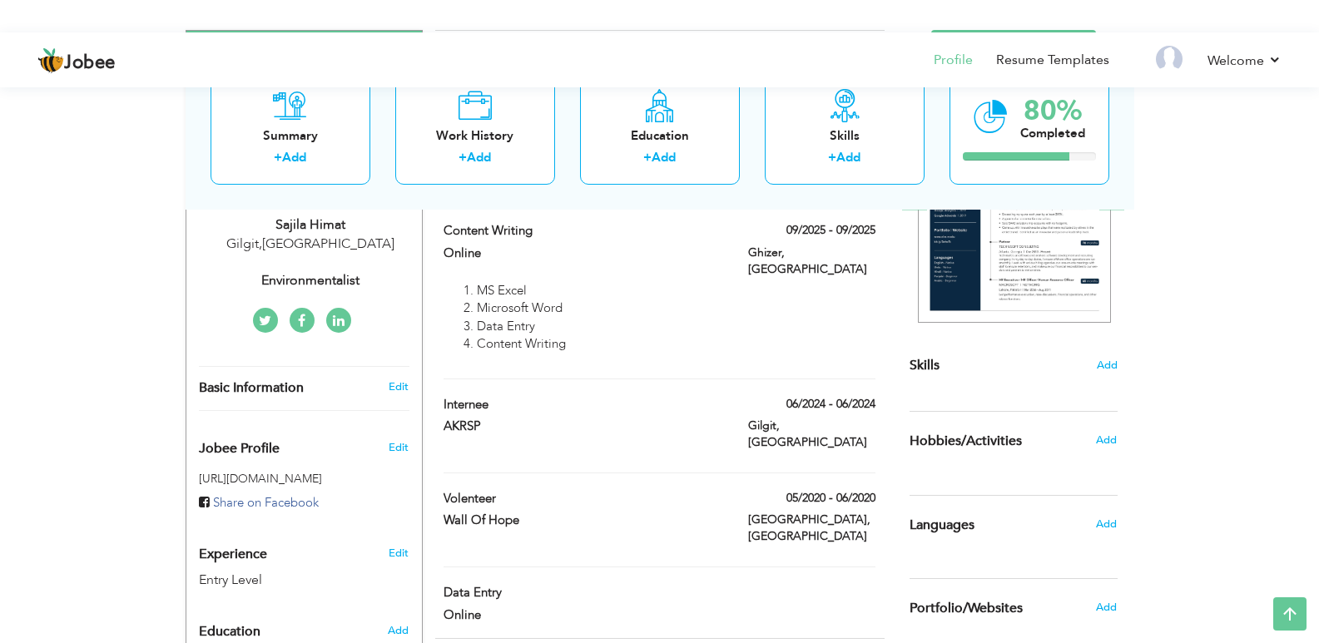
scroll to position [379, 0]
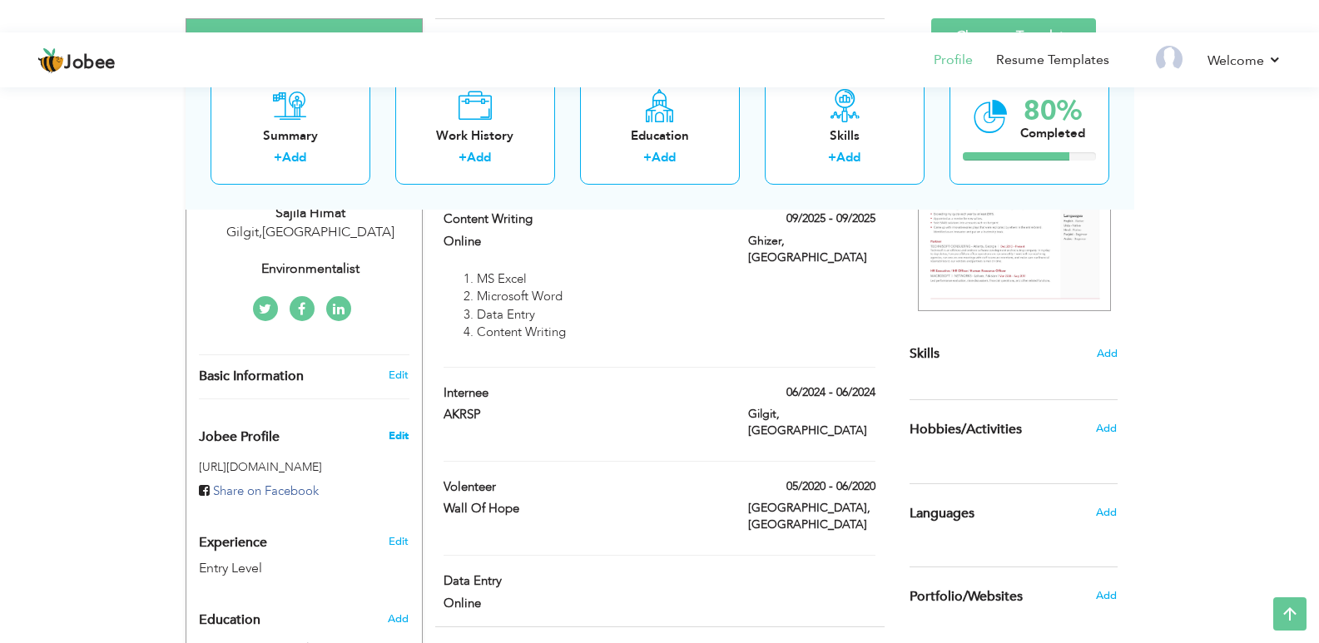
click at [402, 435] on span "Edit" at bounding box center [399, 436] width 20 height 15
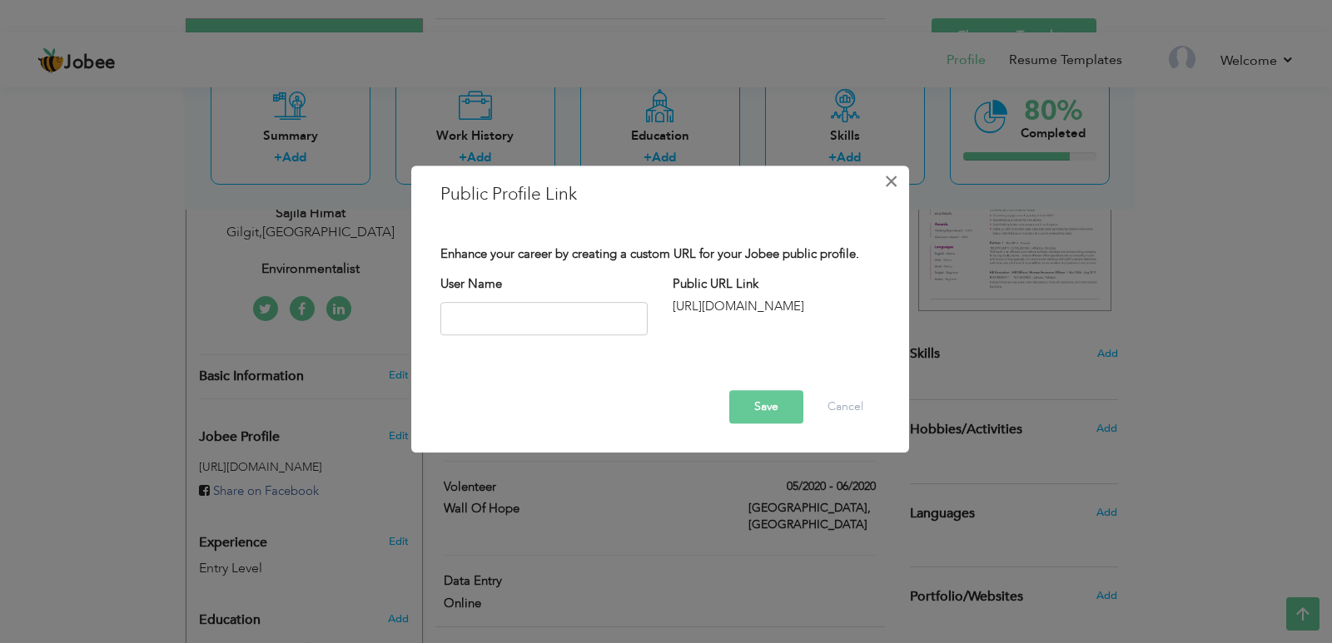
drag, startPoint x: 900, startPoint y: 177, endPoint x: 953, endPoint y: 165, distance: 54.7
click at [953, 165] on div "× Public Profile Link Enhance your career by creating a custom URL for your Job…" at bounding box center [666, 321] width 1332 height 643
drag, startPoint x: 953, startPoint y: 165, endPoint x: 919, endPoint y: 166, distance: 34.1
click at [929, 165] on div "× Public Profile Link Enhance your career by creating a custom URL for your Job…" at bounding box center [666, 321] width 1332 height 643
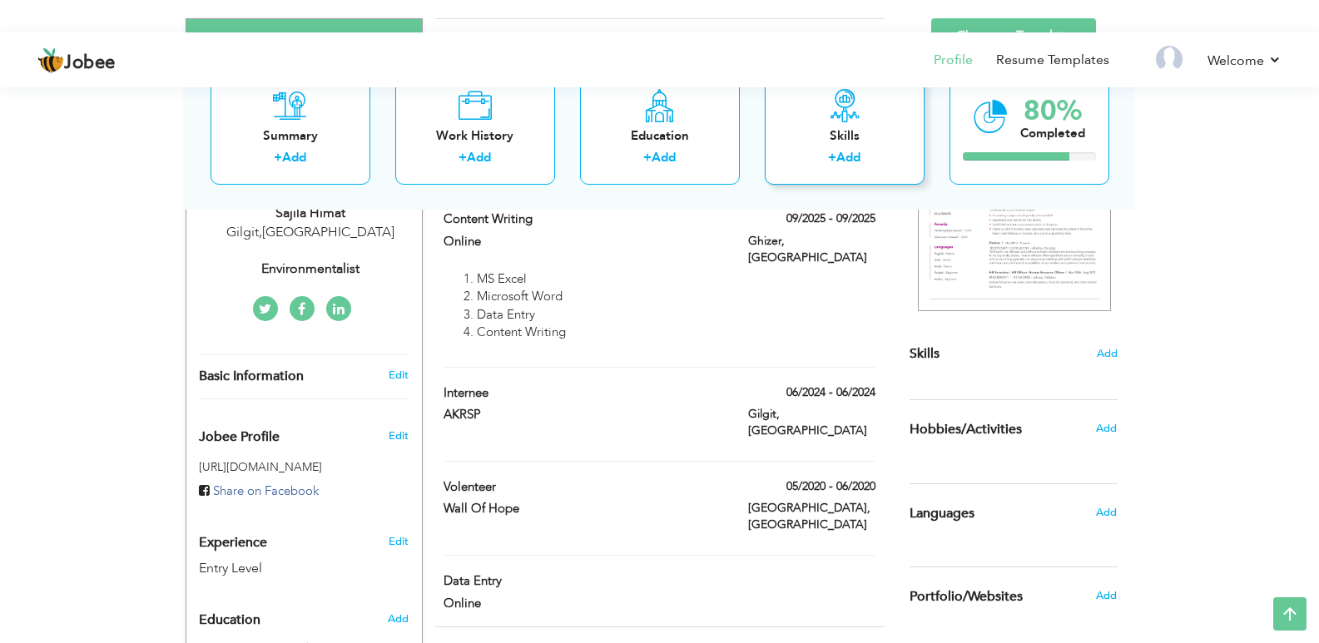
drag, startPoint x: 916, startPoint y: 167, endPoint x: 901, endPoint y: 173, distance: 16.1
click at [1308, 239] on div "View Resume Export PDF Profile Summary Public Link Experience Education Awards …" at bounding box center [659, 433] width 1319 height 1359
drag, startPoint x: 1308, startPoint y: 239, endPoint x: 1331, endPoint y: 221, distance: 29.6
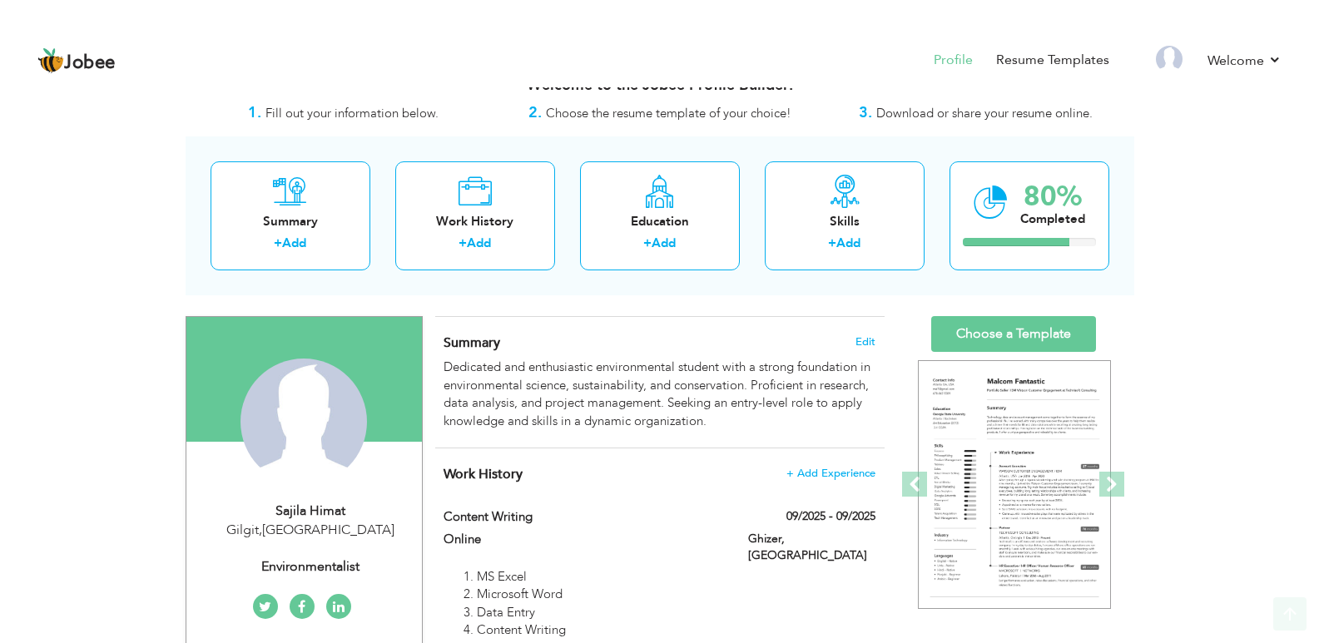
scroll to position [51, 0]
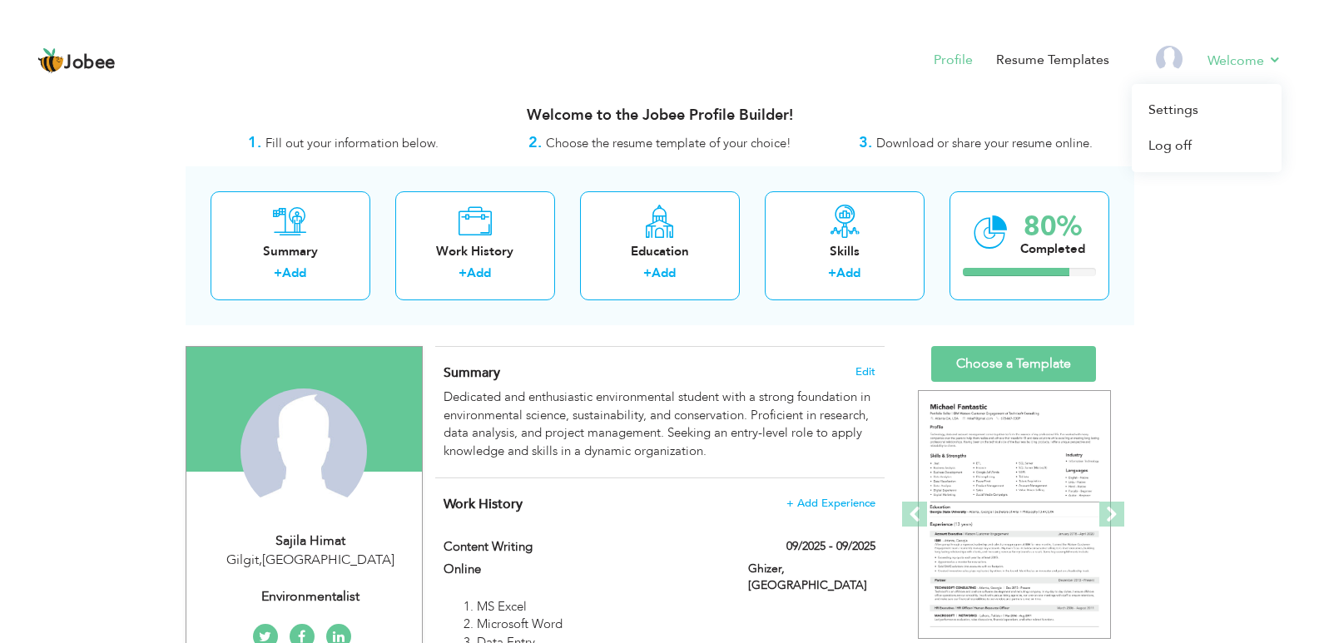
click at [1264, 53] on li "Welcome Settings Log off" at bounding box center [1233, 61] width 97 height 45
click at [1174, 108] on link "Settings" at bounding box center [1207, 110] width 150 height 36
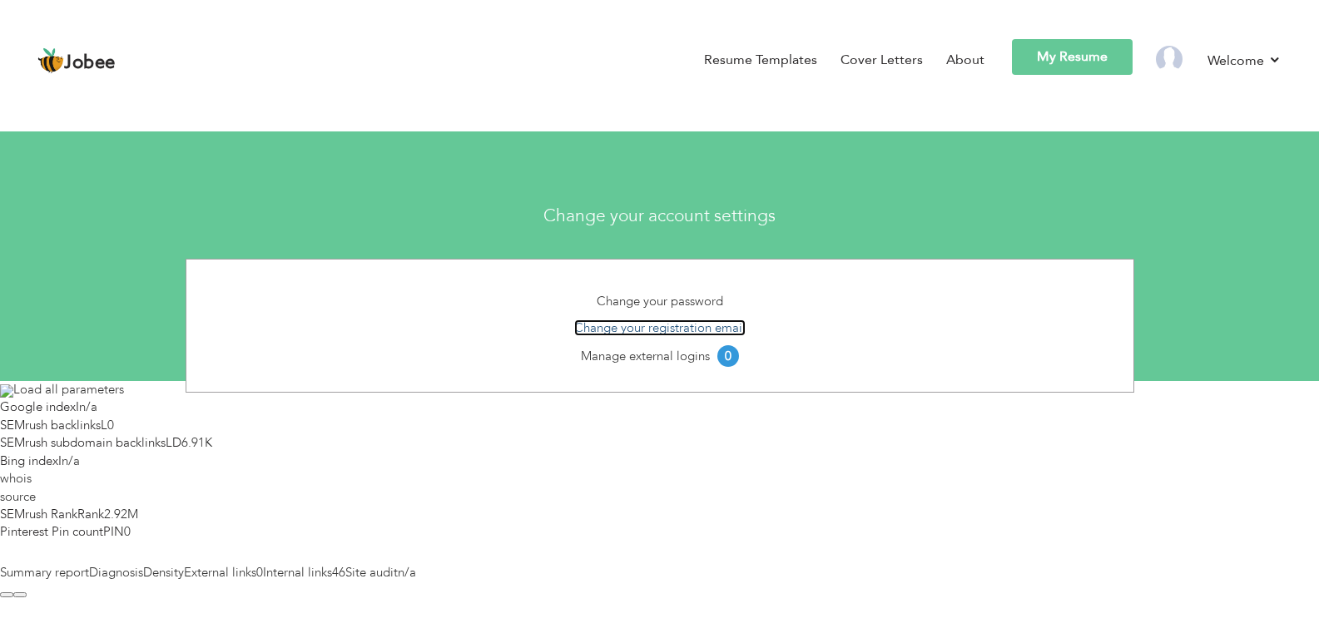
click at [699, 335] on link "Change your registration email" at bounding box center [659, 328] width 171 height 17
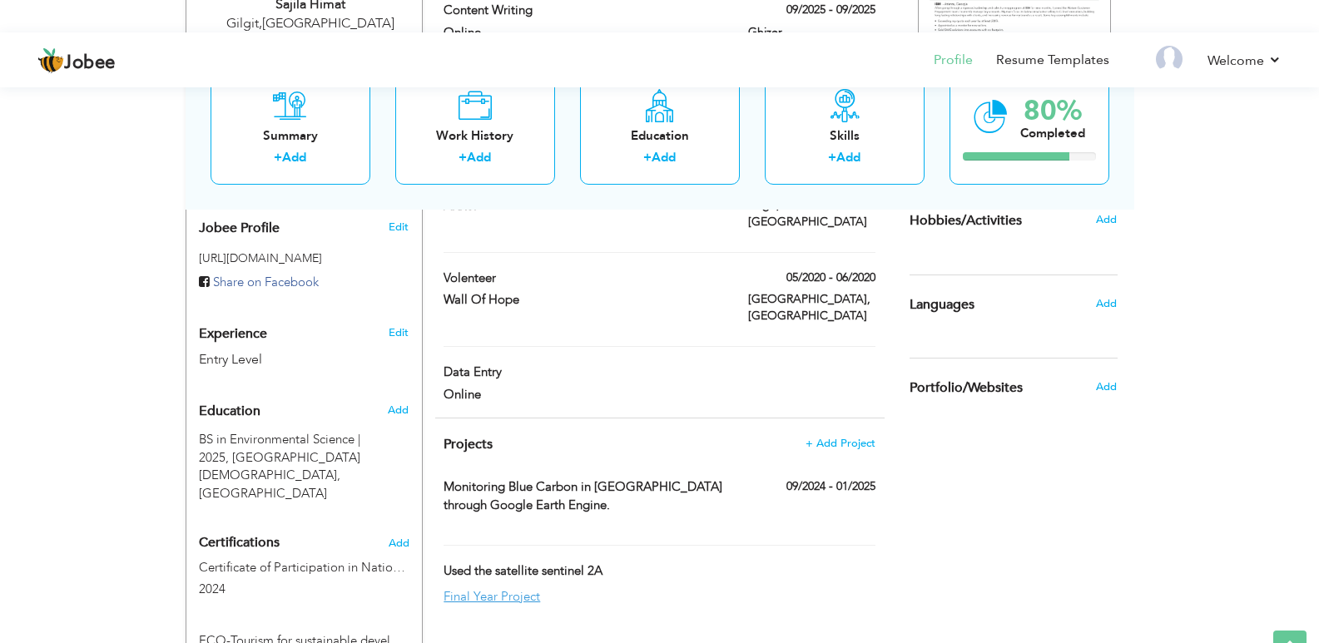
scroll to position [287, 0]
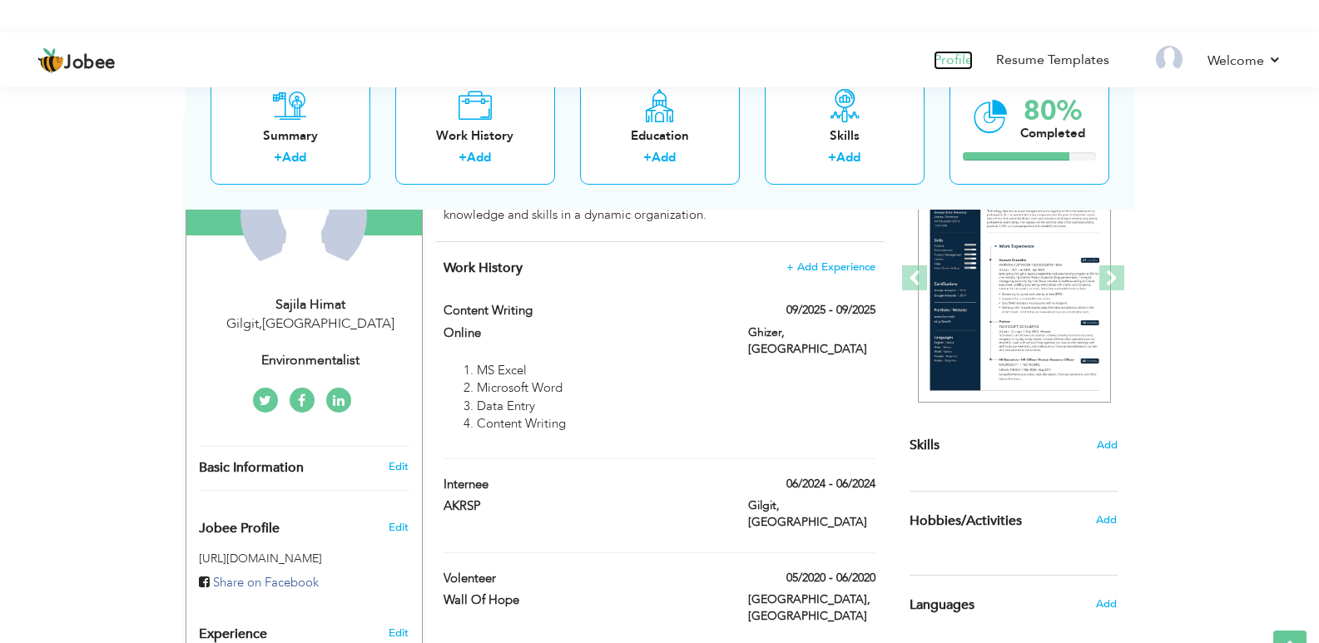
click at [959, 59] on link "Profile" at bounding box center [953, 60] width 39 height 19
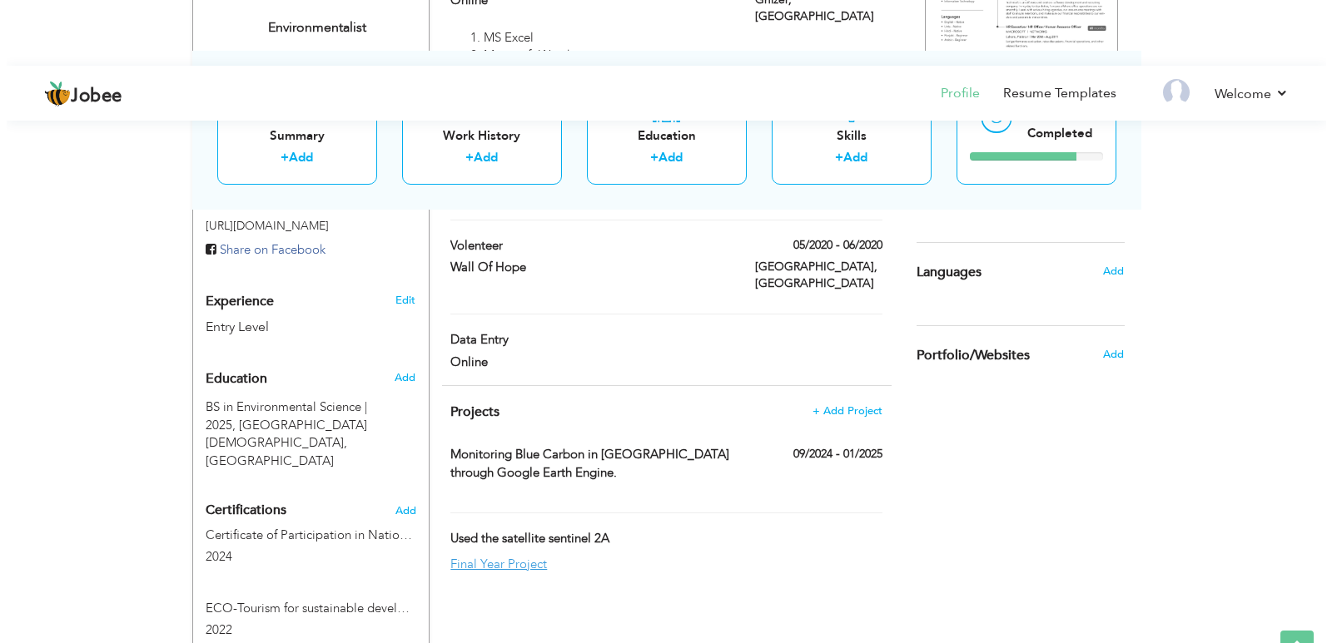
scroll to position [630, 0]
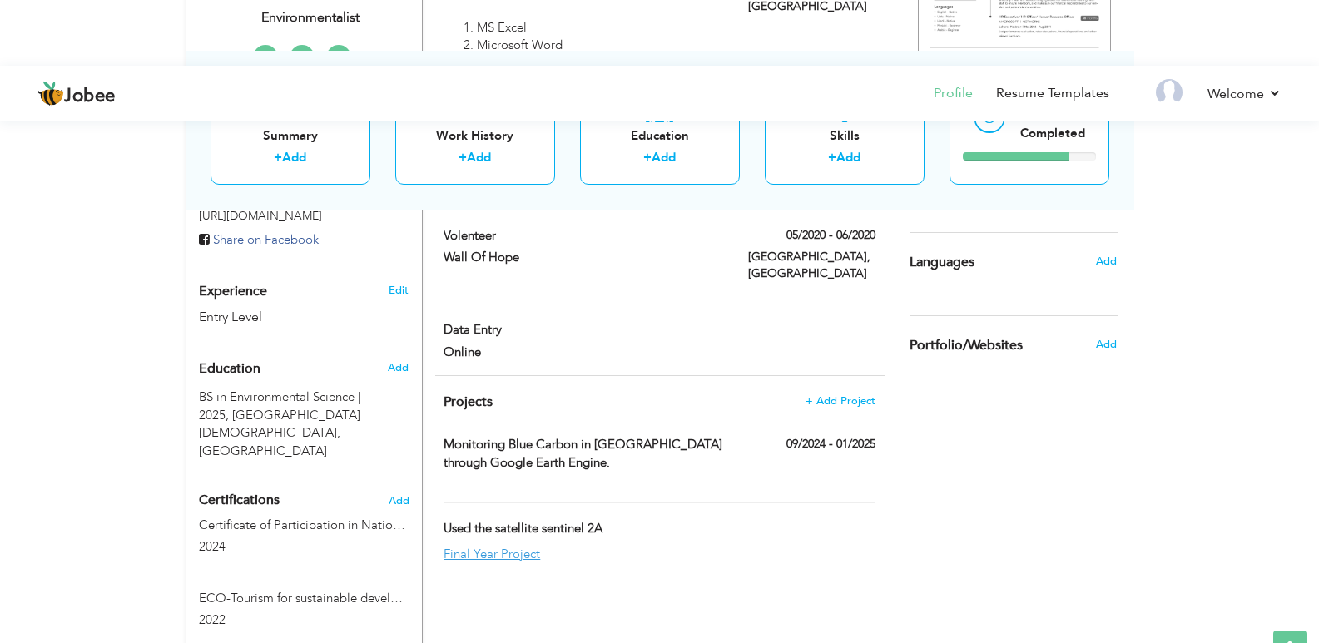
click at [399, 494] on h4 "Certifications Add" at bounding box center [304, 501] width 211 height 15
click at [400, 495] on span "Add" at bounding box center [399, 501] width 22 height 12
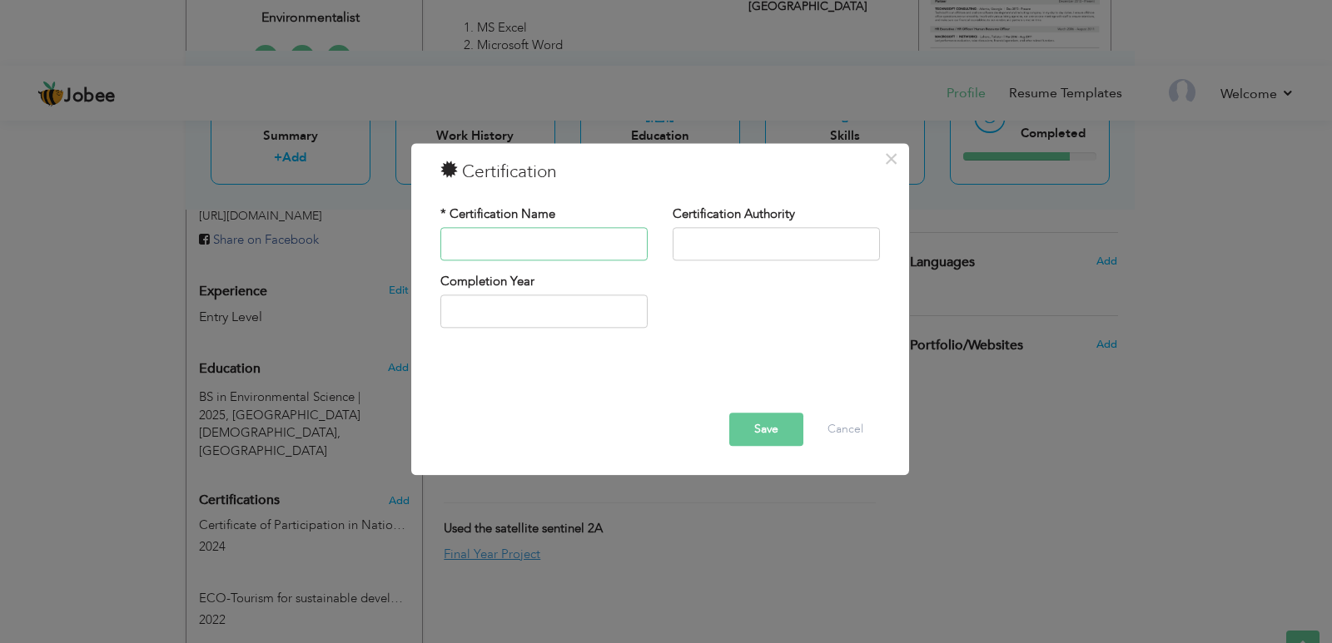
paste input "Certificate of participation in faith and practices in [DEMOGRAPHIC_DATA] tradi…"
type input "Certificate of participation in faith and practices in [DEMOGRAPHIC_DATA] tradi…"
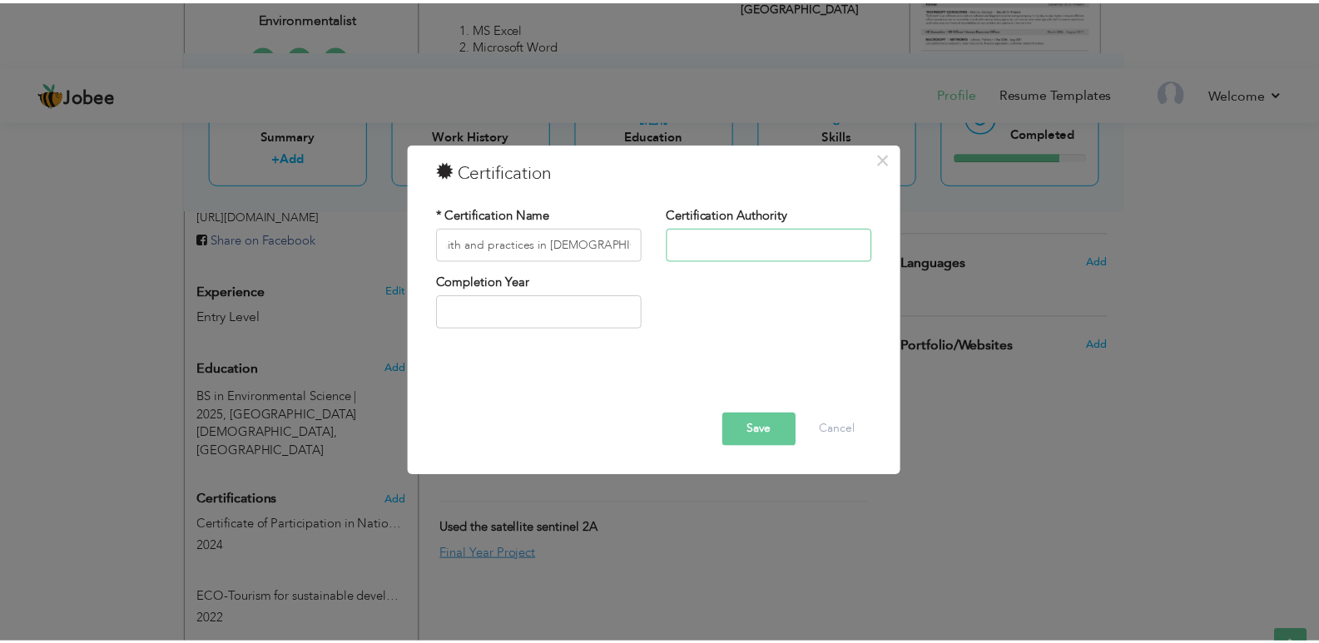
scroll to position [0, 0]
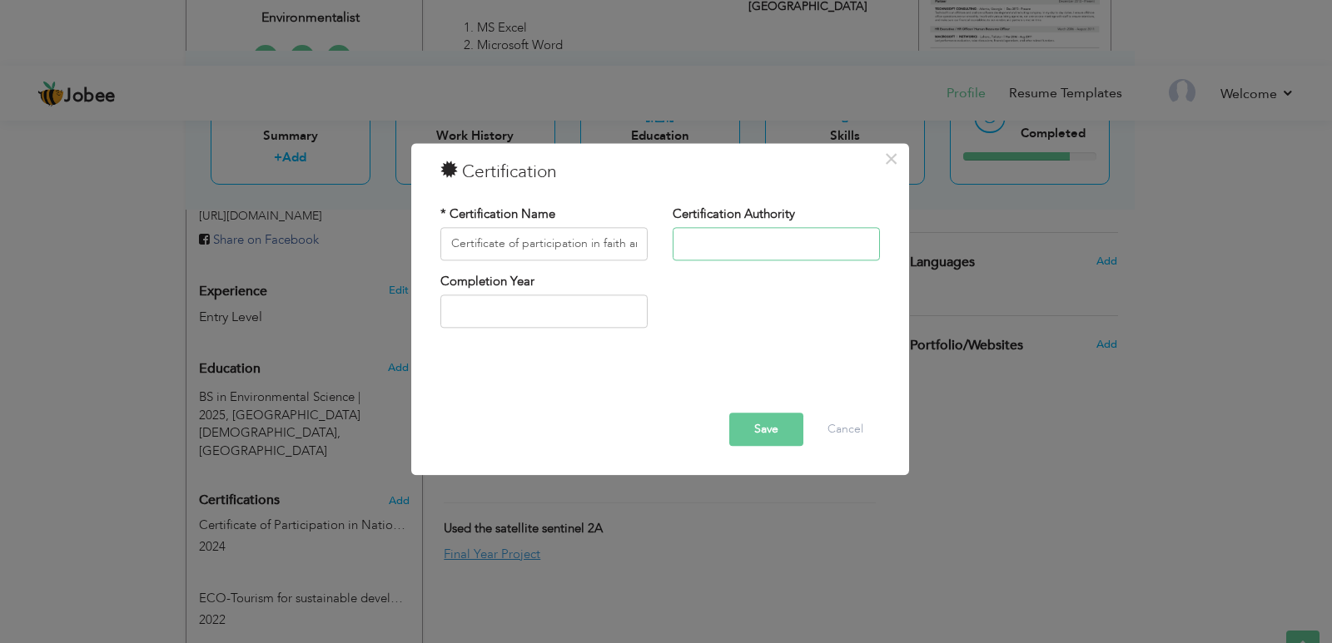
click at [718, 251] on input "text" at bounding box center [776, 243] width 207 height 33
type input "2025"
click at [548, 313] on input "2025" at bounding box center [543, 312] width 207 height 33
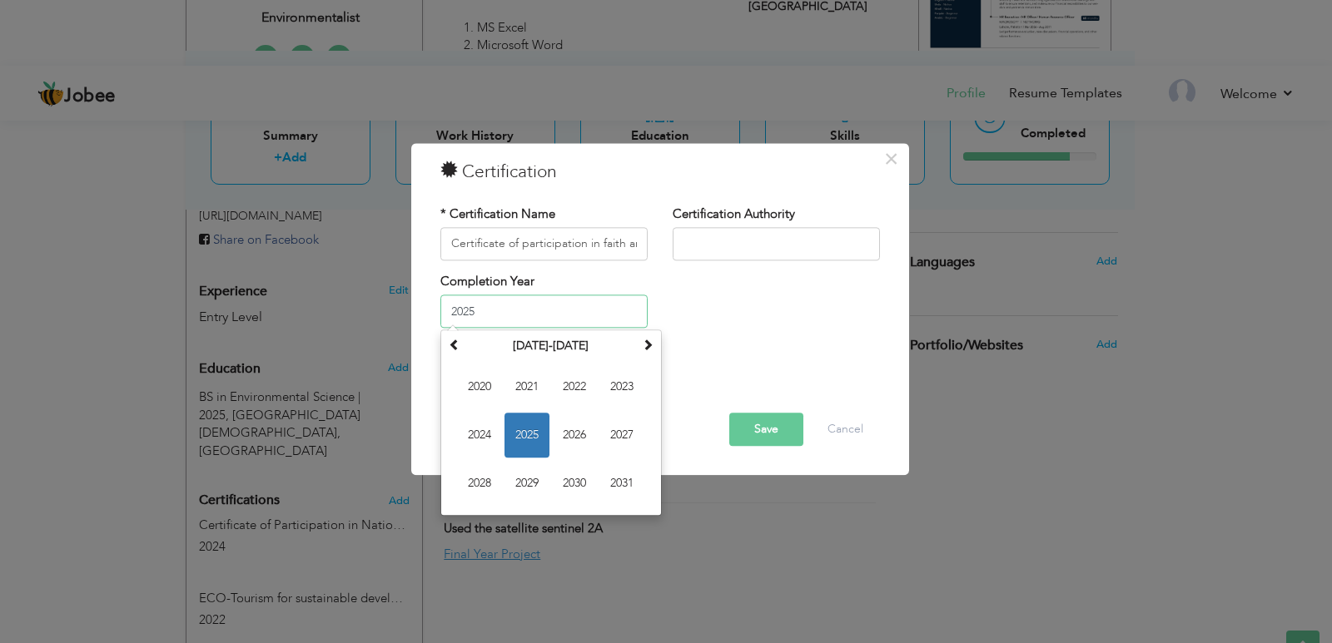
click at [532, 436] on span "2025" at bounding box center [526, 436] width 45 height 45
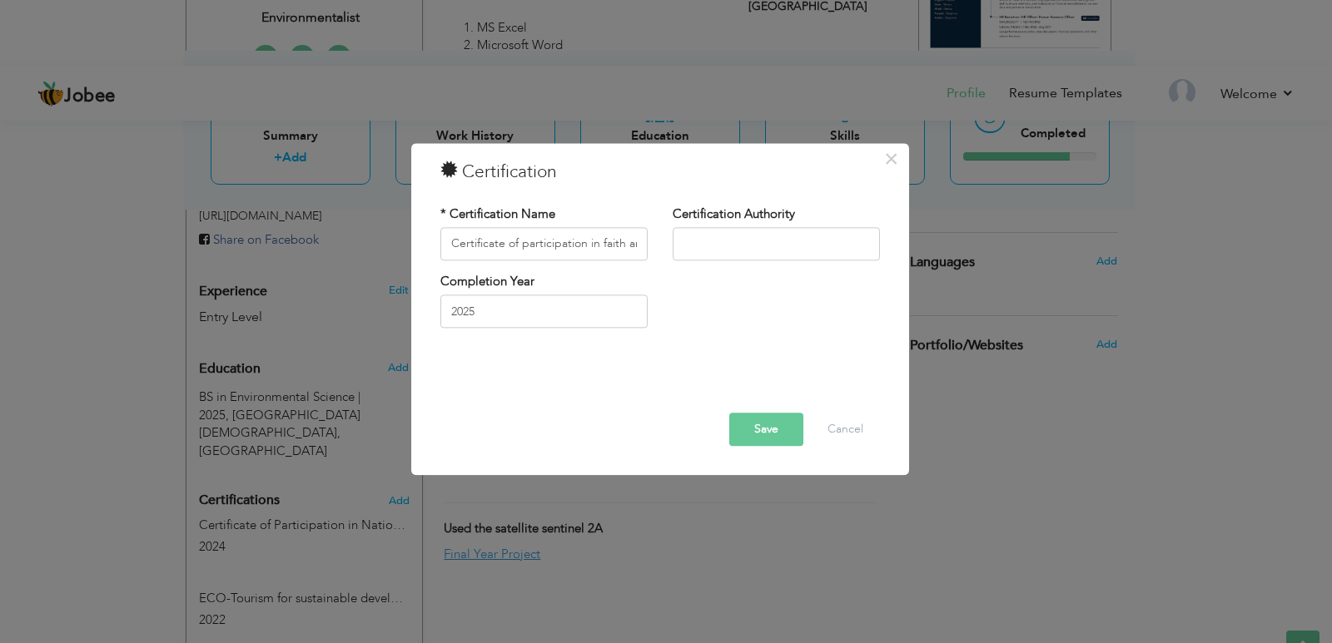
click at [763, 422] on button "Save" at bounding box center [766, 429] width 74 height 33
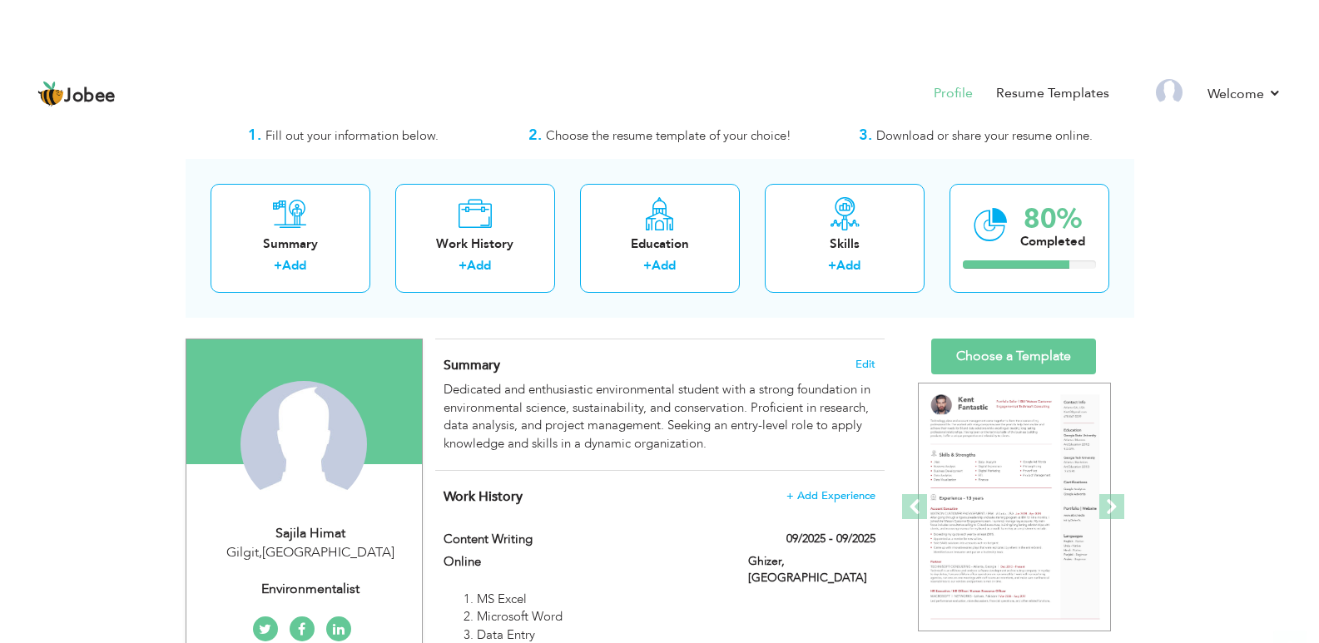
scroll to position [92, 0]
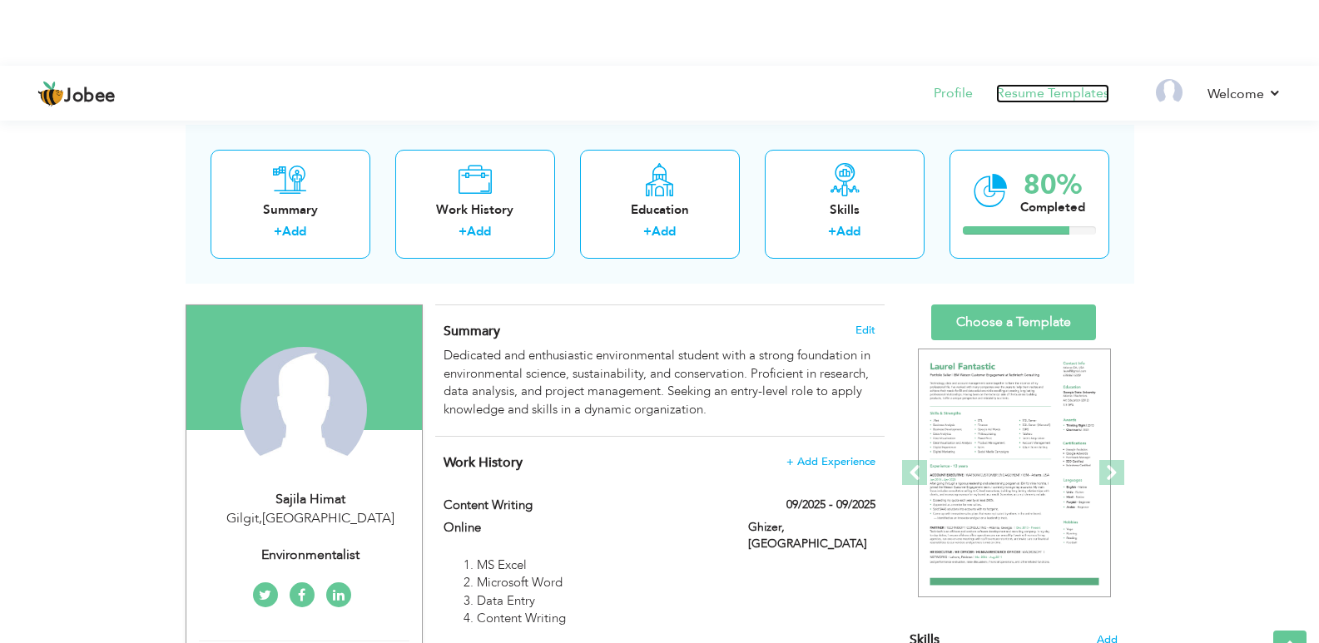
click at [1080, 94] on link "Resume Templates" at bounding box center [1052, 93] width 113 height 19
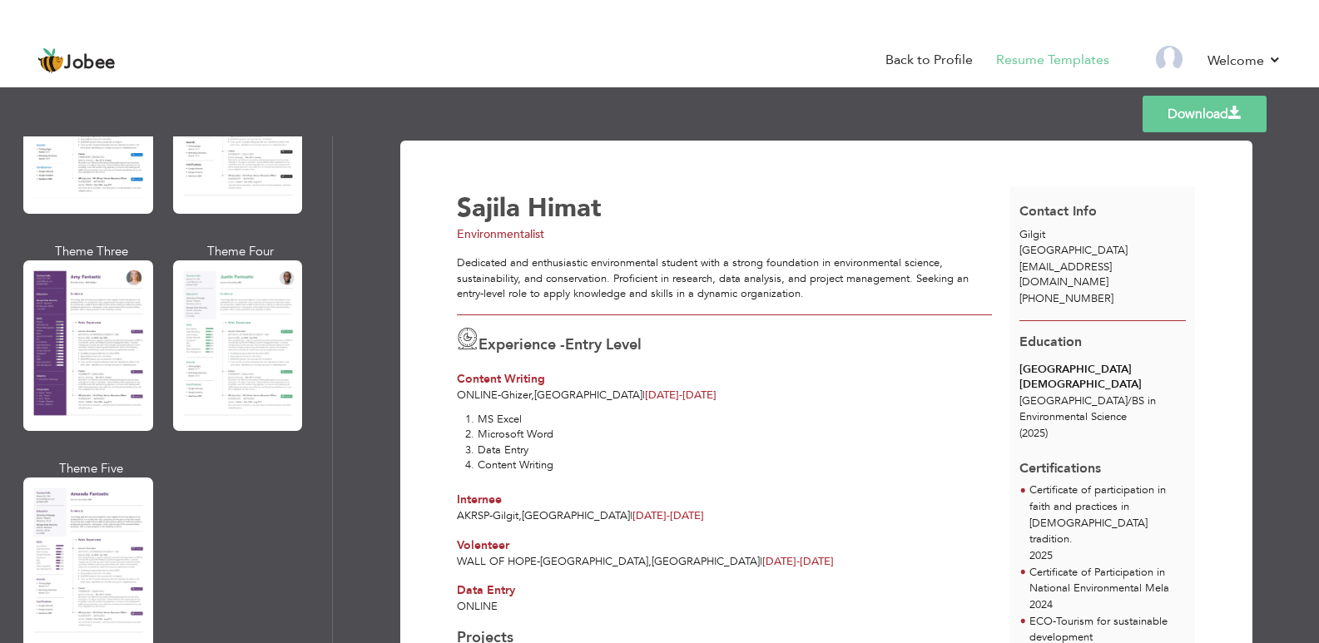
scroll to position [1410, 0]
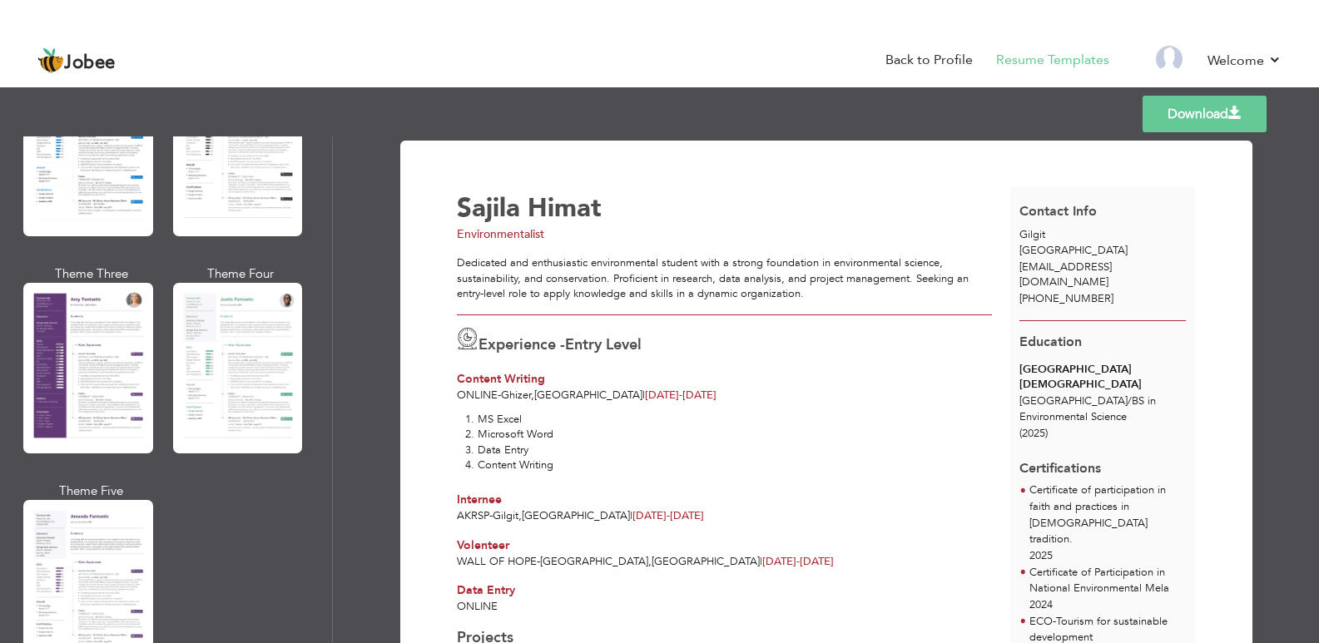
drag, startPoint x: 325, startPoint y: 378, endPoint x: 326, endPoint y: 360, distance: 18.3
click at [326, 360] on div "Professional Themes Theme One Theme Two Theme Three Theme Six" at bounding box center [166, 390] width 332 height 507
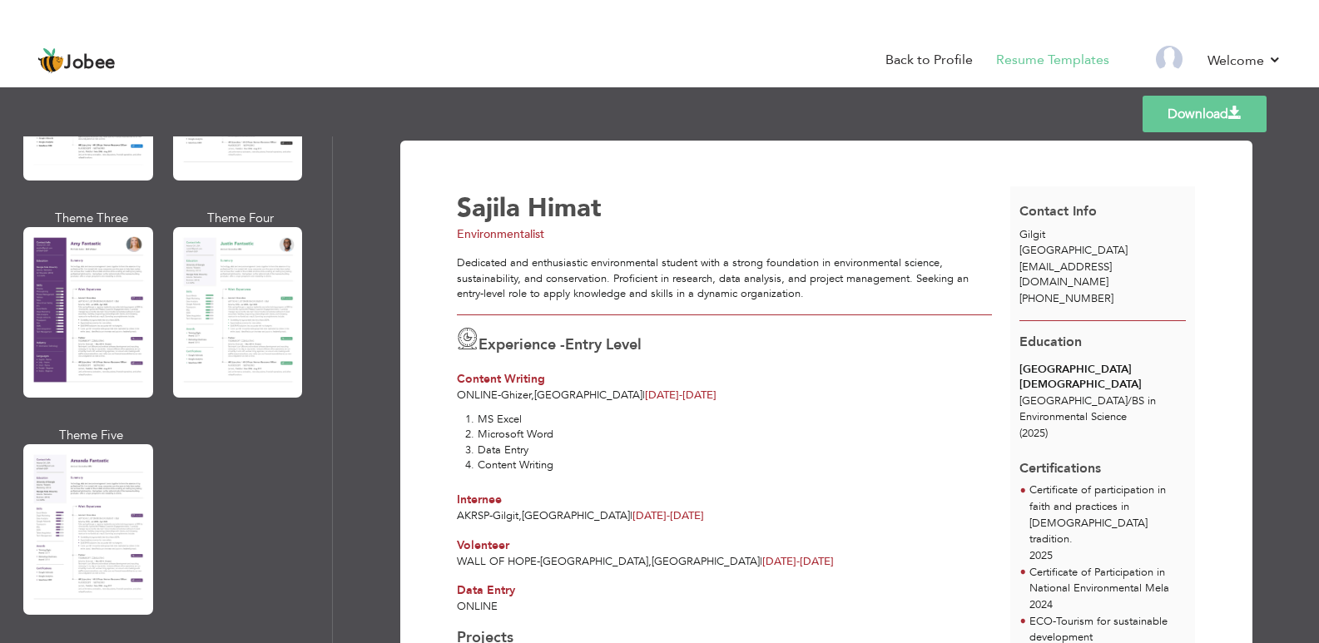
scroll to position [1438, 0]
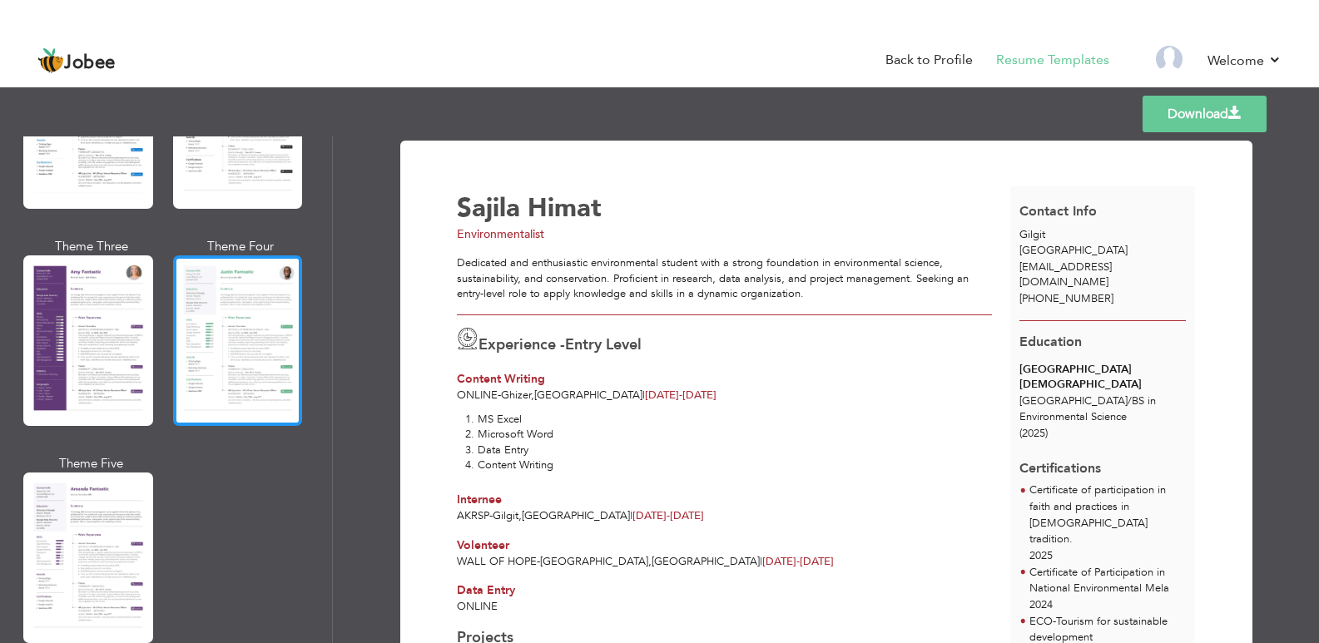
click at [218, 296] on div at bounding box center [238, 341] width 130 height 171
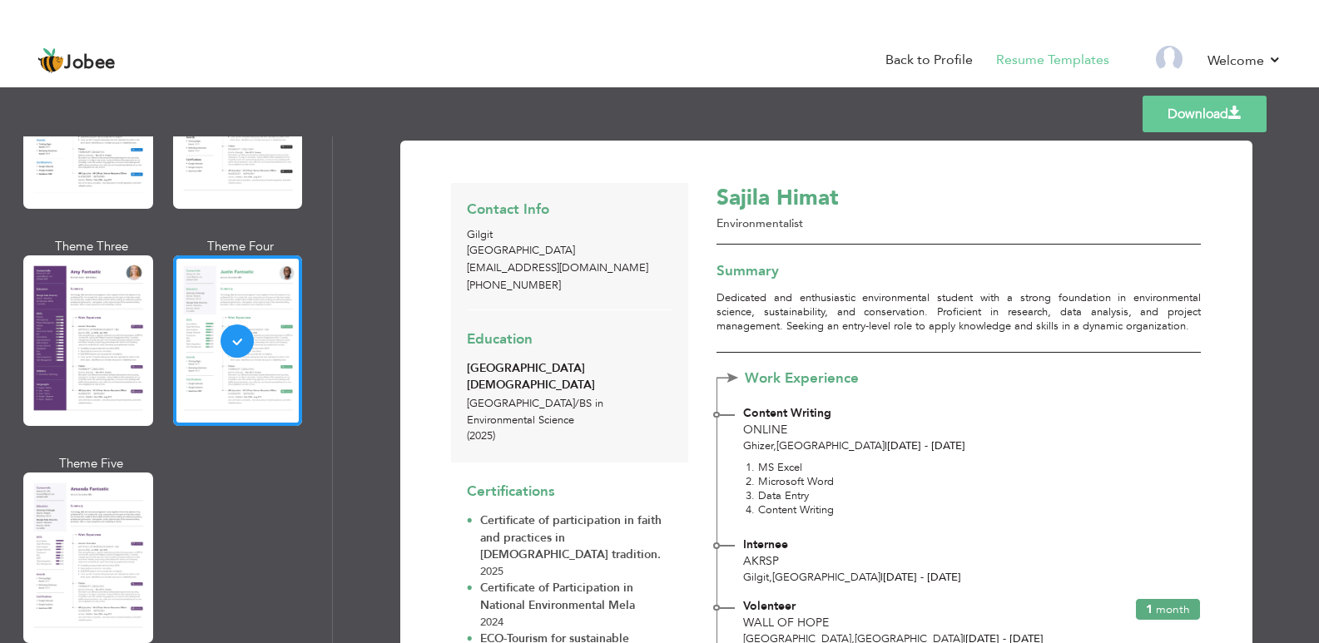
click at [1221, 118] on link "Download" at bounding box center [1205, 114] width 124 height 37
